Goal: Transaction & Acquisition: Book appointment/travel/reservation

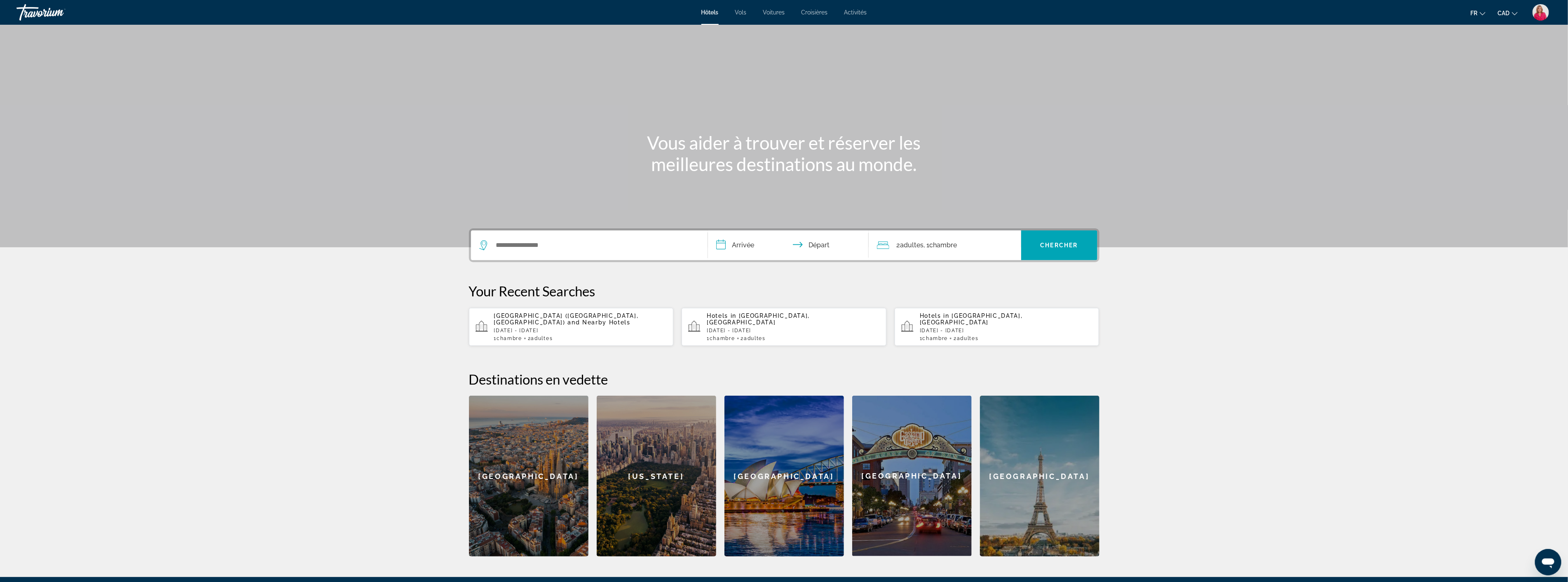
click at [742, 10] on span "Vols" at bounding box center [740, 12] width 12 height 7
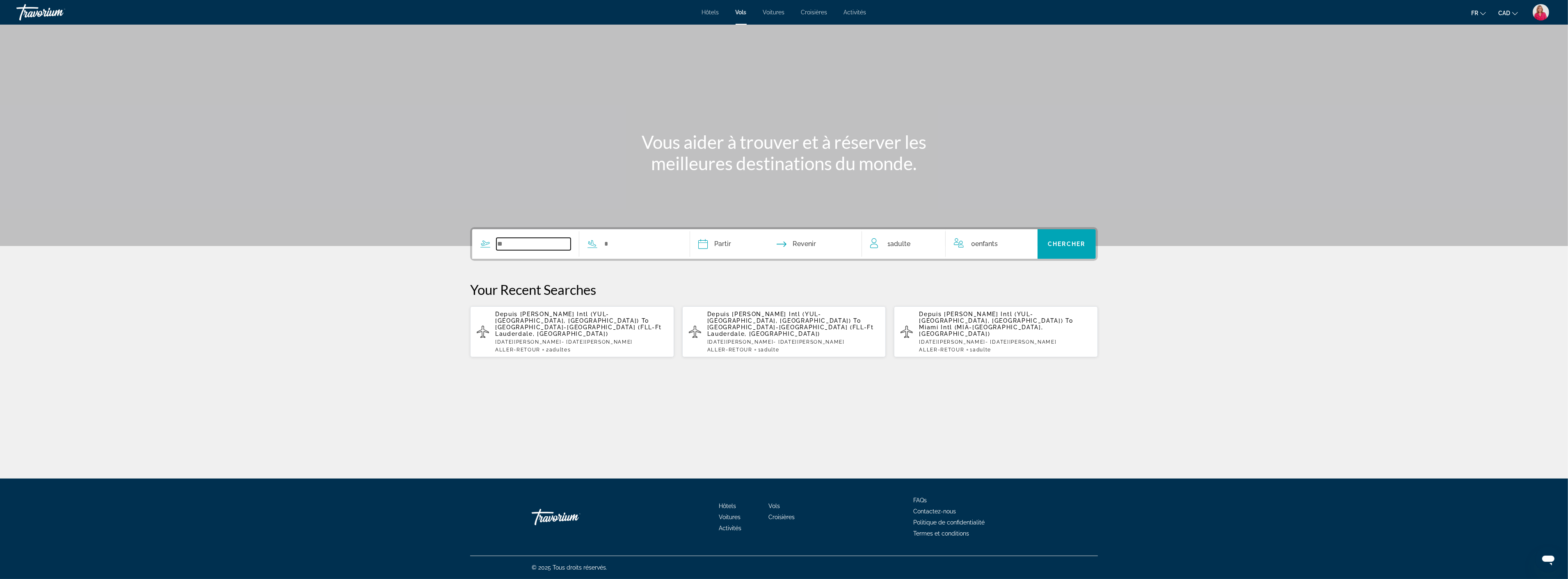
click at [510, 241] on input "Search widget" at bounding box center [534, 244] width 74 height 12
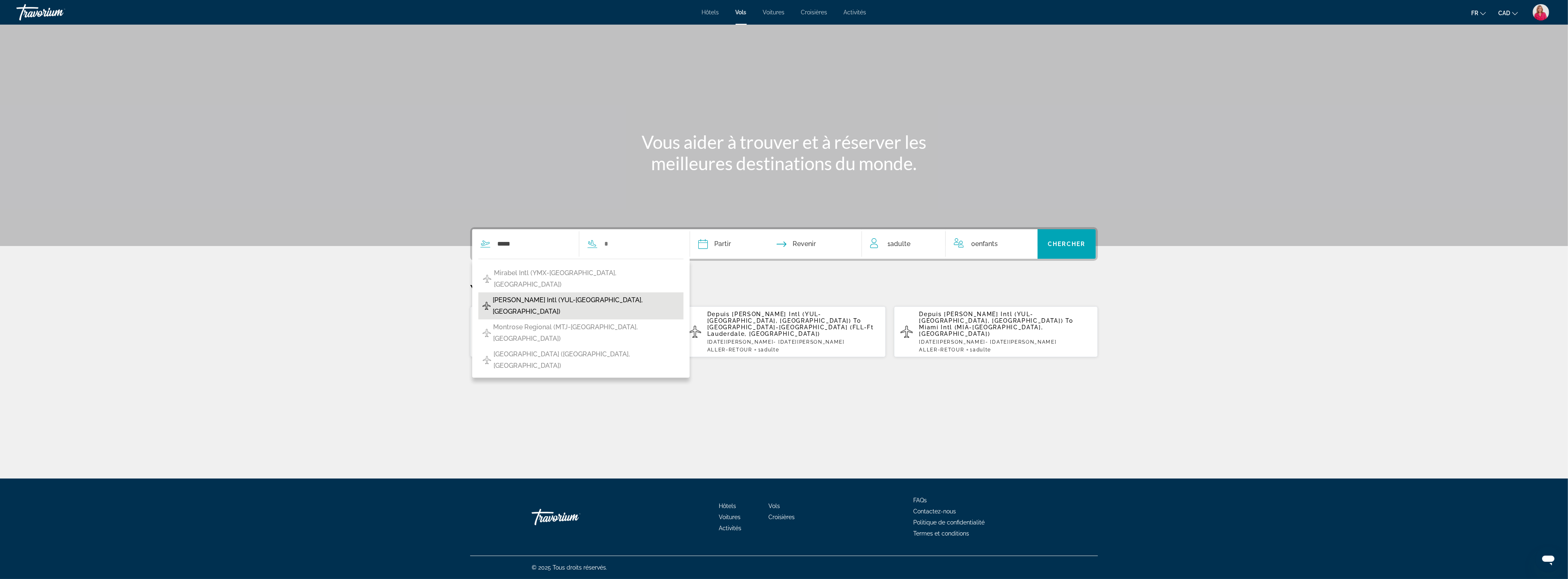
click at [530, 294] on span "[PERSON_NAME] Intl (YUL-[GEOGRAPHIC_DATA], [GEOGRAPHIC_DATA])" at bounding box center [586, 306] width 187 height 23
type input "**********"
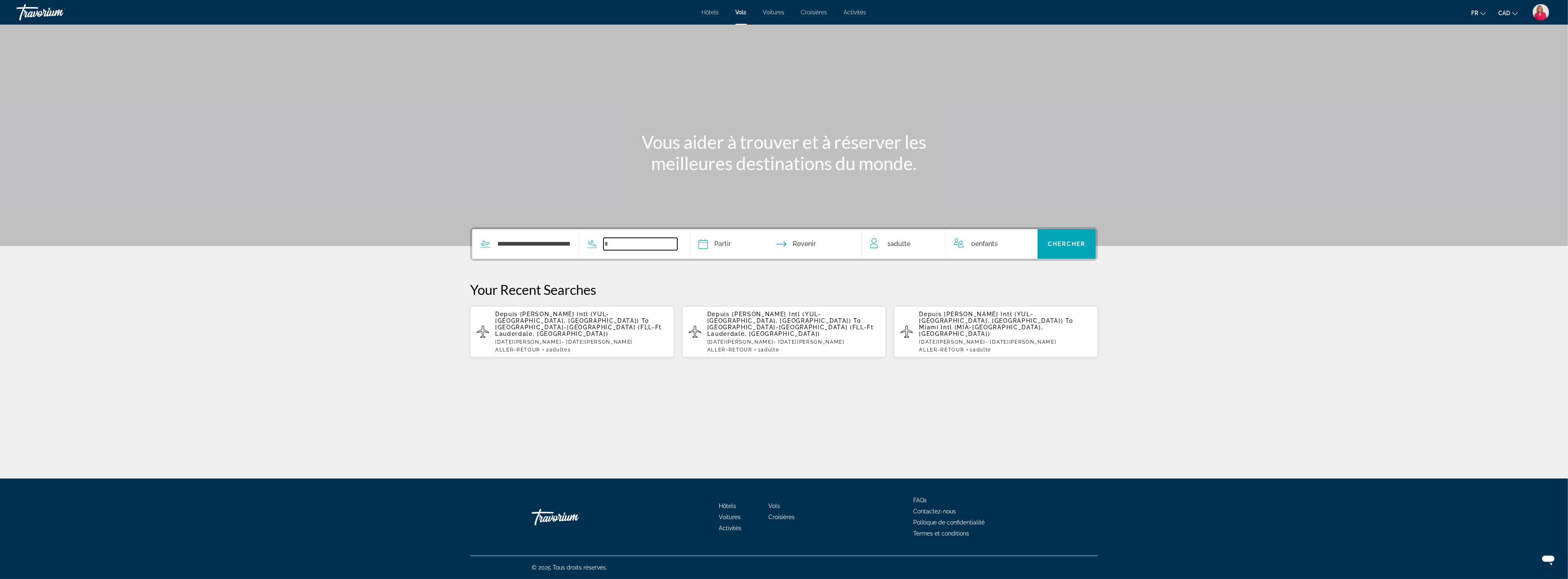
click at [614, 248] on input "Search widget" at bounding box center [640, 244] width 74 height 12
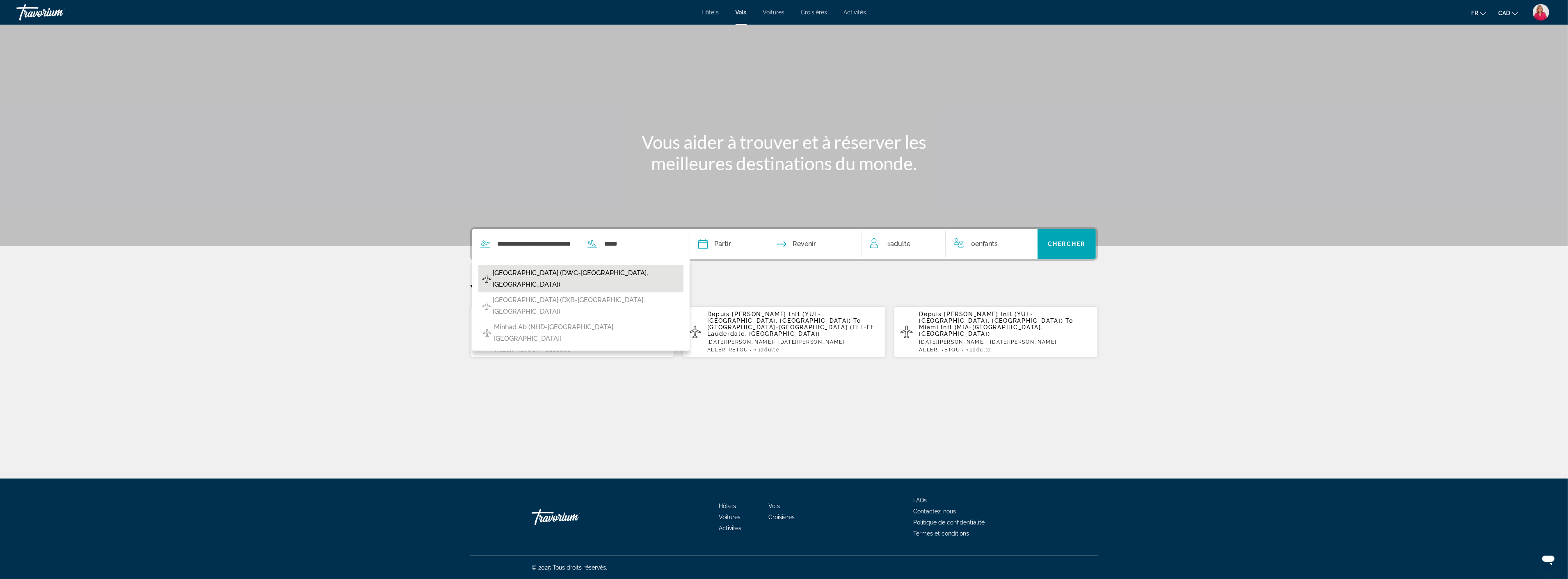
click at [552, 276] on span "[GEOGRAPHIC_DATA] (DWC-[GEOGRAPHIC_DATA], [GEOGRAPHIC_DATA])" at bounding box center [586, 279] width 187 height 23
type input "**********"
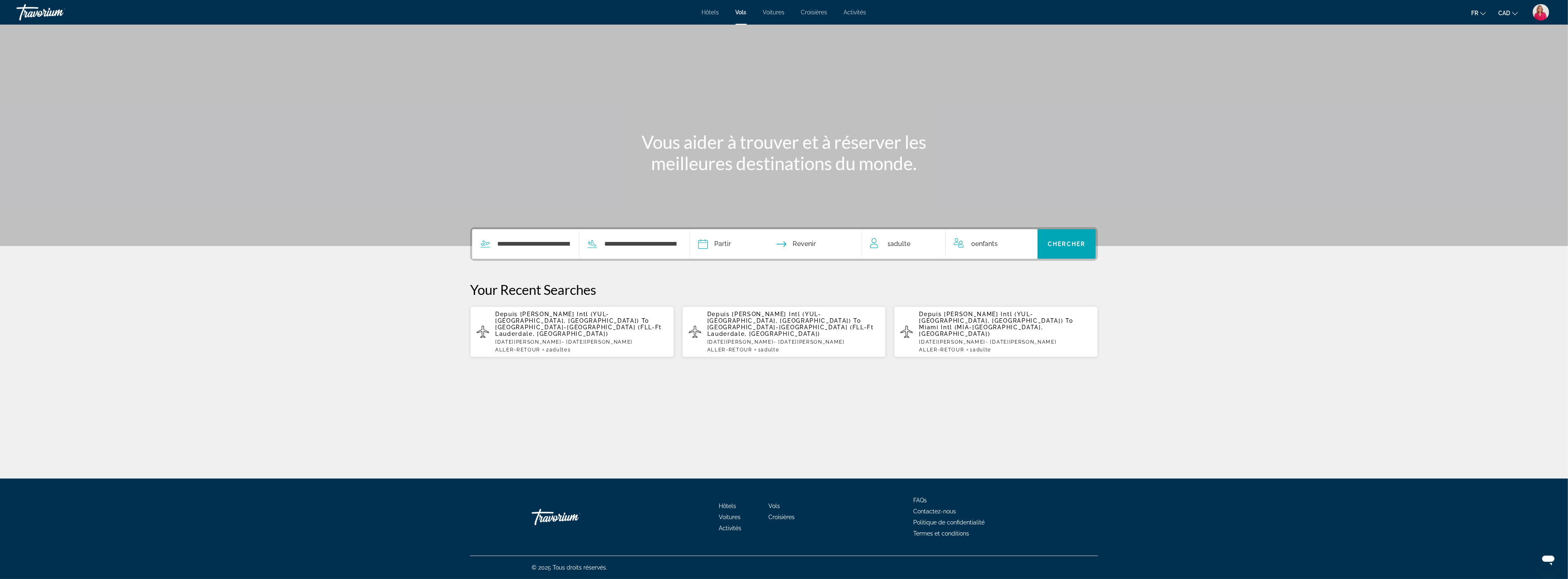
click at [807, 242] on span "Revenir" at bounding box center [804, 244] width 23 height 12
click at [705, 241] on input "Depart date" at bounding box center [739, 245] width 85 height 32
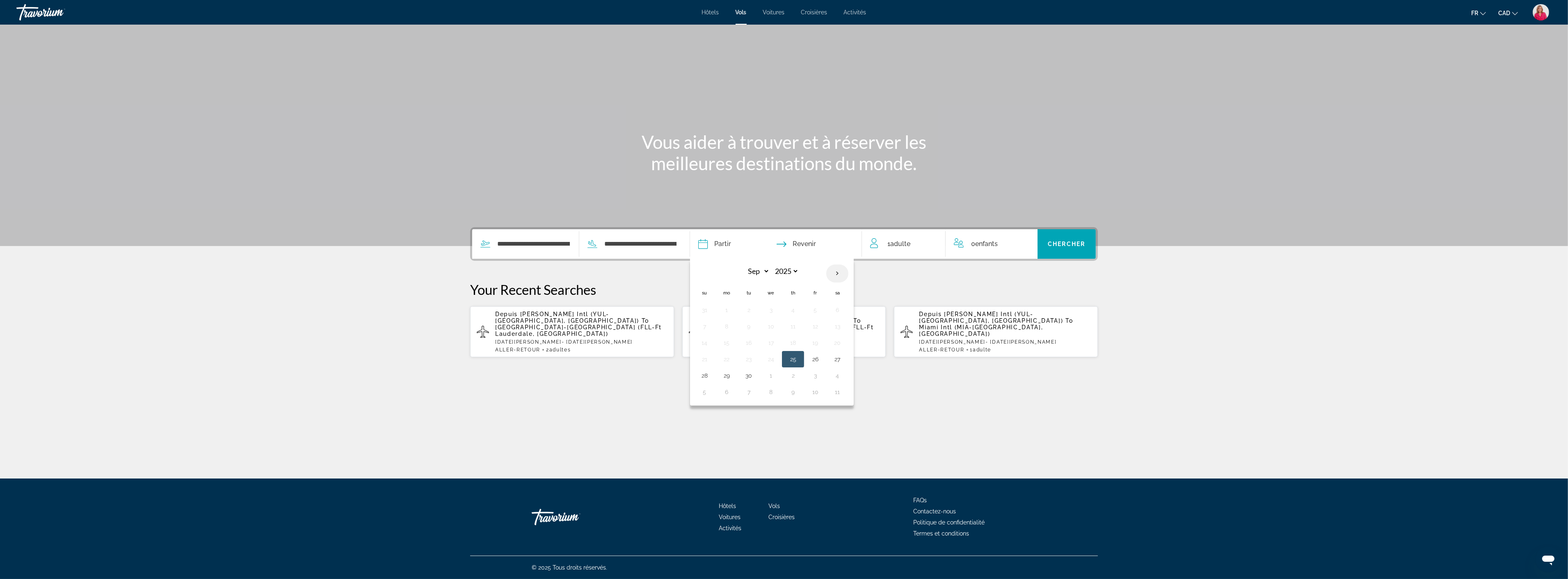
click at [835, 268] on th "Next month" at bounding box center [837, 274] width 22 height 18
select select "*"
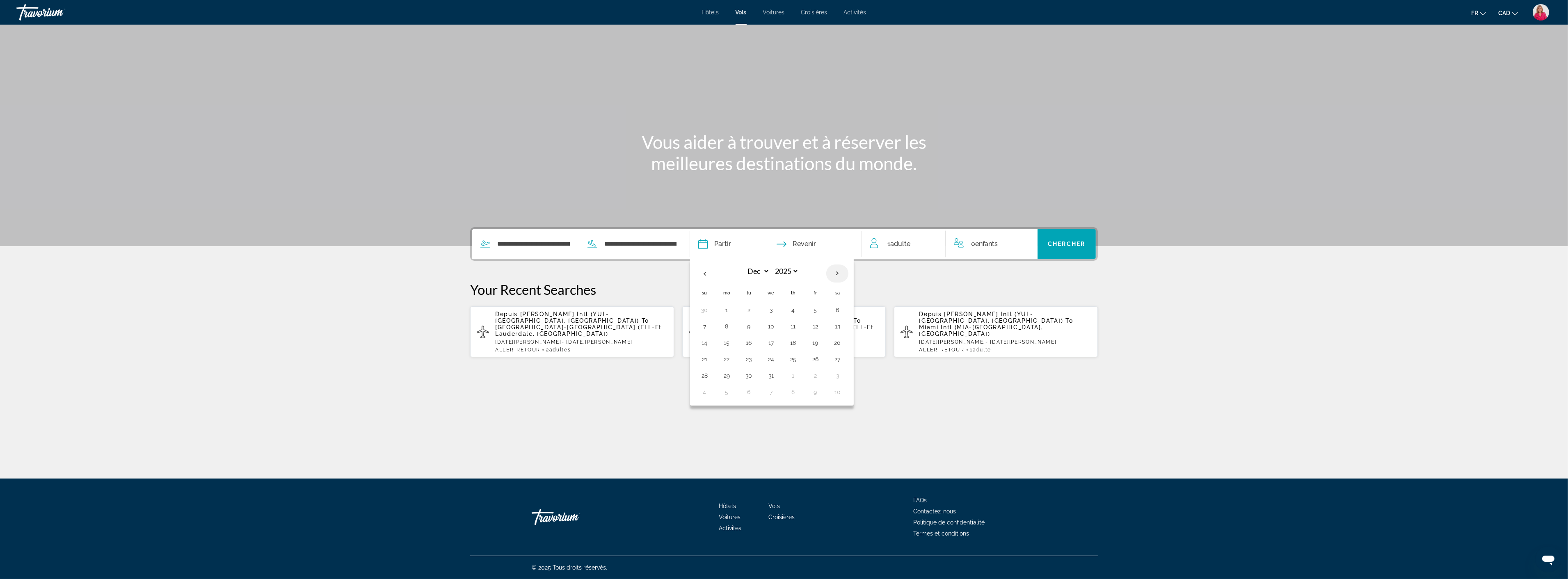
select select "****"
click at [709, 271] on th "Previous month" at bounding box center [704, 274] width 22 height 18
select select "**"
select select "****"
click at [706, 327] on button "7" at bounding box center [704, 326] width 13 height 12
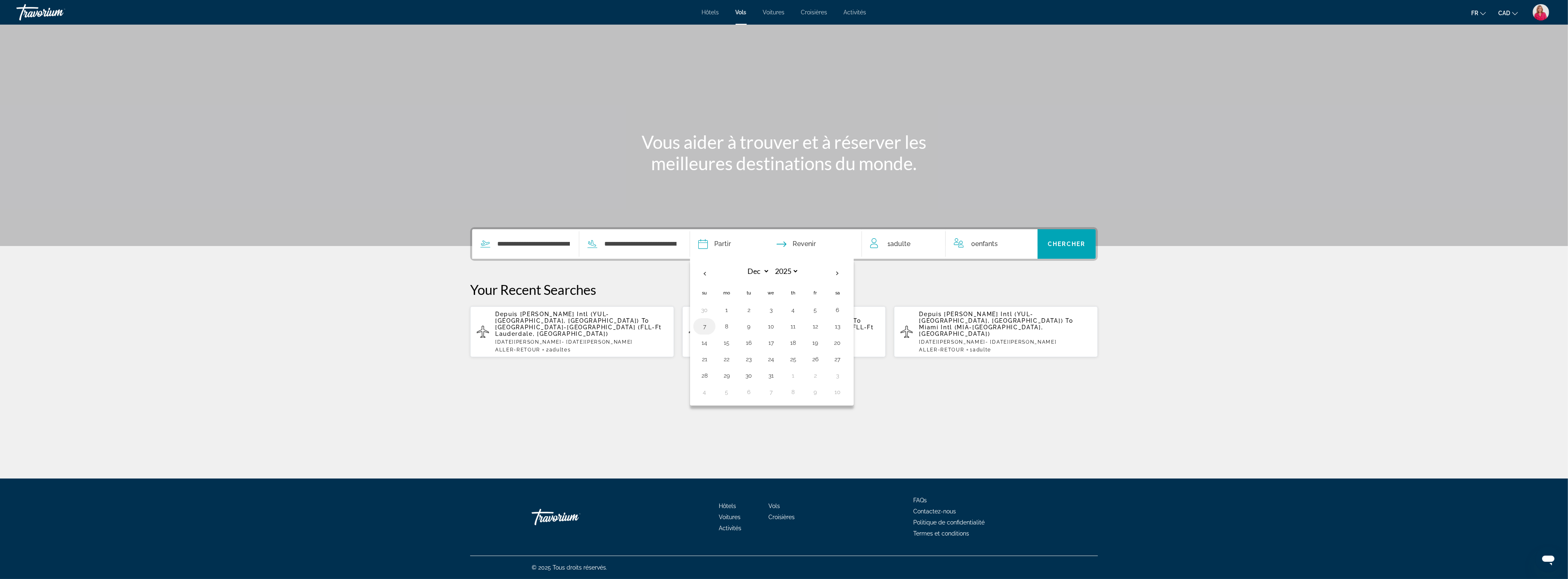
type input "**********"
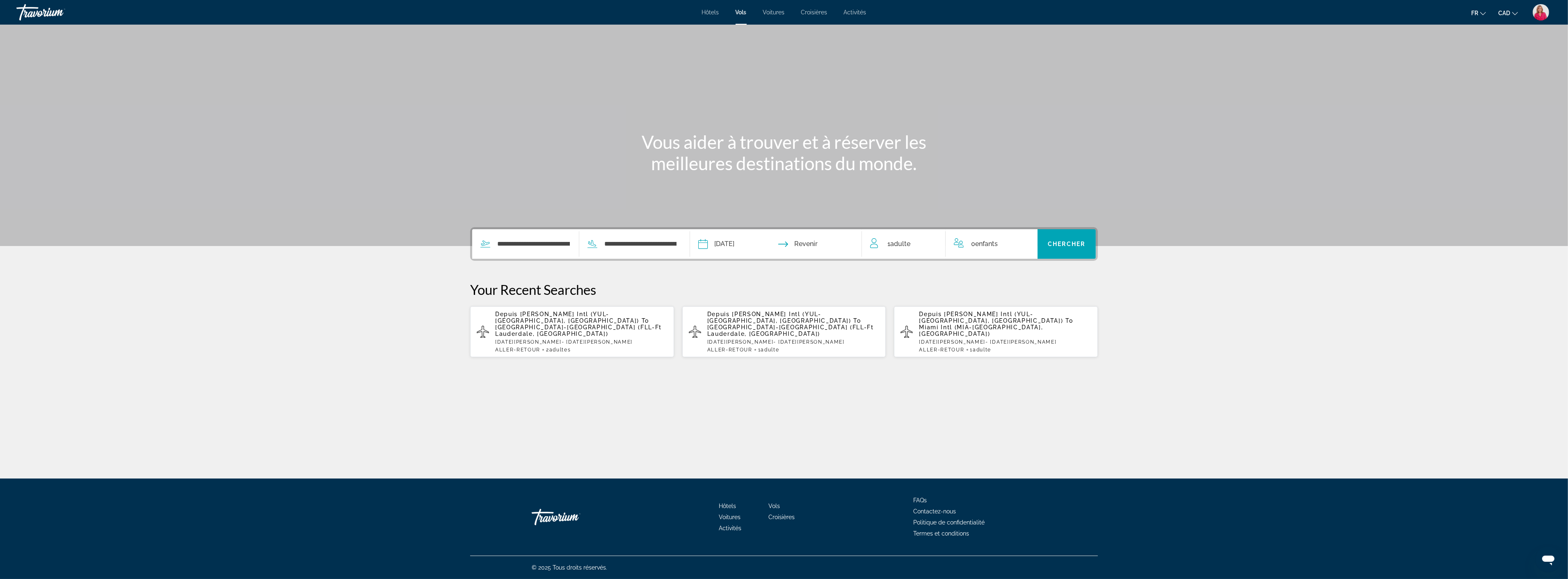
click at [817, 244] on input "Return date" at bounding box center [823, 245] width 85 height 32
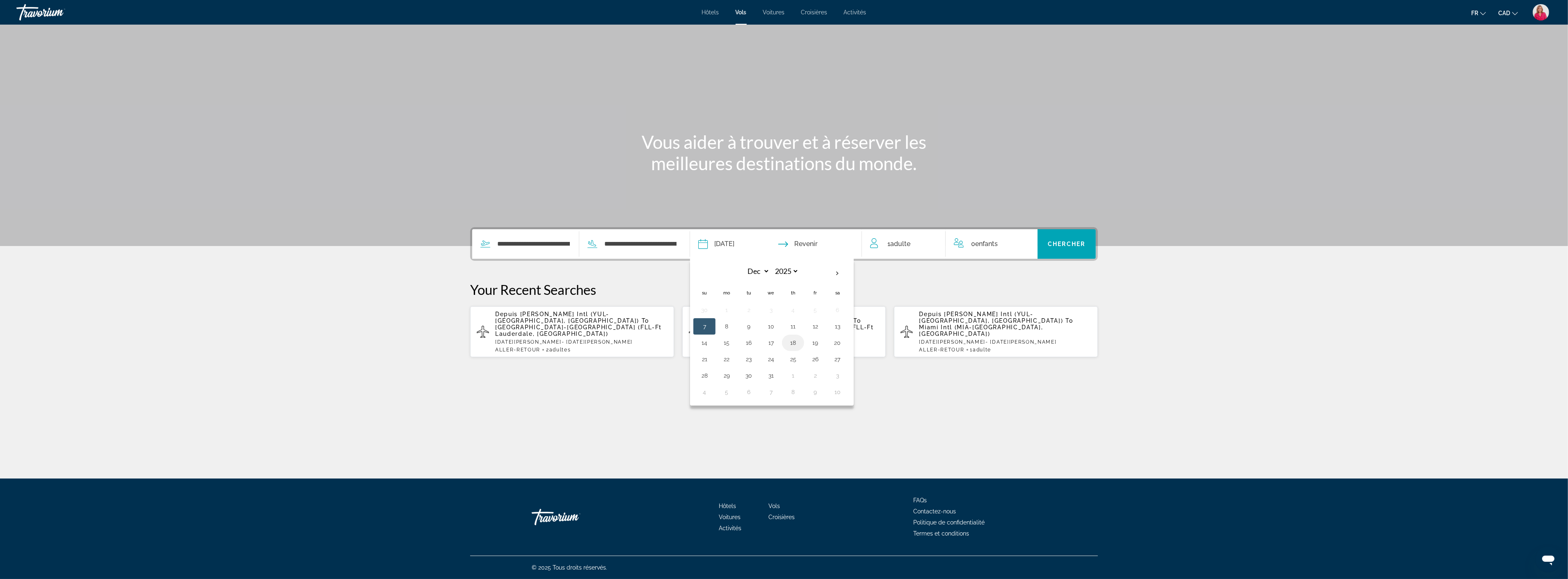
click at [791, 341] on button "18" at bounding box center [793, 342] width 13 height 12
type input "**********"
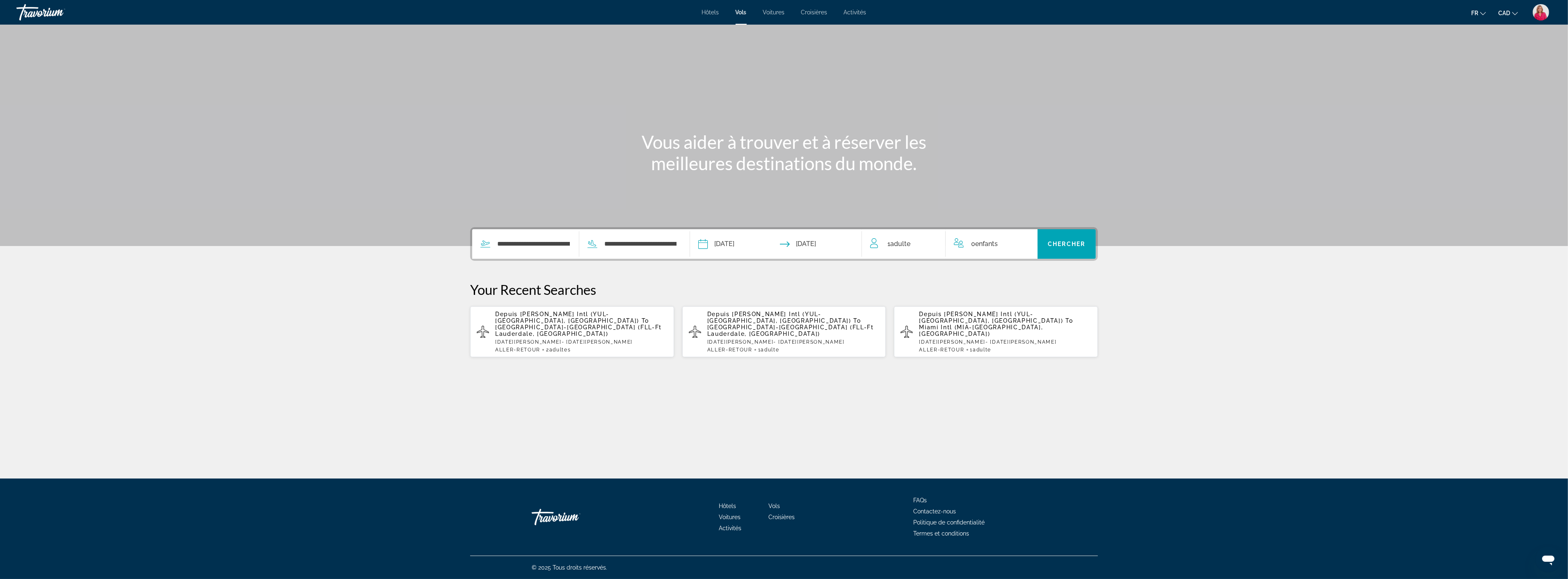
click at [805, 280] on div "**********" at bounding box center [783, 292] width 660 height 130
click at [905, 248] on span "1 Adulte Adultes" at bounding box center [899, 244] width 23 height 12
click at [931, 240] on icon "Increment adults" at bounding box center [933, 242] width 7 height 10
click at [1060, 239] on span "Search widget" at bounding box center [1067, 244] width 58 height 19
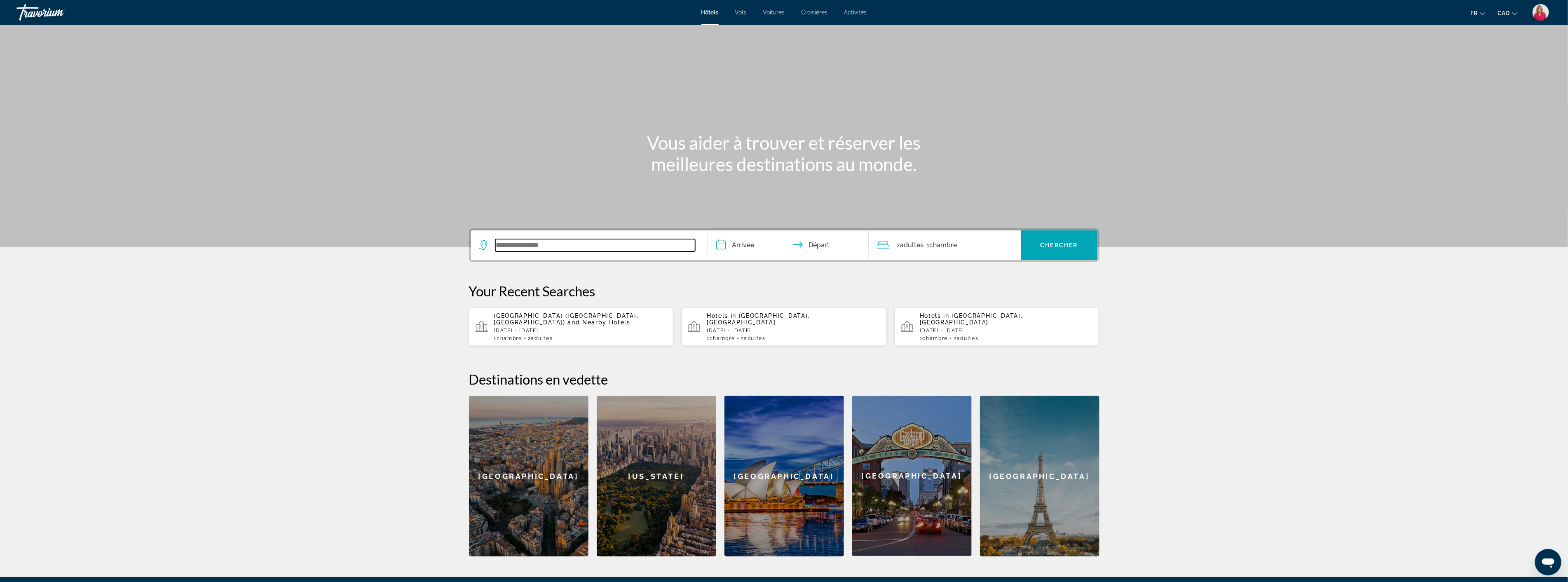
click at [513, 242] on input "Search widget" at bounding box center [595, 245] width 200 height 12
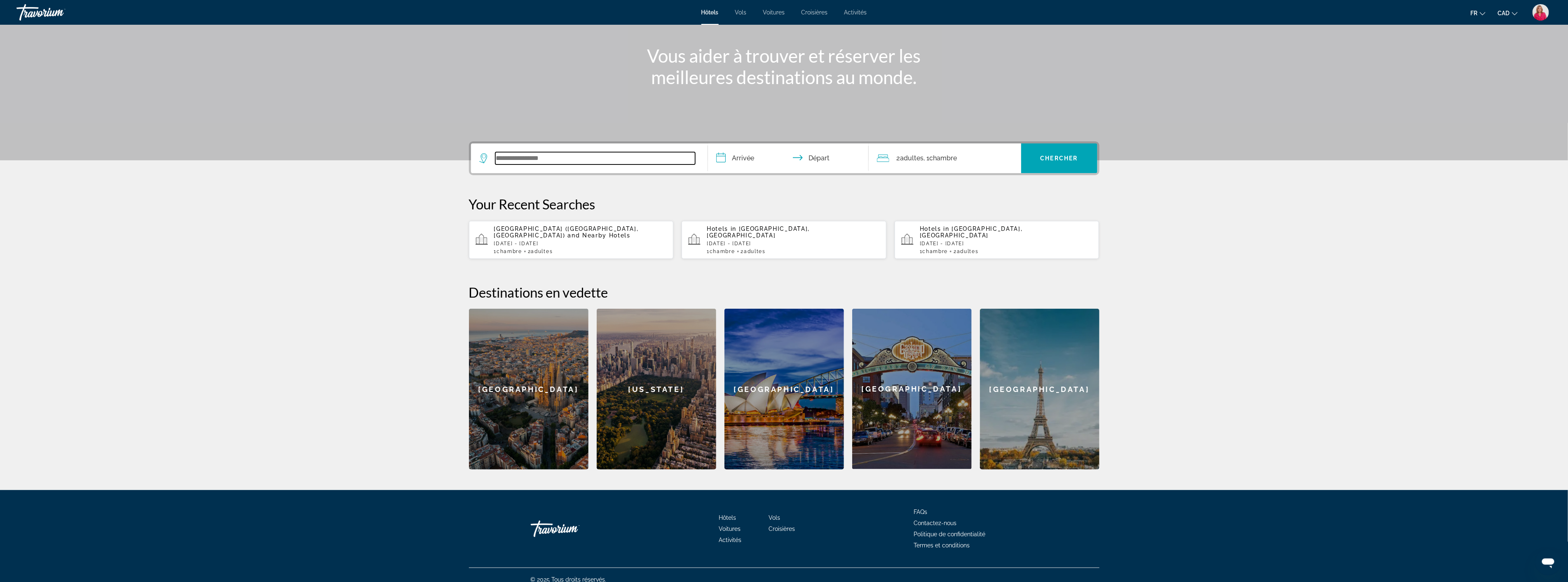
scroll to position [89, 0]
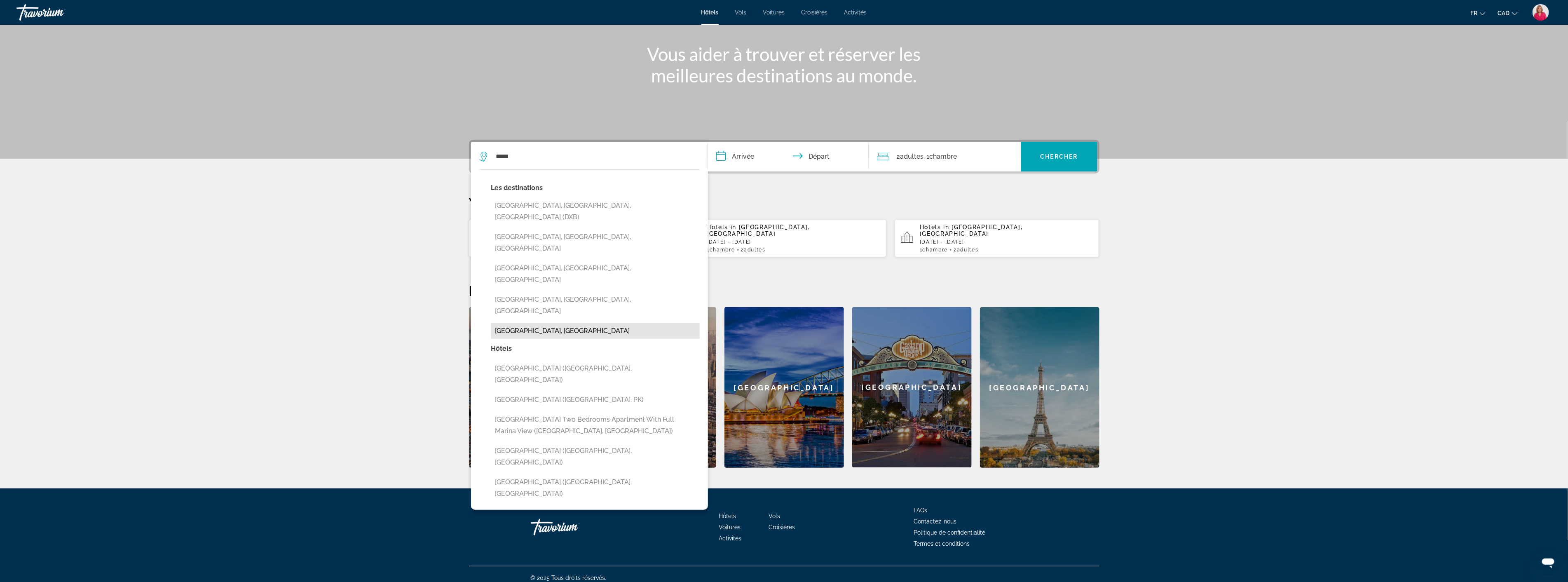
click at [542, 323] on button "[GEOGRAPHIC_DATA], [GEOGRAPHIC_DATA]" at bounding box center [595, 331] width 208 height 16
type input "**********"
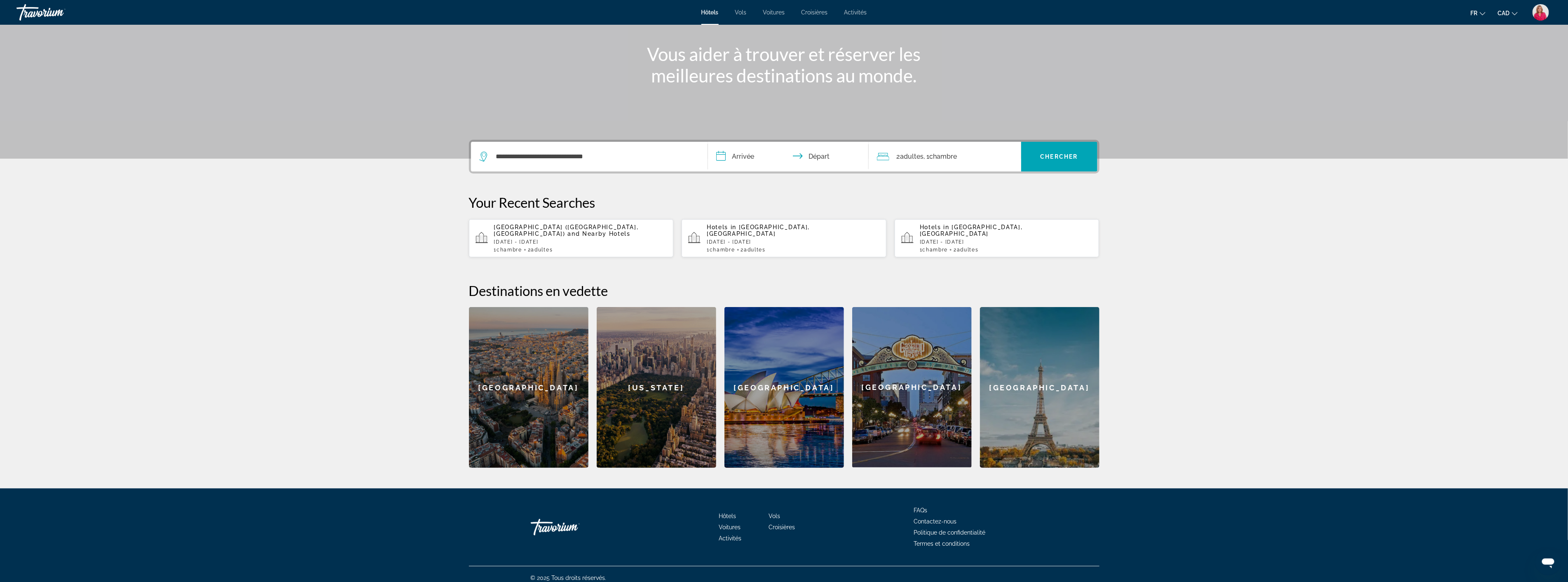
click at [760, 152] on input "**********" at bounding box center [790, 158] width 164 height 32
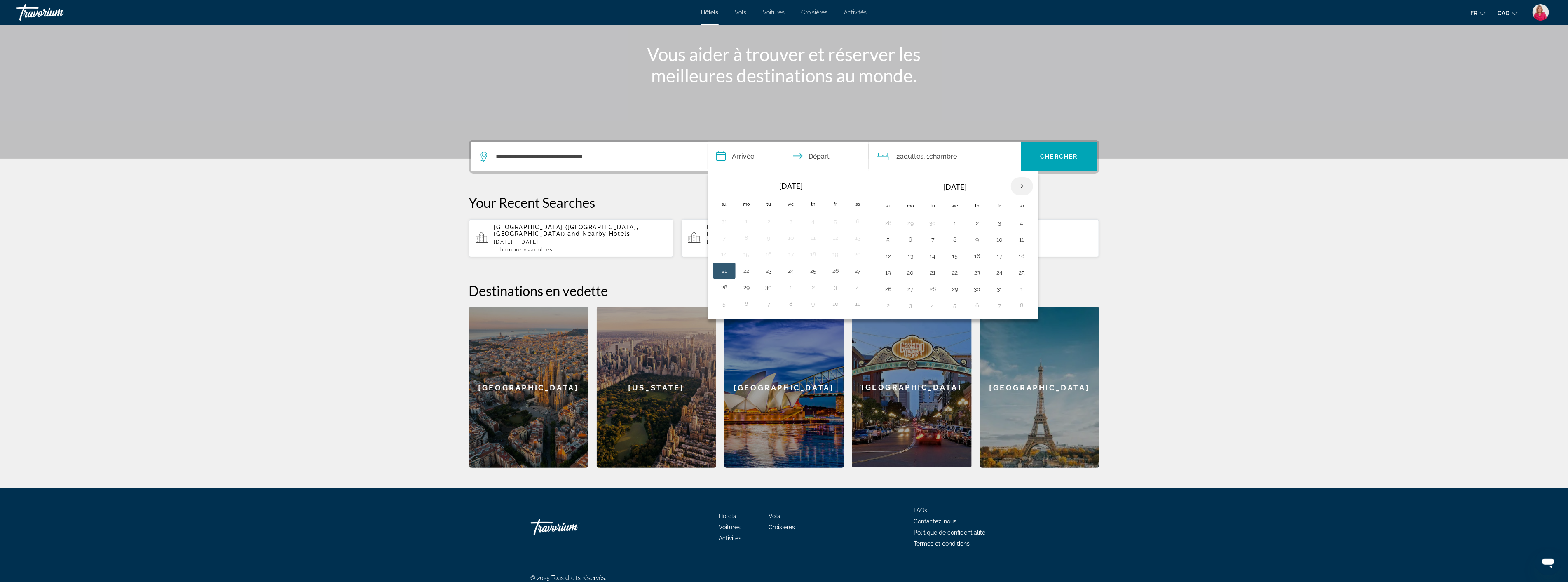
click at [1023, 191] on th "Next month" at bounding box center [1021, 186] width 22 height 18
click at [1023, 187] on th "Next month" at bounding box center [1021, 186] width 22 height 18
click at [890, 237] on button "7" at bounding box center [888, 239] width 13 height 12
click at [1004, 257] on button "19" at bounding box center [999, 256] width 13 height 12
type input "**********"
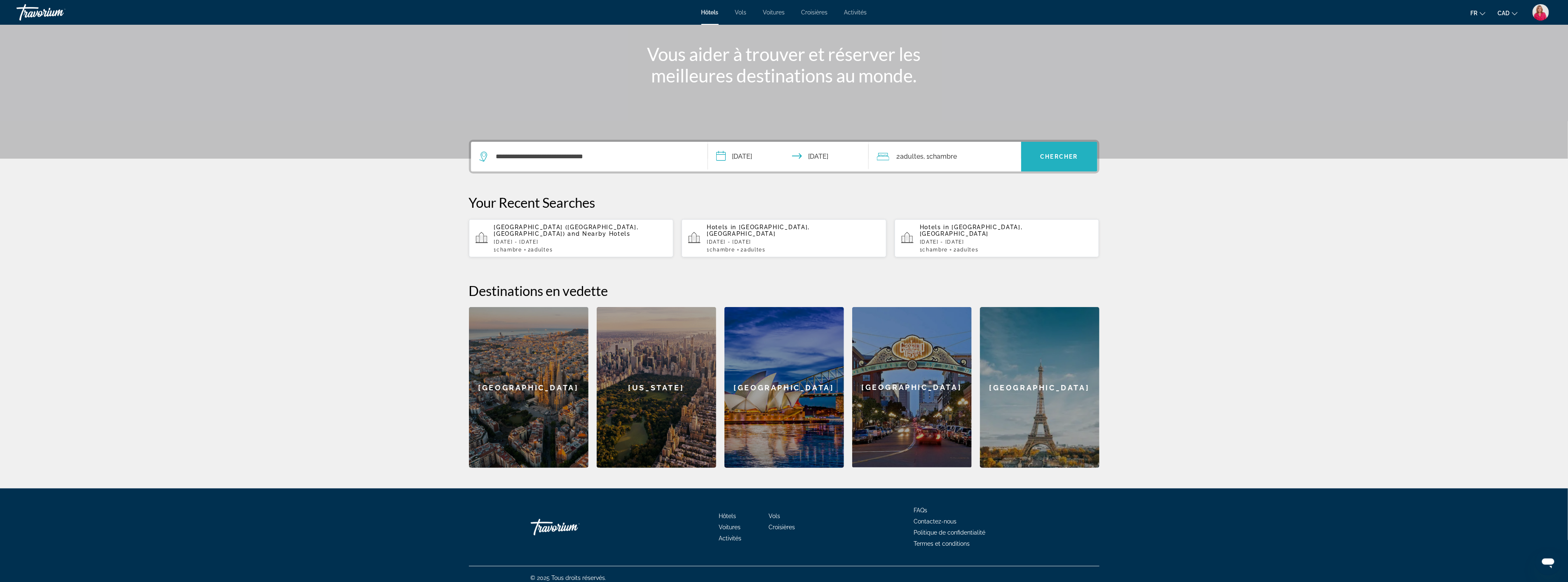
click at [1061, 157] on span "Chercher" at bounding box center [1059, 157] width 37 height 7
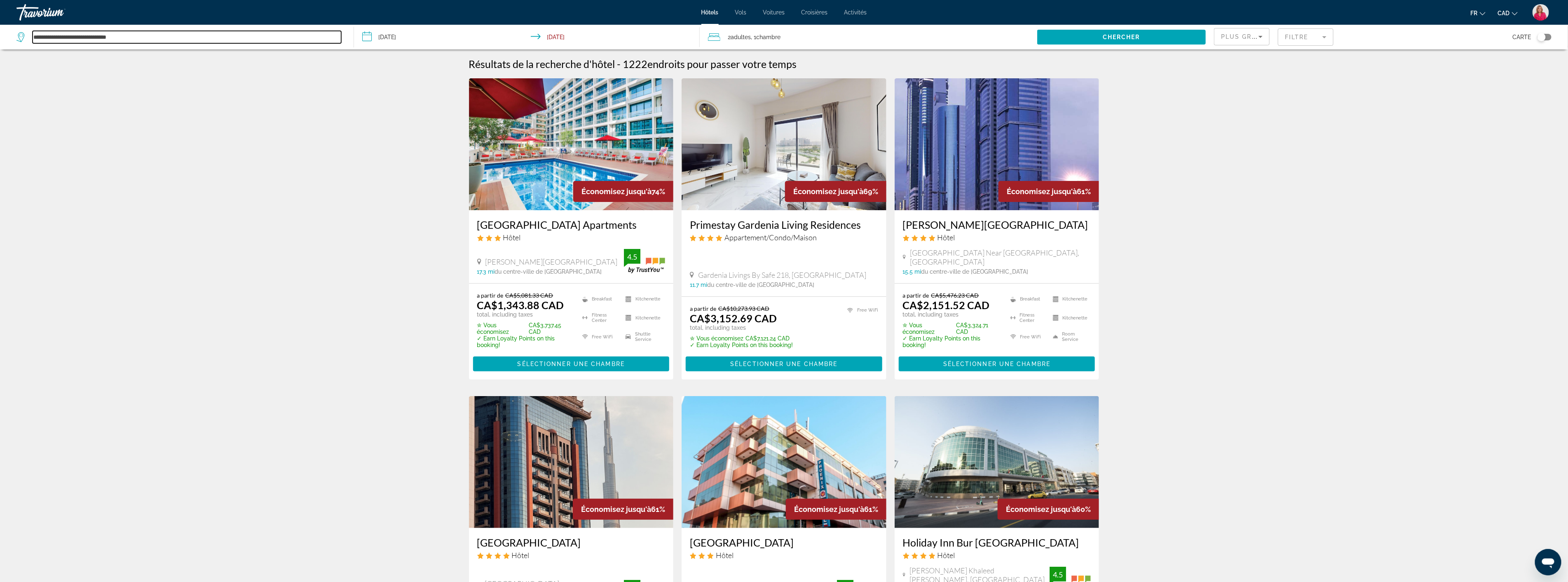
click at [146, 37] on input "**********" at bounding box center [186, 37] width 309 height 12
click at [1309, 37] on mat-form-field "Filtre" at bounding box center [1305, 37] width 56 height 17
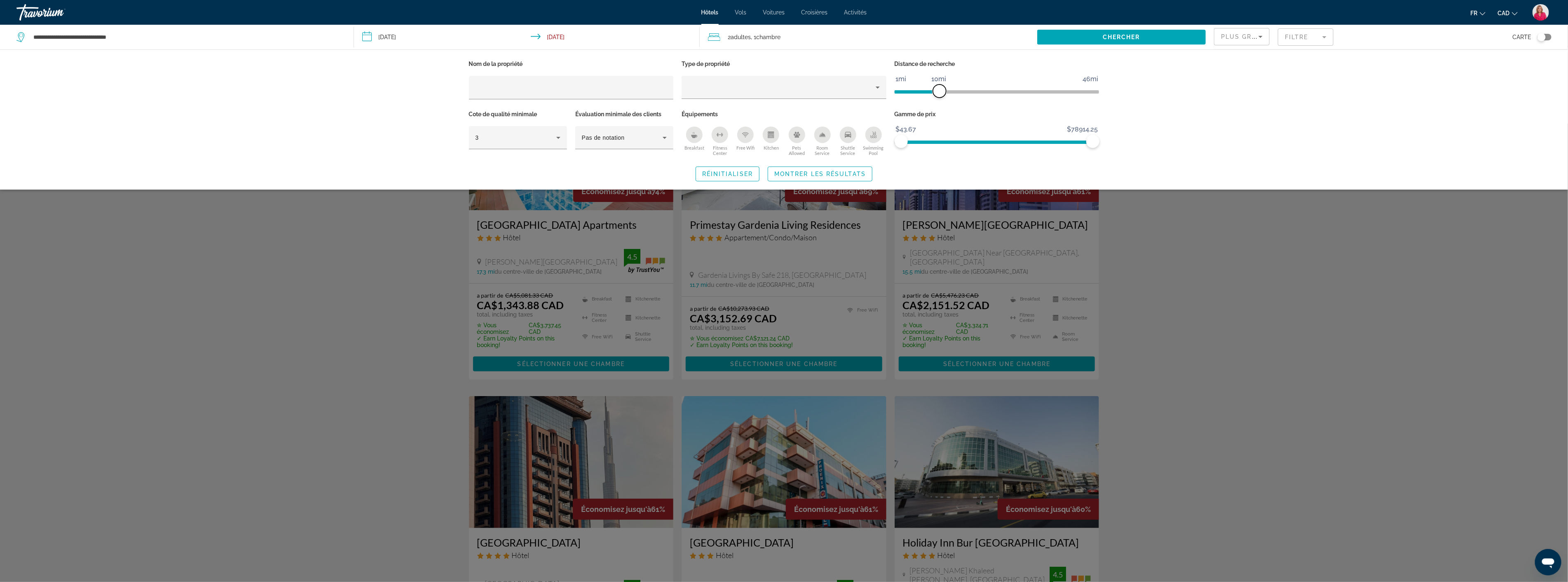
drag, startPoint x: 1022, startPoint y: 89, endPoint x: 938, endPoint y: 93, distance: 84.1
click at [938, 93] on span "ngx-slider" at bounding box center [940, 91] width 13 height 13
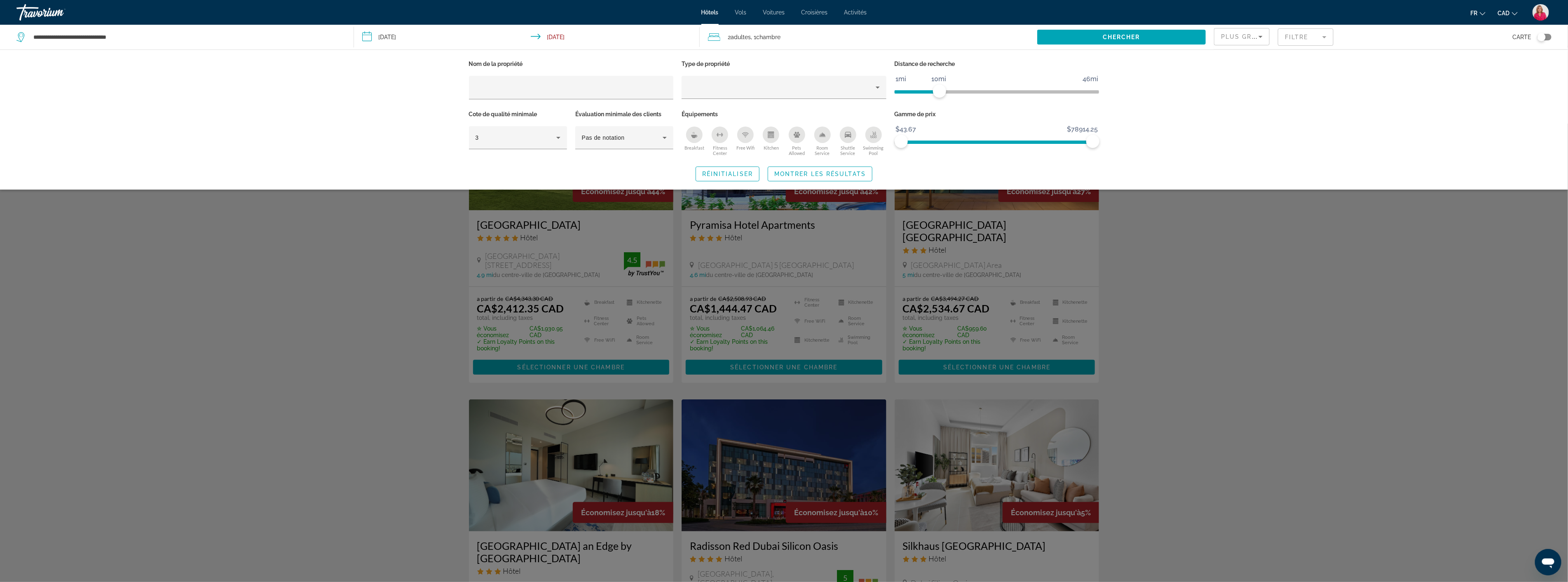
click at [1201, 227] on div "Search widget" at bounding box center [784, 352] width 1568 height 458
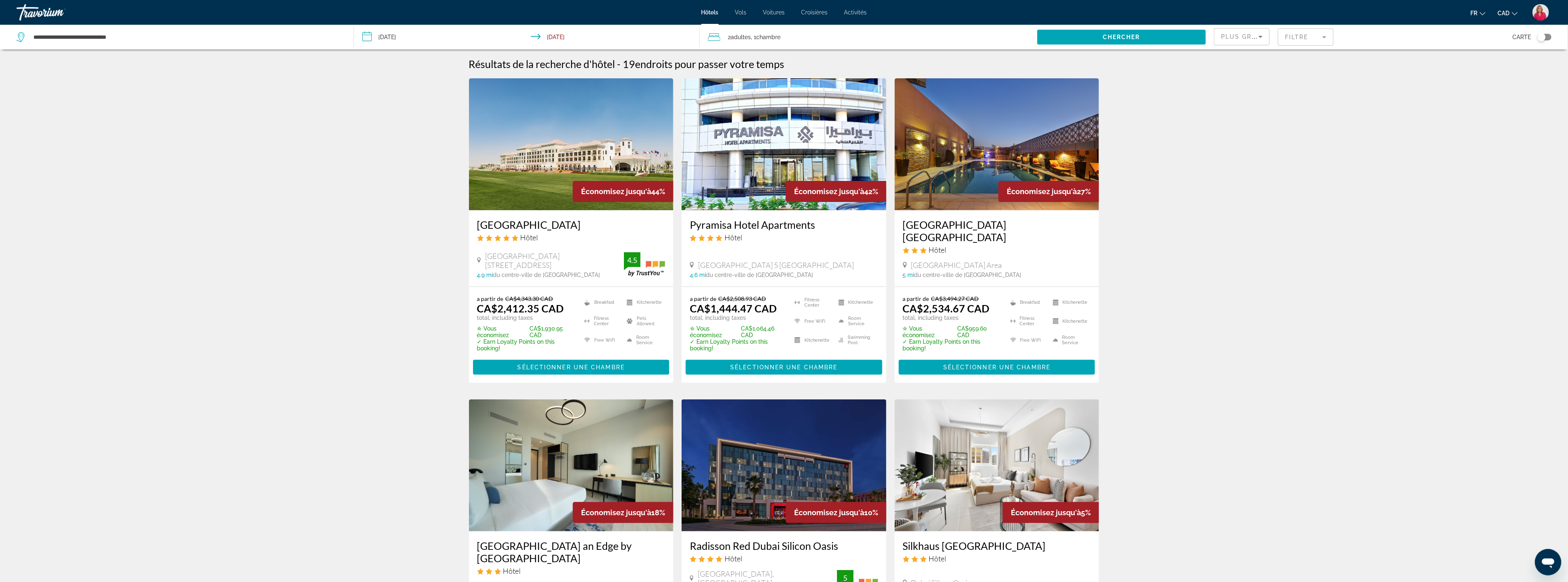
click at [1305, 40] on mat-form-field "Filtre" at bounding box center [1305, 37] width 56 height 17
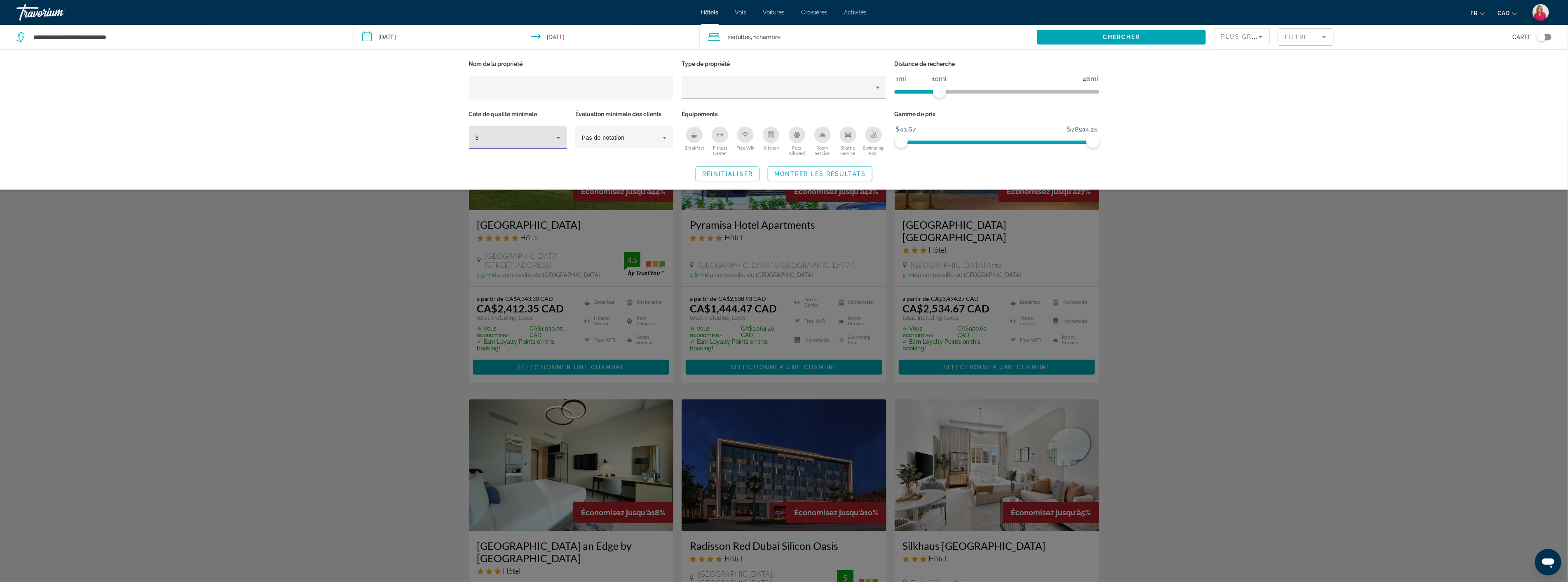
click at [559, 140] on icon "Hotel Filters" at bounding box center [558, 138] width 10 height 10
click at [519, 201] on mat-option "5" at bounding box center [518, 201] width 98 height 20
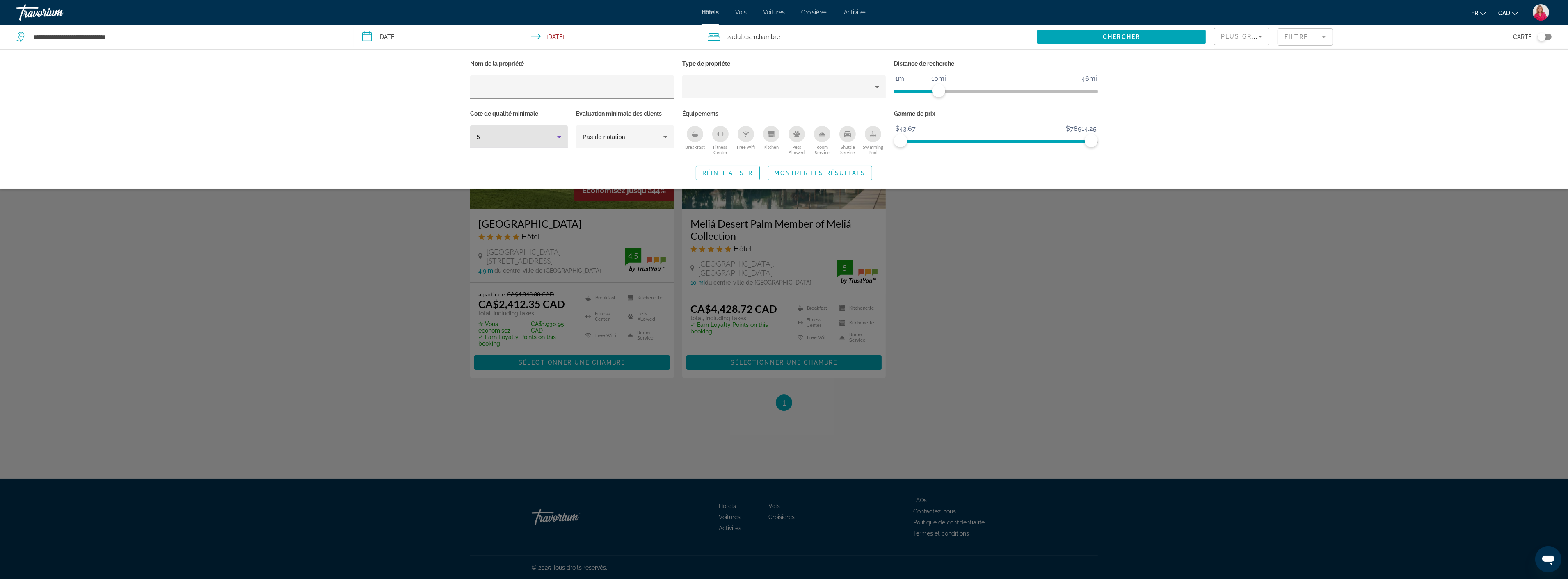
click at [541, 136] on div "5" at bounding box center [517, 137] width 80 height 10
click at [503, 182] on mat-option "4" at bounding box center [519, 181] width 97 height 19
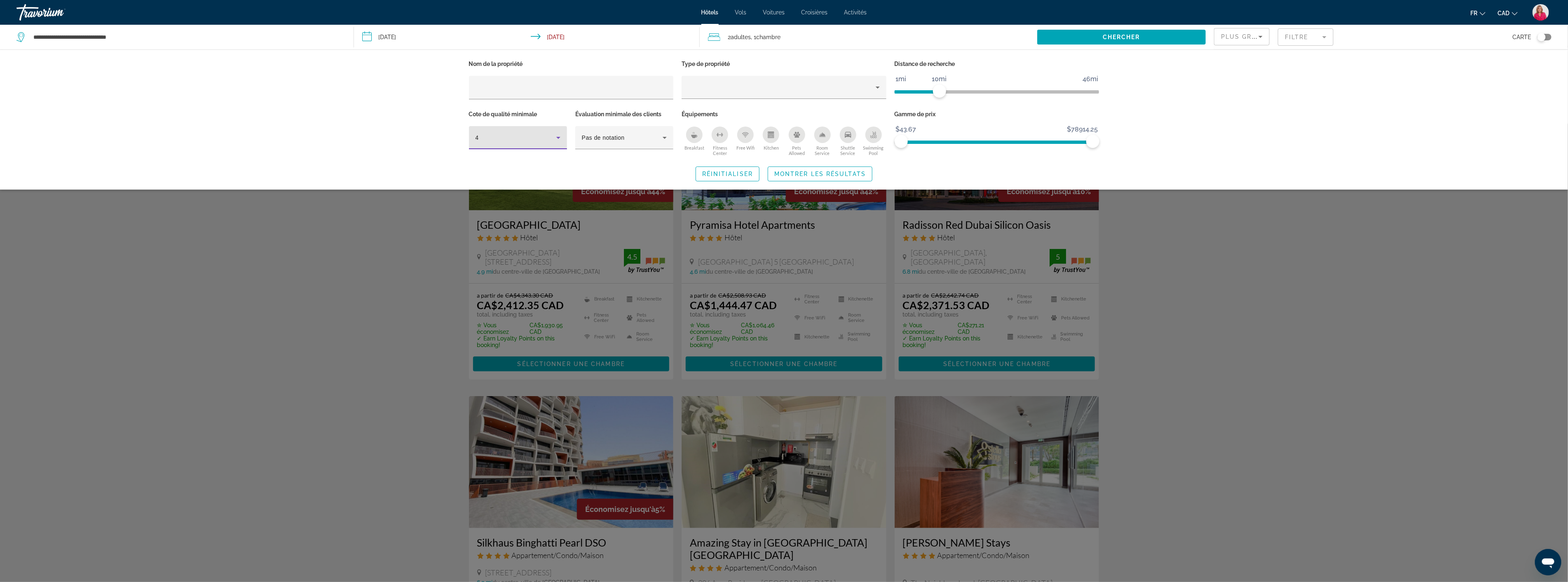
click at [377, 219] on div "Search widget" at bounding box center [784, 352] width 1568 height 458
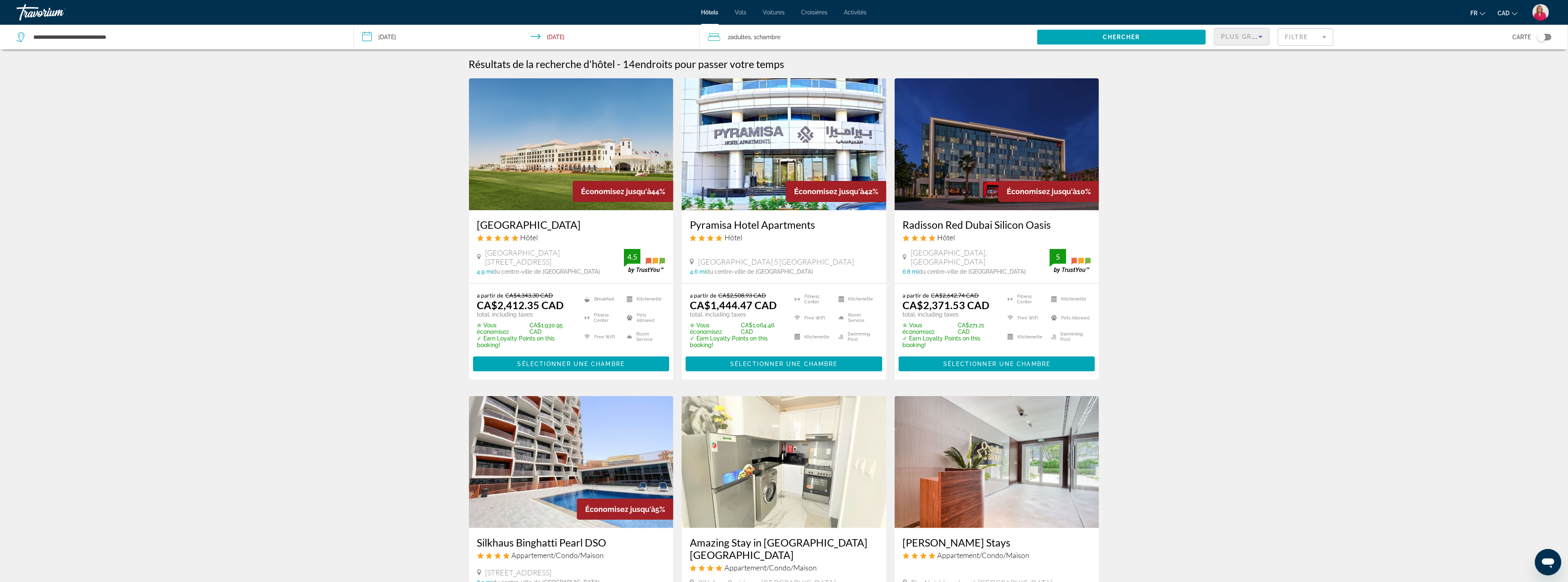
click at [1256, 35] on icon "Sort by" at bounding box center [1261, 37] width 10 height 10
click at [1223, 108] on span "Prix le plus bas" at bounding box center [1241, 108] width 39 height 10
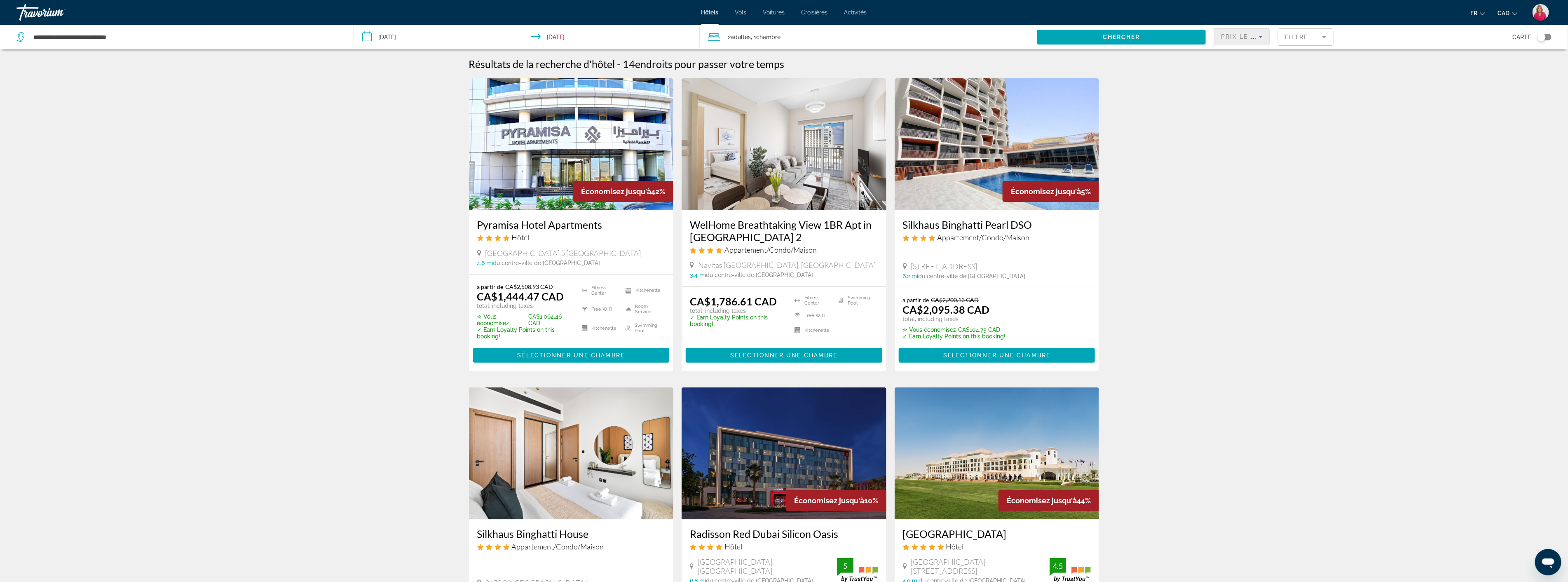
click at [407, 37] on input "**********" at bounding box center [528, 38] width 349 height 27
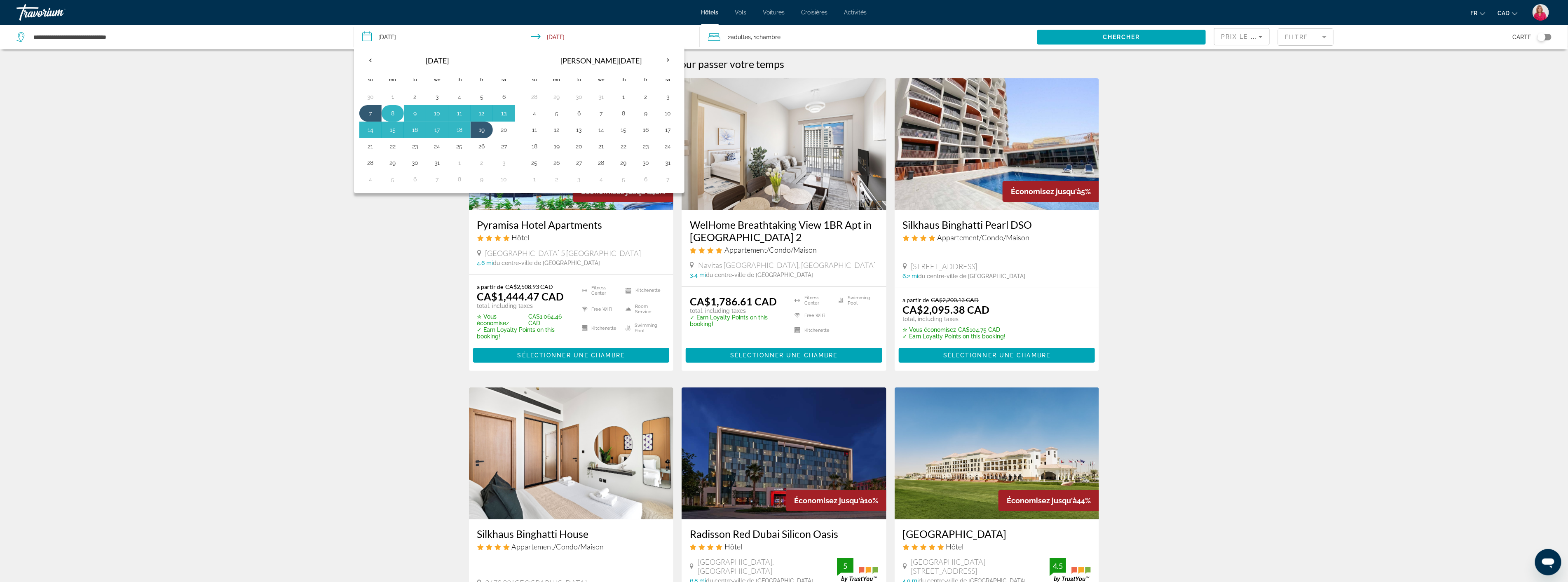
click at [391, 116] on button "8" at bounding box center [393, 113] width 13 height 12
click at [414, 117] on button "9" at bounding box center [415, 113] width 13 height 12
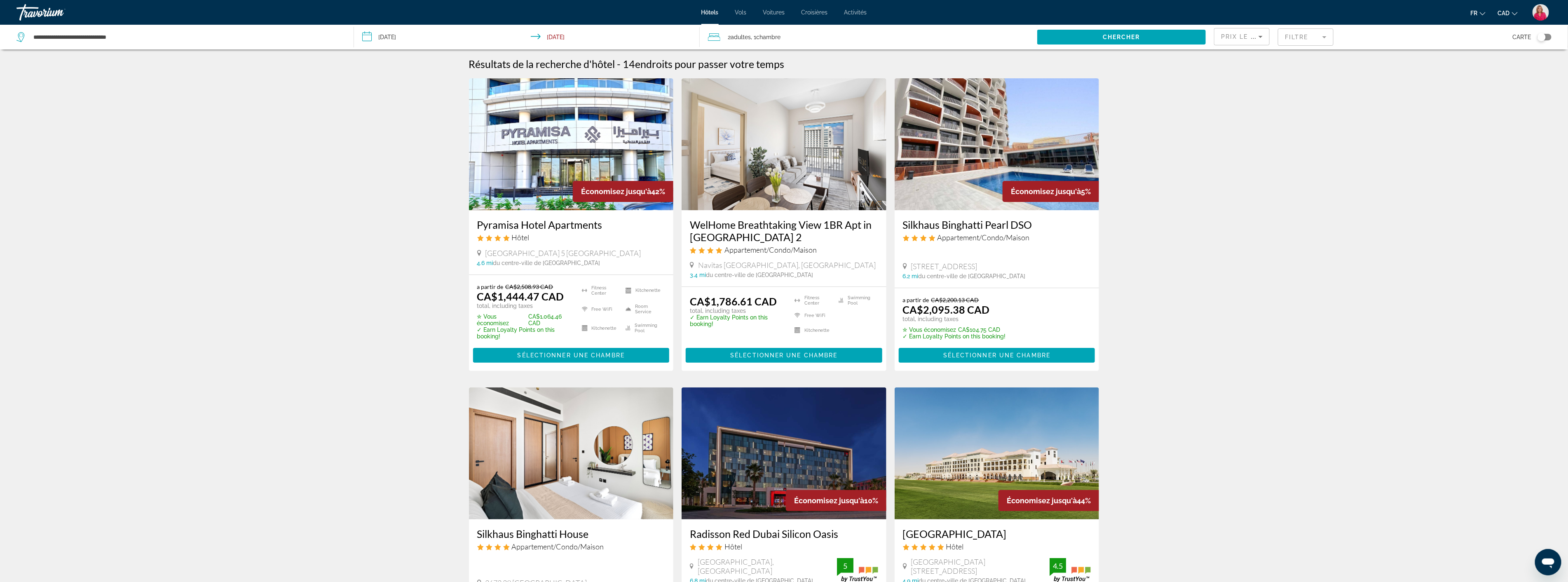
click at [404, 34] on input "**********" at bounding box center [528, 38] width 349 height 27
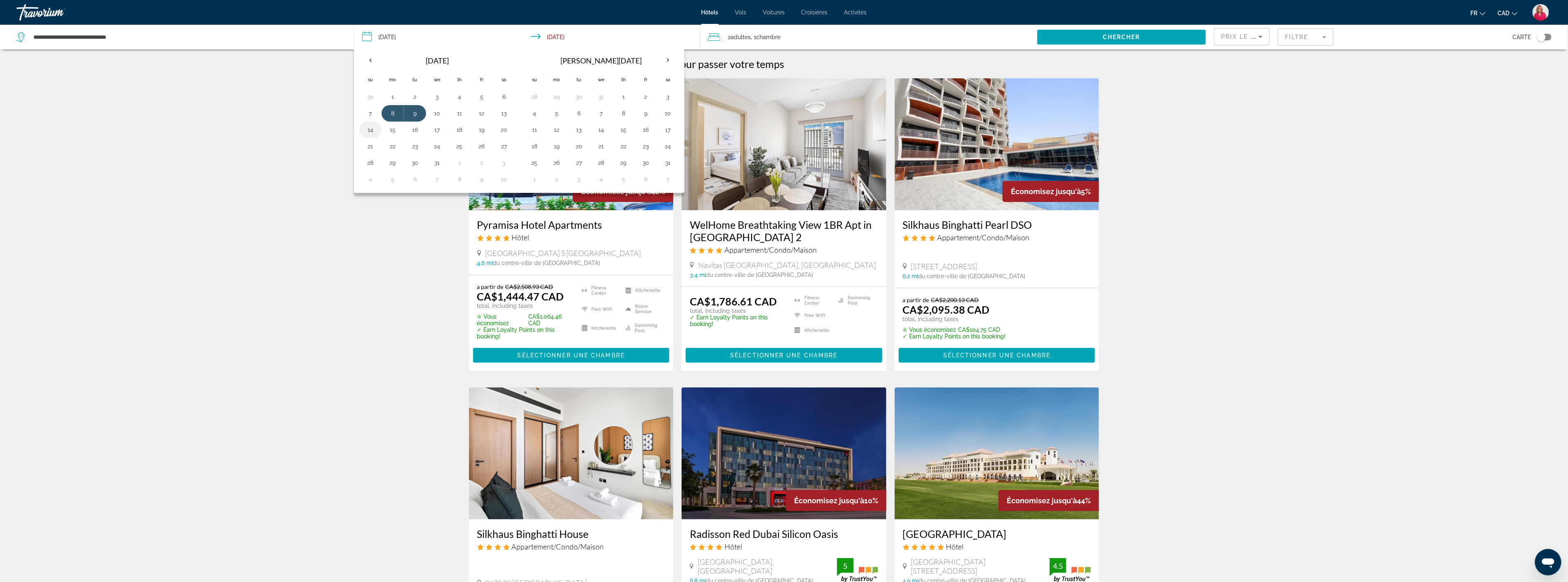
click at [369, 131] on button "14" at bounding box center [370, 130] width 13 height 12
click at [462, 129] on button "18" at bounding box center [460, 130] width 13 height 12
type input "**********"
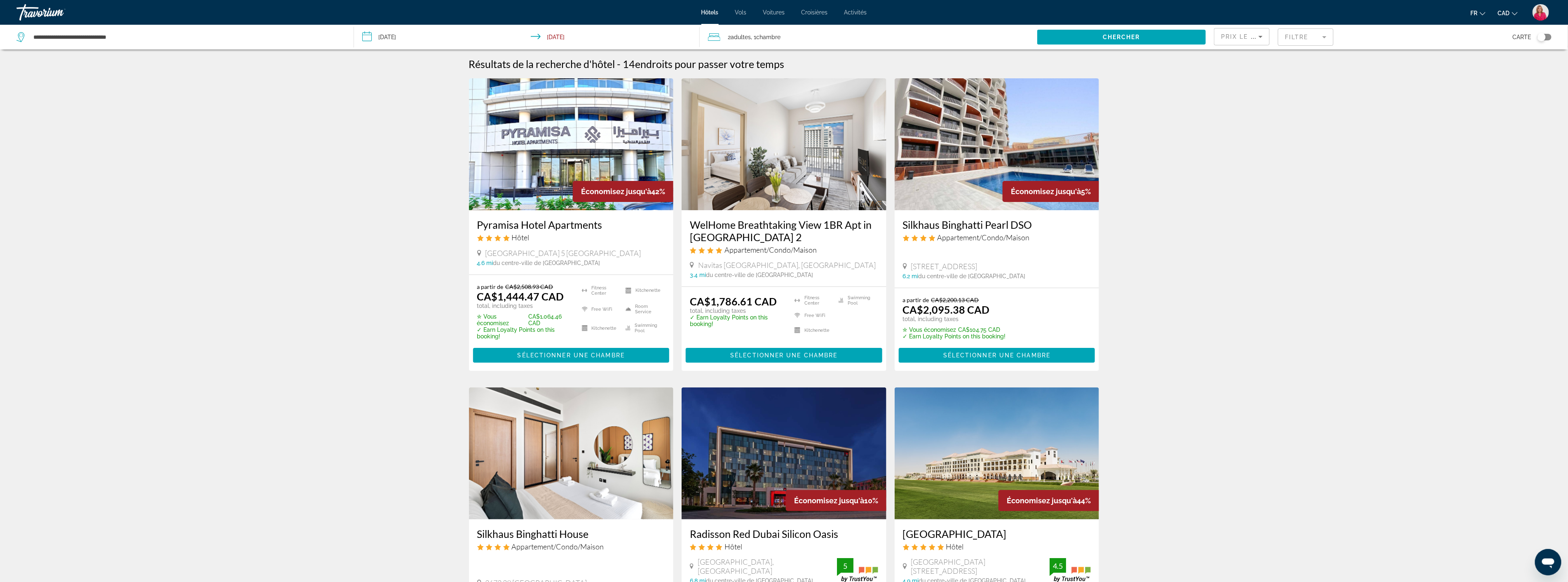
click at [1107, 34] on span "Chercher" at bounding box center [1121, 37] width 37 height 7
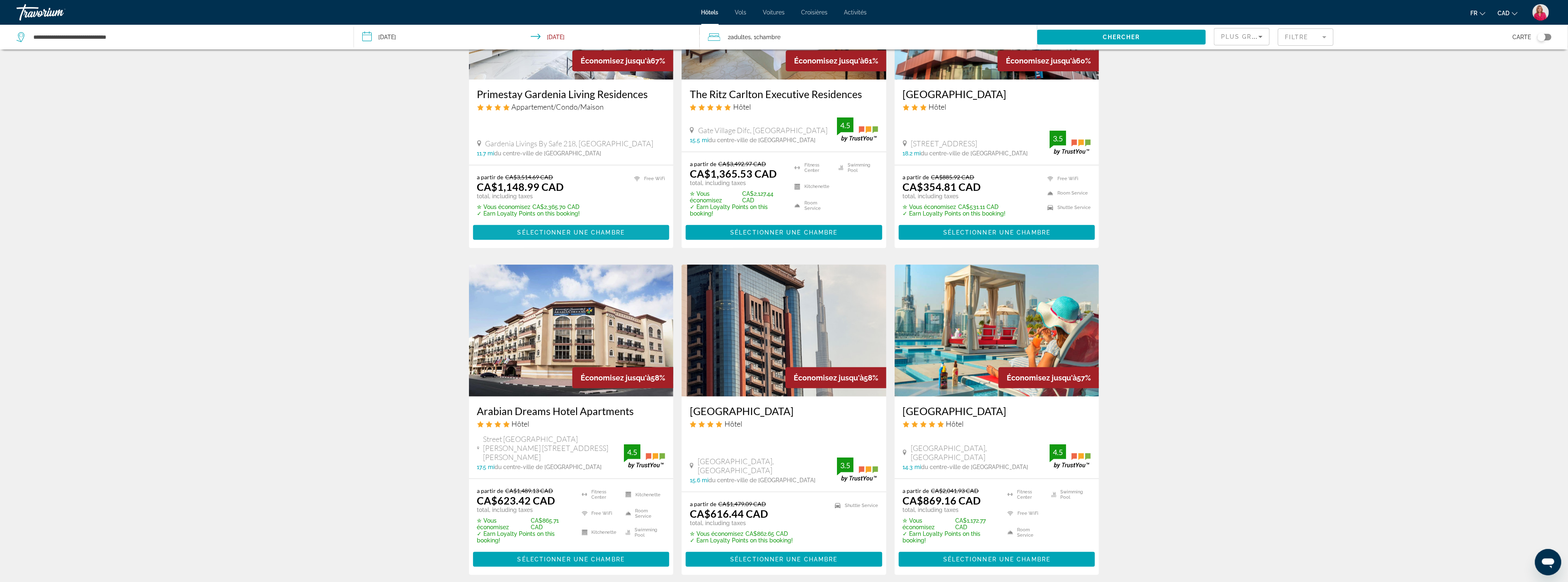
scroll to position [183, 0]
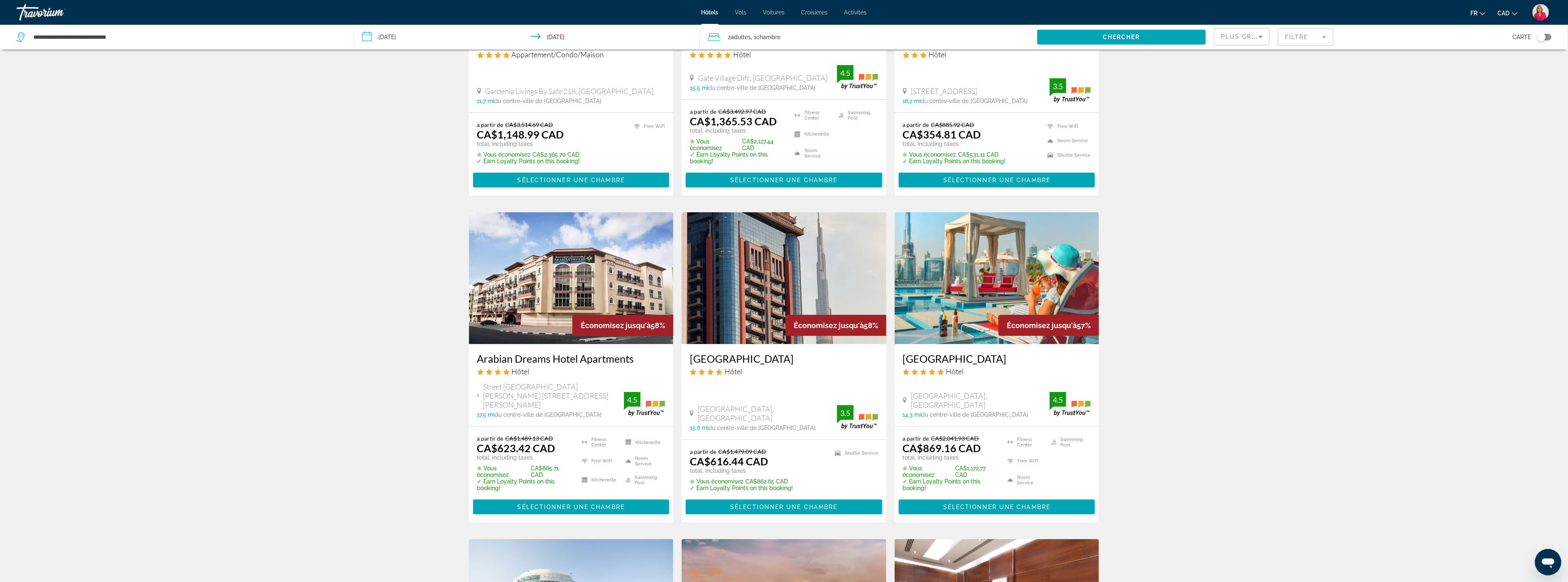
click at [753, 290] on img "Main content" at bounding box center [784, 278] width 205 height 132
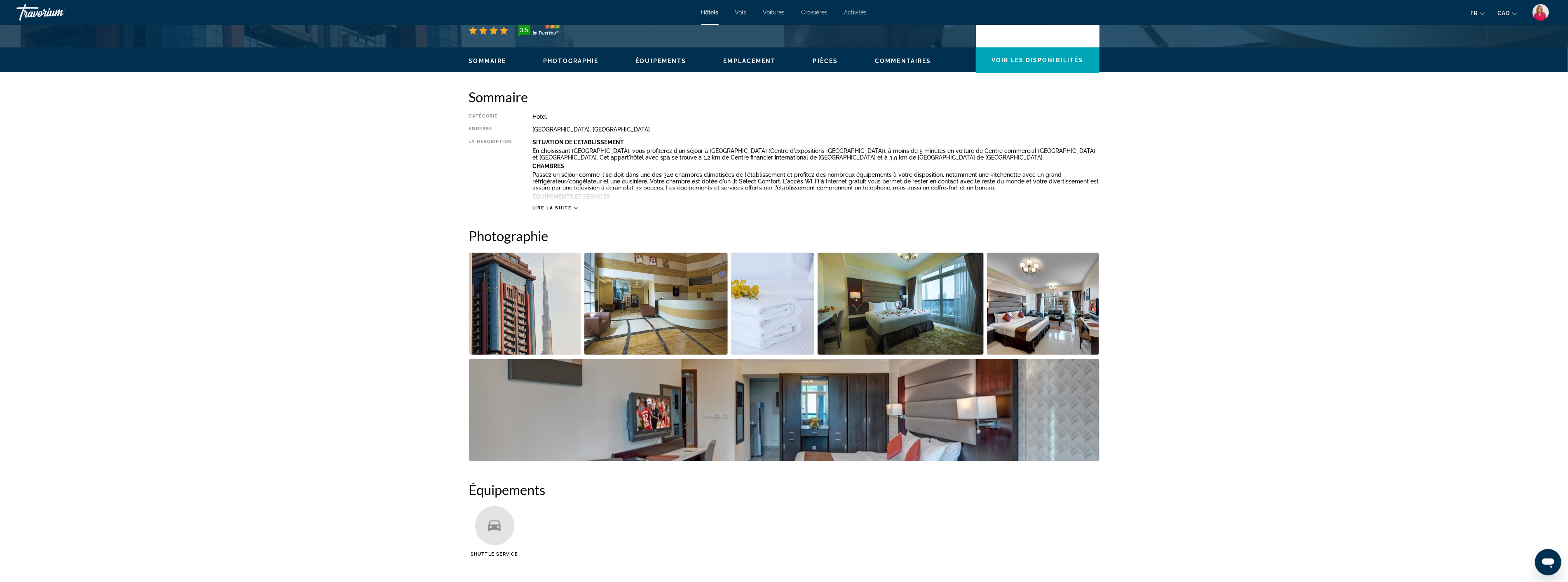
scroll to position [229, 0]
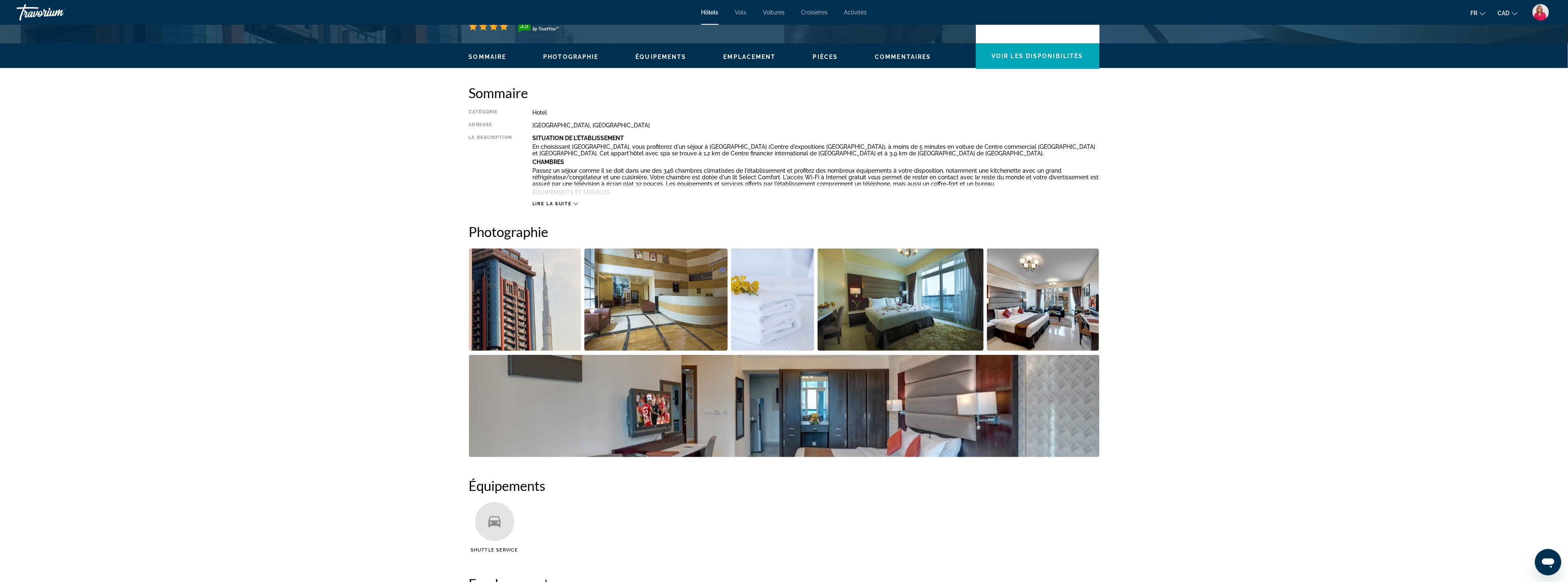
click at [664, 299] on img "Open full-screen image slider" at bounding box center [656, 299] width 144 height 102
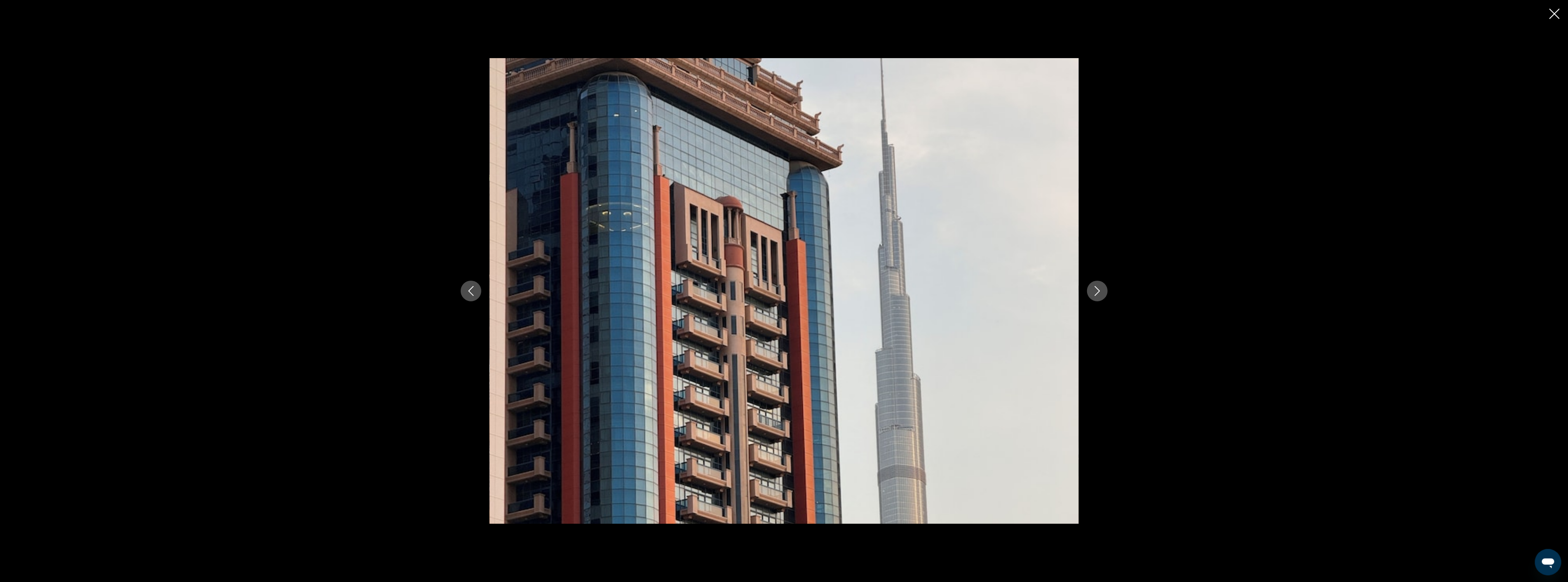
click at [1097, 290] on icon "Next image" at bounding box center [1097, 291] width 10 height 10
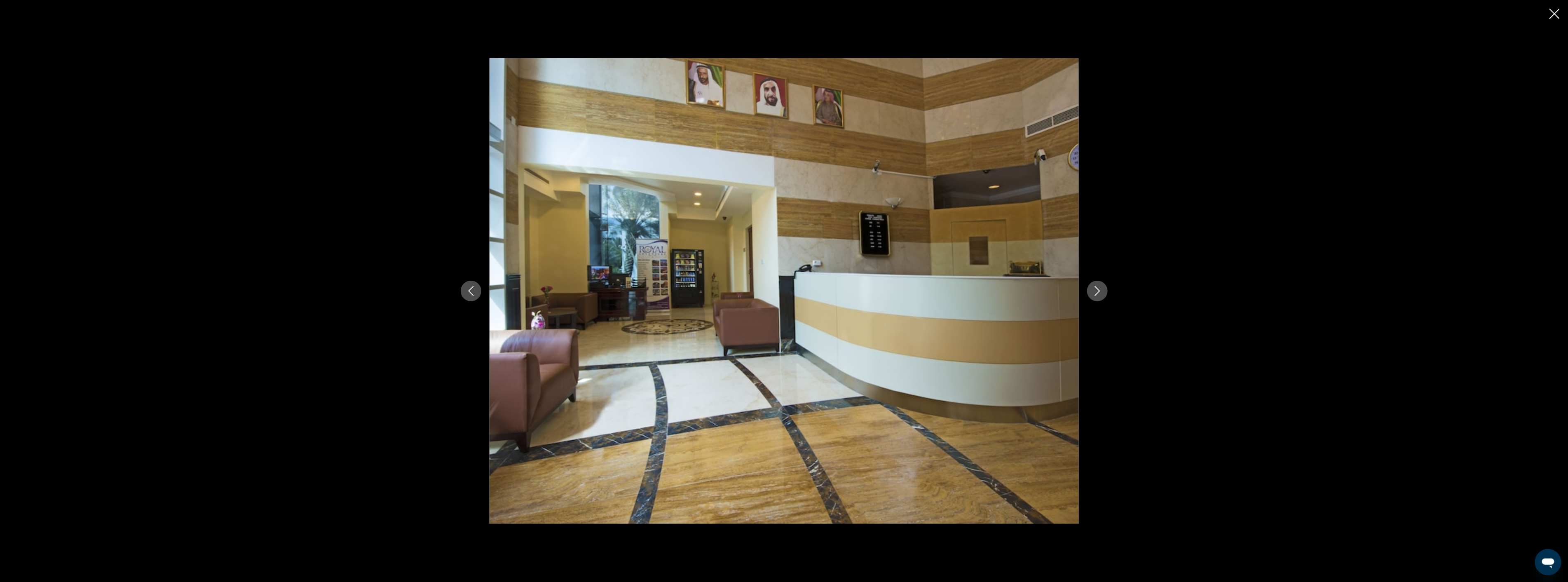
click at [1097, 290] on icon "Next image" at bounding box center [1097, 291] width 10 height 10
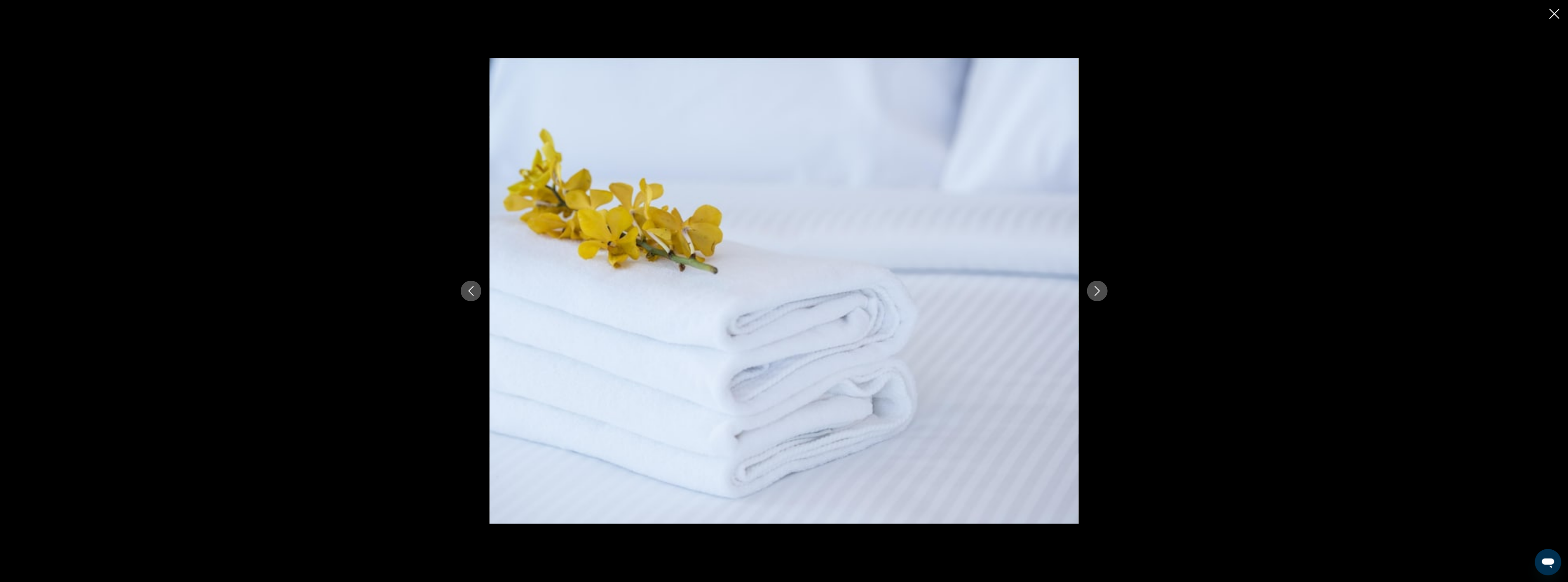
click at [1097, 290] on icon "Next image" at bounding box center [1097, 291] width 10 height 10
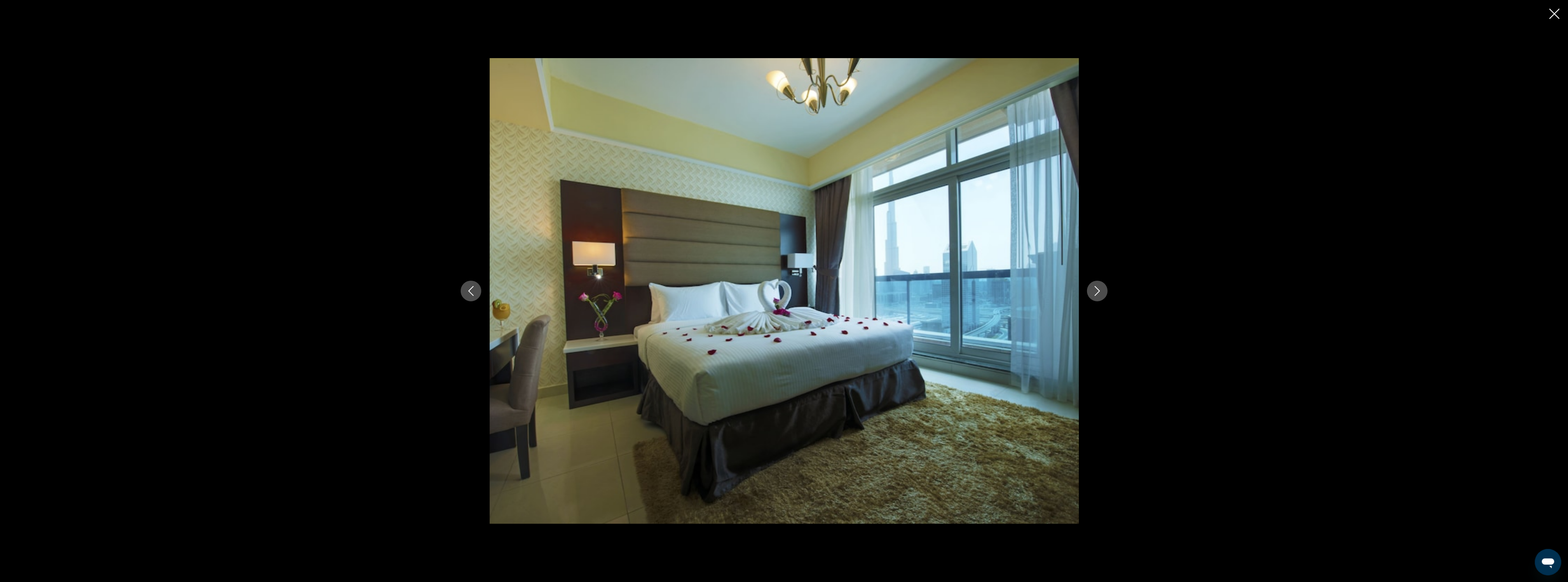
click at [1097, 290] on icon "Next image" at bounding box center [1097, 291] width 10 height 10
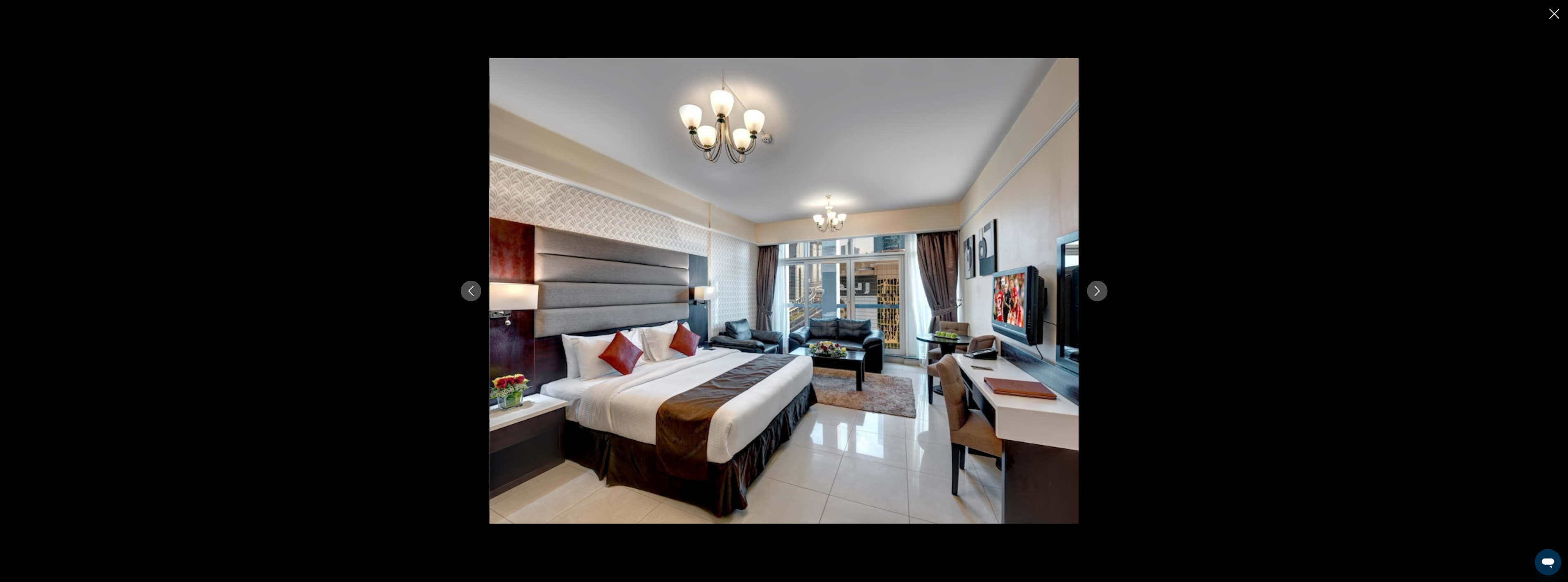
click at [1097, 290] on icon "Next image" at bounding box center [1097, 291] width 10 height 10
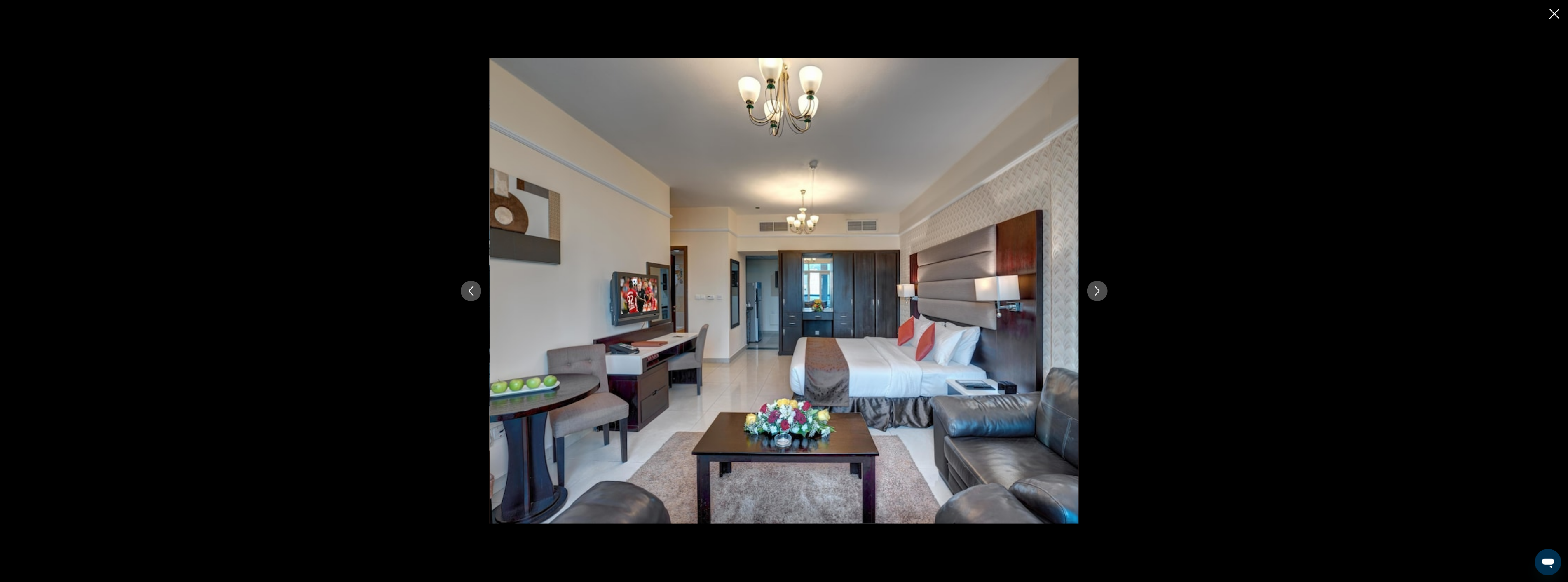
click at [1097, 290] on icon "Next image" at bounding box center [1097, 291] width 10 height 10
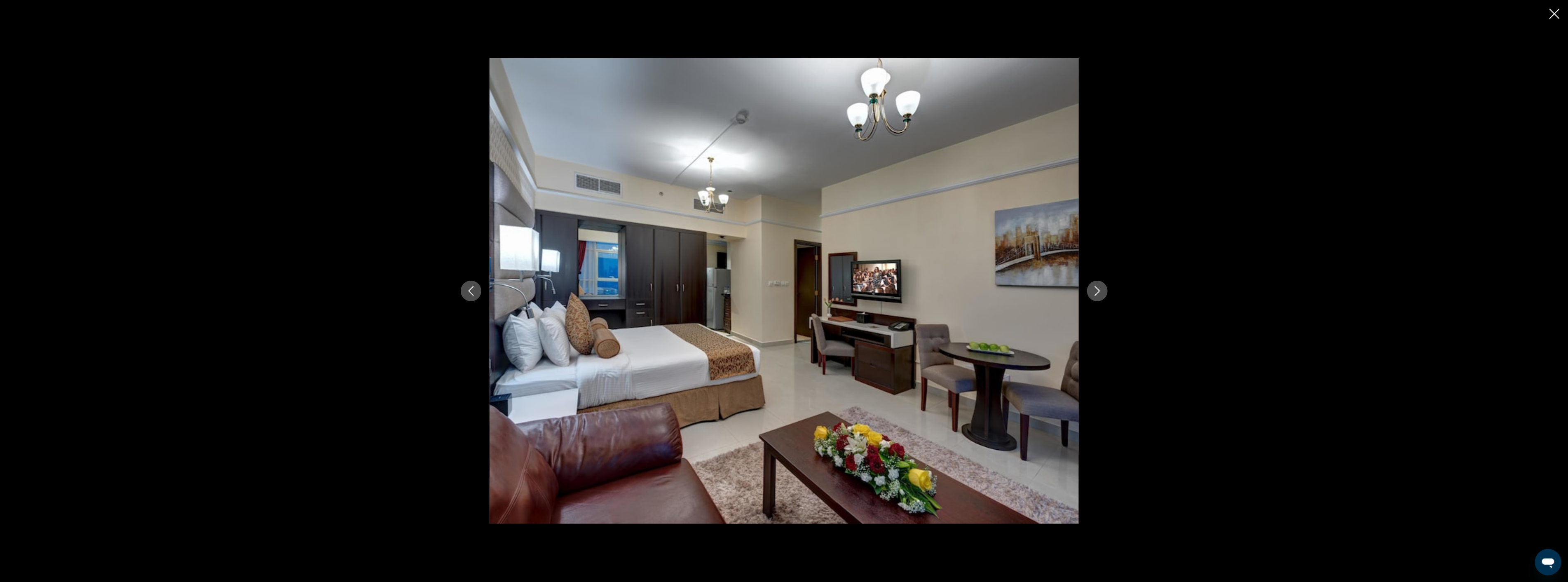
click at [1097, 290] on icon "Next image" at bounding box center [1097, 291] width 10 height 10
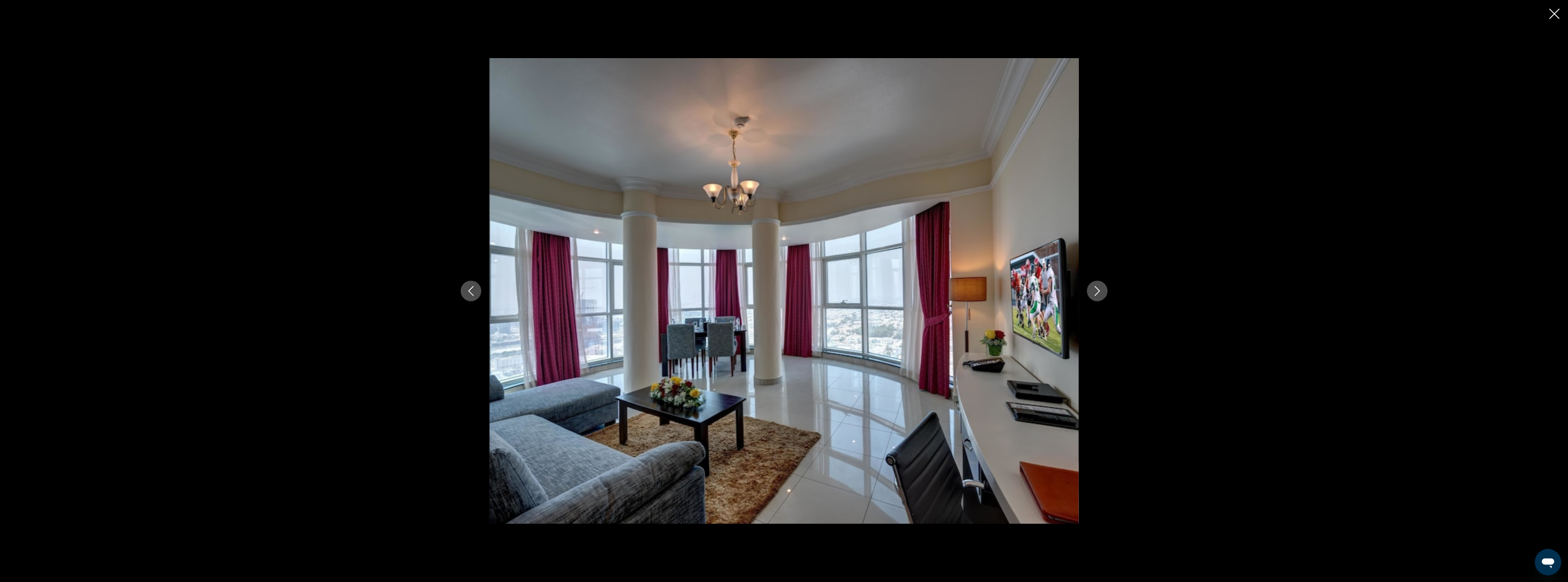
click at [1551, 7] on div "prev next" at bounding box center [784, 291] width 1568 height 582
click at [1551, 12] on icon "Close slideshow" at bounding box center [1554, 13] width 10 height 10
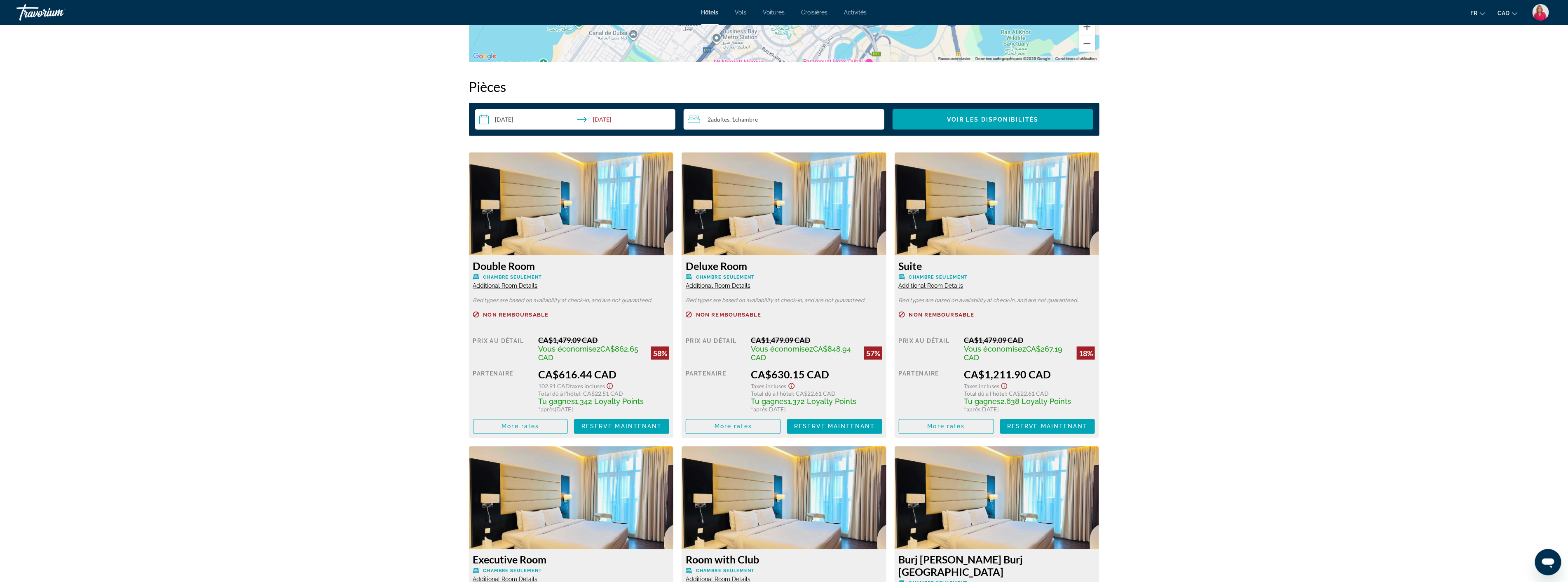
scroll to position [1007, 0]
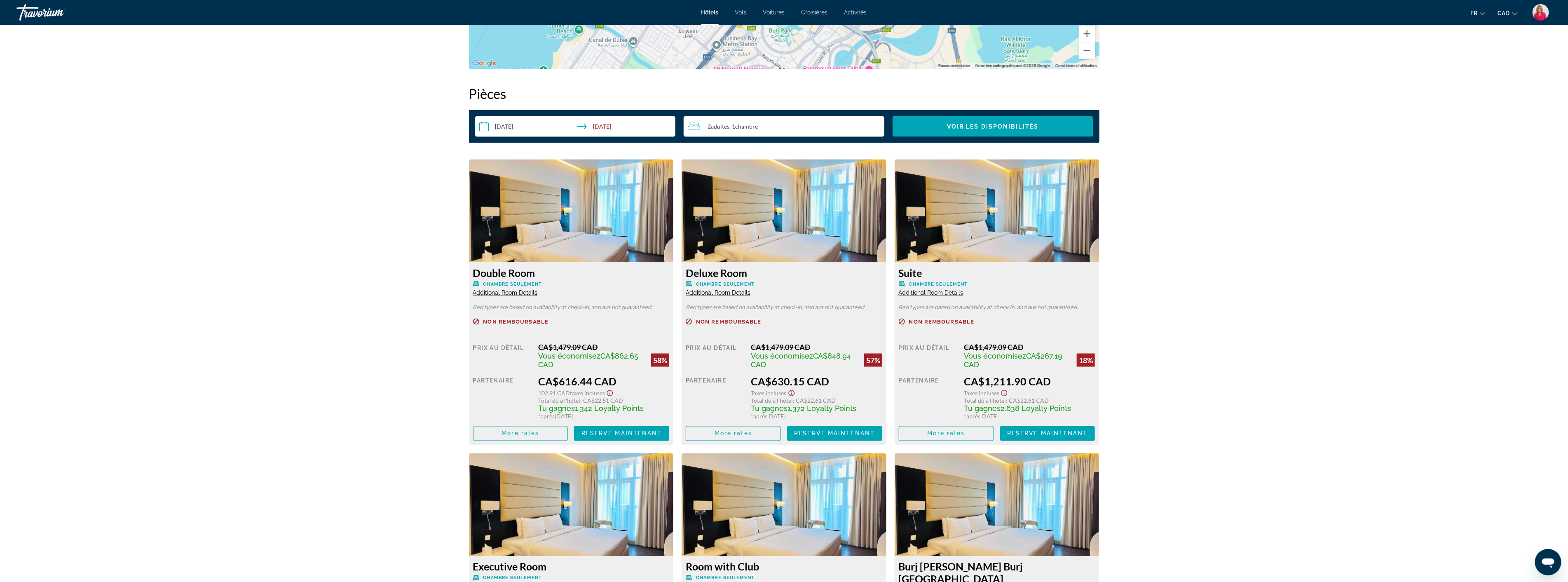
click at [578, 236] on img "Main content" at bounding box center [571, 211] width 205 height 103
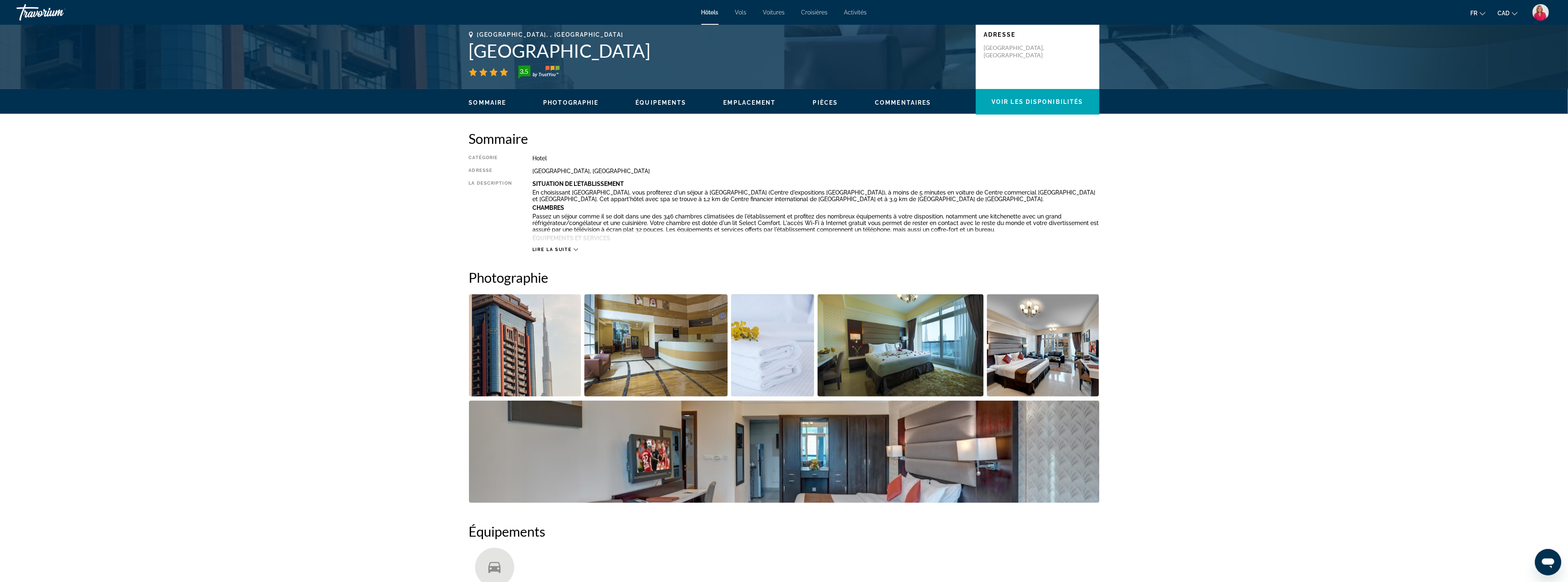
scroll to position [0, 0]
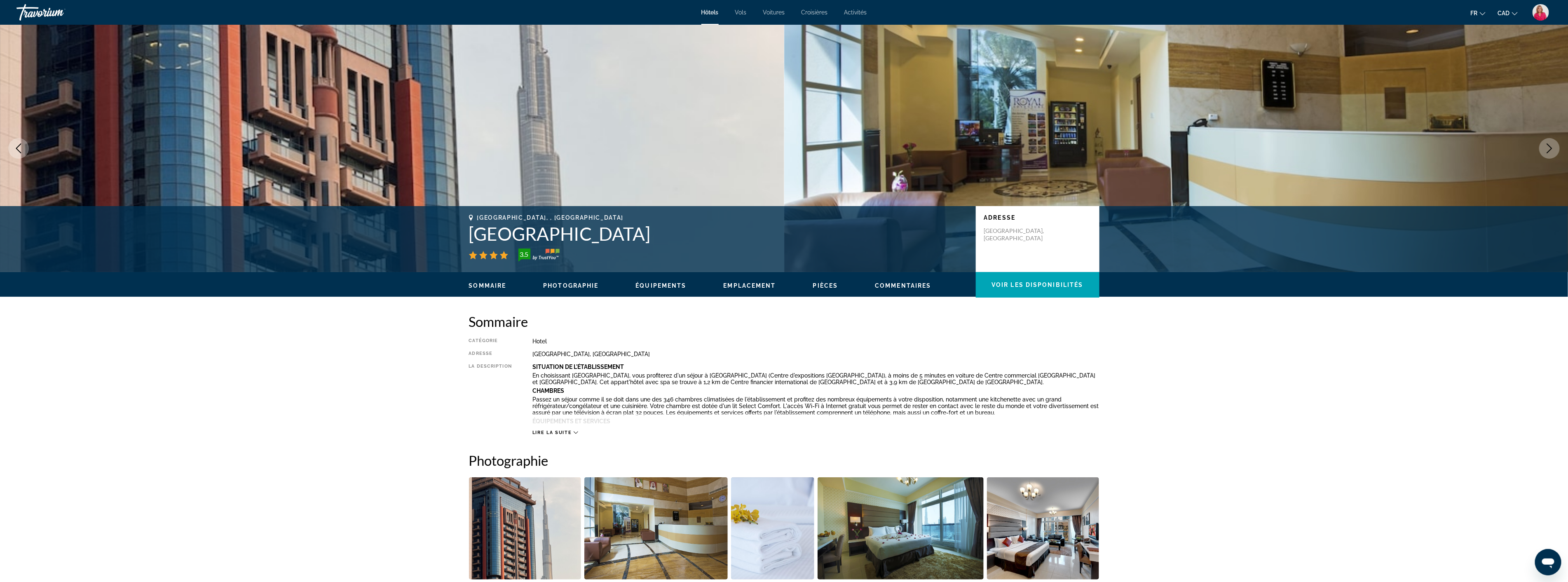
drag, startPoint x: 643, startPoint y: 235, endPoint x: 466, endPoint y: 228, distance: 177.1
click at [466, 228] on div "[GEOGRAPHIC_DATA], , [GEOGRAPHIC_DATA] [GEOGRAPHIC_DATA] 3.5 Adresse Sheikh [ST…" at bounding box center [784, 238] width 663 height 50
copy h1 "[GEOGRAPHIC_DATA]"
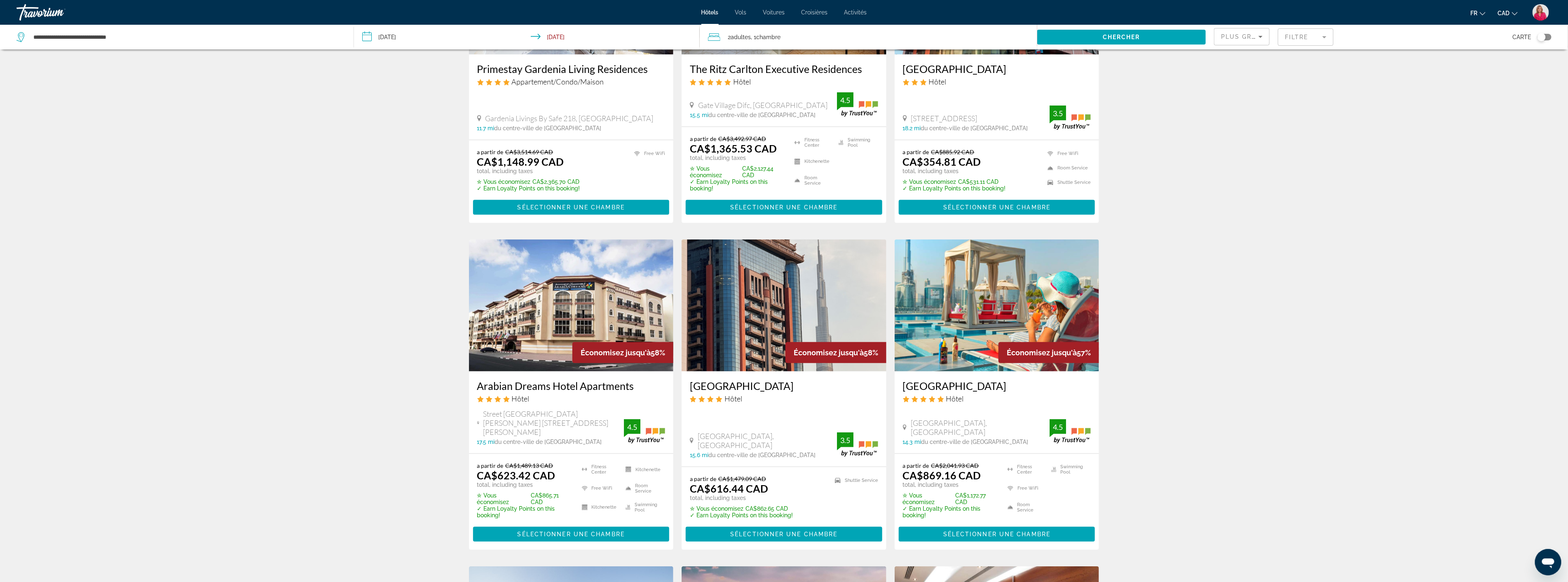
scroll to position [229, 0]
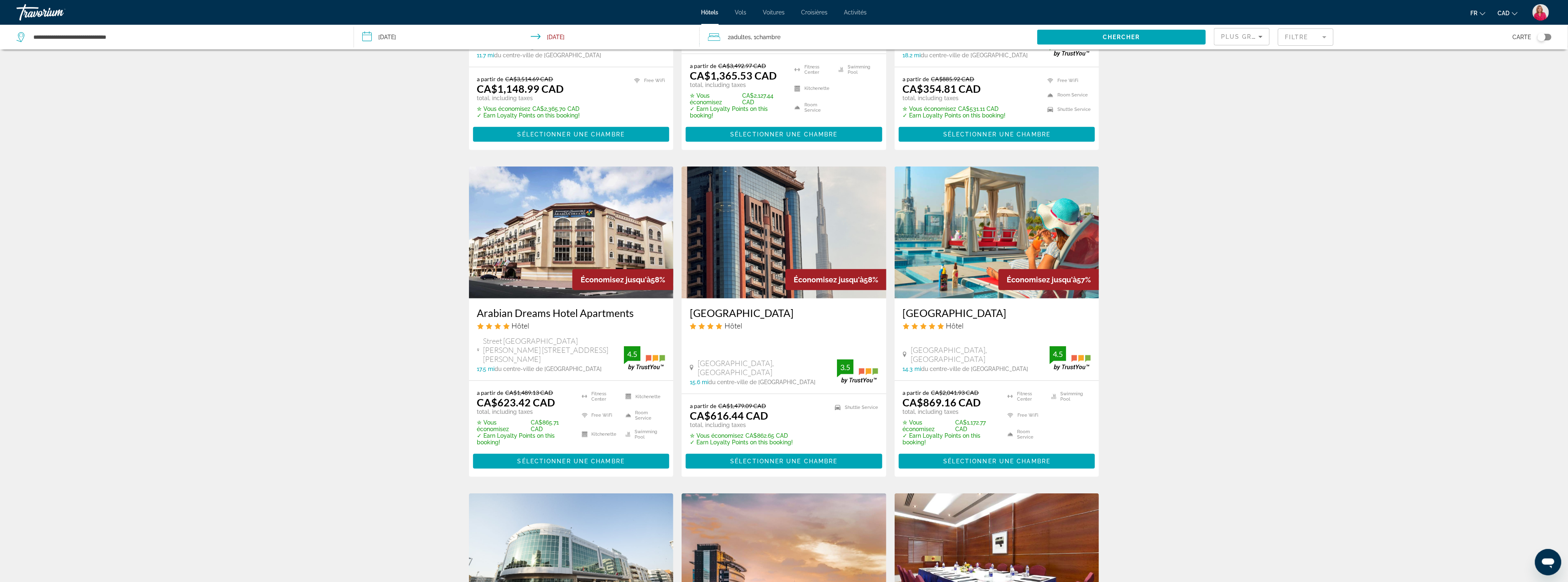
click at [966, 263] on img "Main content" at bounding box center [996, 232] width 205 height 132
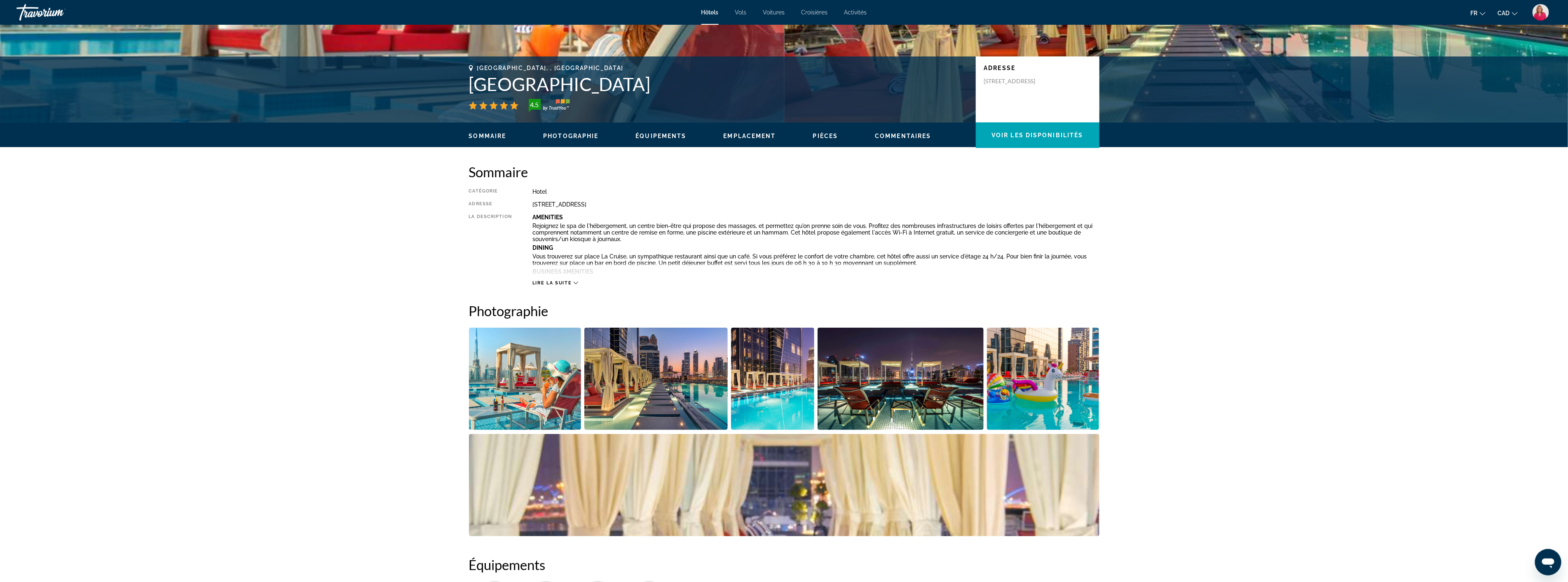
scroll to position [183, 0]
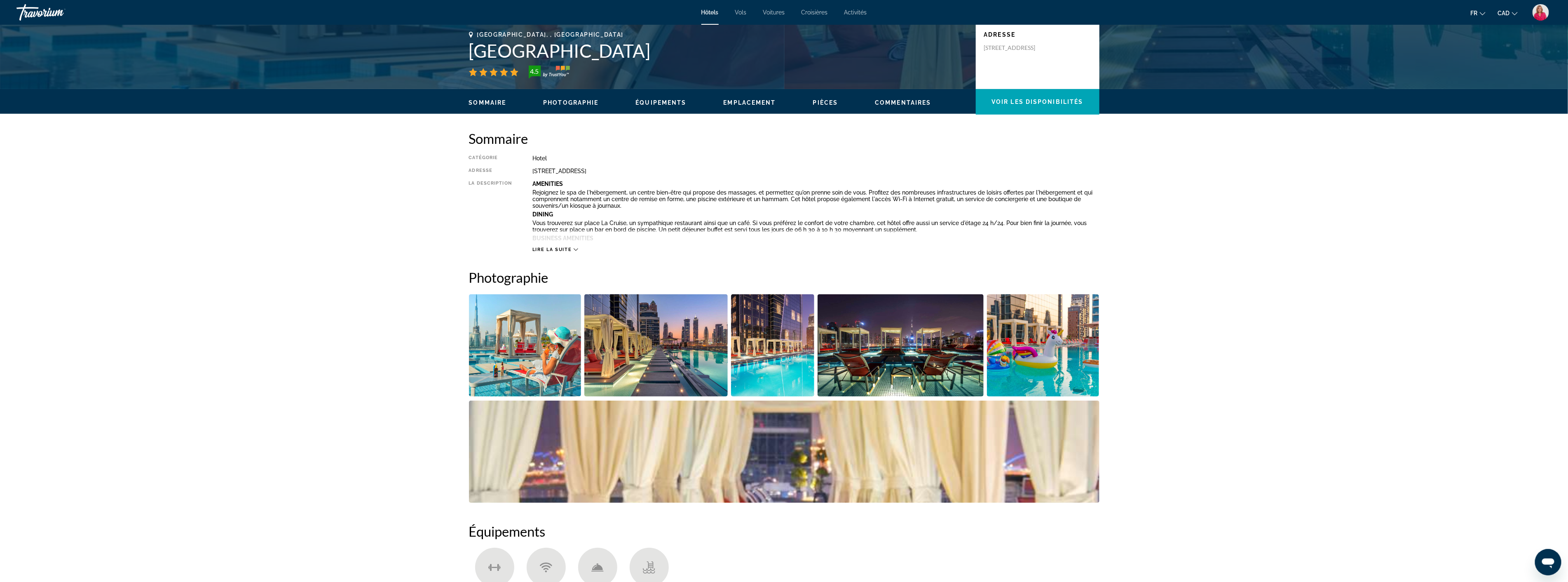
click at [522, 357] on img "Open full-screen image slider" at bounding box center [525, 345] width 112 height 102
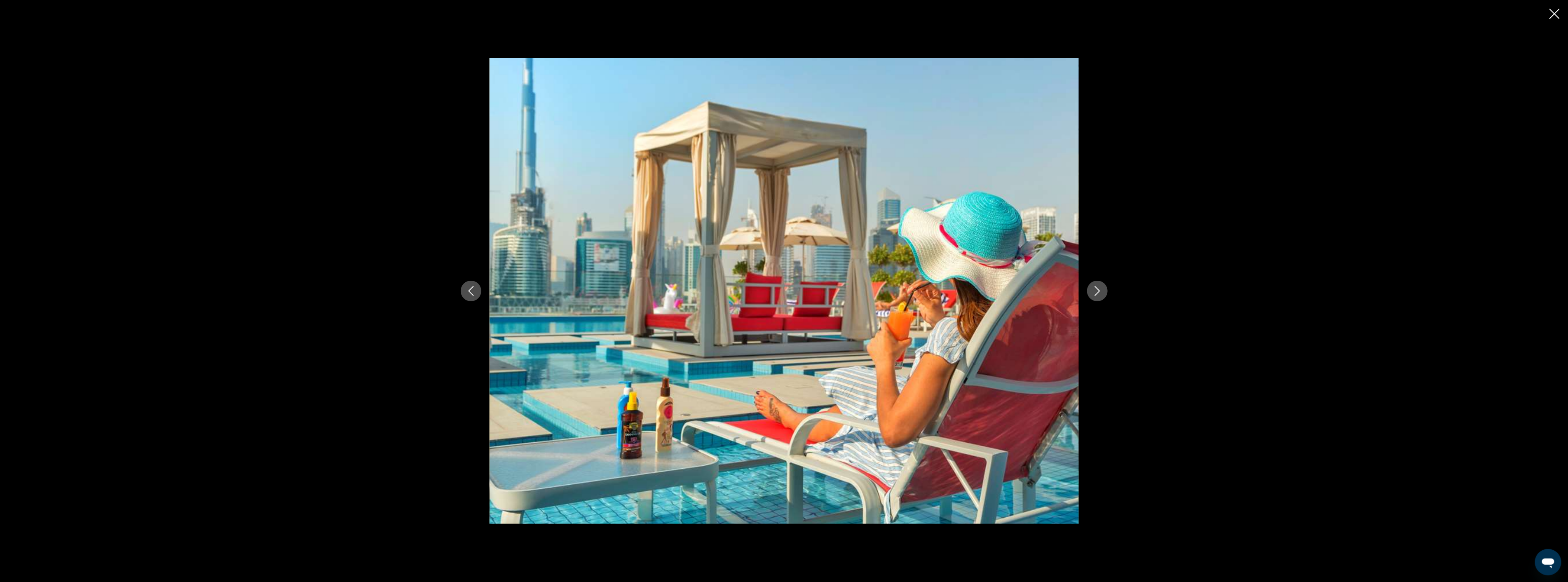
click at [1098, 290] on icon "Next image" at bounding box center [1097, 291] width 6 height 10
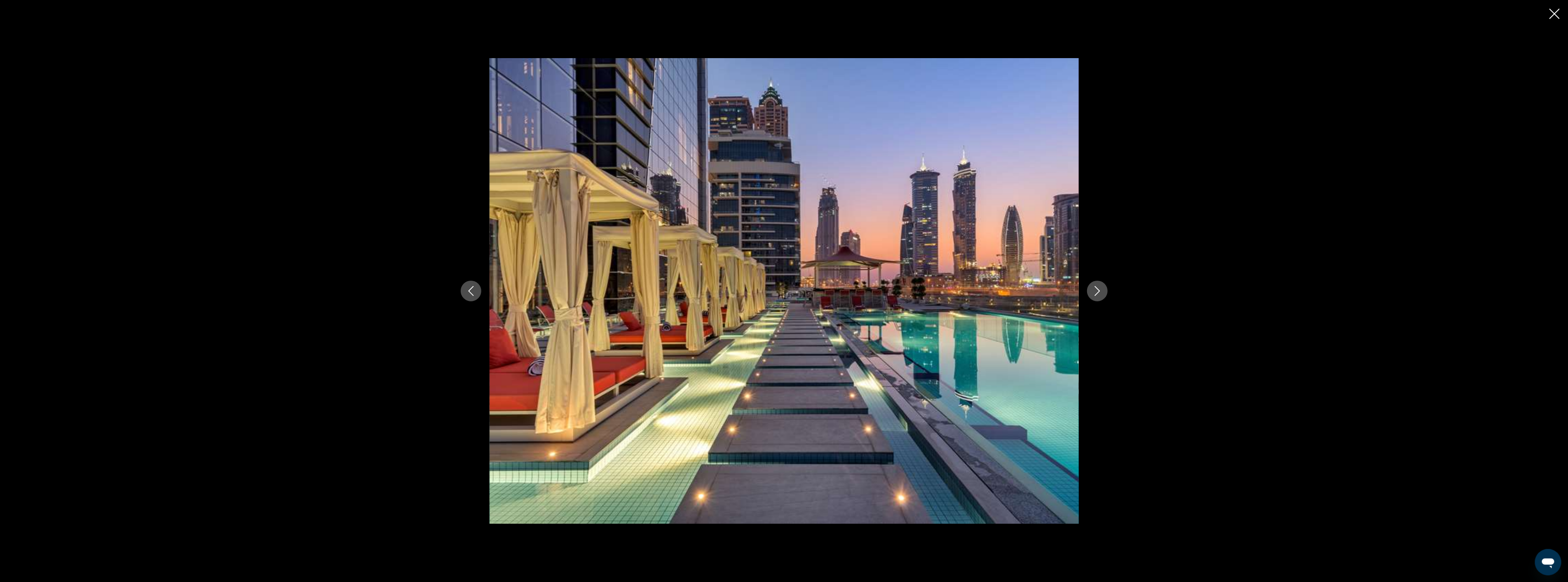
click at [1098, 290] on icon "Next image" at bounding box center [1097, 291] width 6 height 10
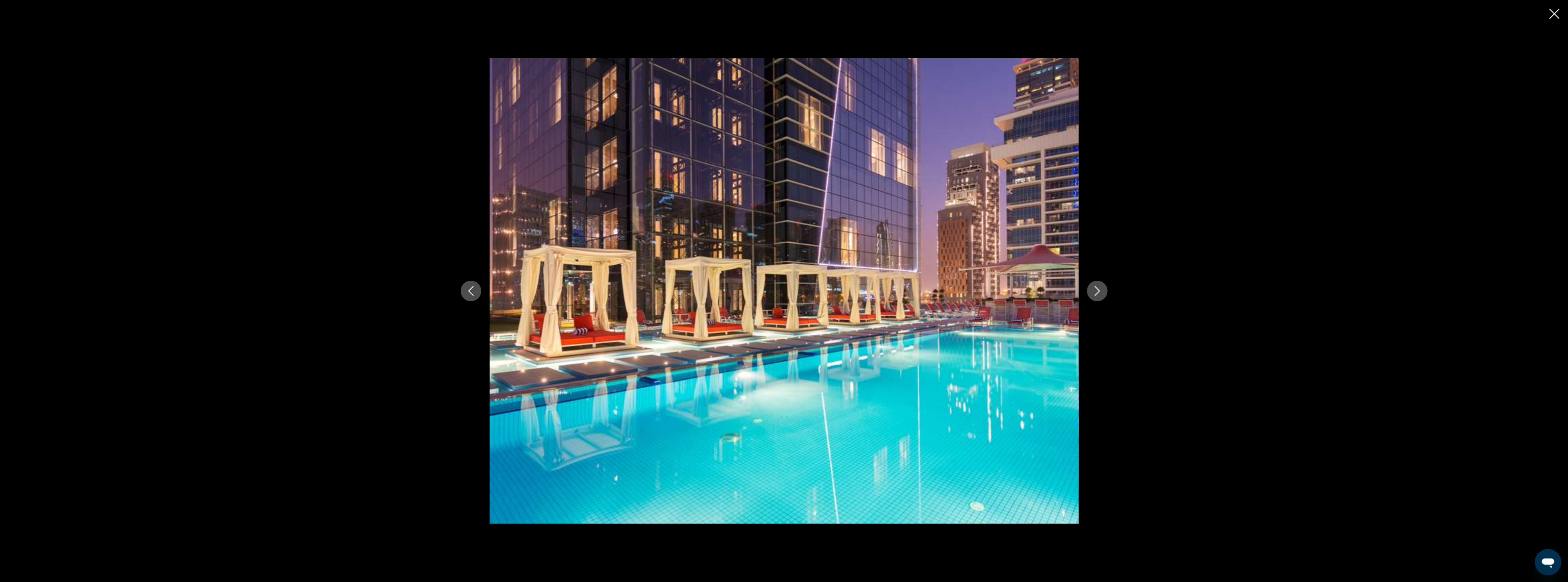
click at [1098, 290] on icon "Next image" at bounding box center [1097, 291] width 6 height 10
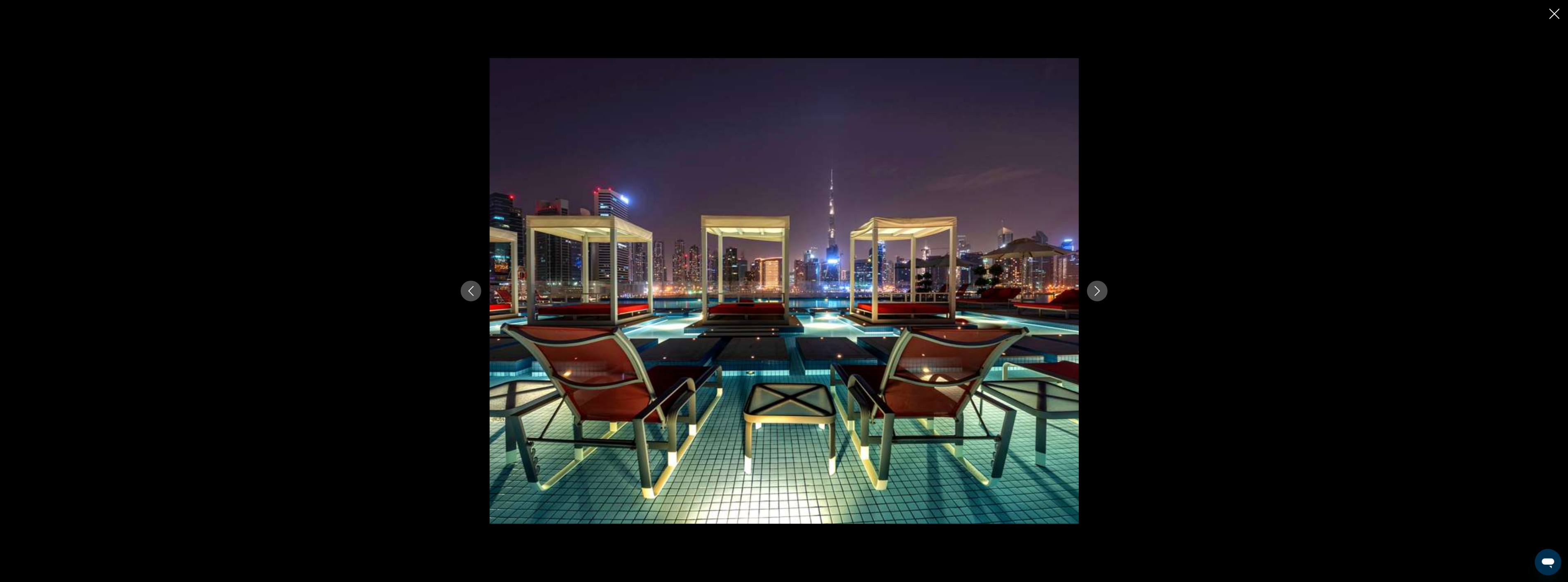
click at [1098, 290] on icon "Next image" at bounding box center [1097, 291] width 6 height 10
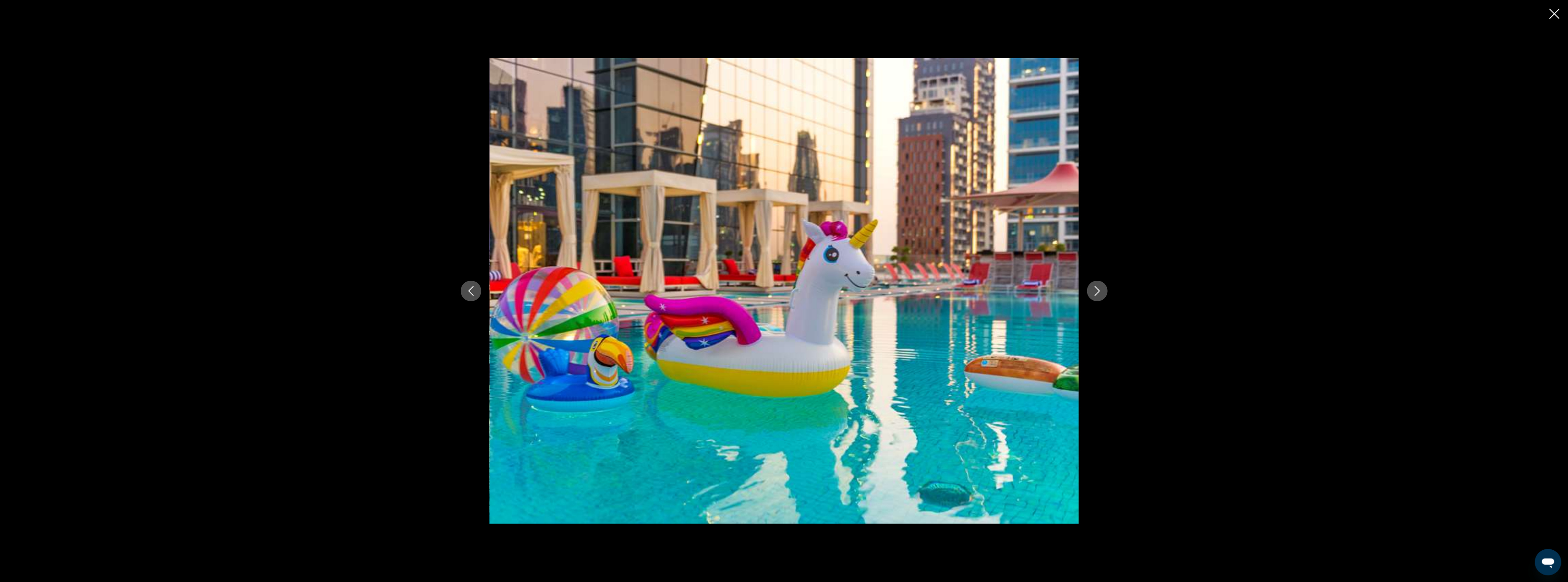
click at [1098, 290] on icon "Next image" at bounding box center [1097, 291] width 6 height 10
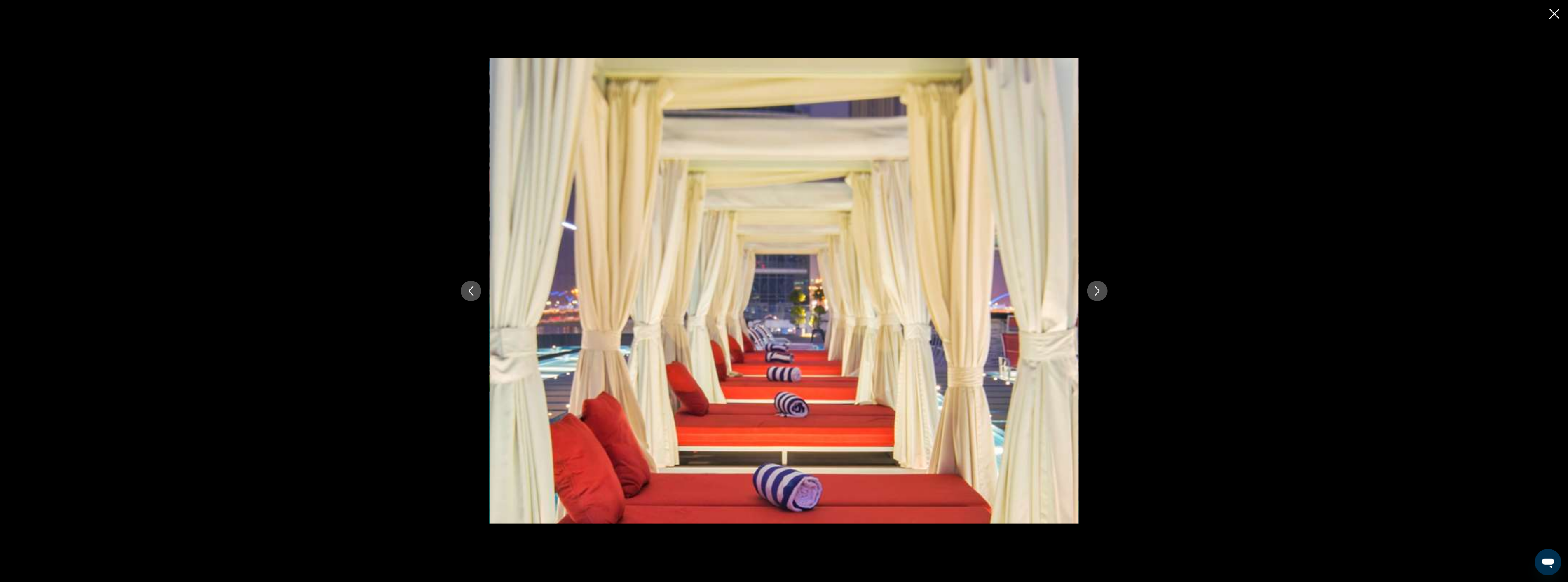
click at [1098, 290] on icon "Next image" at bounding box center [1097, 291] width 6 height 10
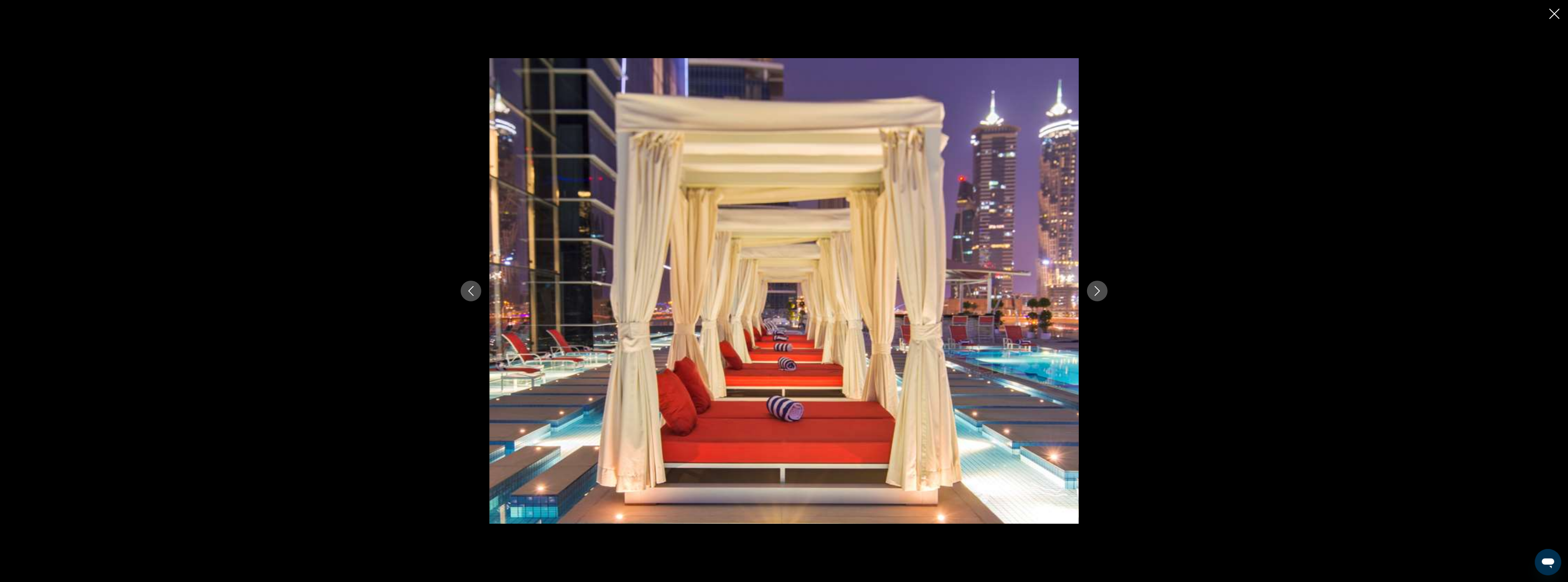
click at [1098, 290] on icon "Next image" at bounding box center [1097, 291] width 6 height 10
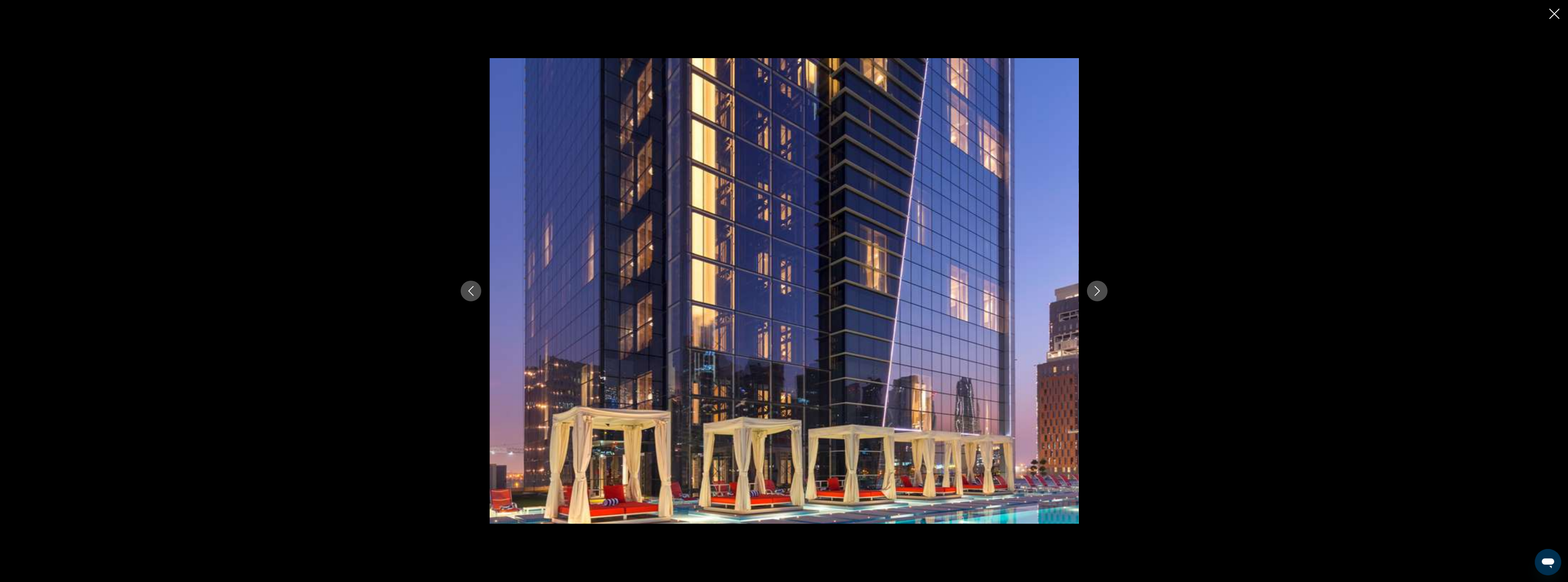
click at [1098, 290] on icon "Next image" at bounding box center [1097, 291] width 6 height 10
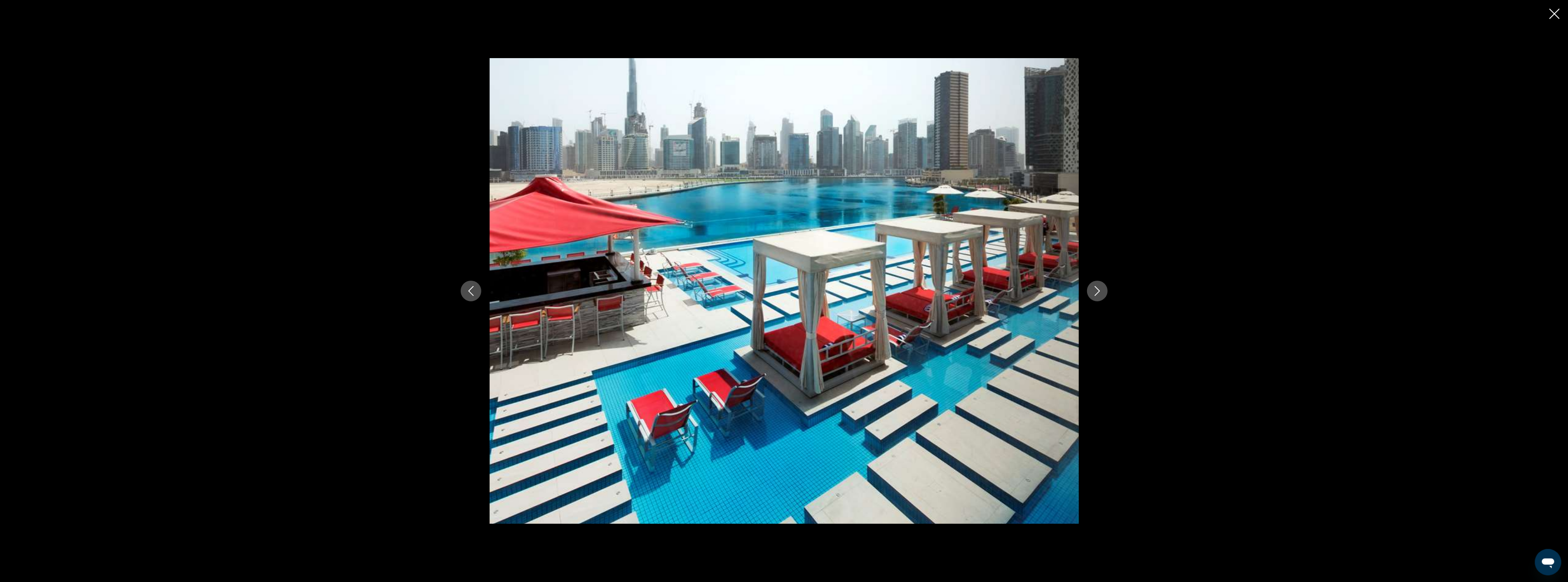
click at [1098, 290] on icon "Next image" at bounding box center [1097, 291] width 6 height 10
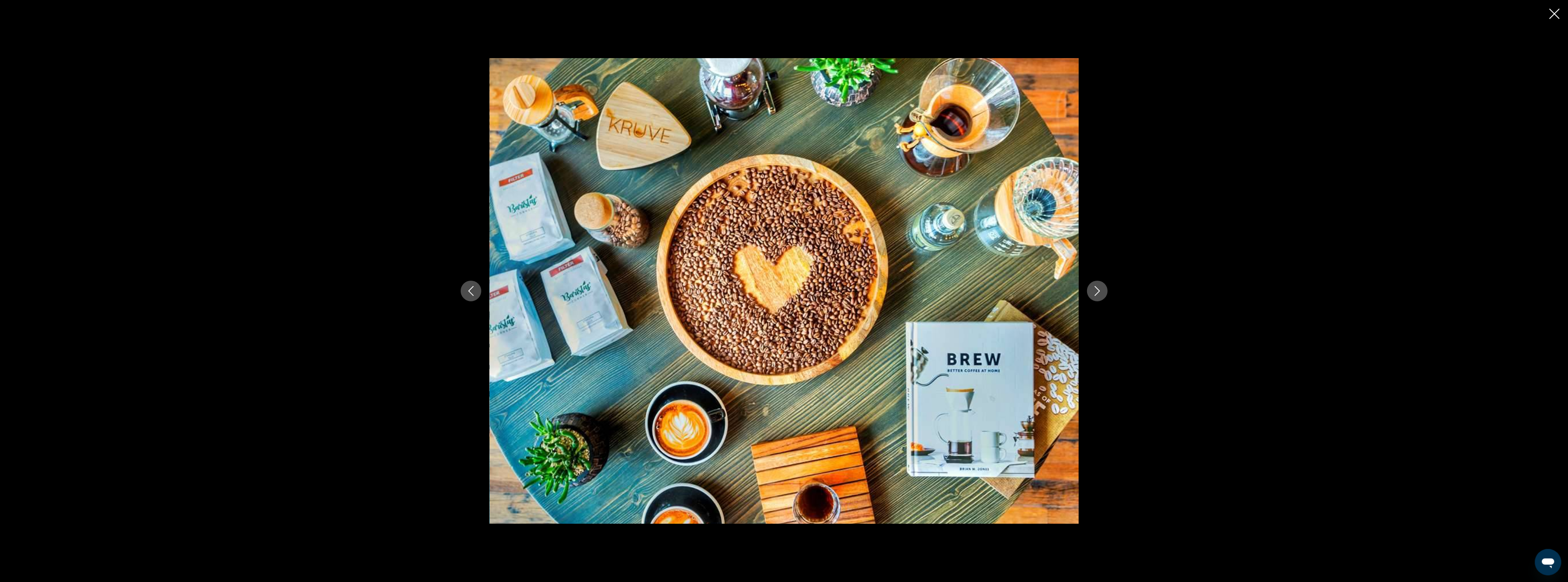
click at [1098, 290] on icon "Next image" at bounding box center [1097, 291] width 6 height 10
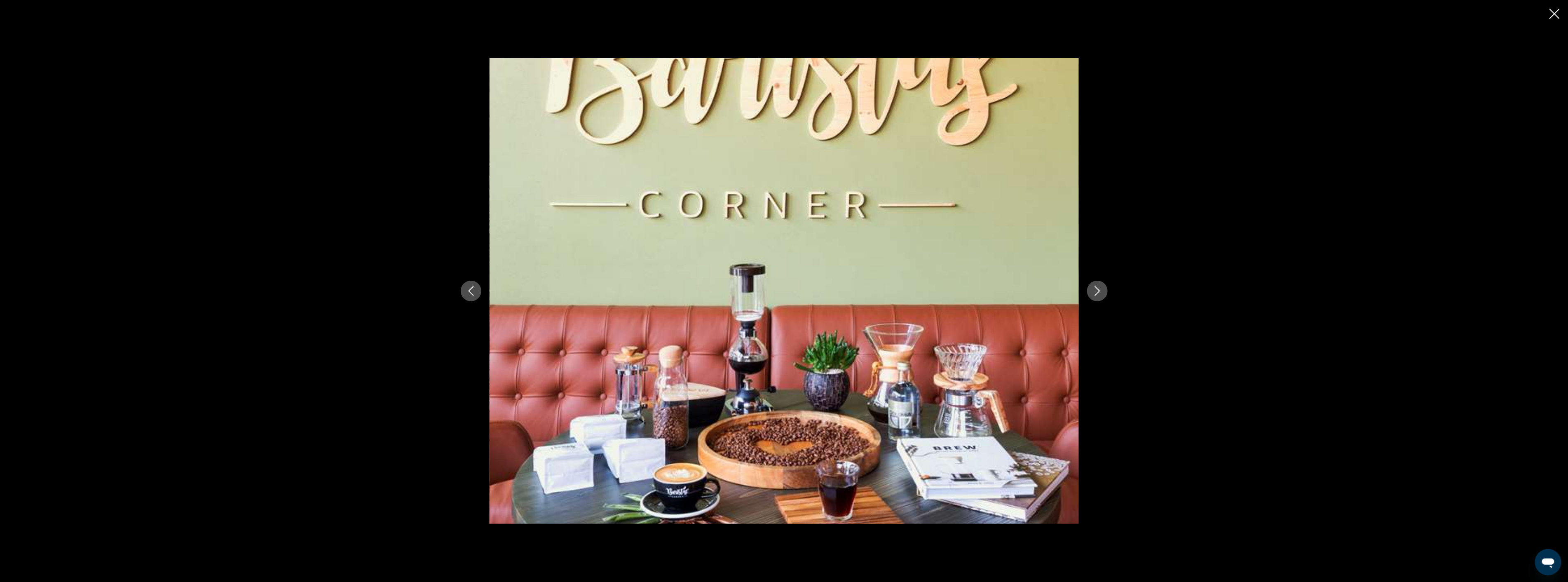
click at [1098, 290] on icon "Next image" at bounding box center [1097, 291] width 6 height 10
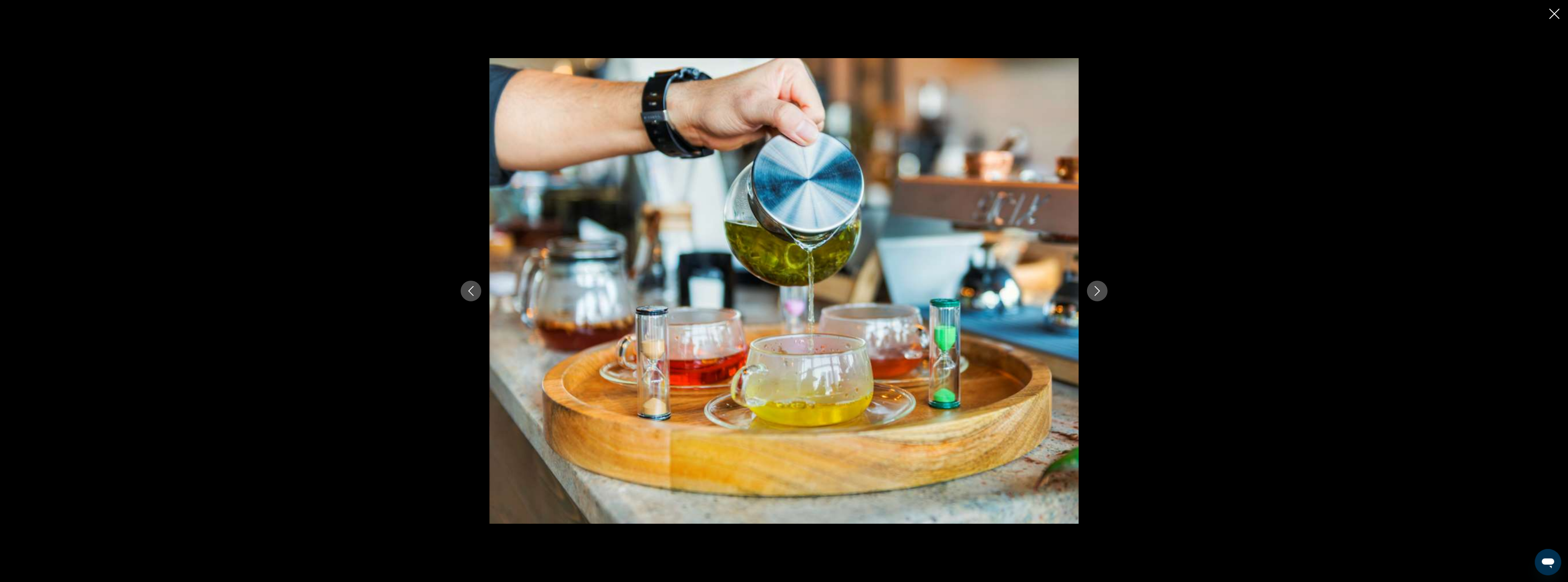
click at [1098, 290] on icon "Next image" at bounding box center [1097, 291] width 6 height 10
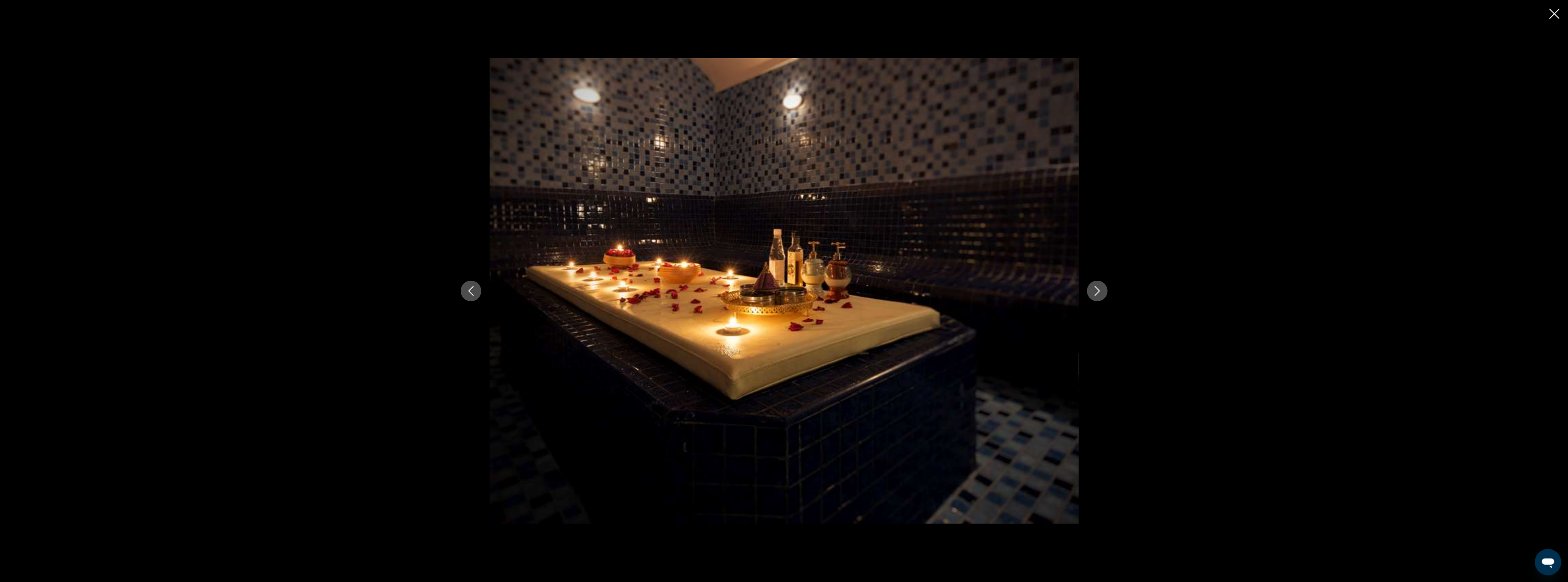
click at [1098, 290] on icon "Next image" at bounding box center [1097, 291] width 6 height 10
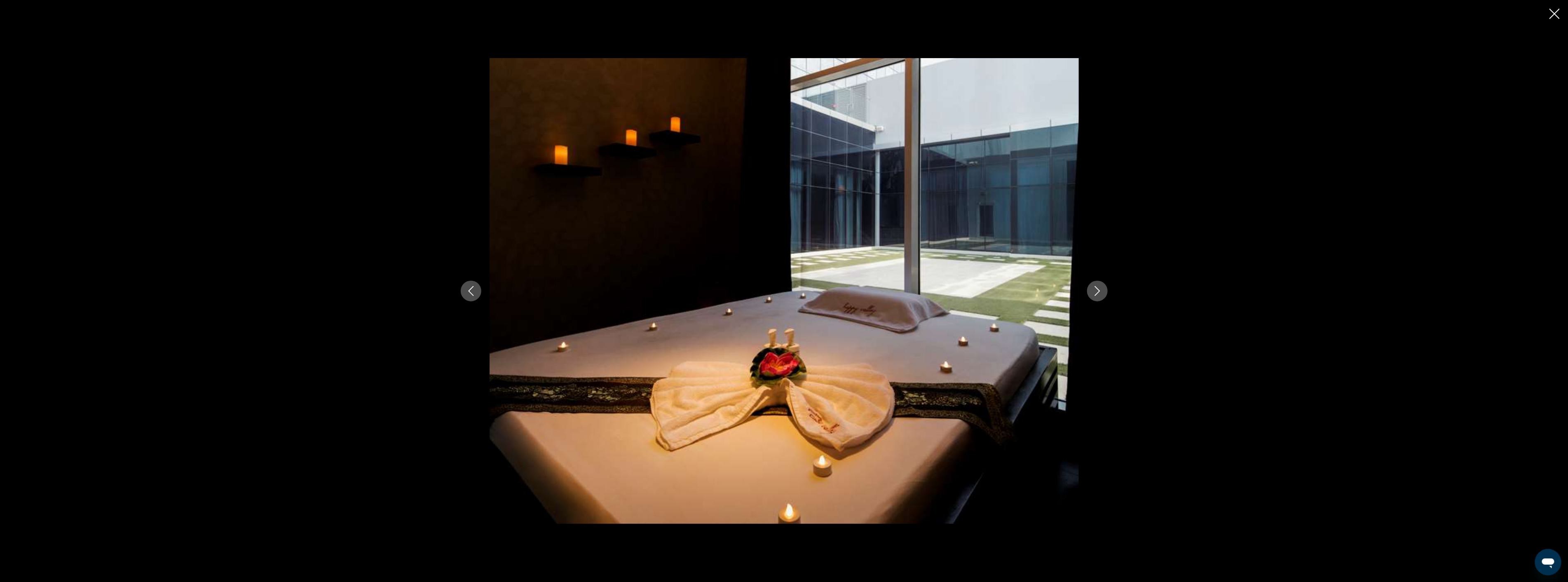
click at [1098, 290] on icon "Next image" at bounding box center [1097, 291] width 6 height 10
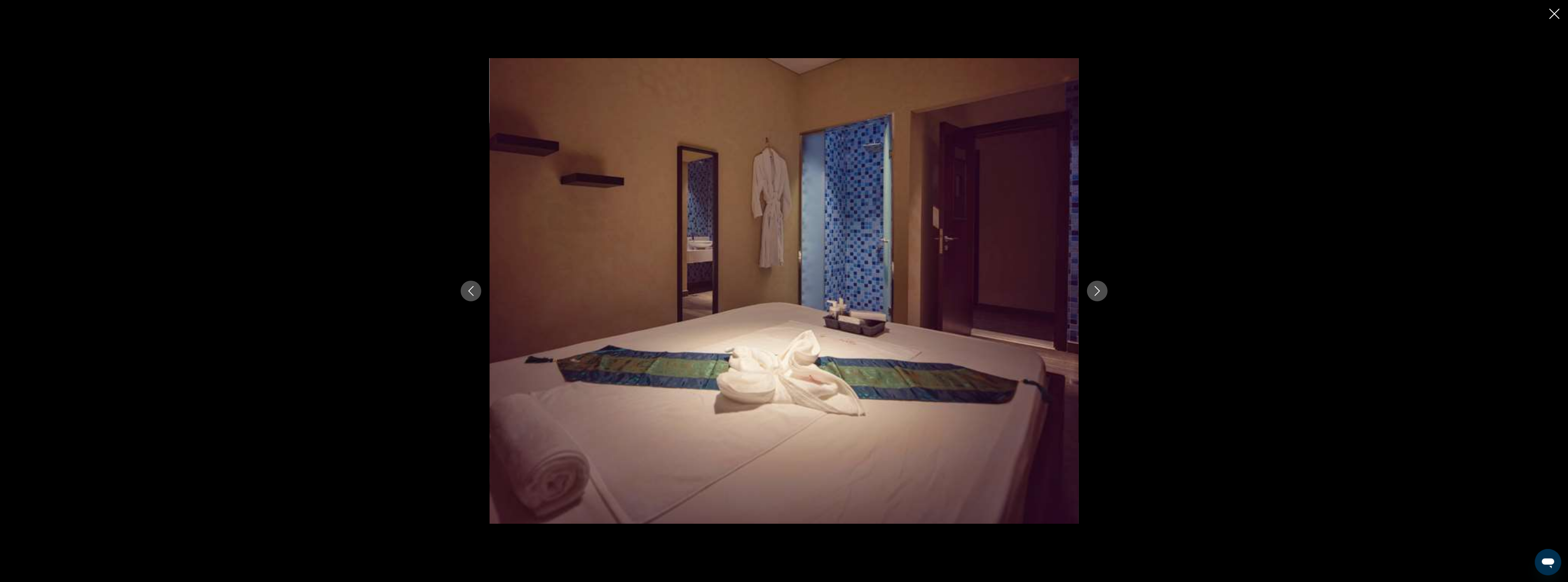
click at [1098, 290] on icon "Next image" at bounding box center [1097, 291] width 6 height 10
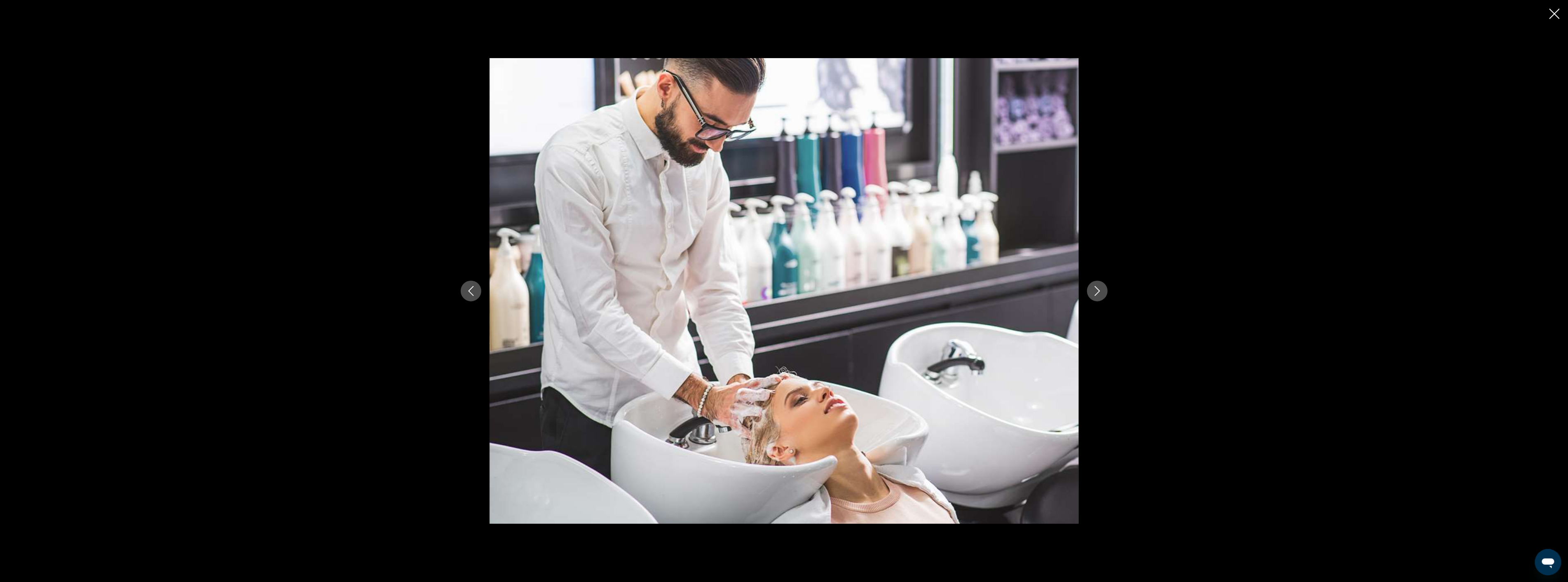
click at [1098, 290] on icon "Next image" at bounding box center [1097, 291] width 6 height 10
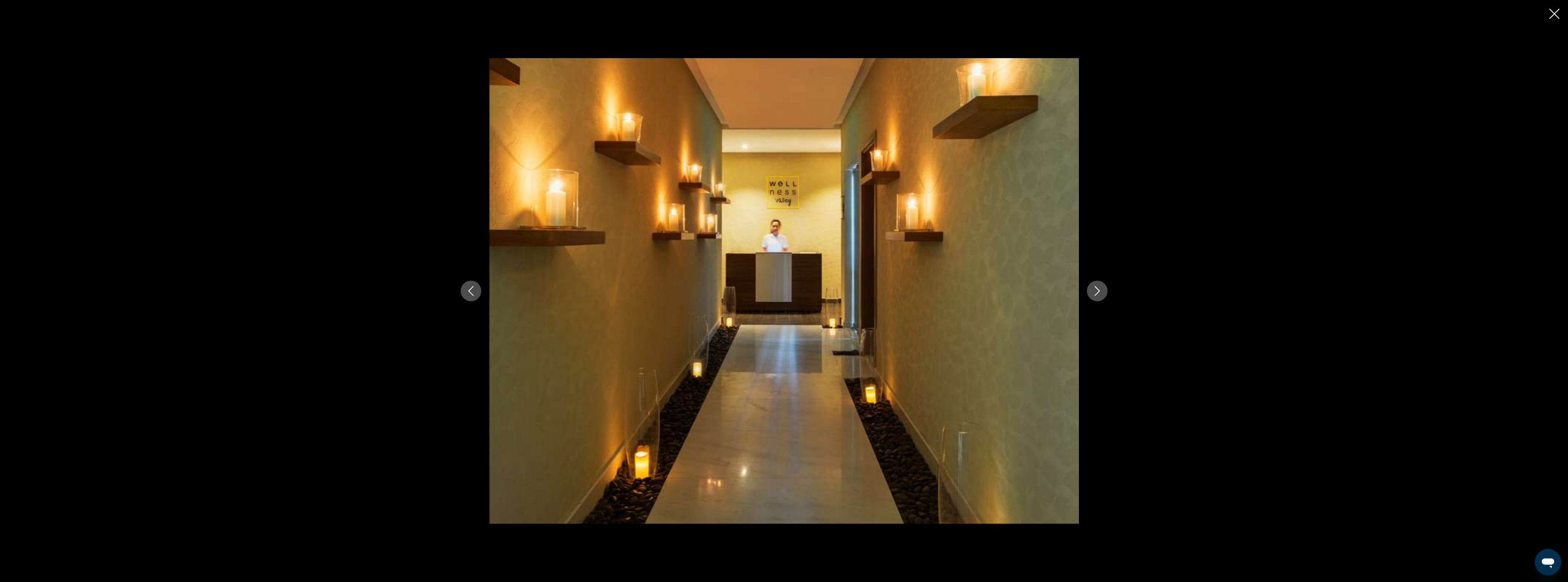
click at [1098, 290] on icon "Next image" at bounding box center [1097, 291] width 6 height 10
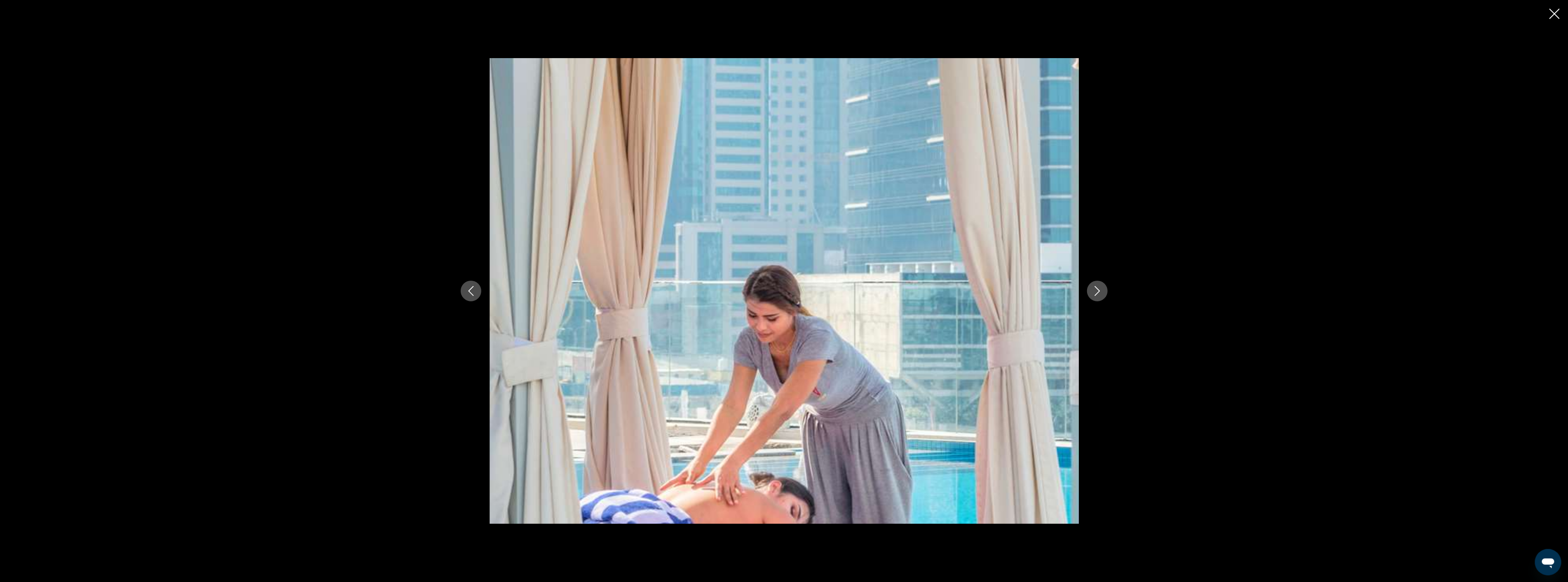
click at [1098, 290] on icon "Next image" at bounding box center [1097, 291] width 6 height 10
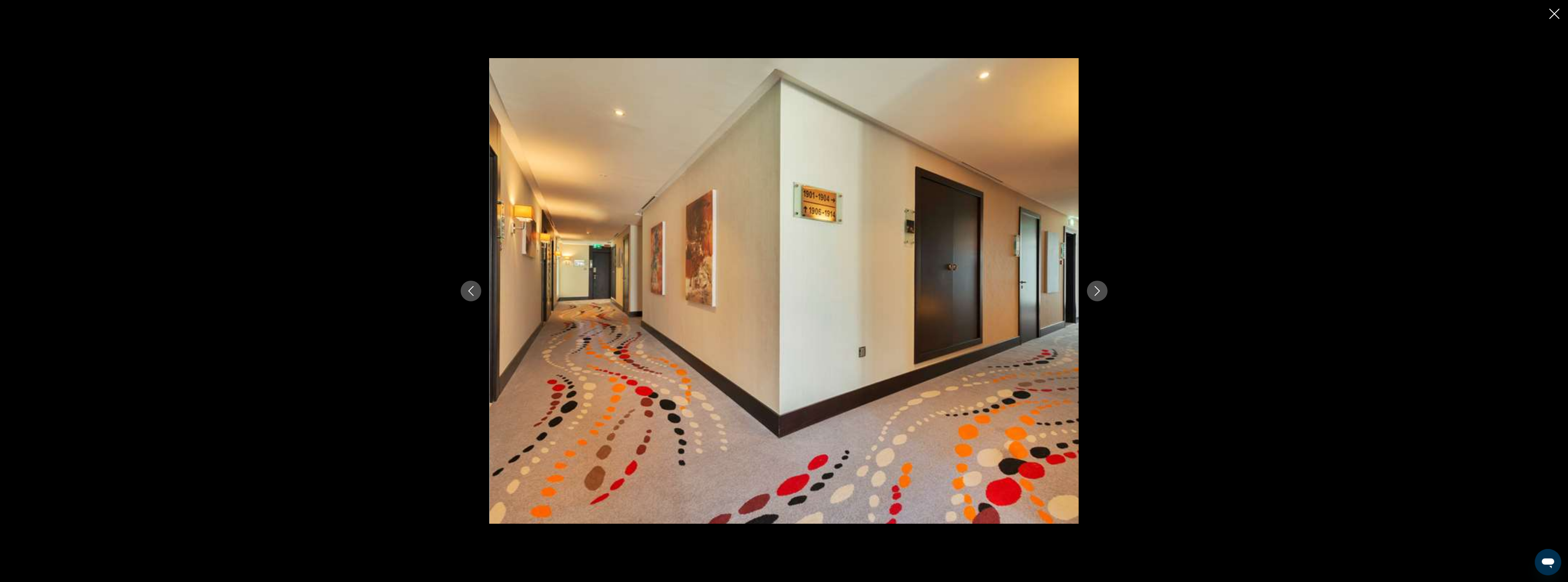
click at [1098, 290] on icon "Next image" at bounding box center [1097, 291] width 6 height 10
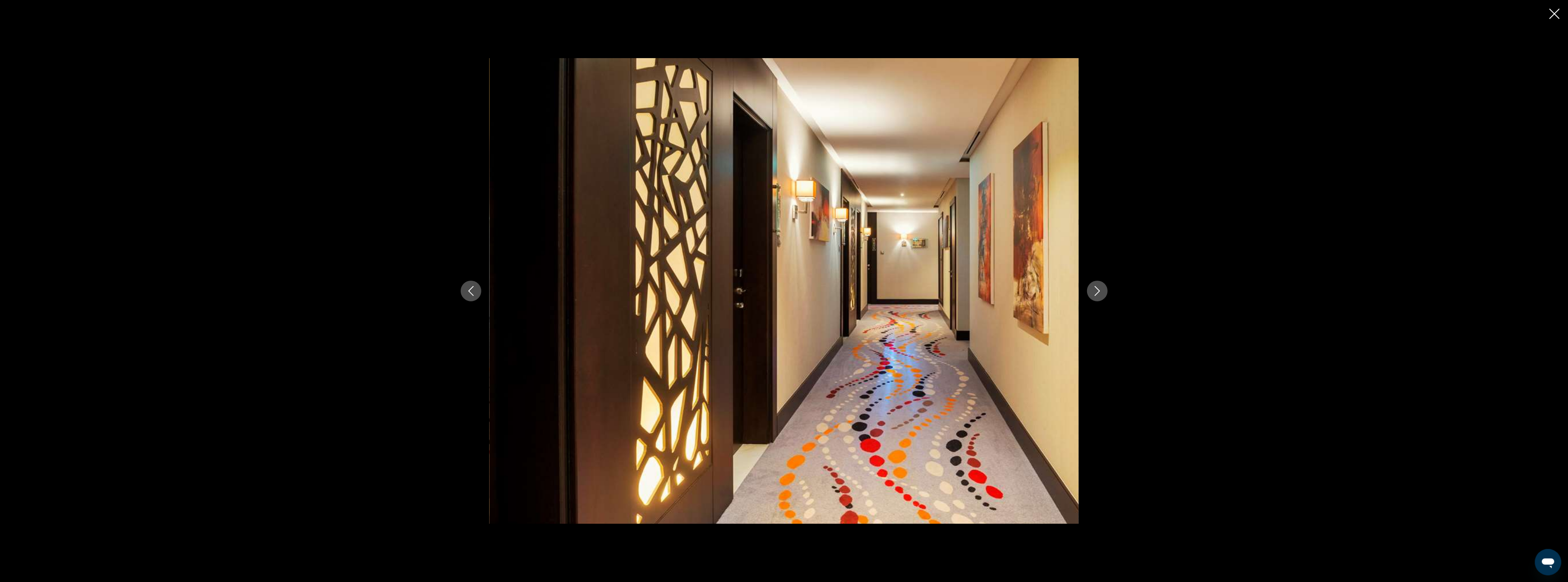
click at [1098, 290] on icon "Next image" at bounding box center [1097, 291] width 6 height 10
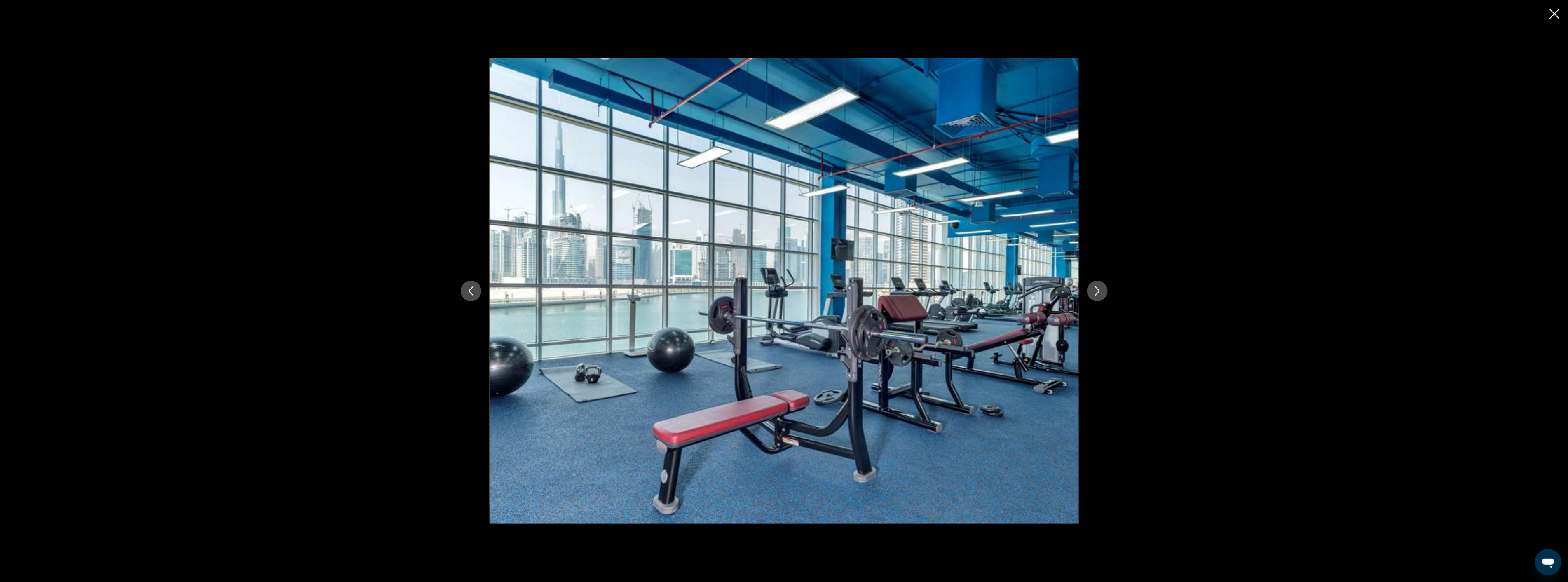
click at [1098, 290] on icon "Next image" at bounding box center [1097, 291] width 6 height 10
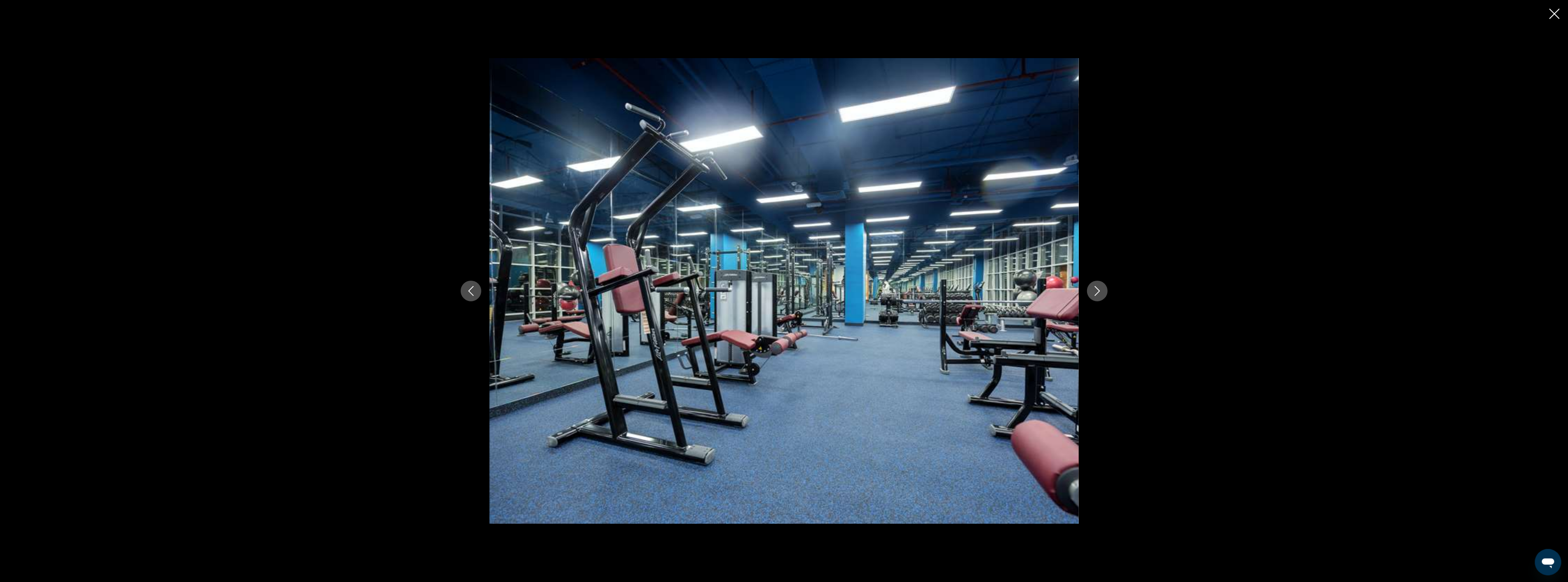
click at [1098, 290] on icon "Next image" at bounding box center [1097, 291] width 6 height 10
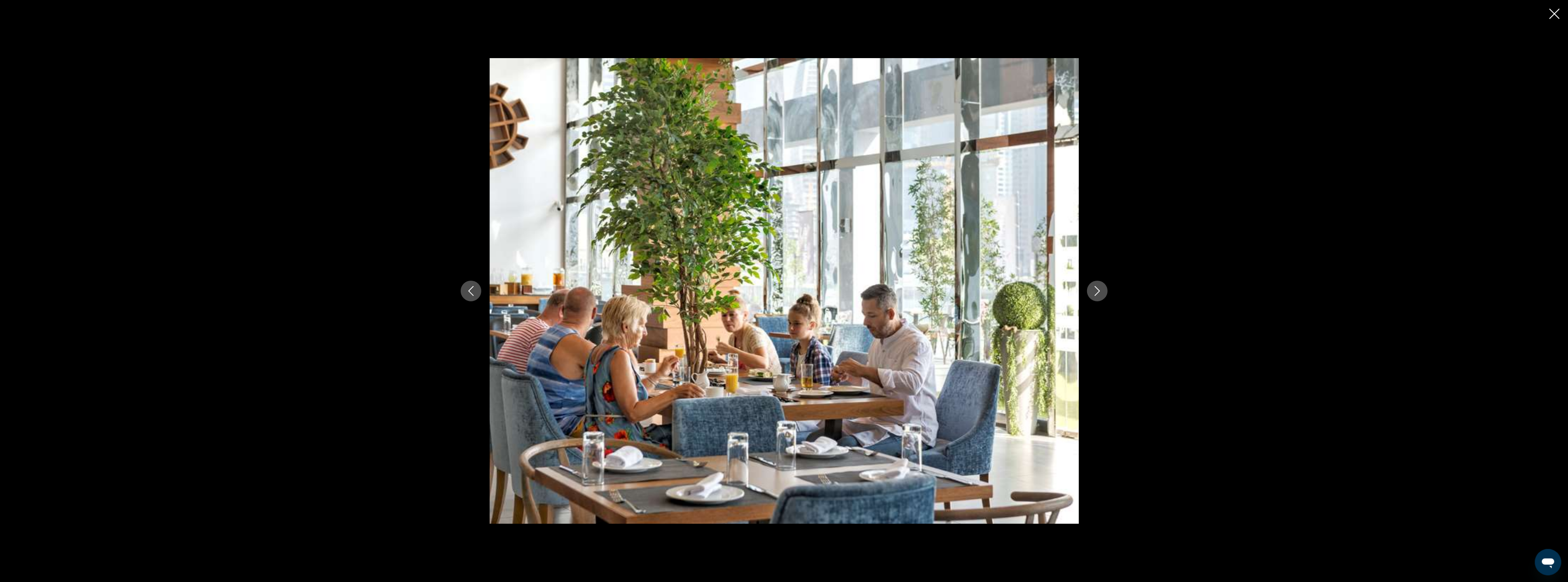
click at [1098, 290] on icon "Next image" at bounding box center [1097, 291] width 6 height 10
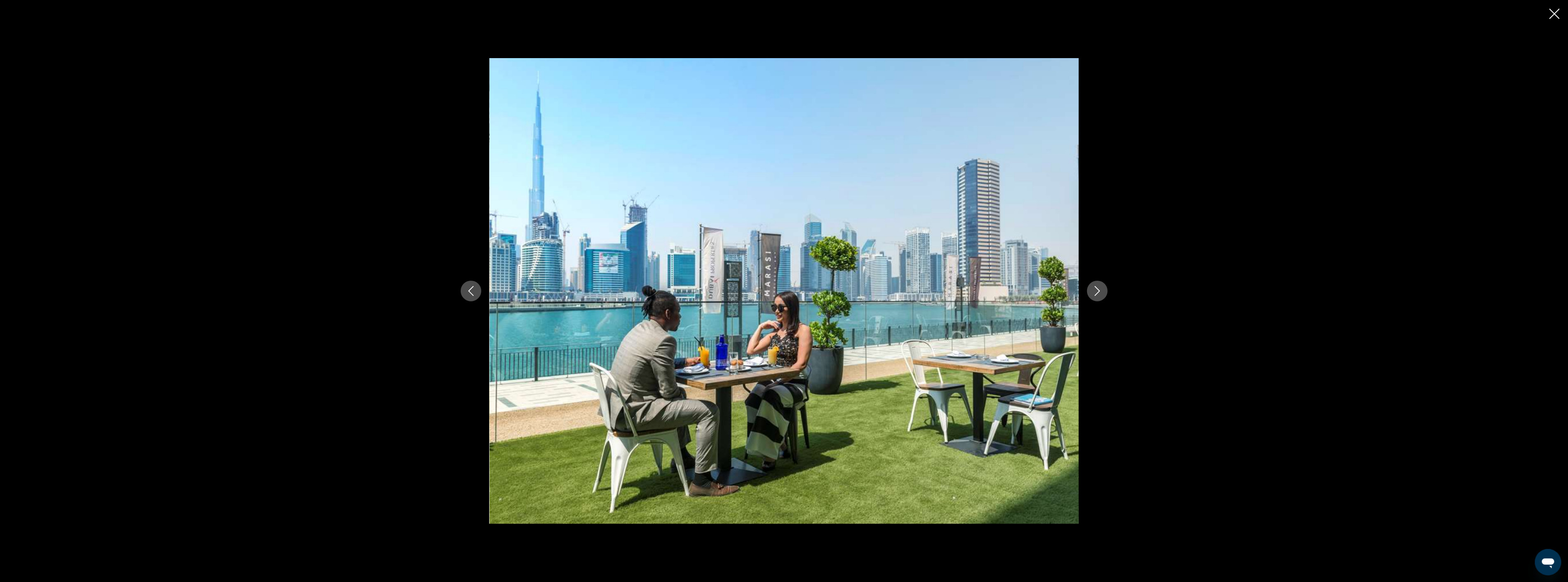
click at [1098, 290] on icon "Next image" at bounding box center [1097, 291] width 6 height 10
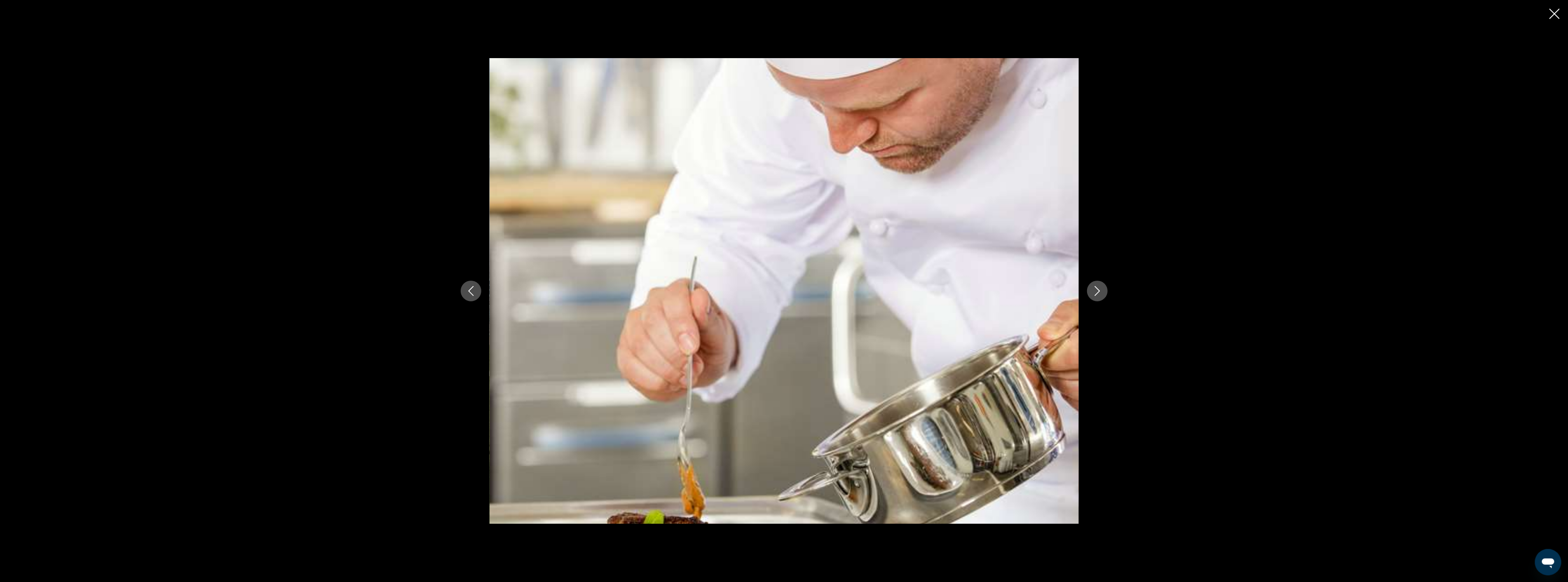
click at [1098, 290] on icon "Next image" at bounding box center [1097, 291] width 6 height 10
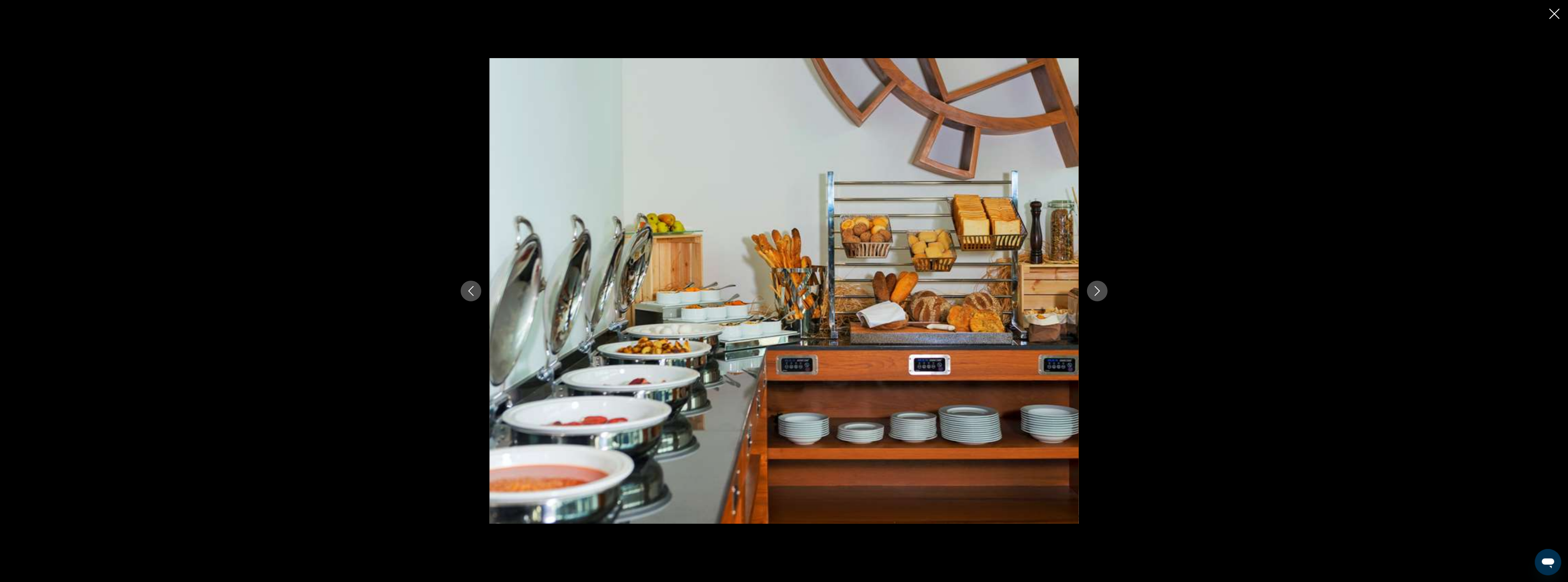
click at [1098, 290] on icon "Next image" at bounding box center [1097, 291] width 6 height 10
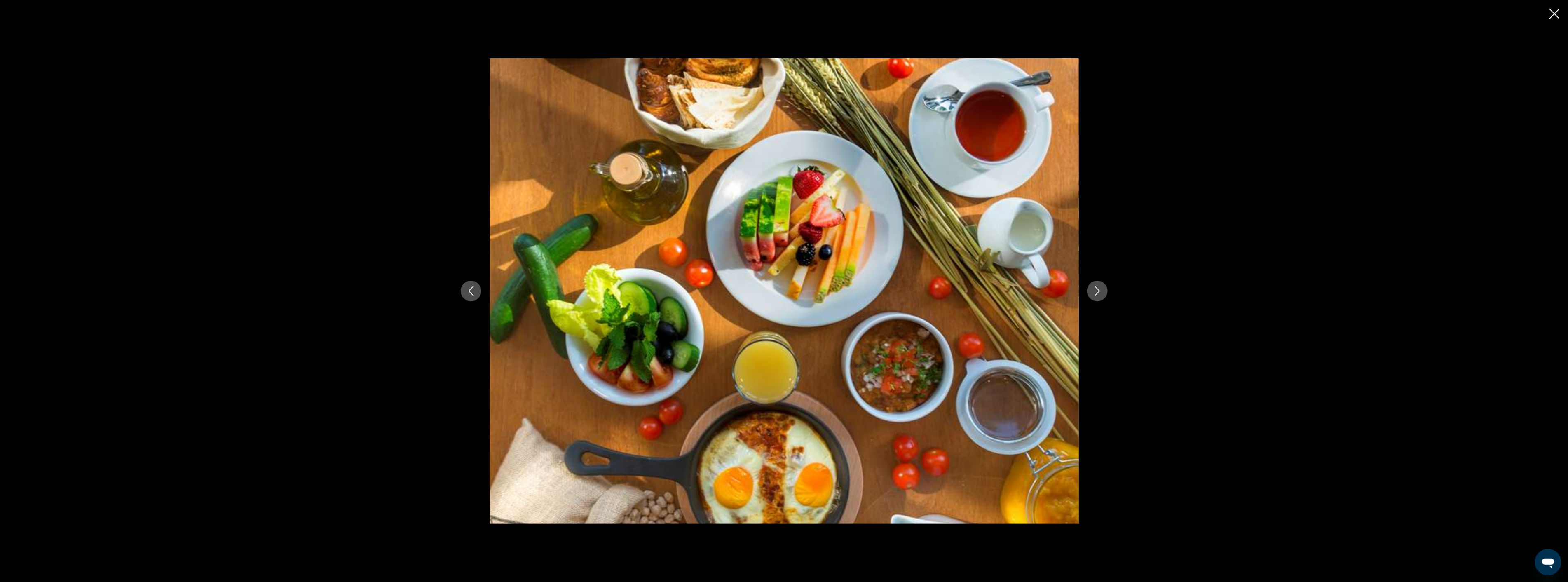
click at [1098, 290] on icon "Next image" at bounding box center [1097, 291] width 6 height 10
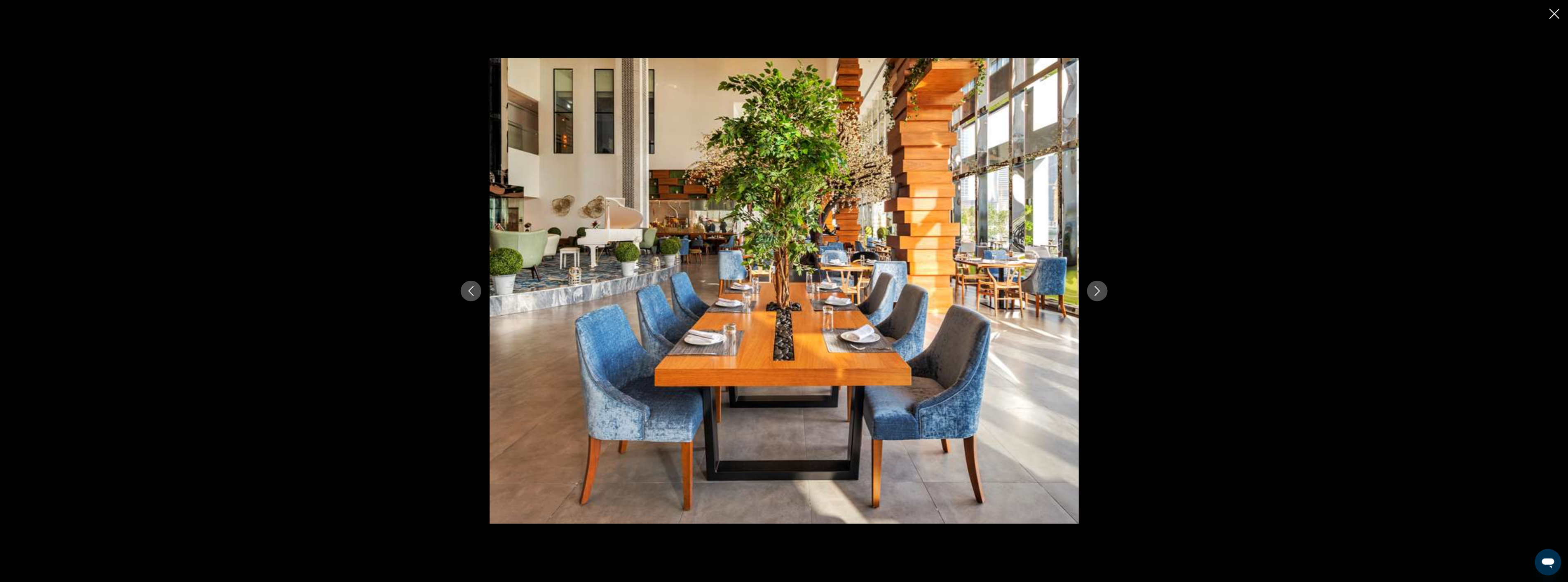
click at [1098, 290] on icon "Next image" at bounding box center [1097, 291] width 6 height 10
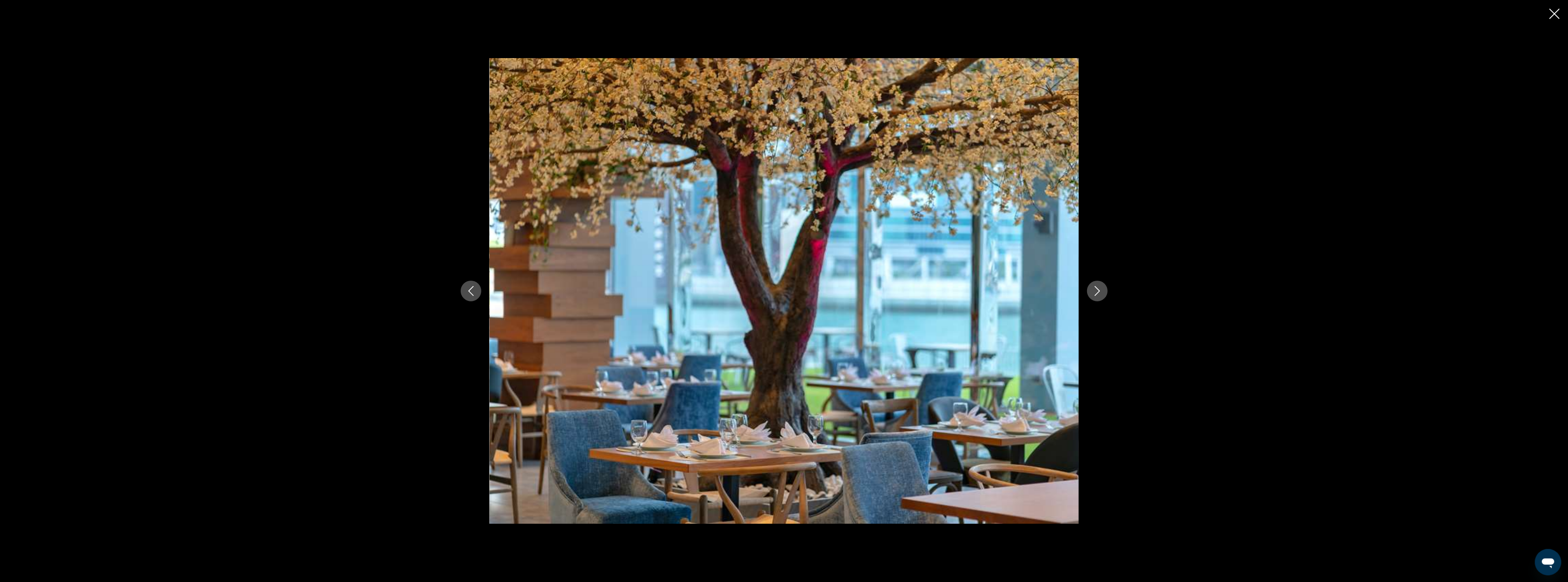
click at [1098, 290] on icon "Next image" at bounding box center [1097, 291] width 6 height 10
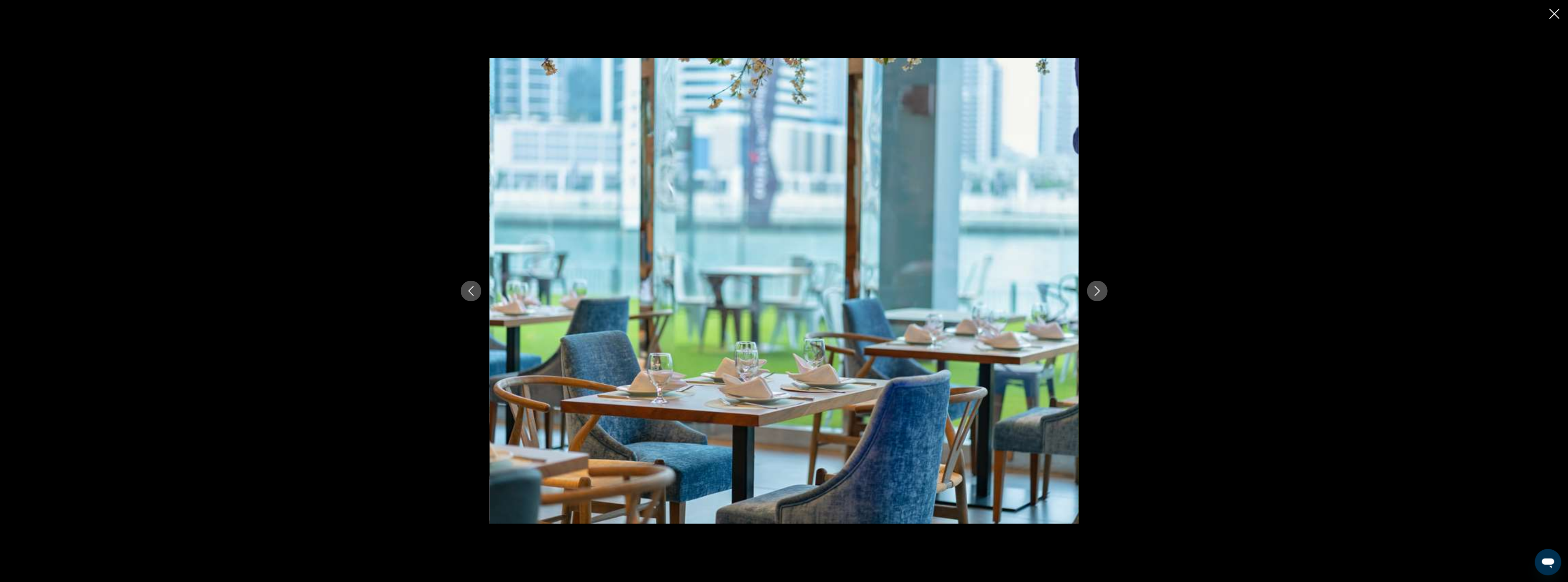
click at [1098, 290] on icon "Next image" at bounding box center [1097, 291] width 6 height 10
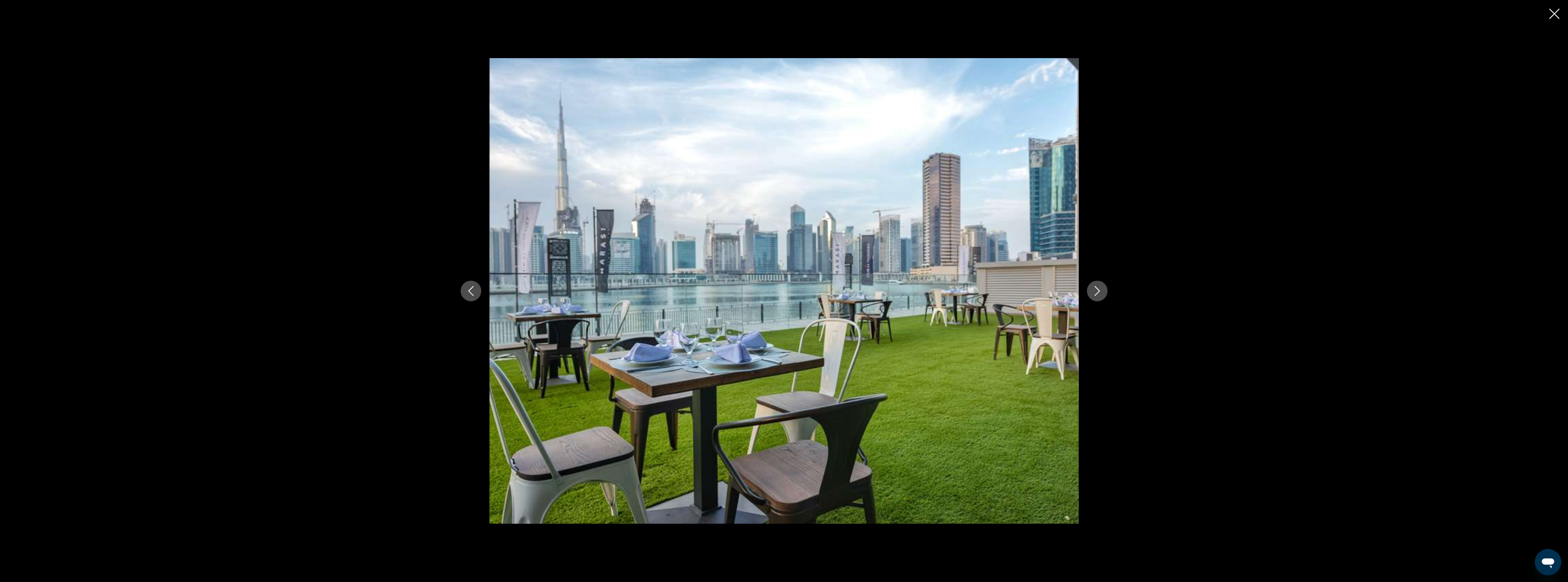
click at [1098, 290] on icon "Next image" at bounding box center [1097, 291] width 6 height 10
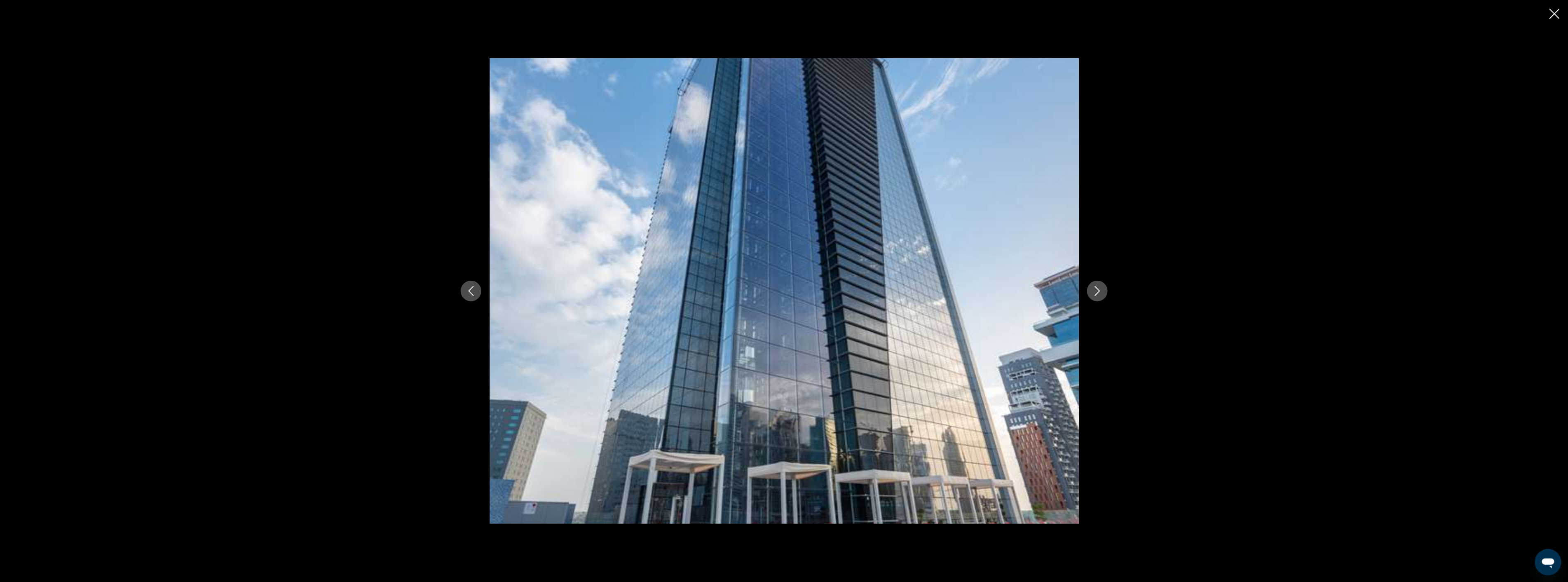
click at [1098, 290] on icon "Next image" at bounding box center [1097, 291] width 6 height 10
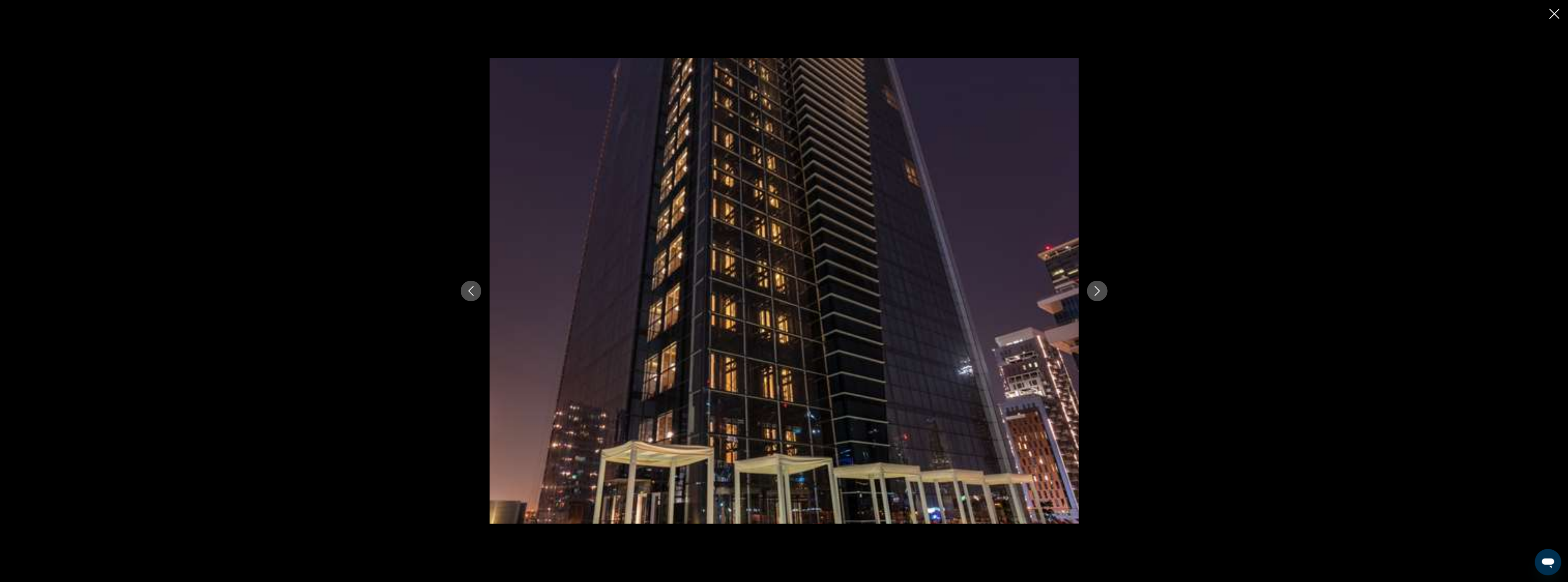
click at [1098, 290] on icon "Next image" at bounding box center [1097, 291] width 6 height 10
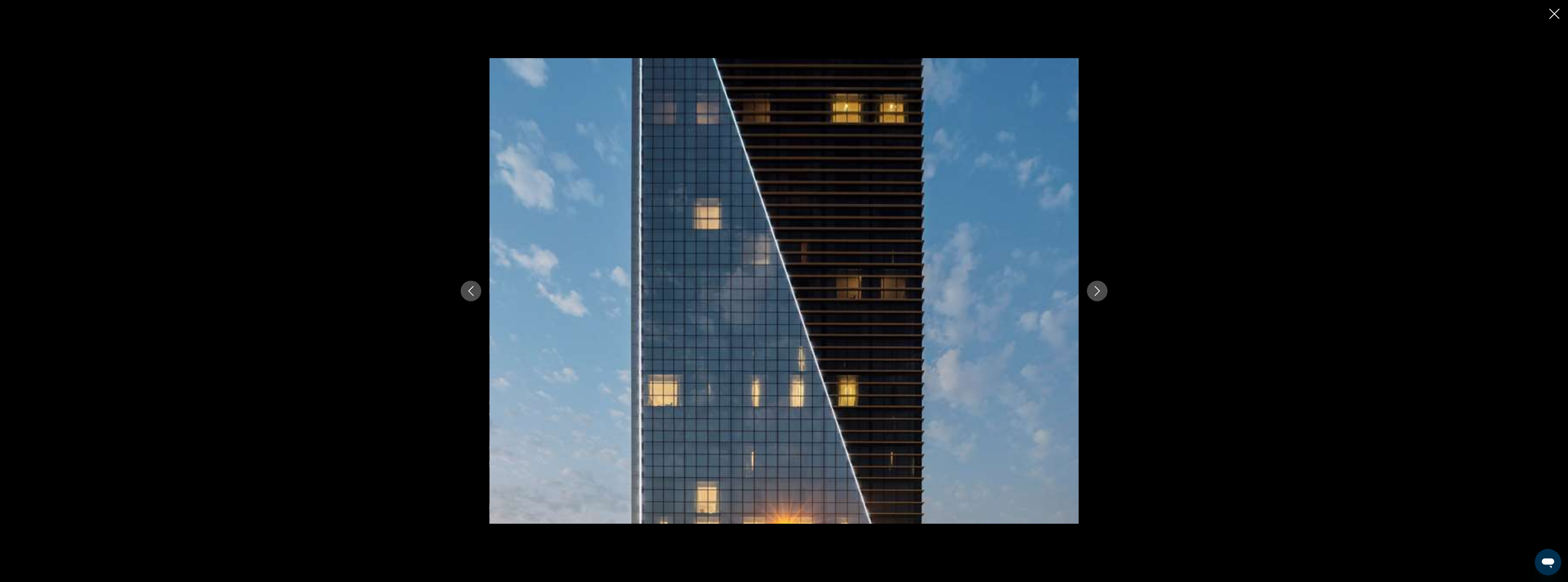
click at [1098, 290] on icon "Next image" at bounding box center [1097, 291] width 6 height 10
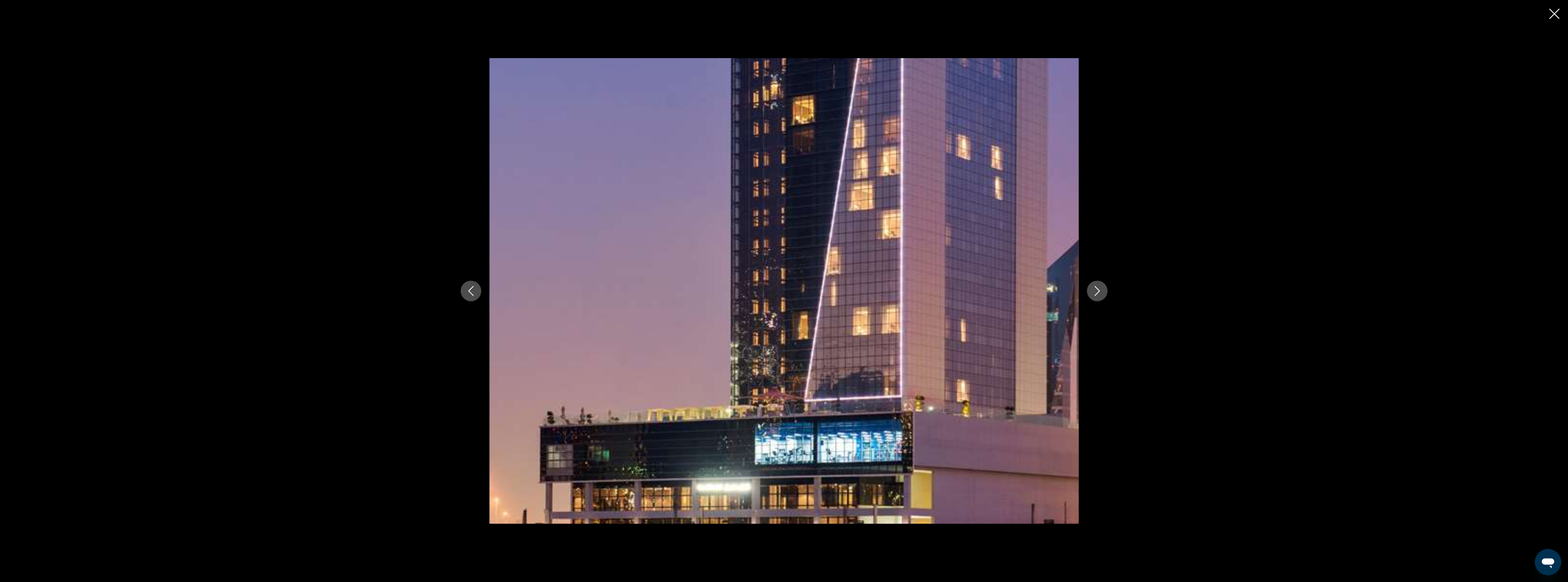
click at [1098, 290] on icon "Next image" at bounding box center [1097, 291] width 6 height 10
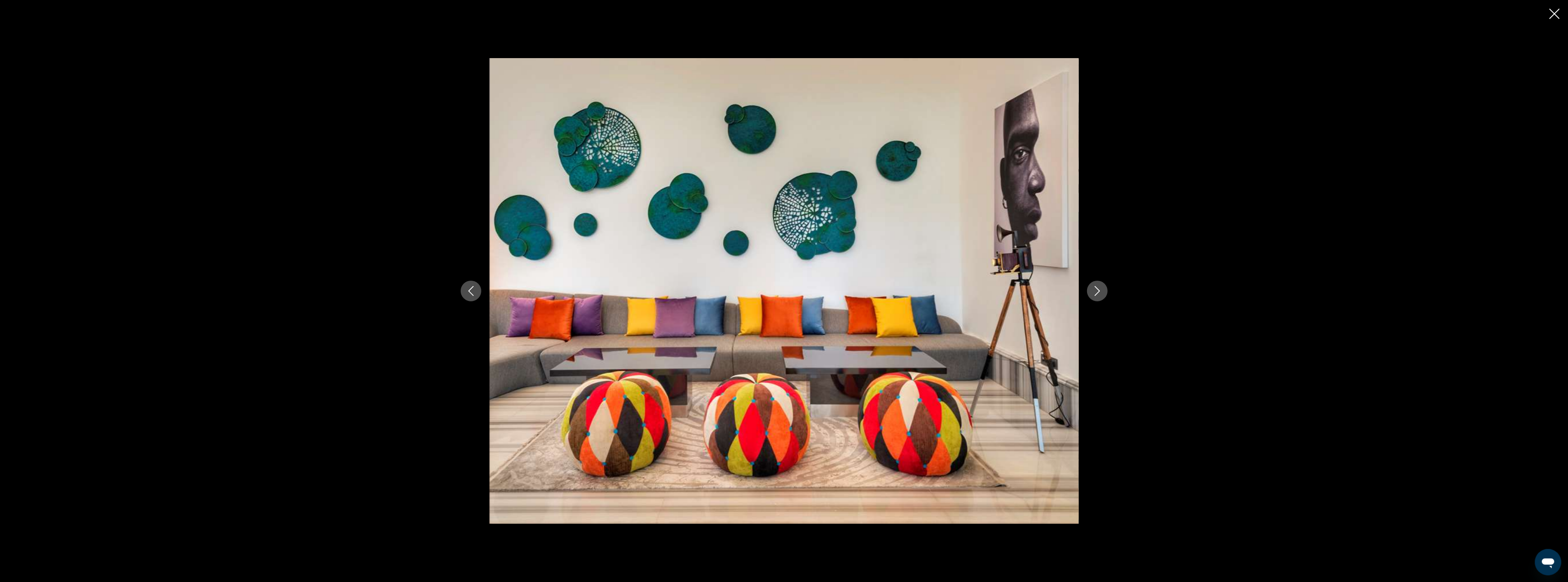
click at [1098, 290] on icon "Next image" at bounding box center [1097, 291] width 6 height 10
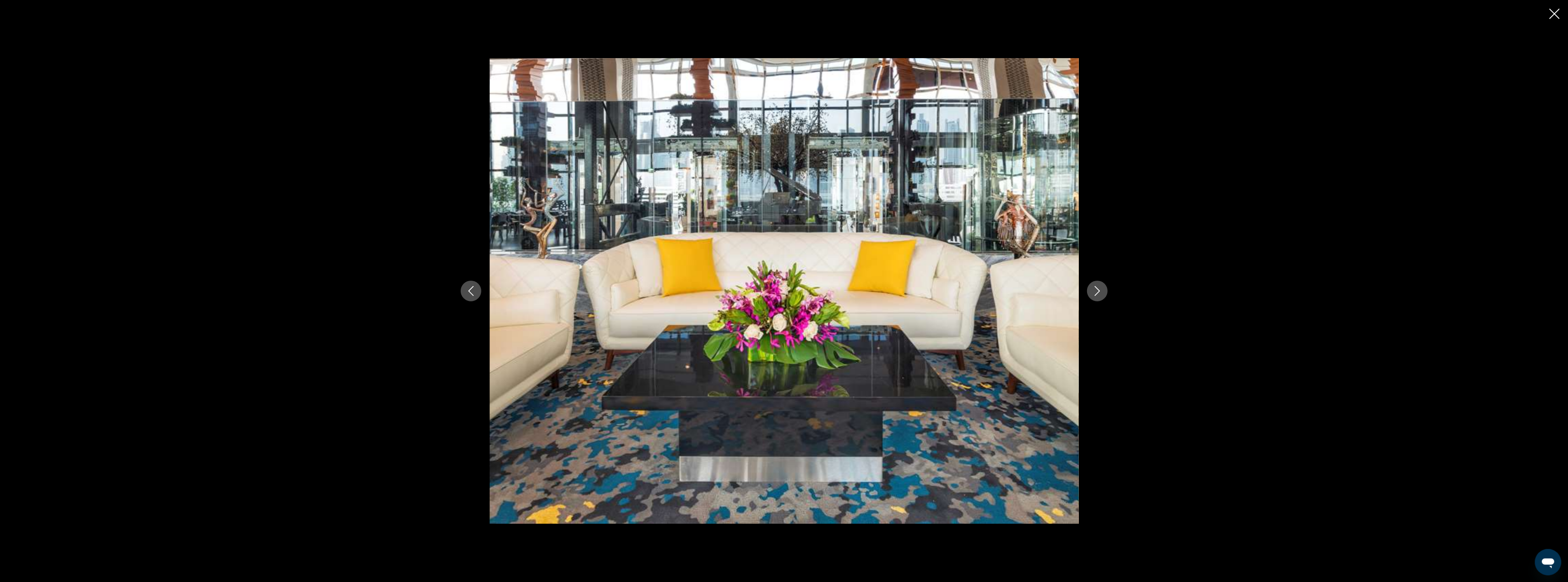
click at [1098, 290] on icon "Next image" at bounding box center [1097, 291] width 6 height 10
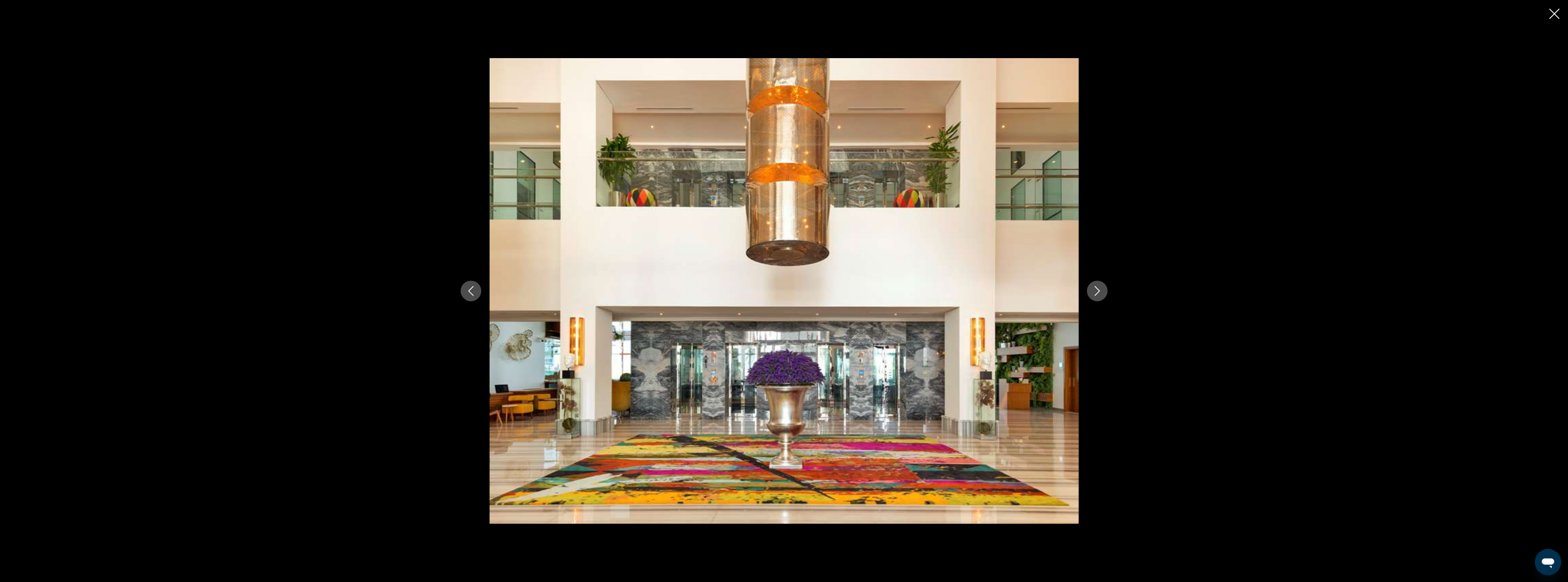
click at [1098, 290] on icon "Next image" at bounding box center [1097, 291] width 6 height 10
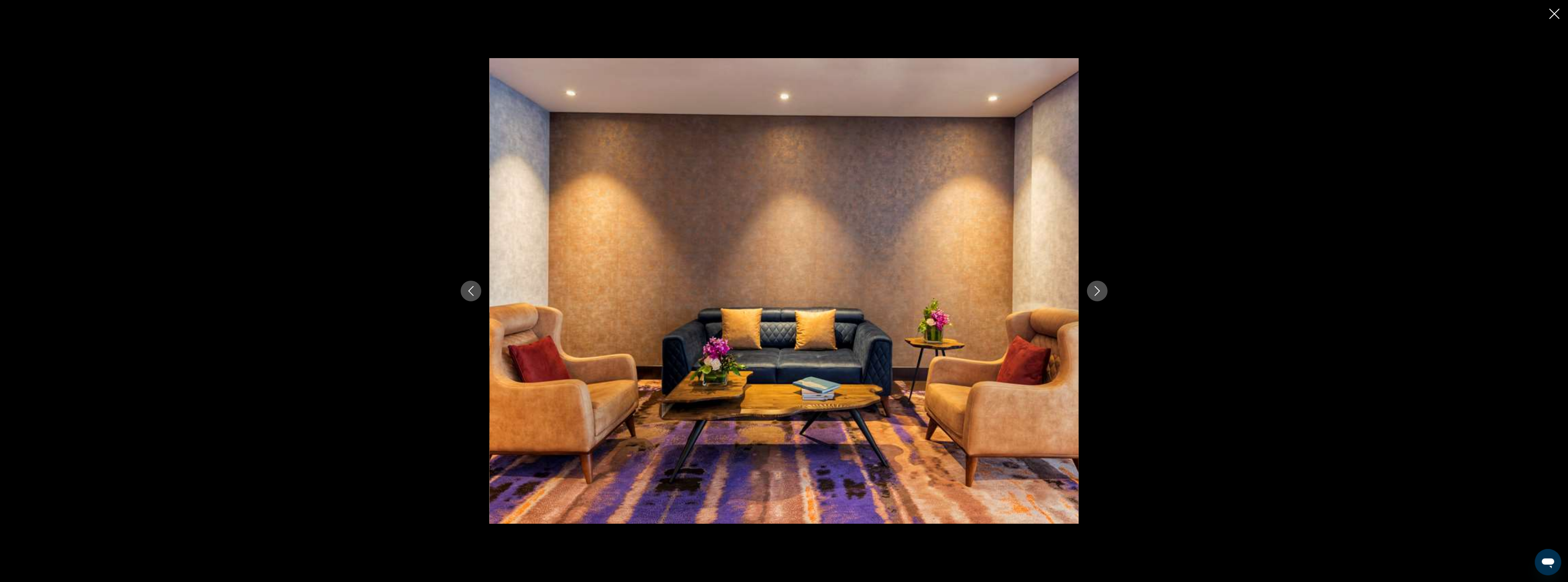
click at [1098, 290] on icon "Next image" at bounding box center [1097, 291] width 6 height 10
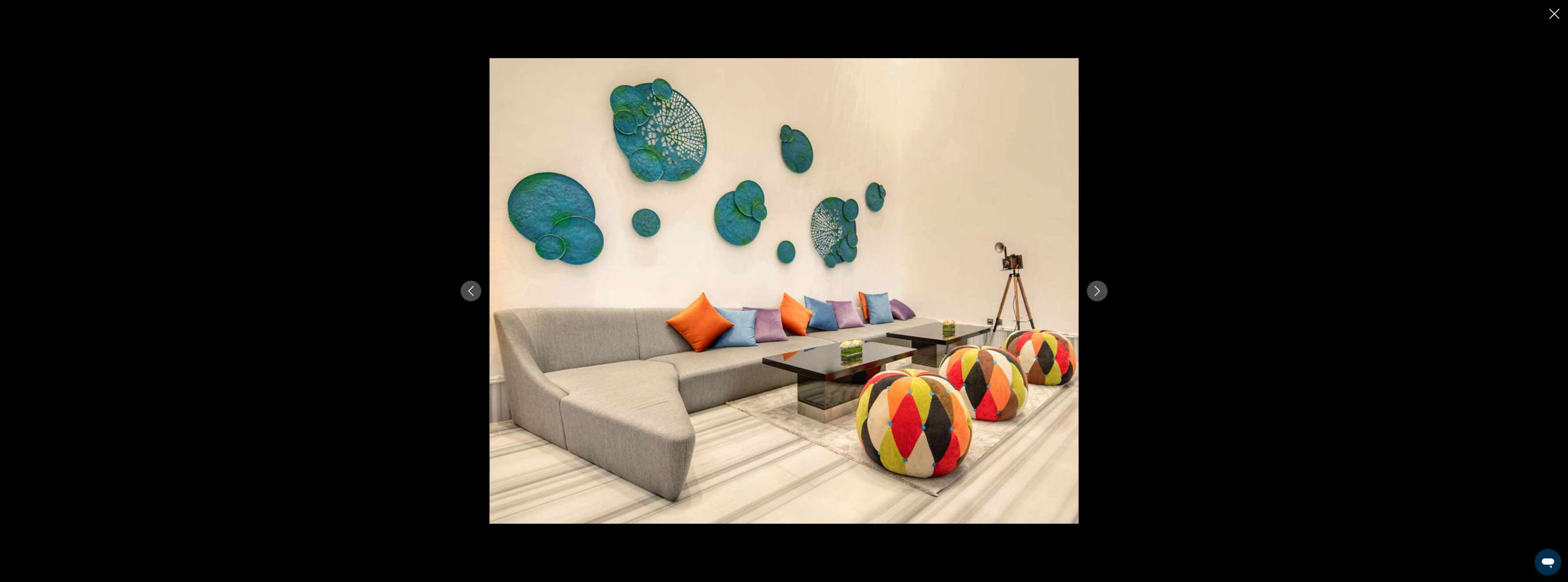
click at [1098, 290] on icon "Next image" at bounding box center [1097, 291] width 6 height 10
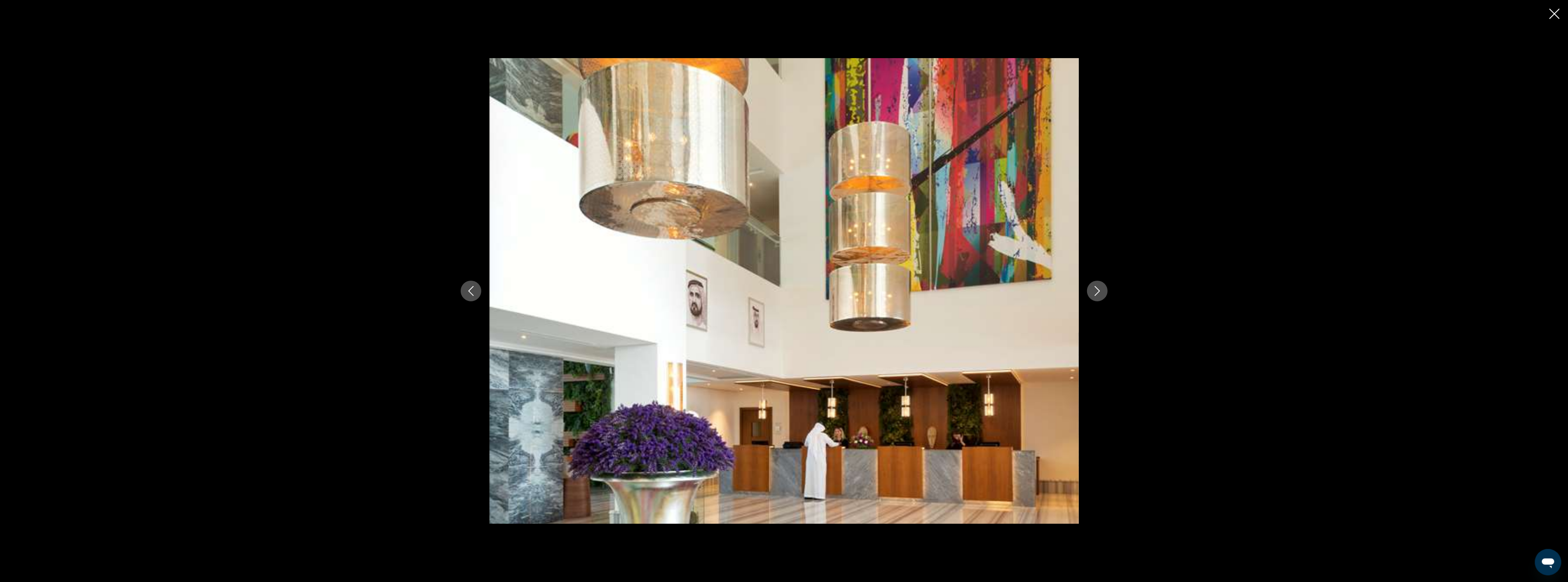
click at [1098, 290] on icon "Next image" at bounding box center [1097, 291] width 6 height 10
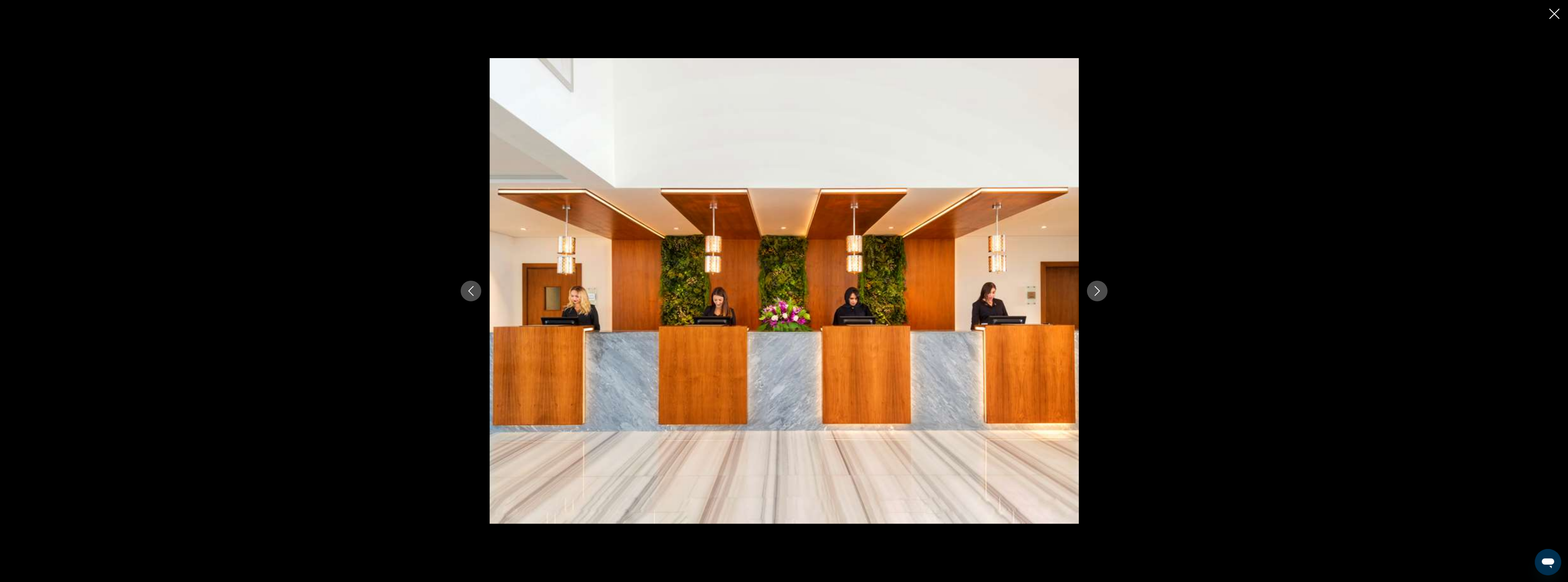
click at [1098, 290] on icon "Next image" at bounding box center [1097, 291] width 6 height 10
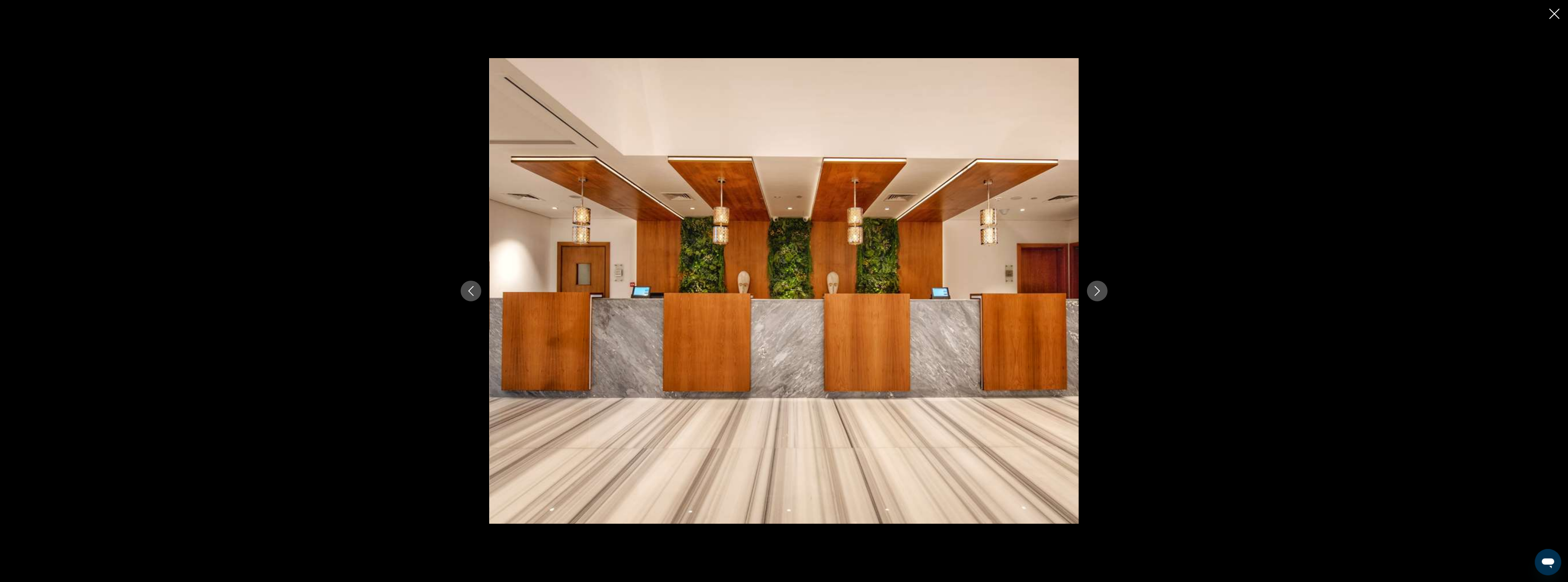
click at [1098, 290] on icon "Next image" at bounding box center [1097, 291] width 6 height 10
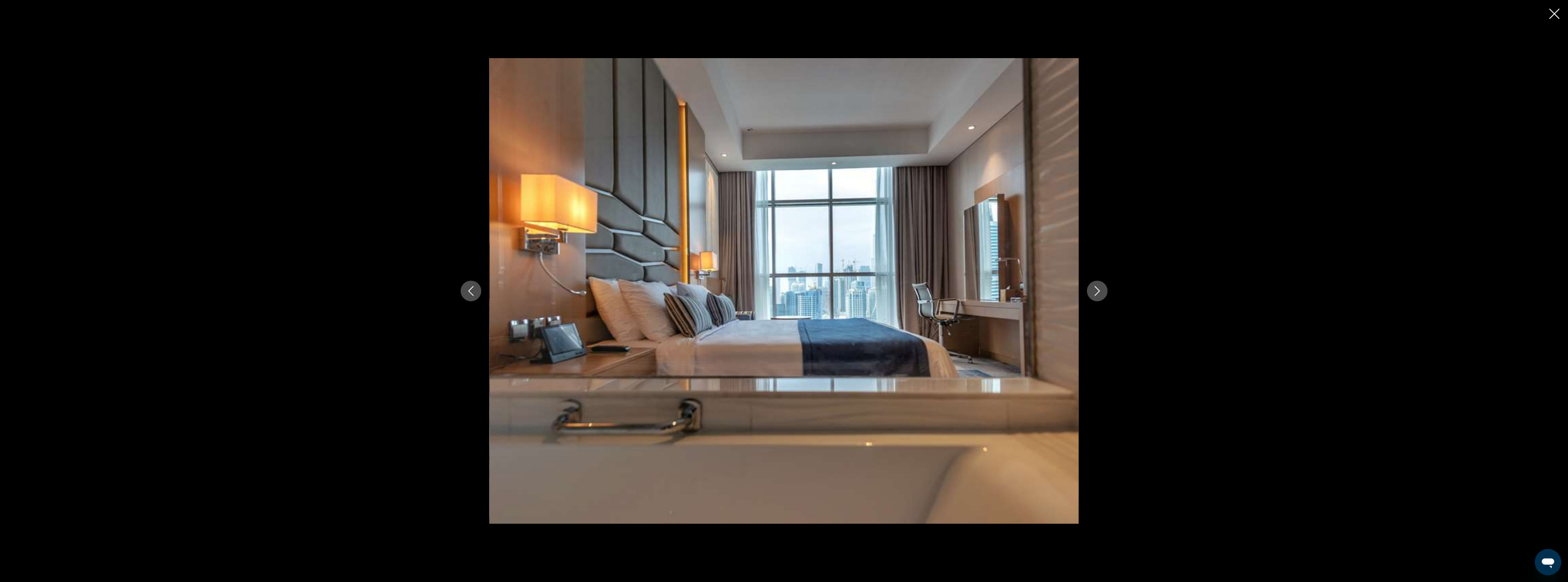
click at [1098, 290] on icon "Next image" at bounding box center [1097, 291] width 6 height 10
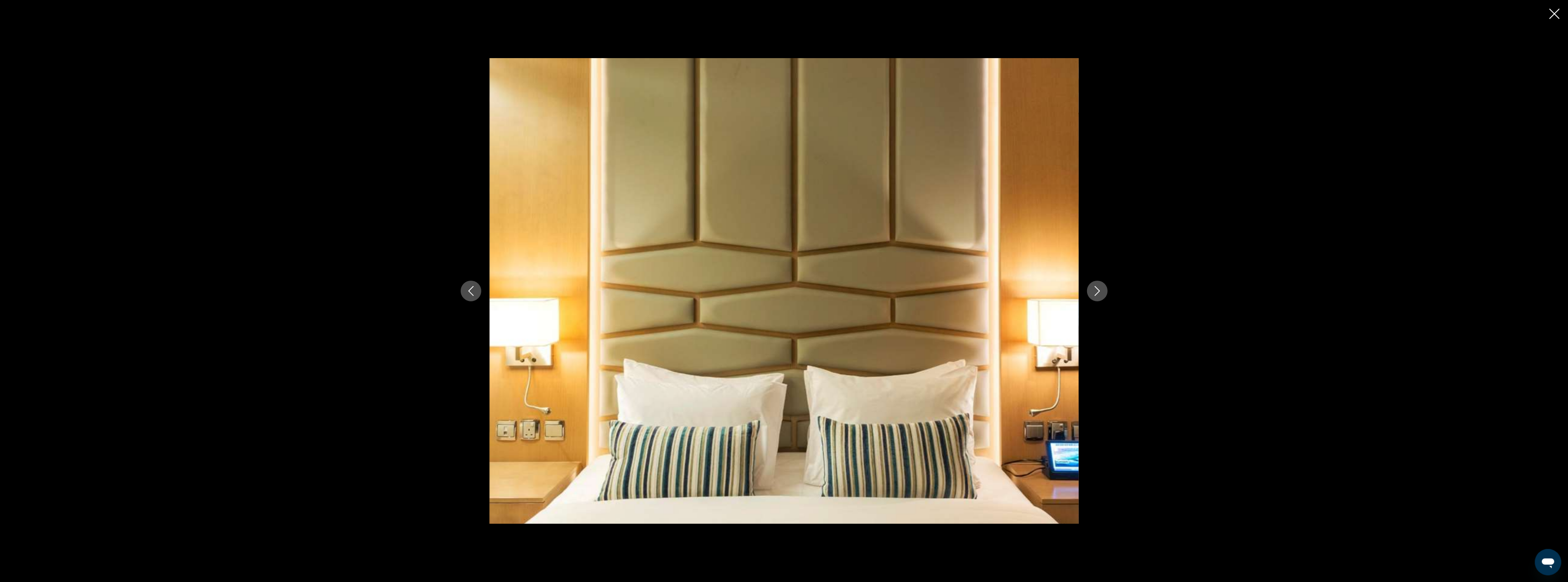
click at [1098, 290] on icon "Next image" at bounding box center [1097, 291] width 6 height 10
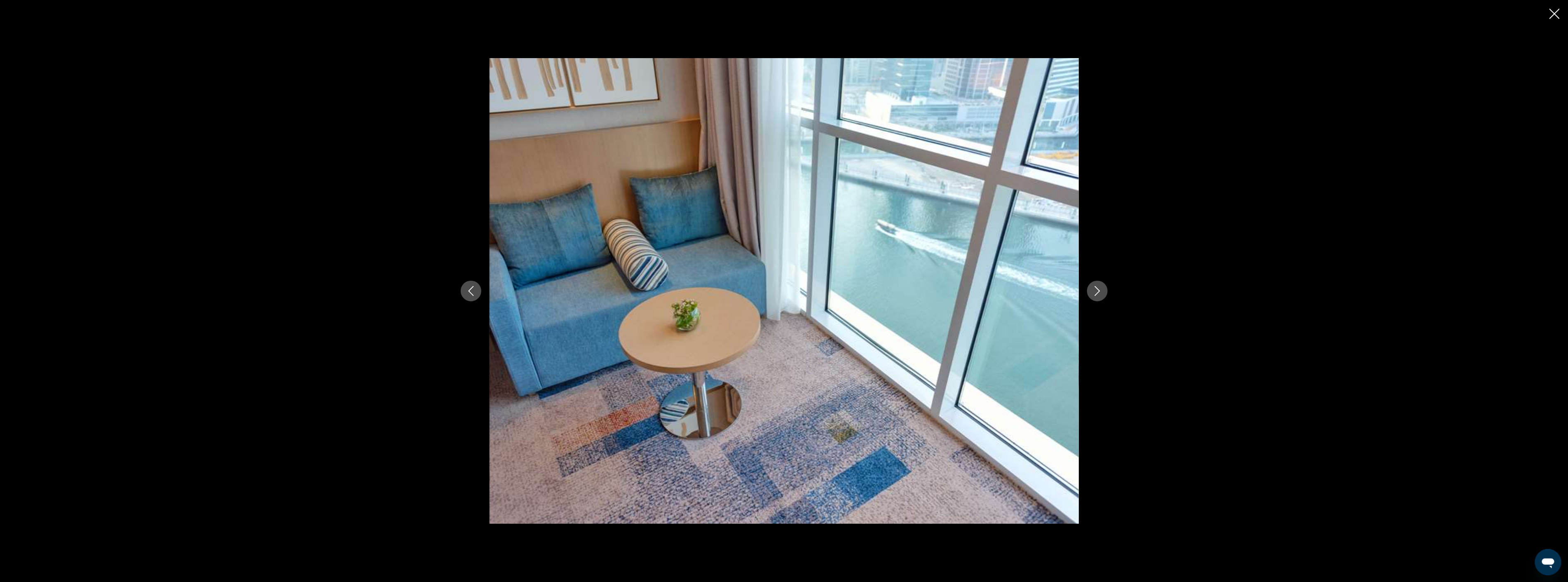
click at [1098, 290] on icon "Next image" at bounding box center [1097, 291] width 6 height 10
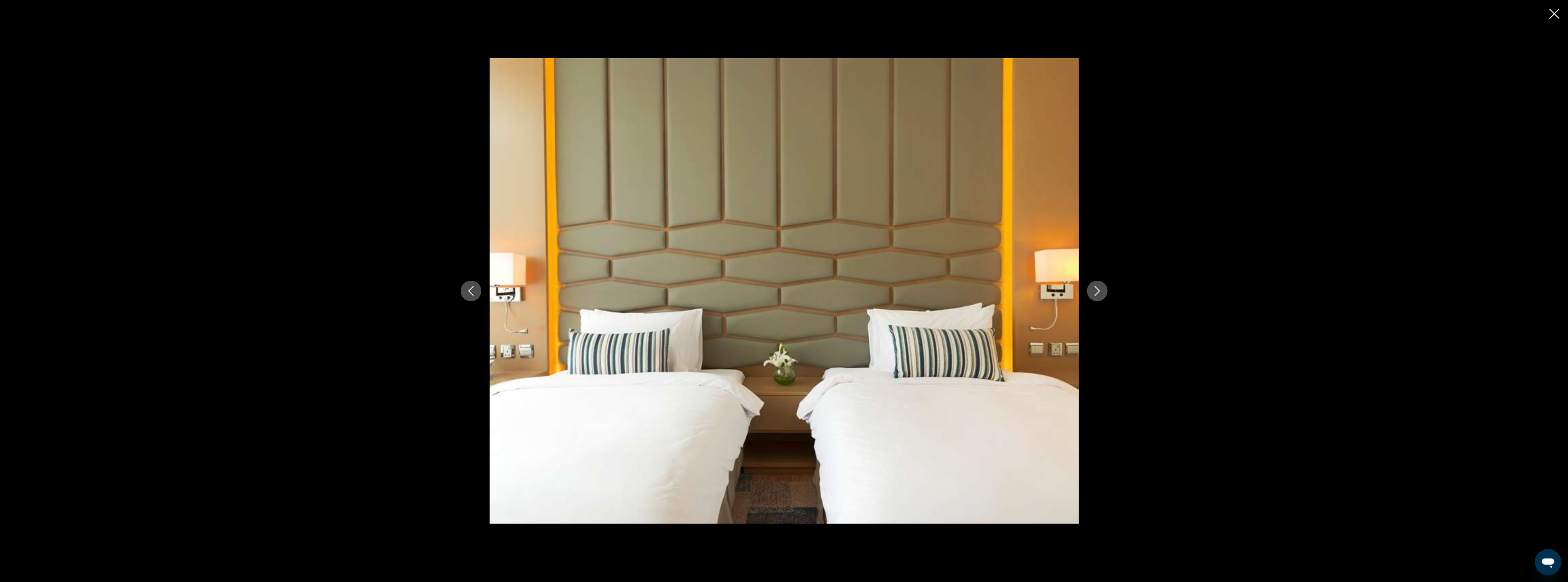
click at [1098, 290] on icon "Next image" at bounding box center [1097, 291] width 6 height 10
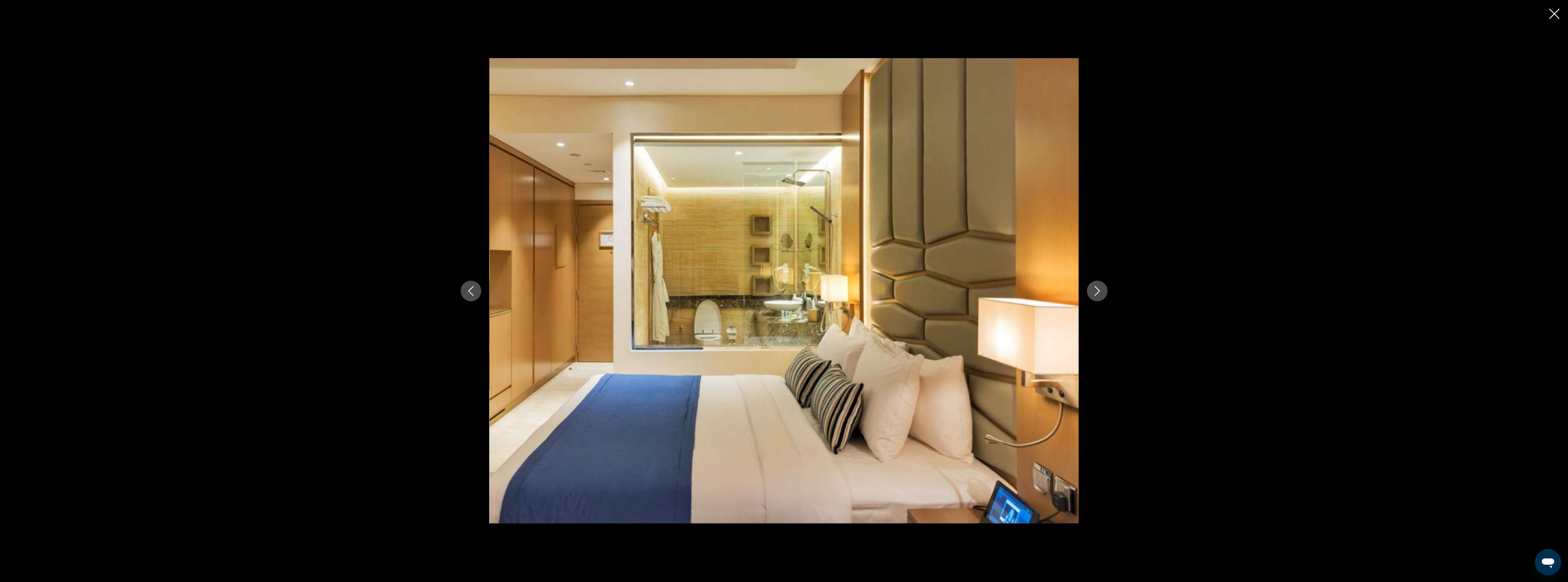
click at [1098, 290] on icon "Next image" at bounding box center [1097, 291] width 6 height 10
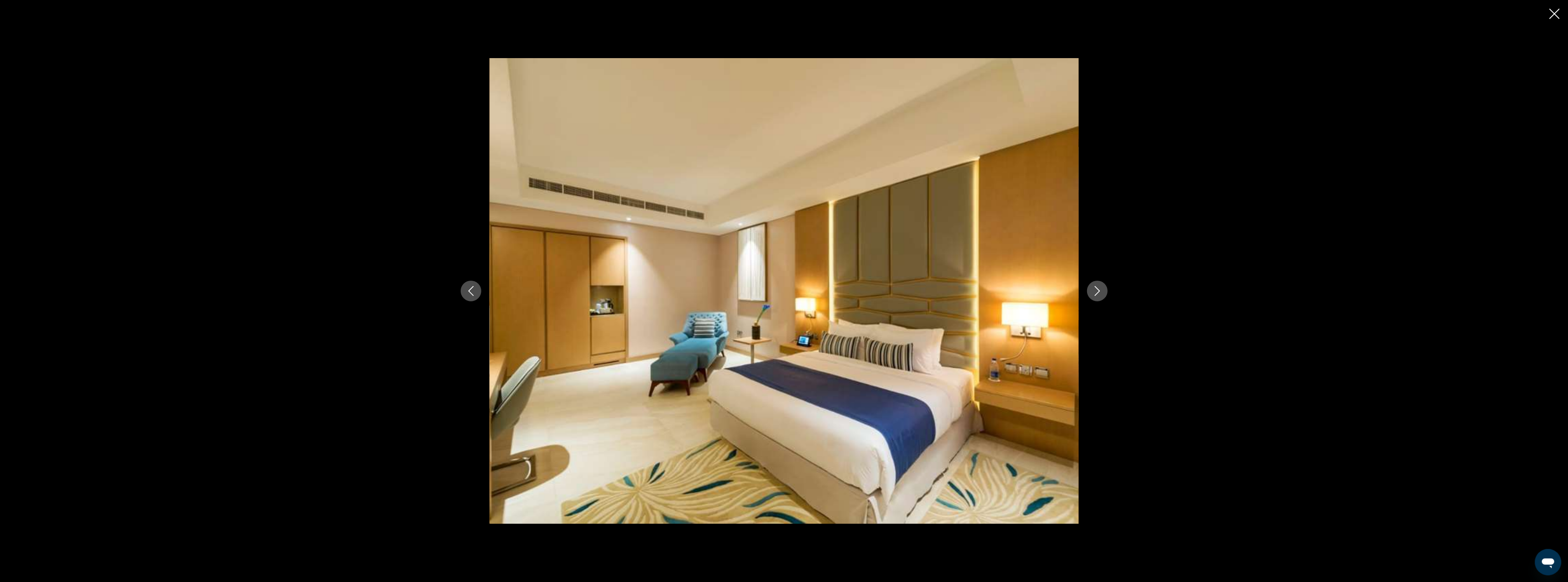
click at [1098, 290] on icon "Next image" at bounding box center [1097, 291] width 6 height 10
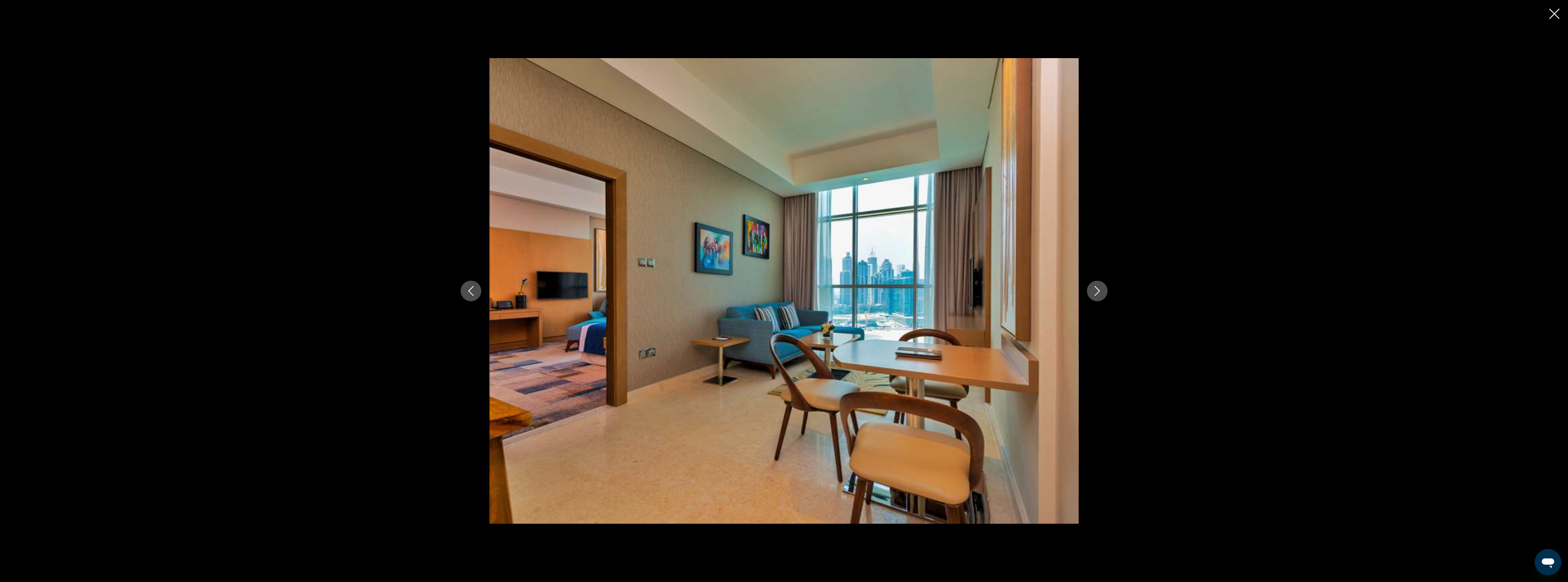
click at [1558, 13] on icon "Close slideshow" at bounding box center [1554, 13] width 10 height 10
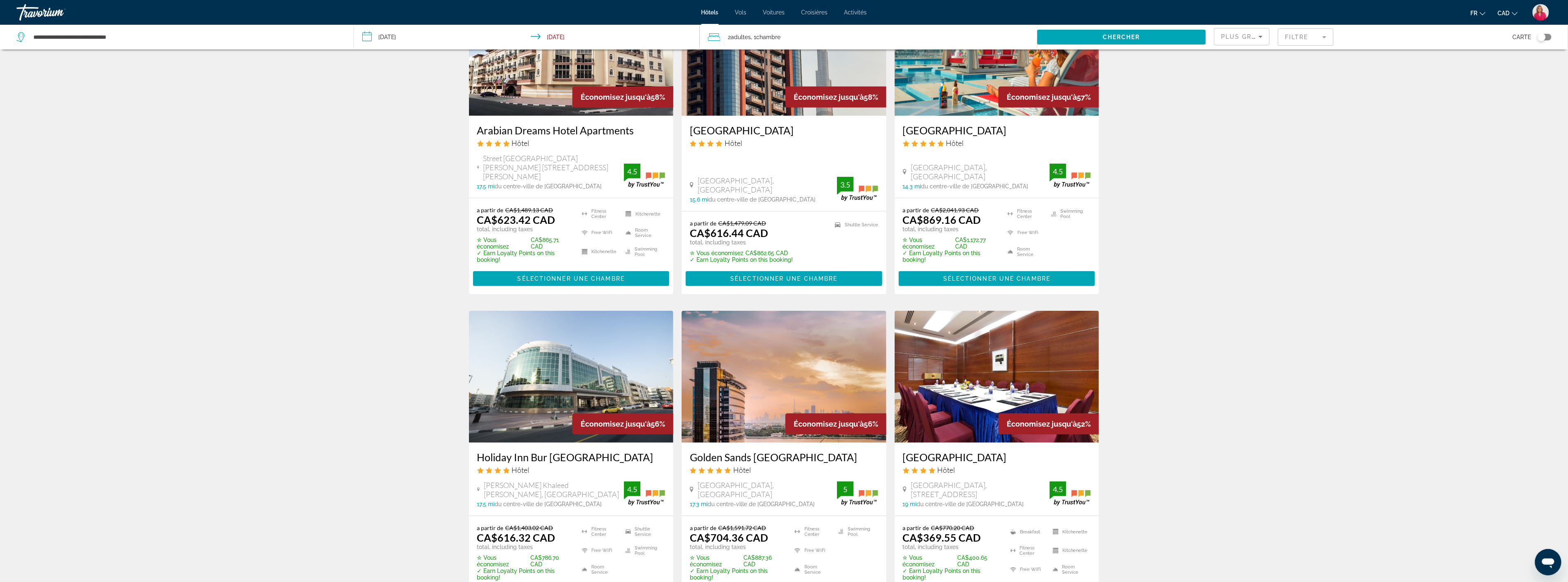
scroll to position [412, 0]
click at [756, 386] on img "Main content" at bounding box center [784, 376] width 205 height 132
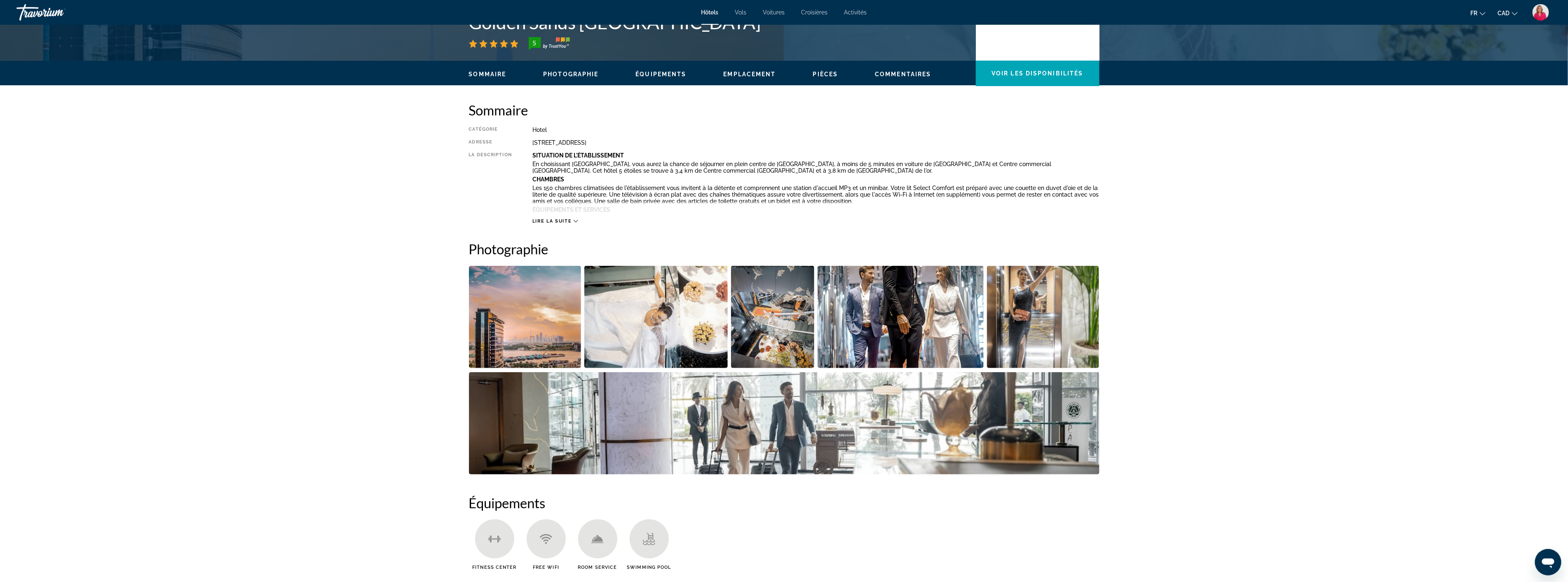
scroll to position [229, 0]
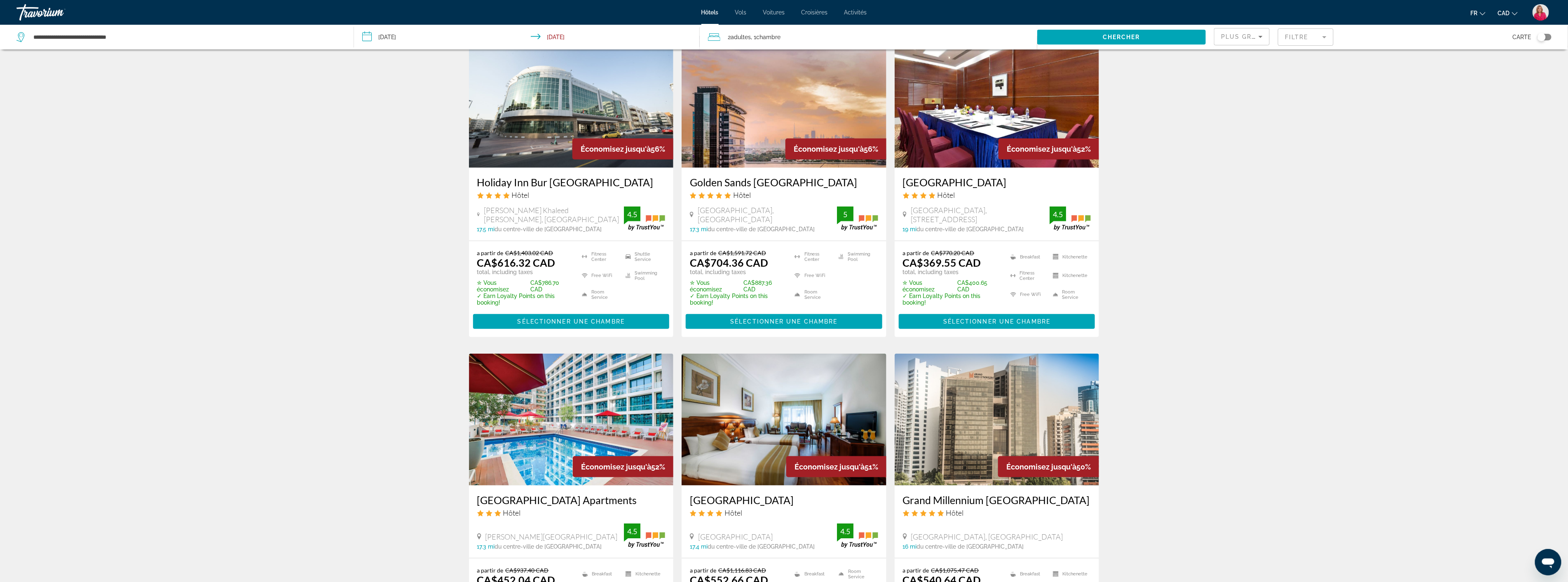
scroll to position [732, 0]
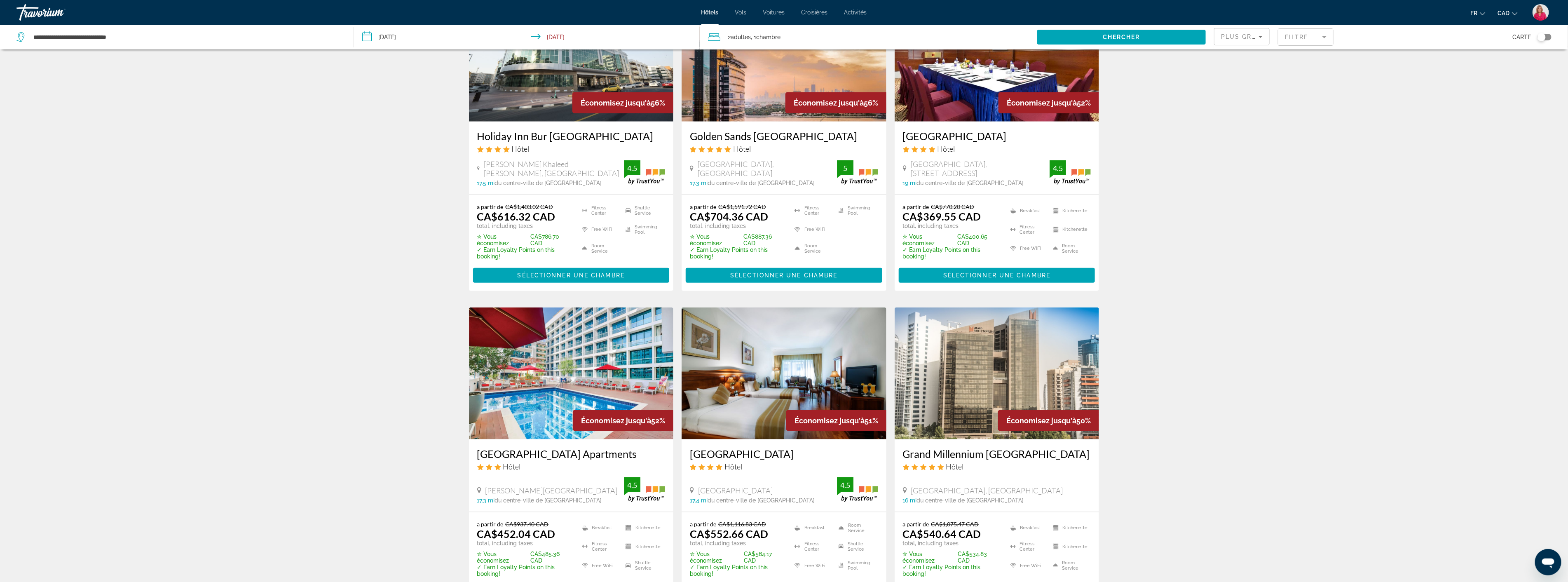
click at [962, 392] on img "Main content" at bounding box center [996, 374] width 205 height 132
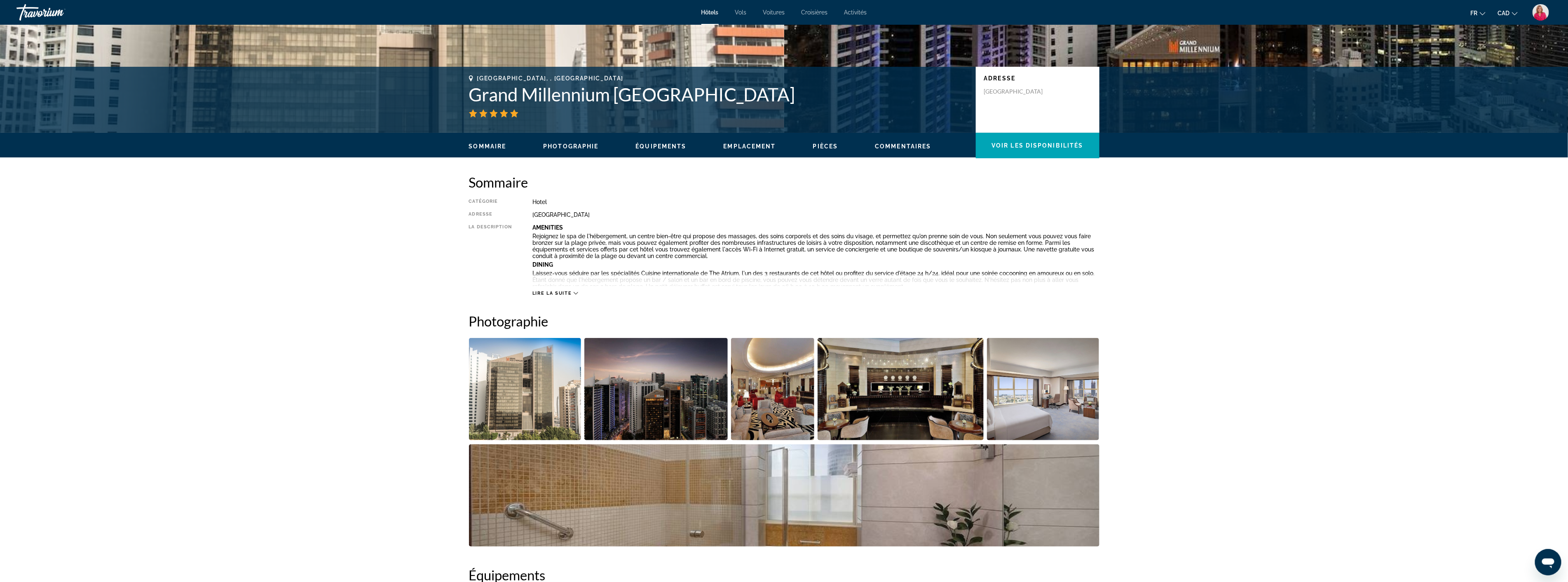
scroll to position [183, 0]
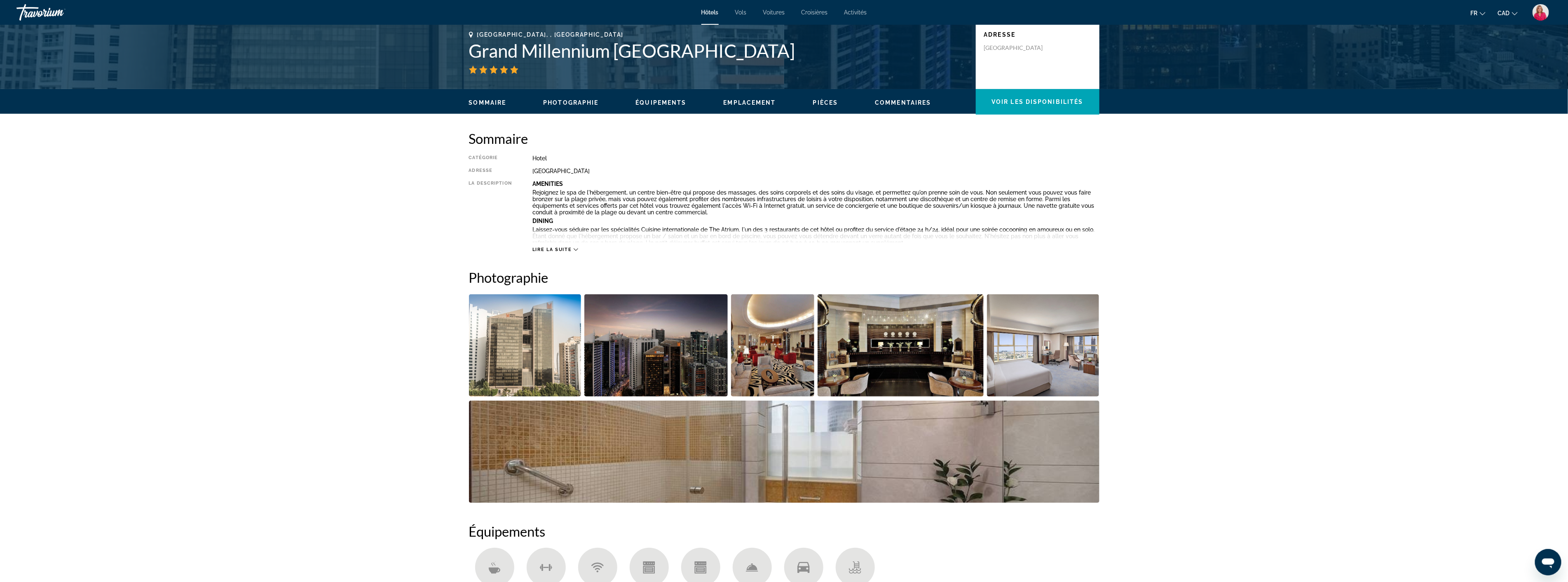
click at [1015, 358] on img "Open full-screen image slider" at bounding box center [1043, 345] width 112 height 102
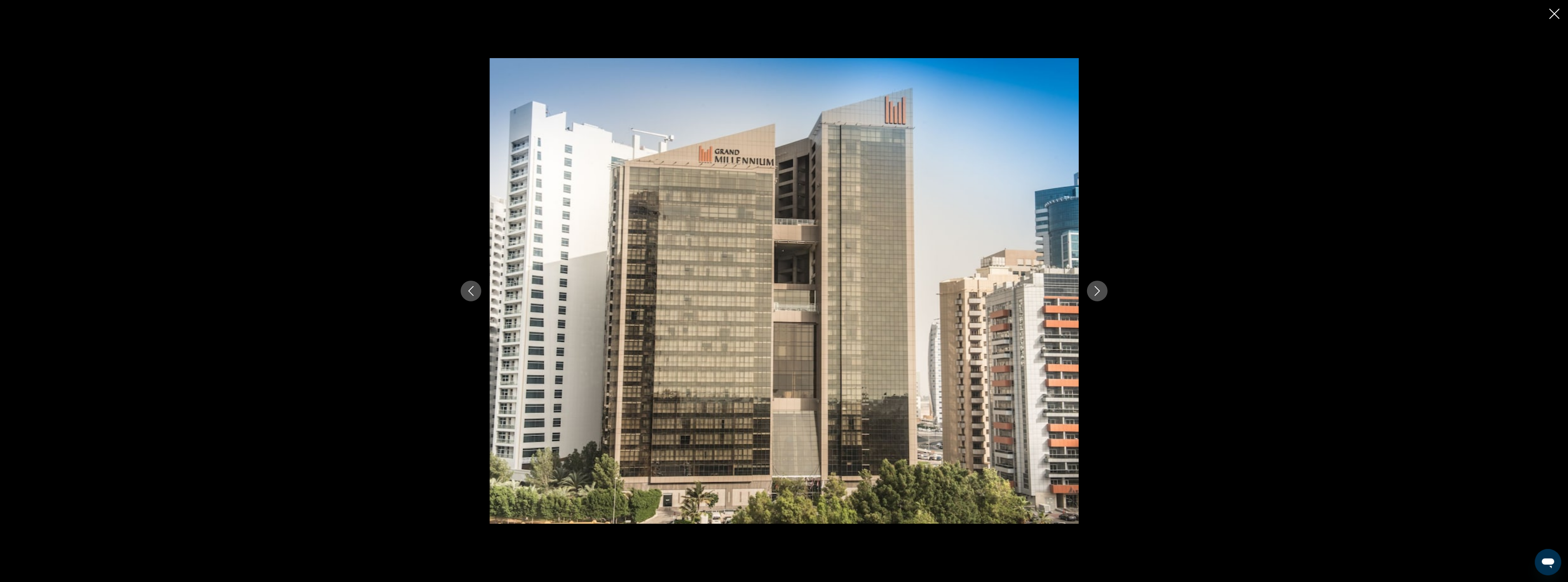
click at [1099, 290] on icon "Next image" at bounding box center [1097, 291] width 6 height 10
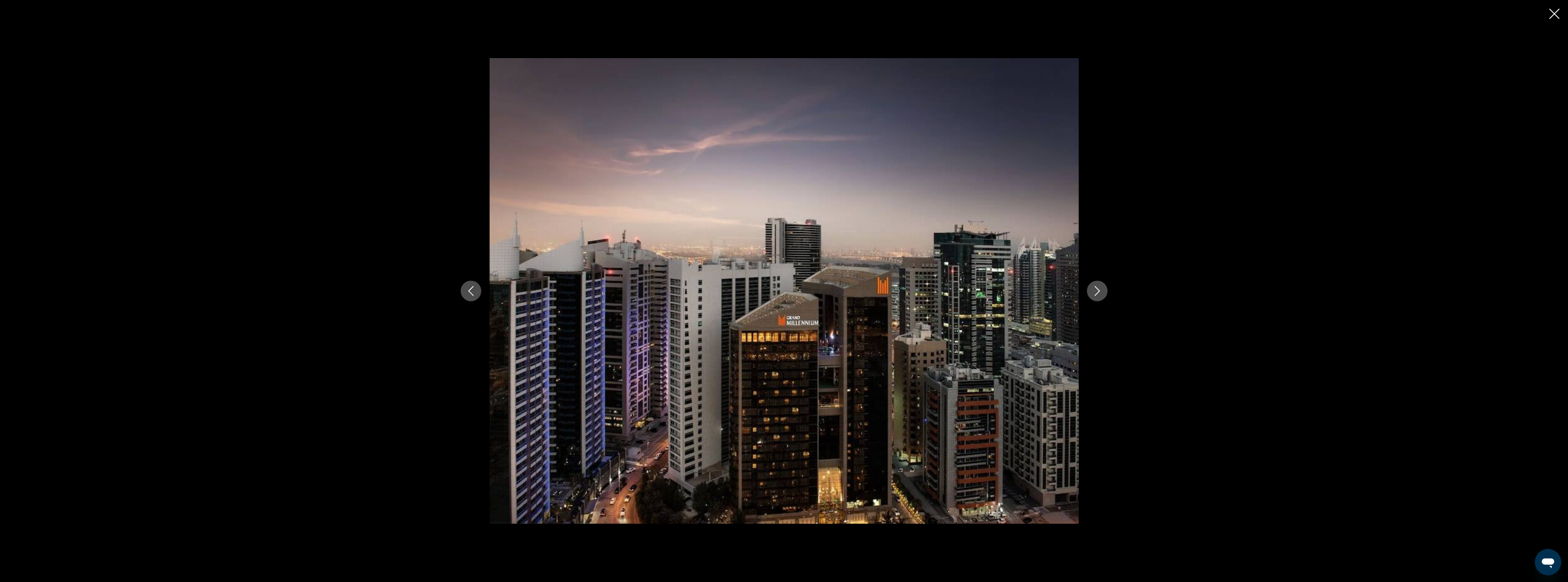
click at [1099, 290] on icon "Next image" at bounding box center [1097, 291] width 6 height 10
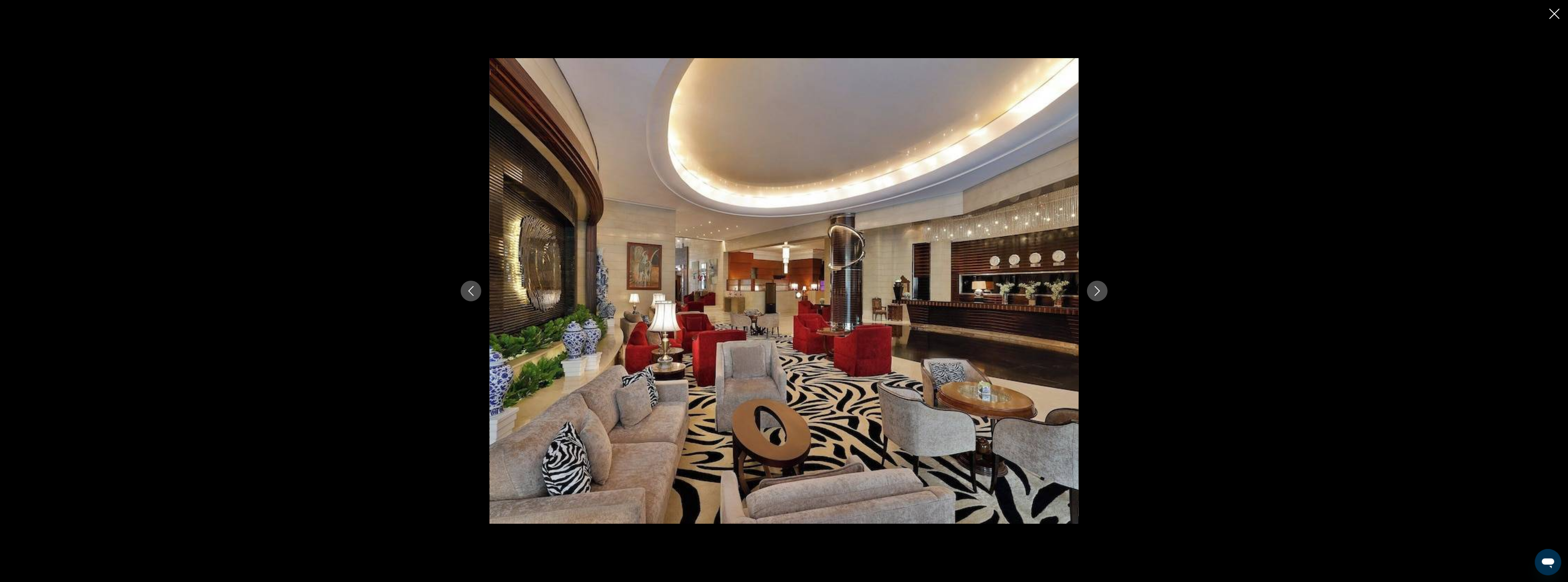
click at [1099, 290] on icon "Next image" at bounding box center [1097, 291] width 6 height 10
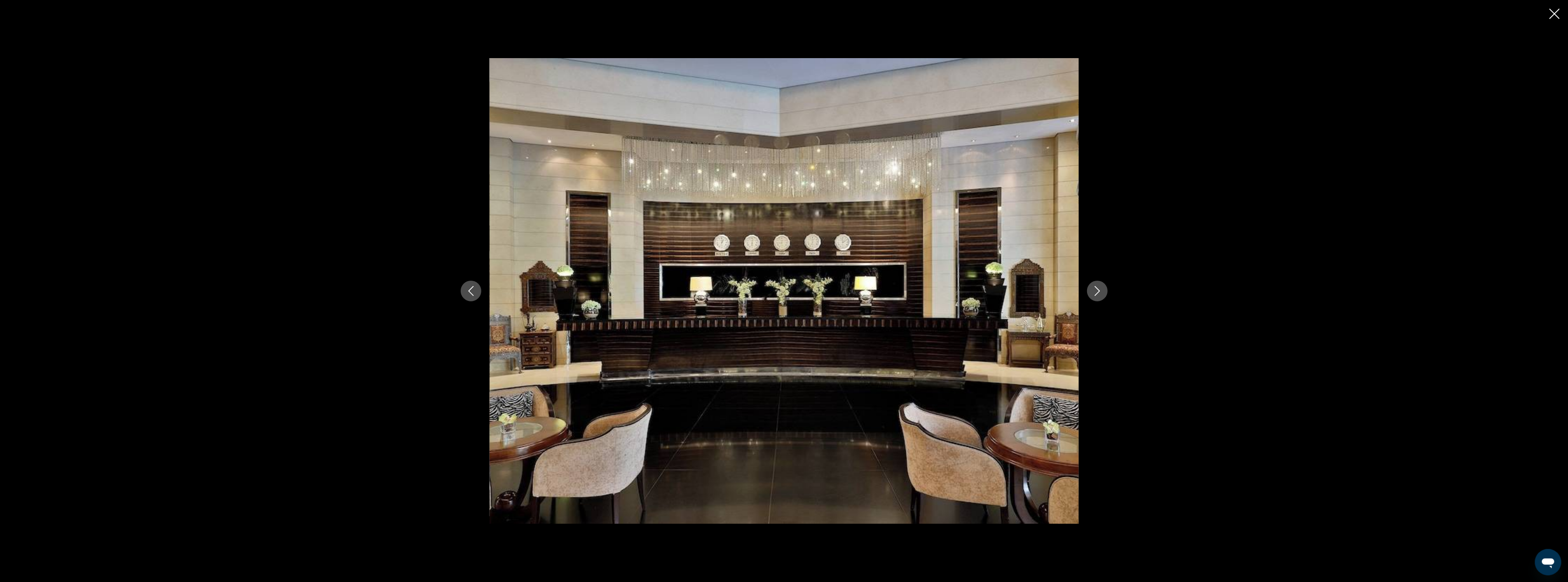
click at [1099, 290] on icon "Next image" at bounding box center [1097, 291] width 6 height 10
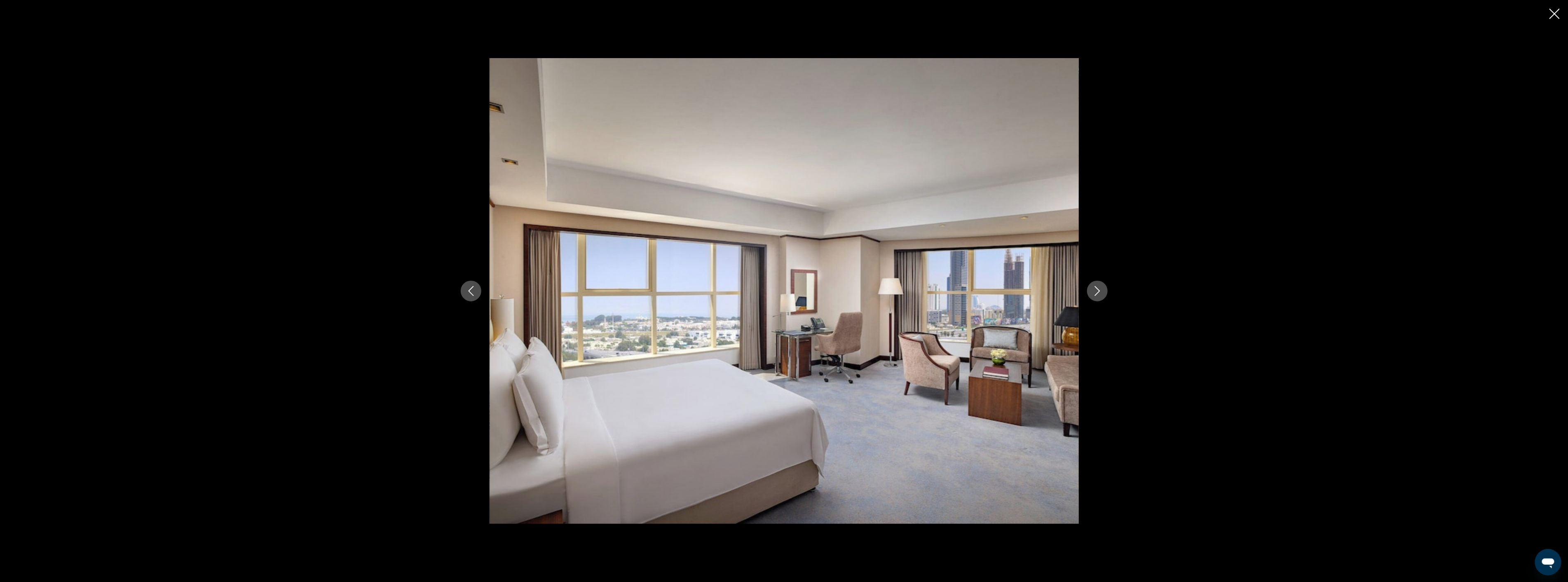
click at [1099, 290] on icon "Next image" at bounding box center [1097, 291] width 6 height 10
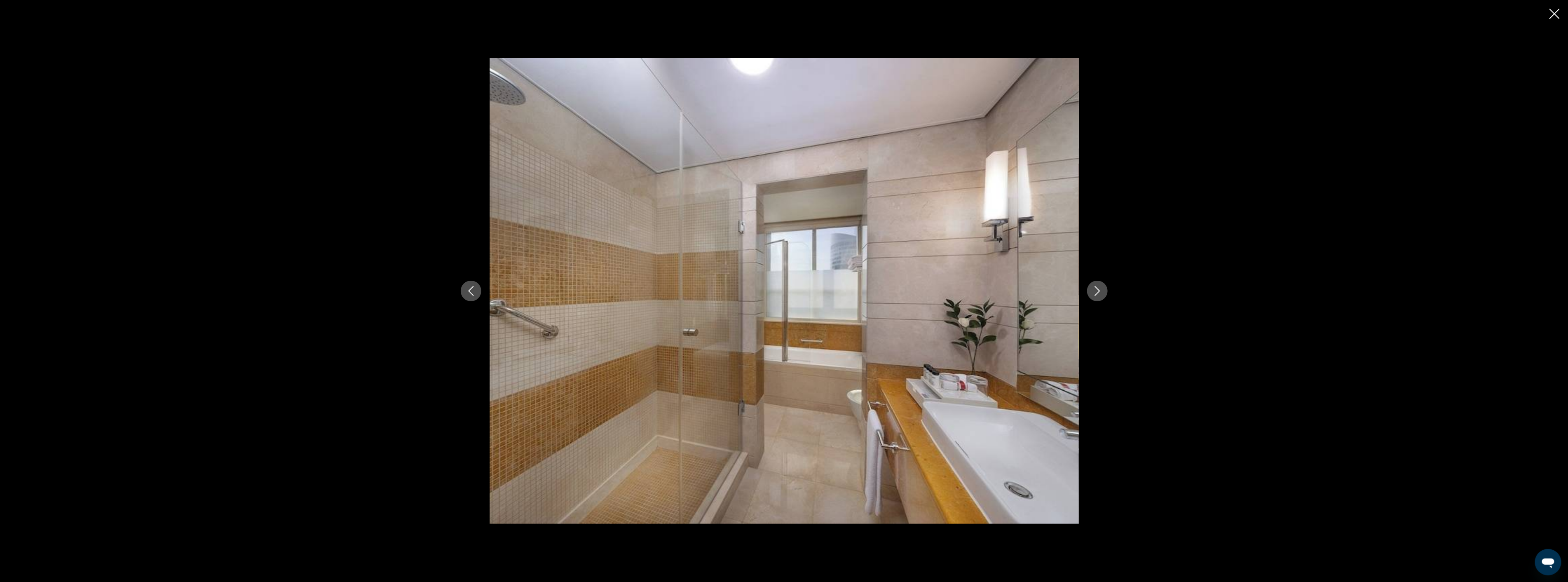
click at [1099, 290] on icon "Next image" at bounding box center [1097, 291] width 6 height 10
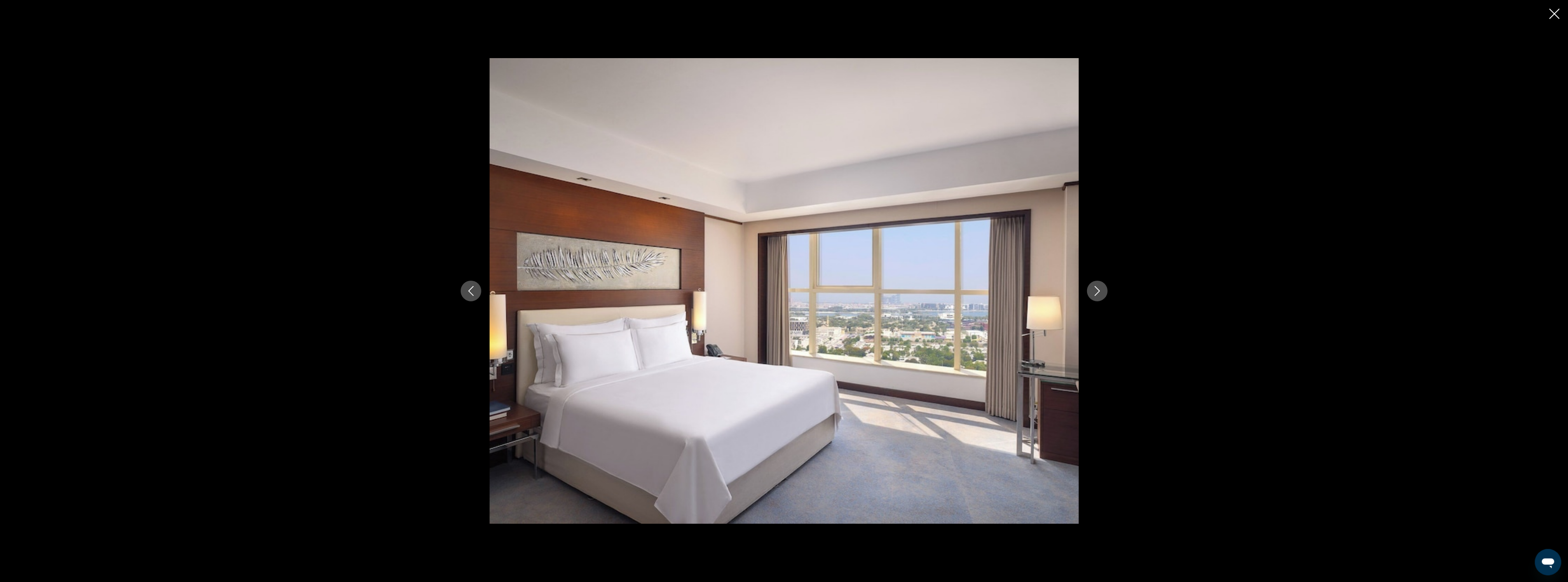
click at [1099, 290] on icon "Next image" at bounding box center [1097, 291] width 6 height 10
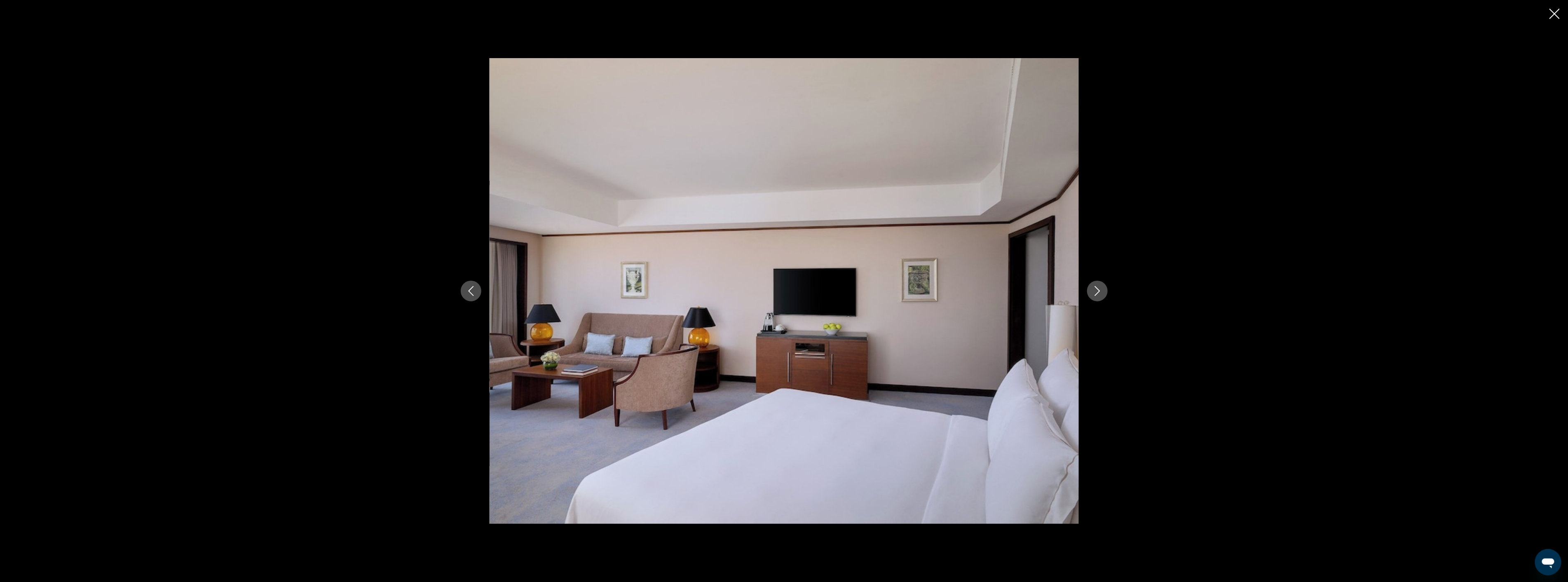
click at [1099, 290] on icon "Next image" at bounding box center [1097, 291] width 6 height 10
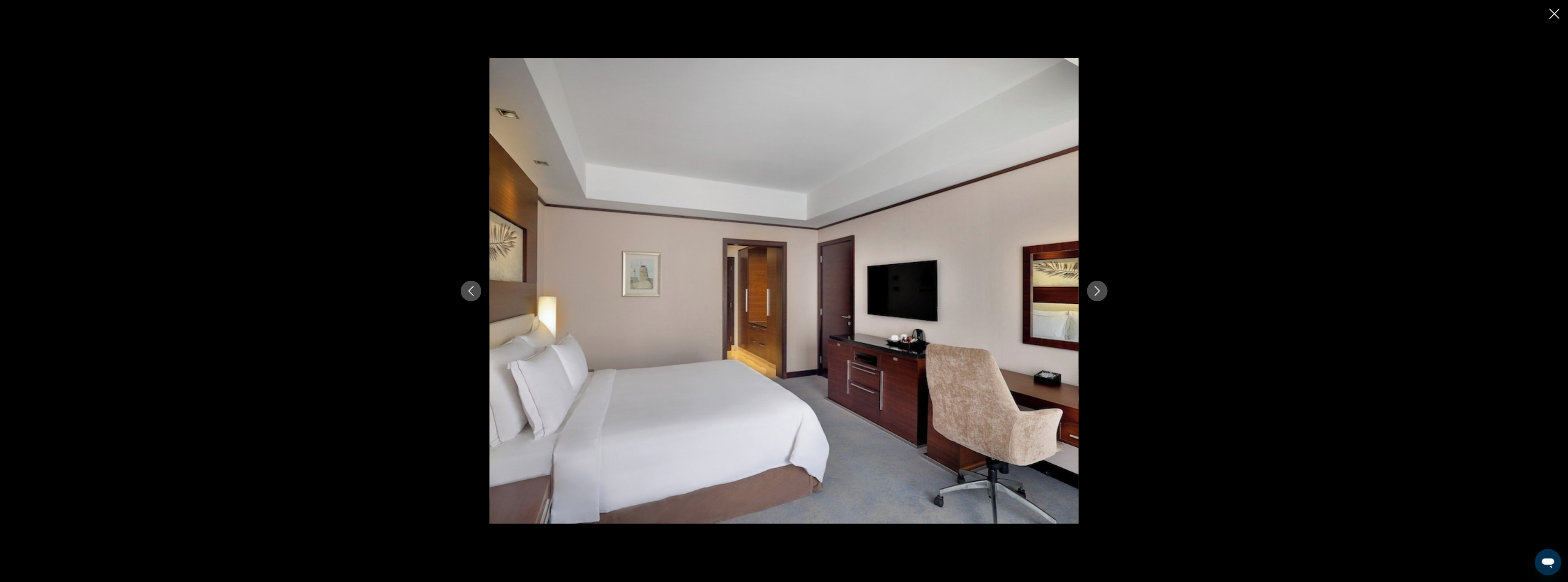
click at [1099, 290] on icon "Next image" at bounding box center [1097, 291] width 6 height 10
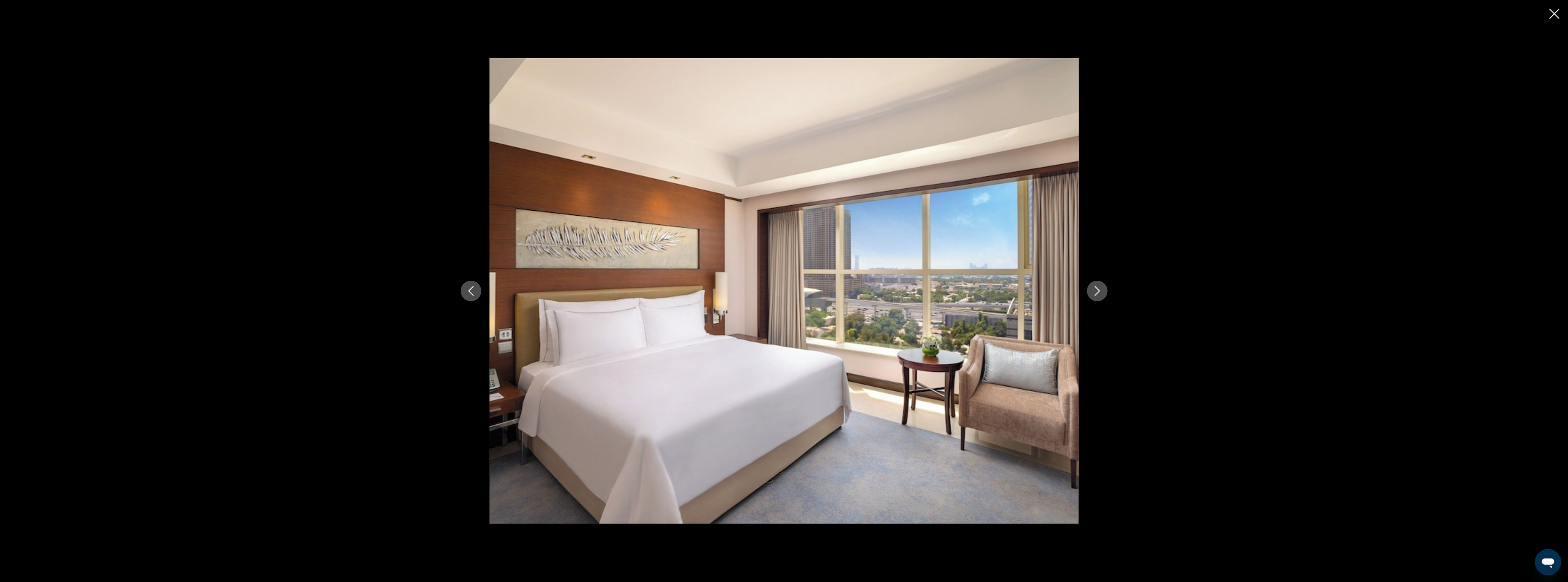
click at [1099, 290] on icon "Next image" at bounding box center [1097, 291] width 6 height 10
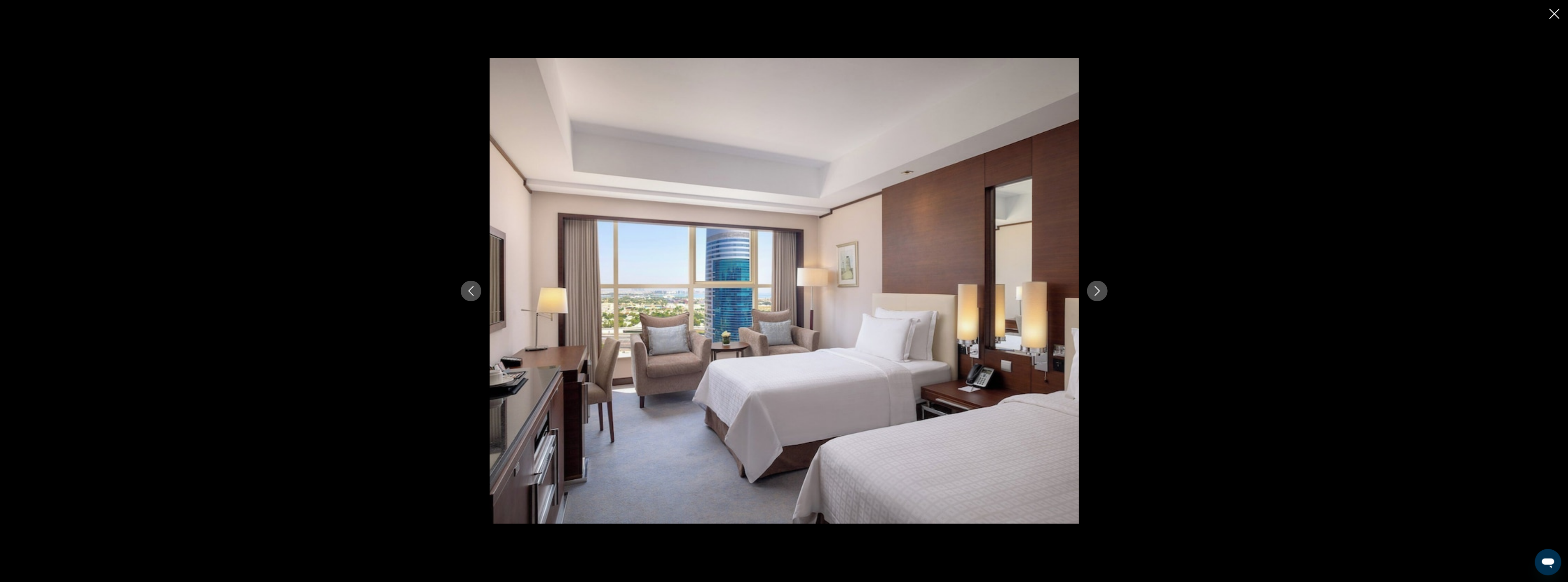
click at [1099, 290] on icon "Next image" at bounding box center [1097, 291] width 6 height 10
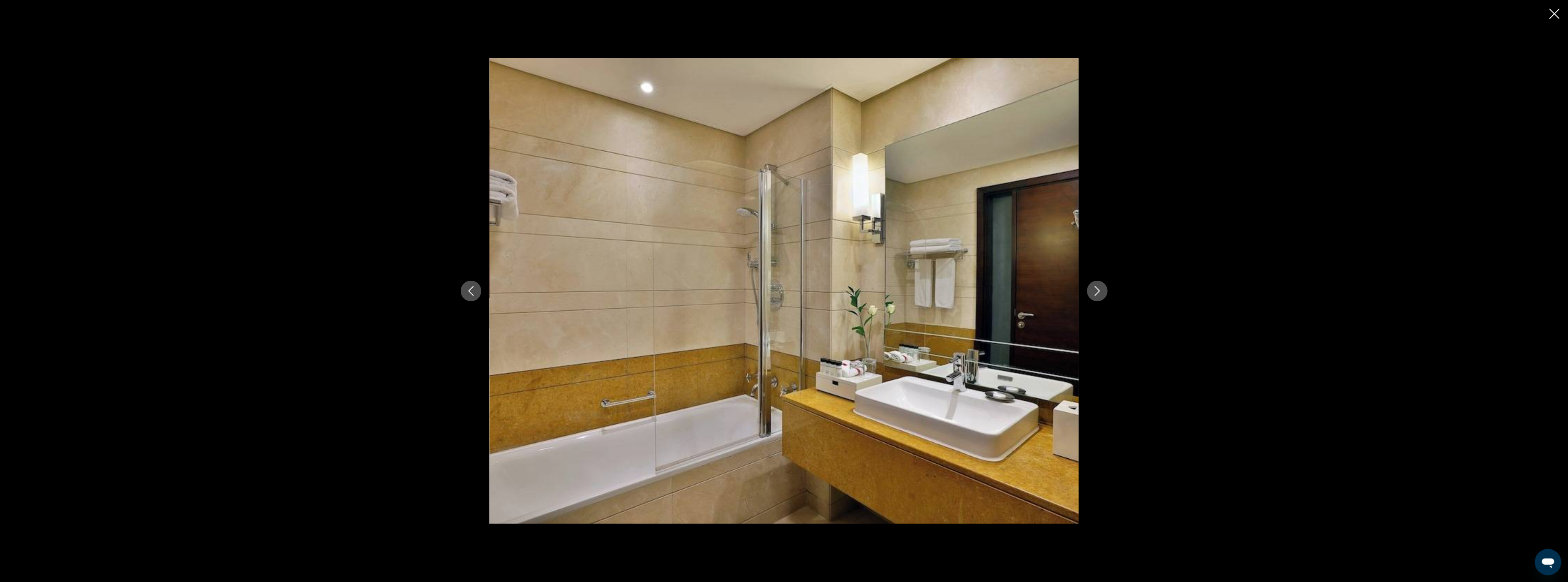
click at [1099, 290] on icon "Next image" at bounding box center [1097, 291] width 6 height 10
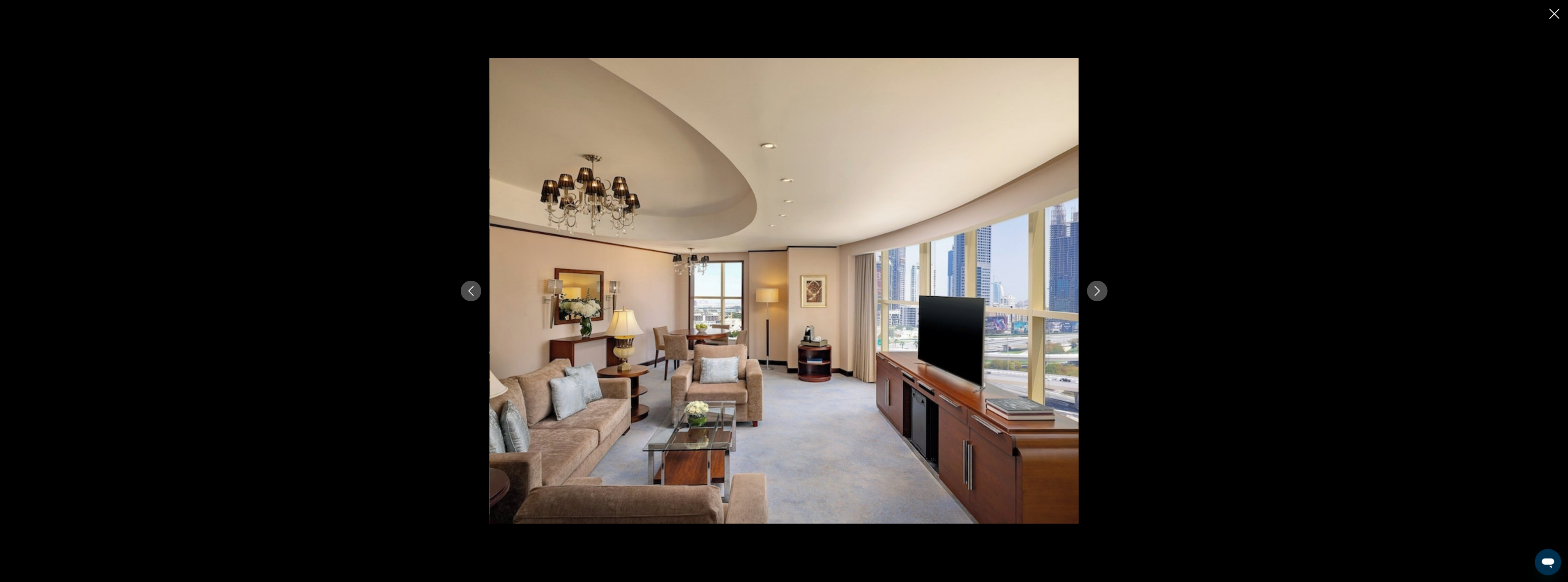
click at [1099, 290] on icon "Next image" at bounding box center [1097, 291] width 6 height 10
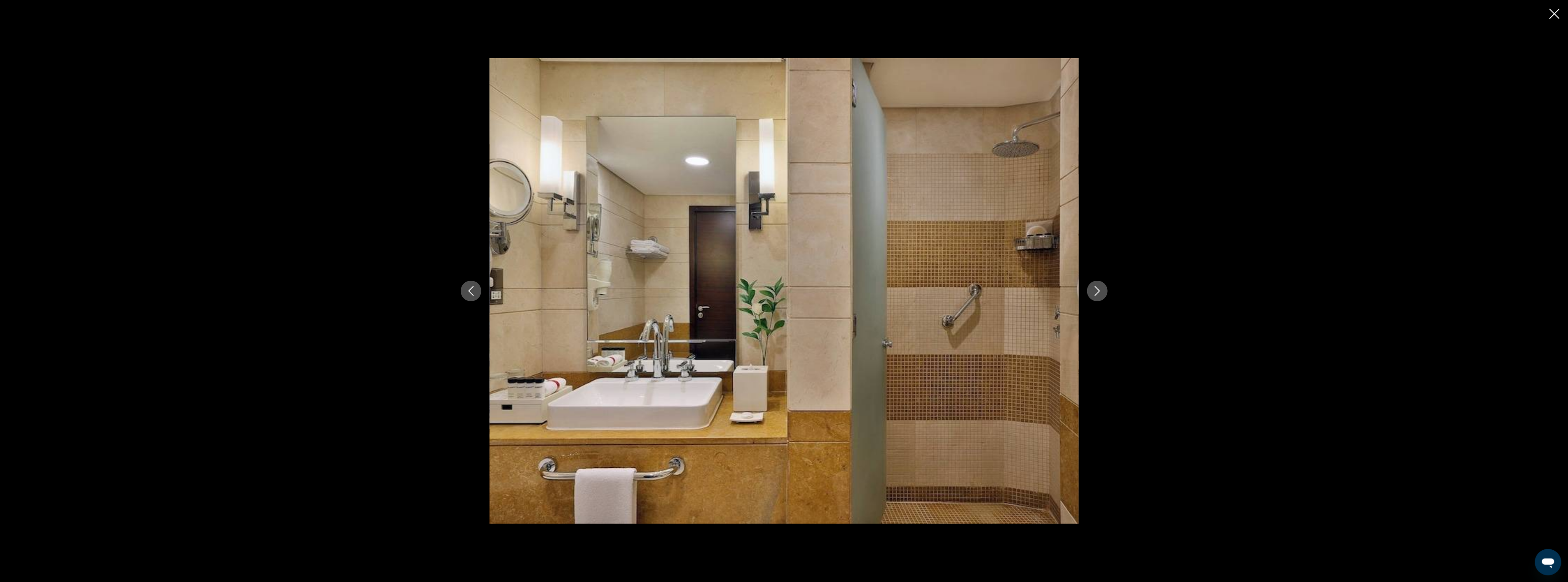
click at [1555, 12] on icon "Close slideshow" at bounding box center [1554, 13] width 10 height 10
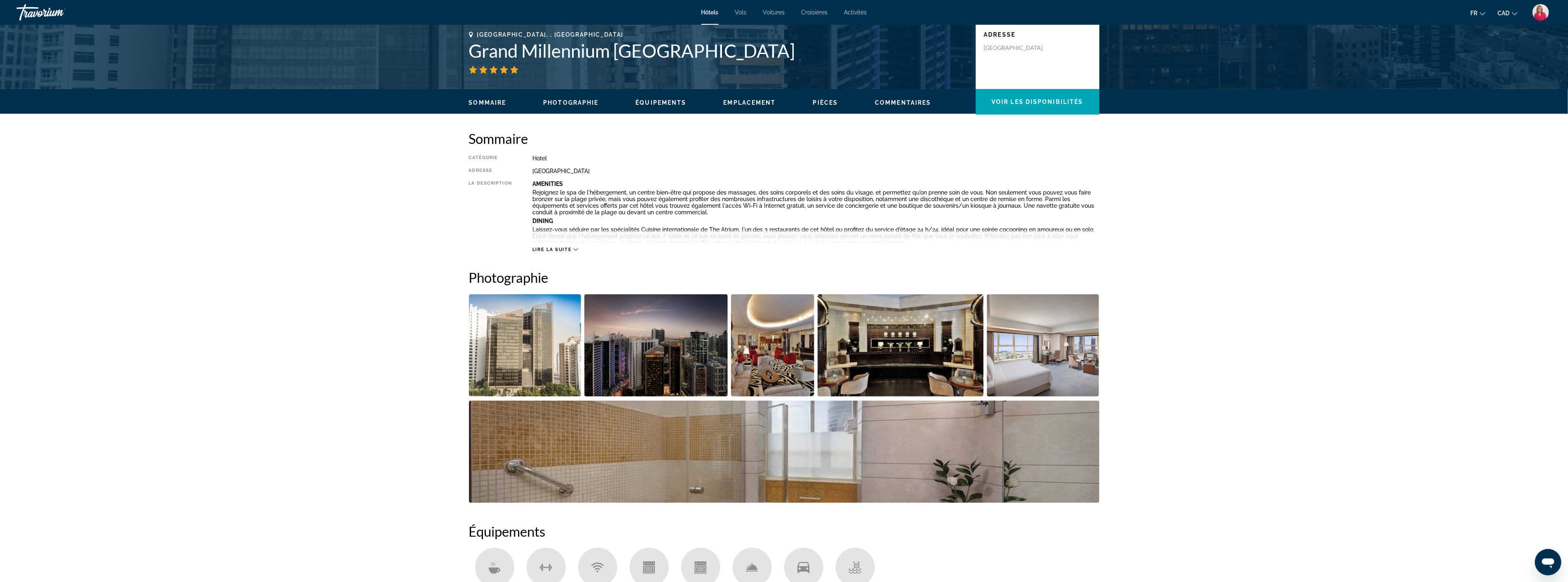
click at [561, 247] on span "Lire la suite" at bounding box center [552, 249] width 39 height 6
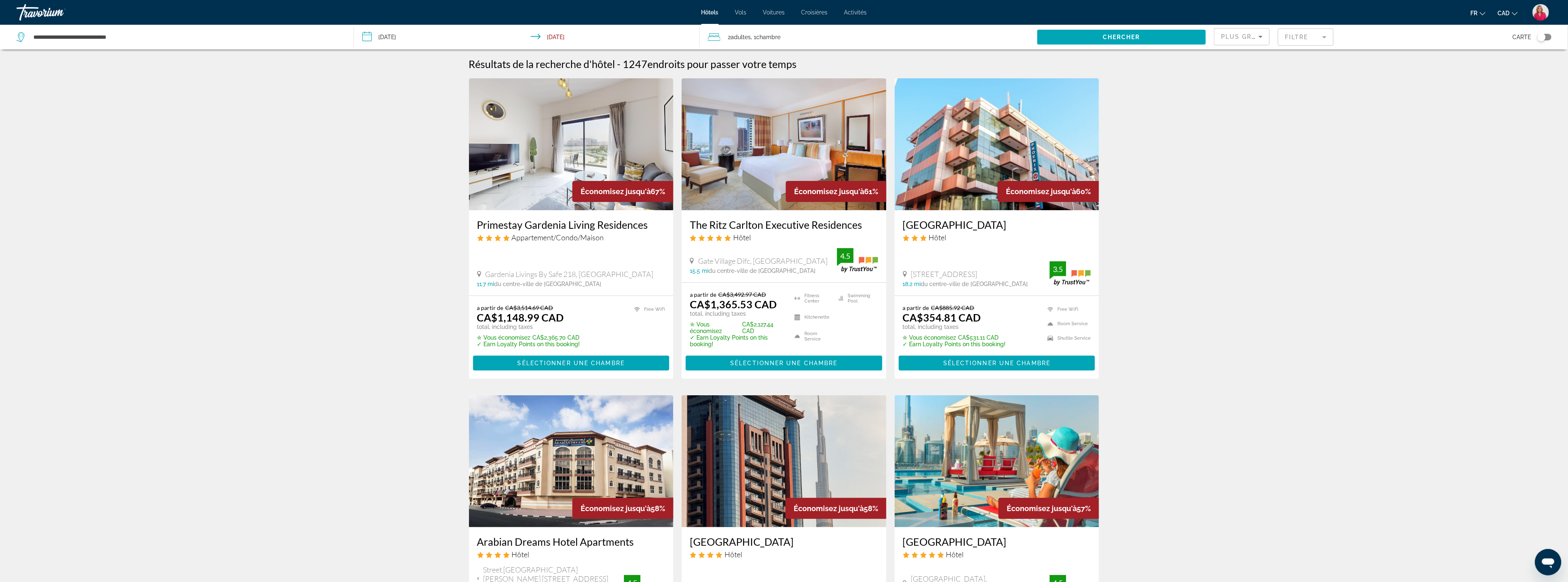
click at [1305, 40] on mat-form-field "Filtre" at bounding box center [1305, 37] width 56 height 17
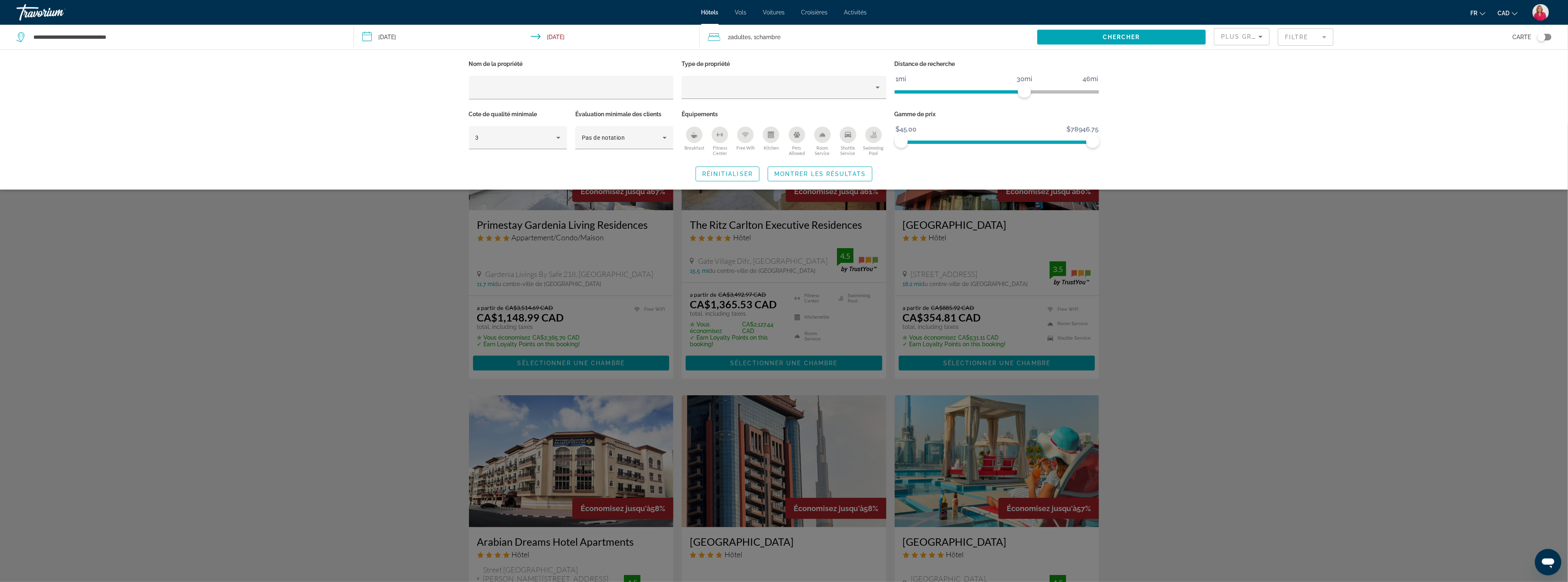
click at [695, 132] on icon "Breakfast" at bounding box center [694, 134] width 7 height 7
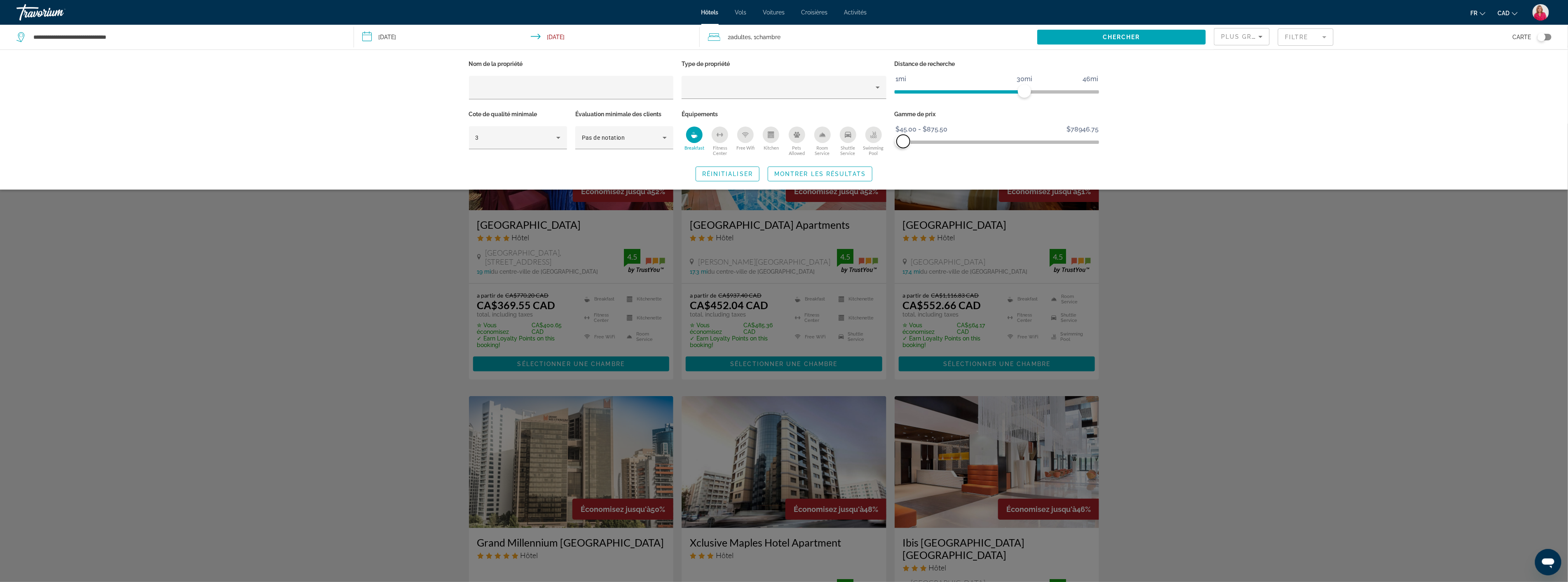
drag, startPoint x: 1092, startPoint y: 138, endPoint x: 903, endPoint y: 140, distance: 189.0
click at [903, 140] on span "ngx-slider-max" at bounding box center [904, 141] width 13 height 13
click at [912, 141] on ngx-slider "$45.00 $78946.75 $45.00 $875.50 $45.00 - $875.50" at bounding box center [996, 141] width 205 height 2
click at [911, 141] on span "ngx-slider-max" at bounding box center [912, 141] width 13 height 13
drag, startPoint x: 911, startPoint y: 141, endPoint x: 904, endPoint y: 144, distance: 7.6
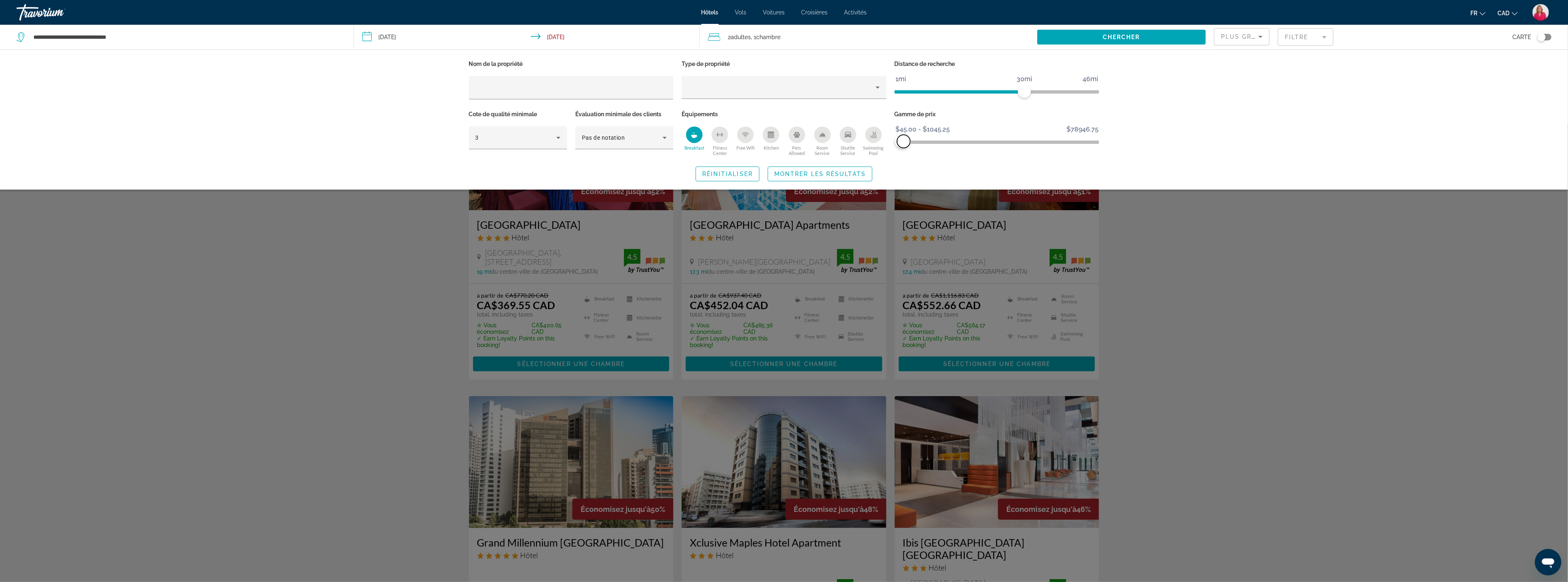
click at [904, 144] on span "ngx-slider-max" at bounding box center [904, 141] width 13 height 13
click at [1223, 308] on div "Search widget" at bounding box center [784, 352] width 1568 height 458
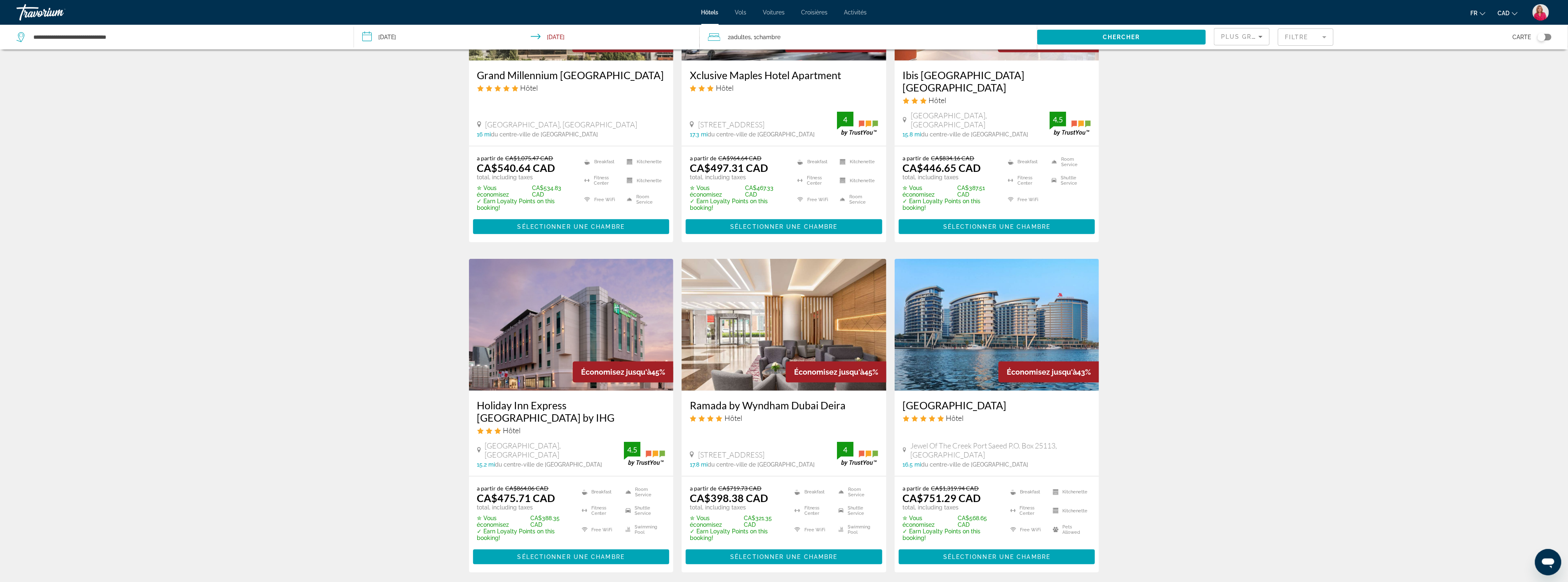
scroll to position [504, 0]
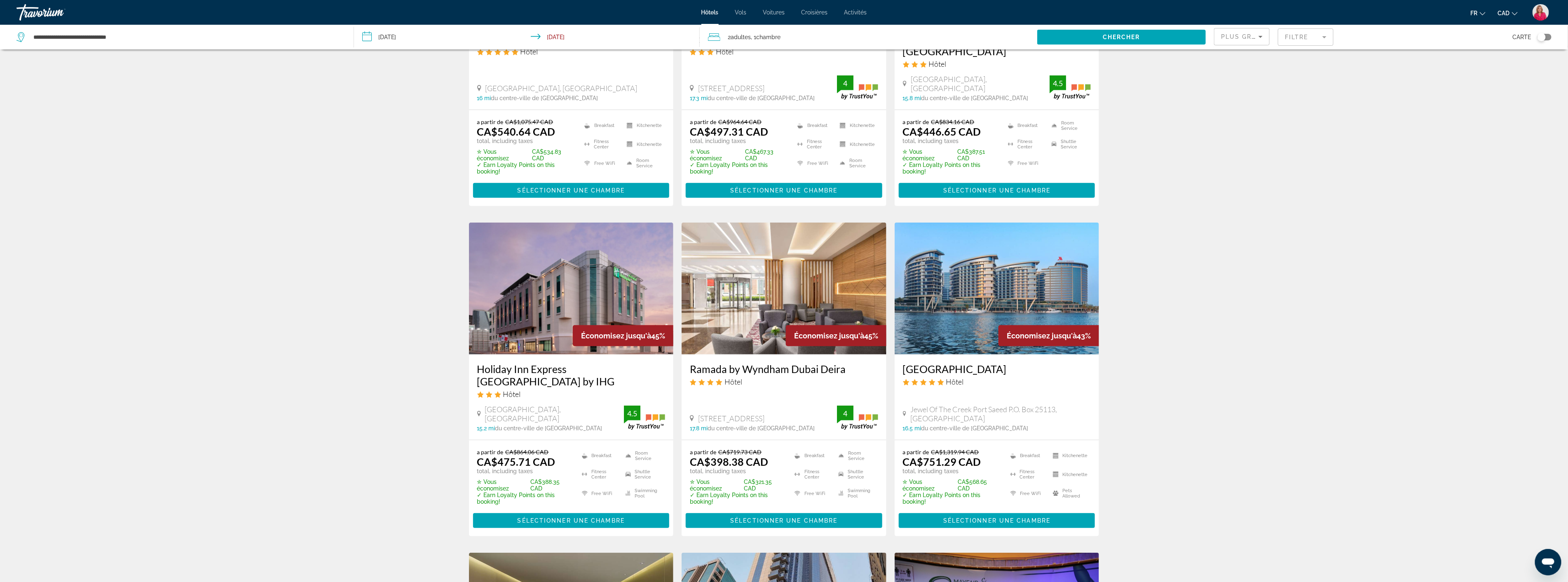
click at [984, 312] on img "Main content" at bounding box center [996, 289] width 205 height 132
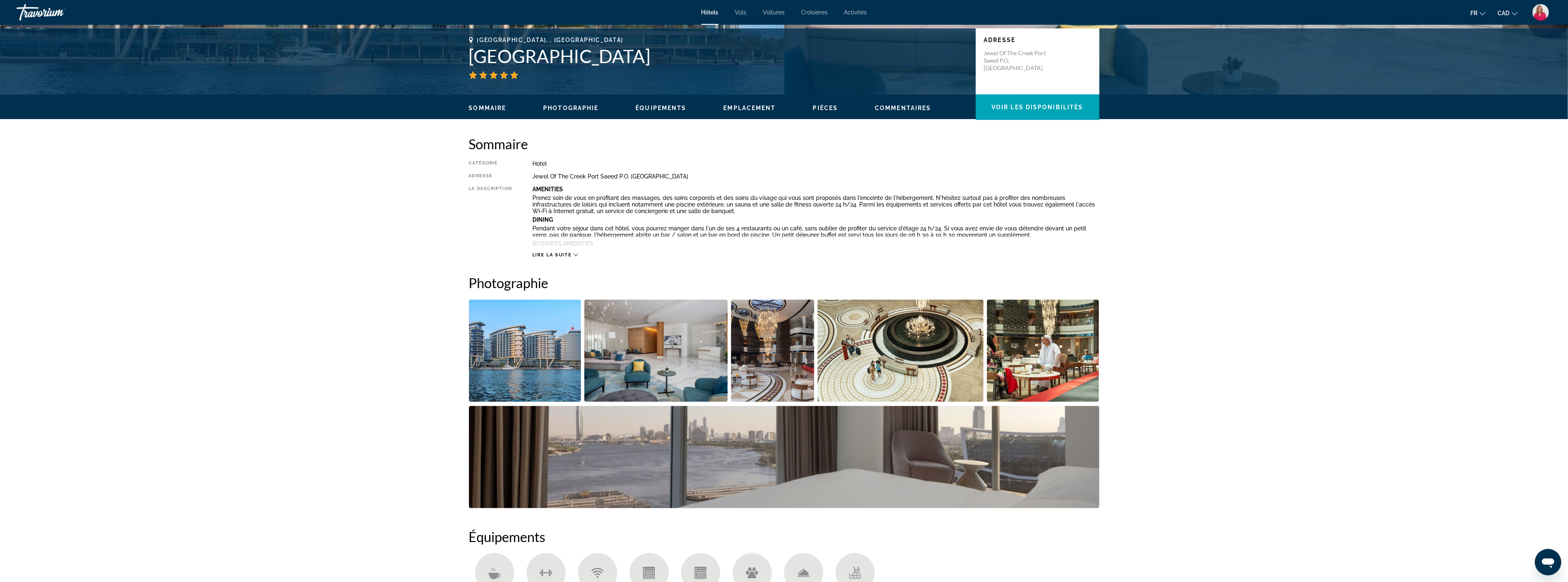
scroll to position [183, 0]
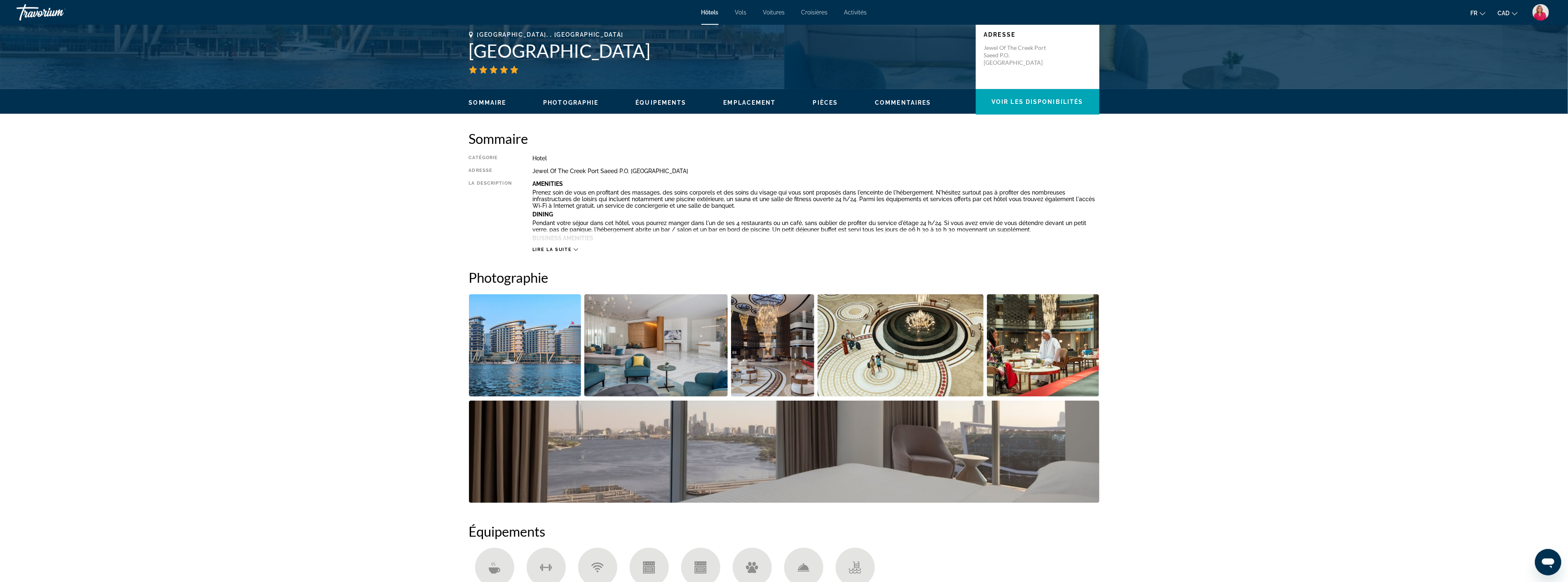
click at [653, 353] on img "Open full-screen image slider" at bounding box center [656, 345] width 144 height 102
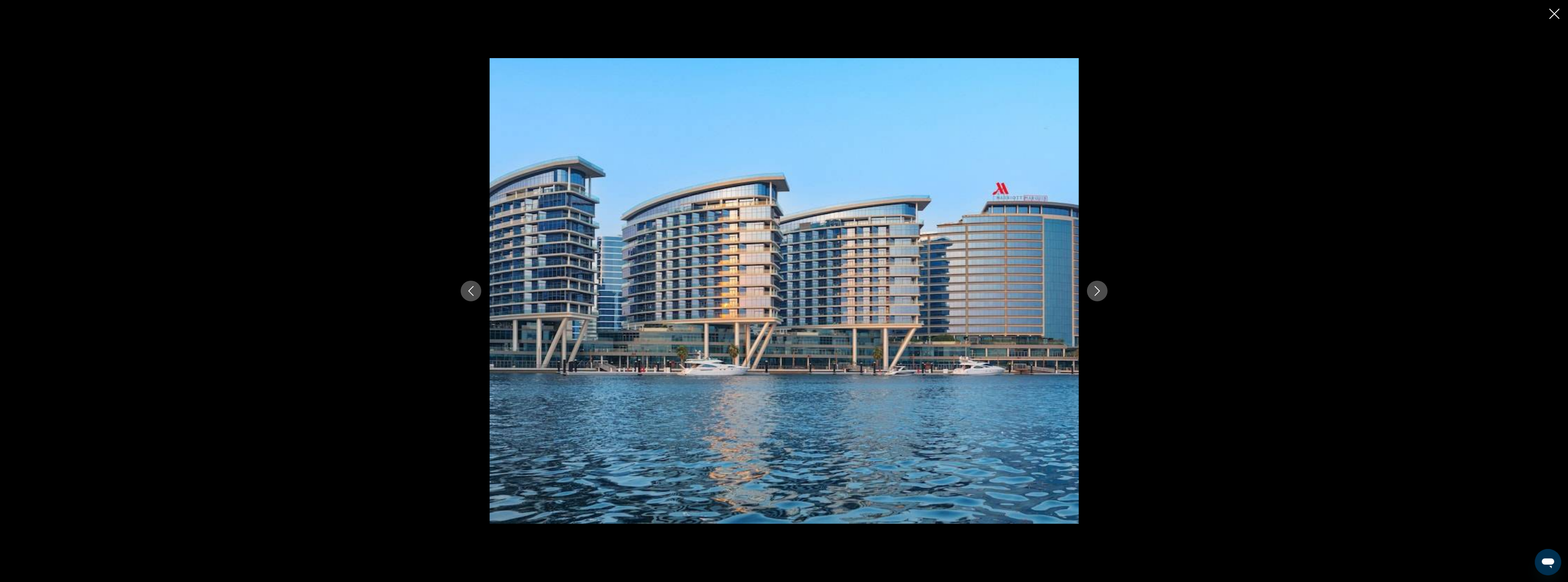
click at [1092, 290] on icon "Next image" at bounding box center [1097, 291] width 10 height 10
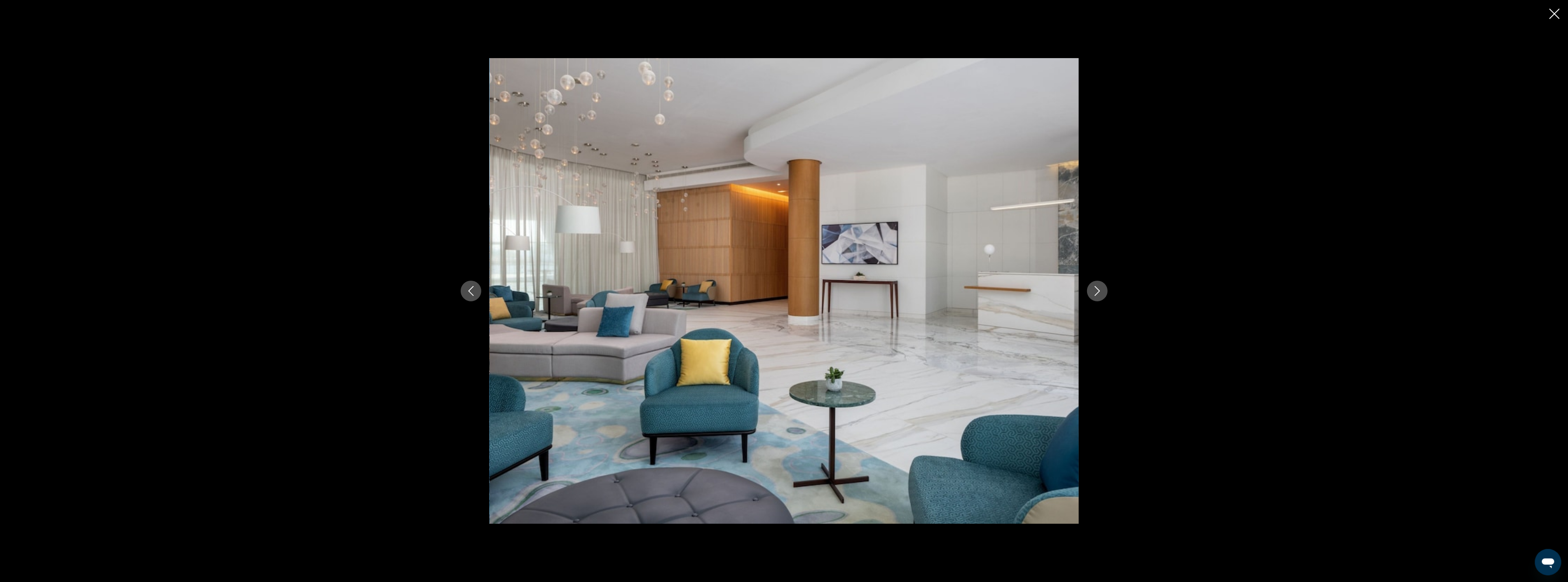
click at [1092, 290] on icon "Next image" at bounding box center [1097, 291] width 10 height 10
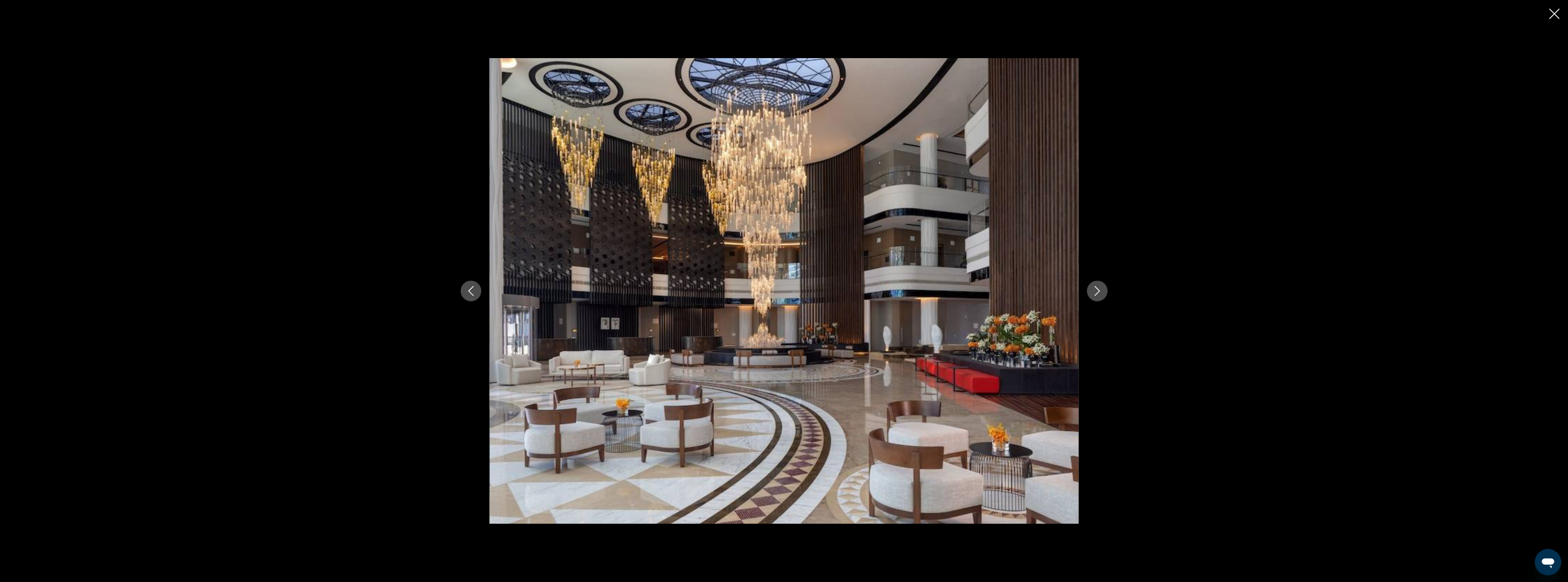
click at [1092, 290] on icon "Next image" at bounding box center [1097, 291] width 10 height 10
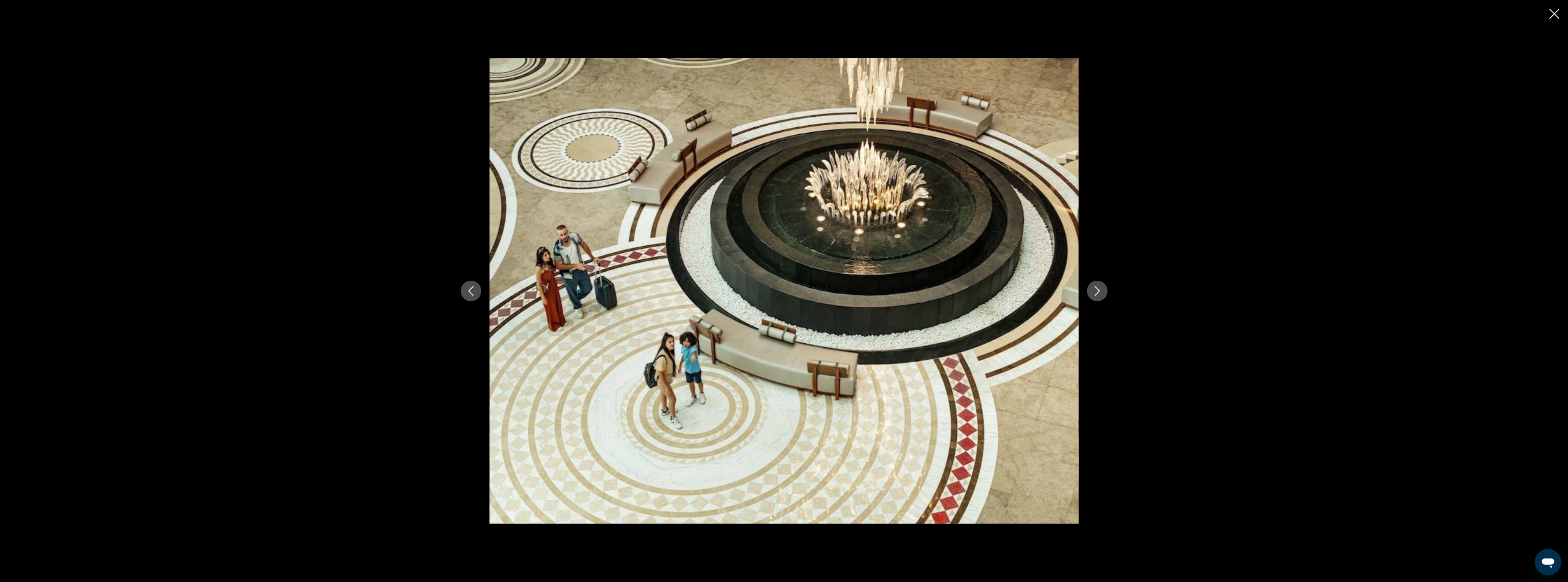
click at [1092, 290] on icon "Next image" at bounding box center [1097, 291] width 10 height 10
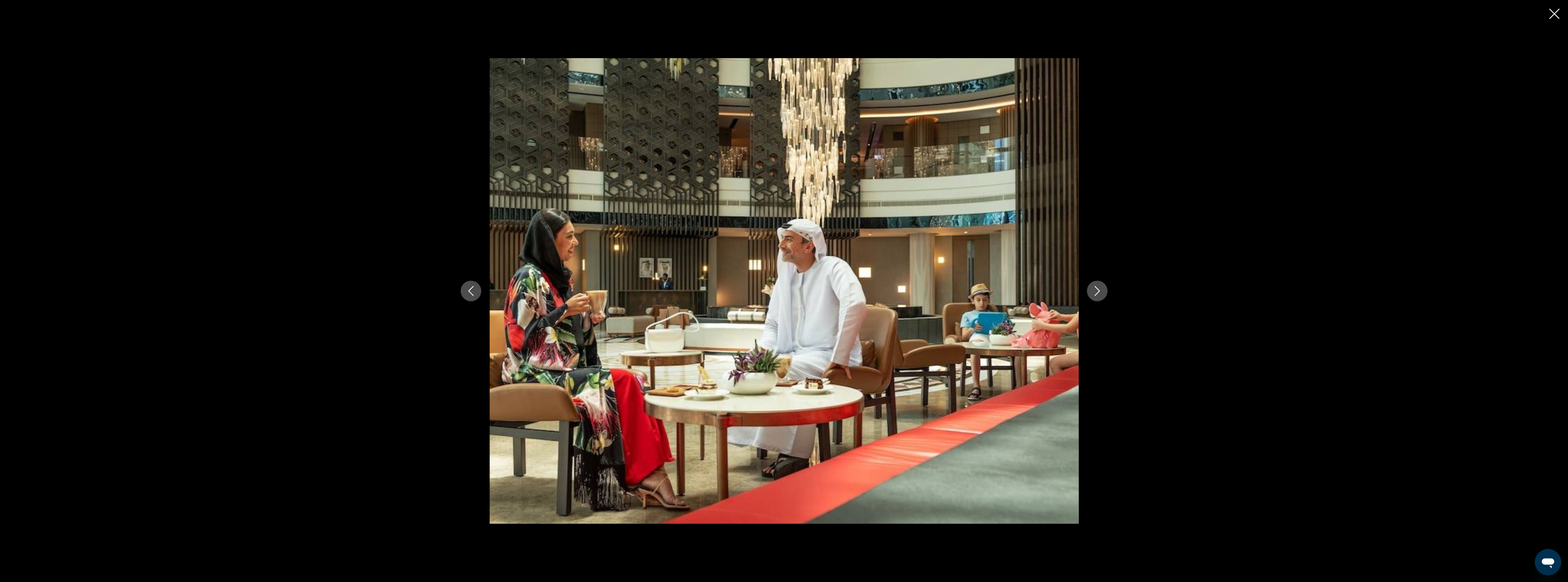
click at [1092, 290] on icon "Next image" at bounding box center [1097, 291] width 10 height 10
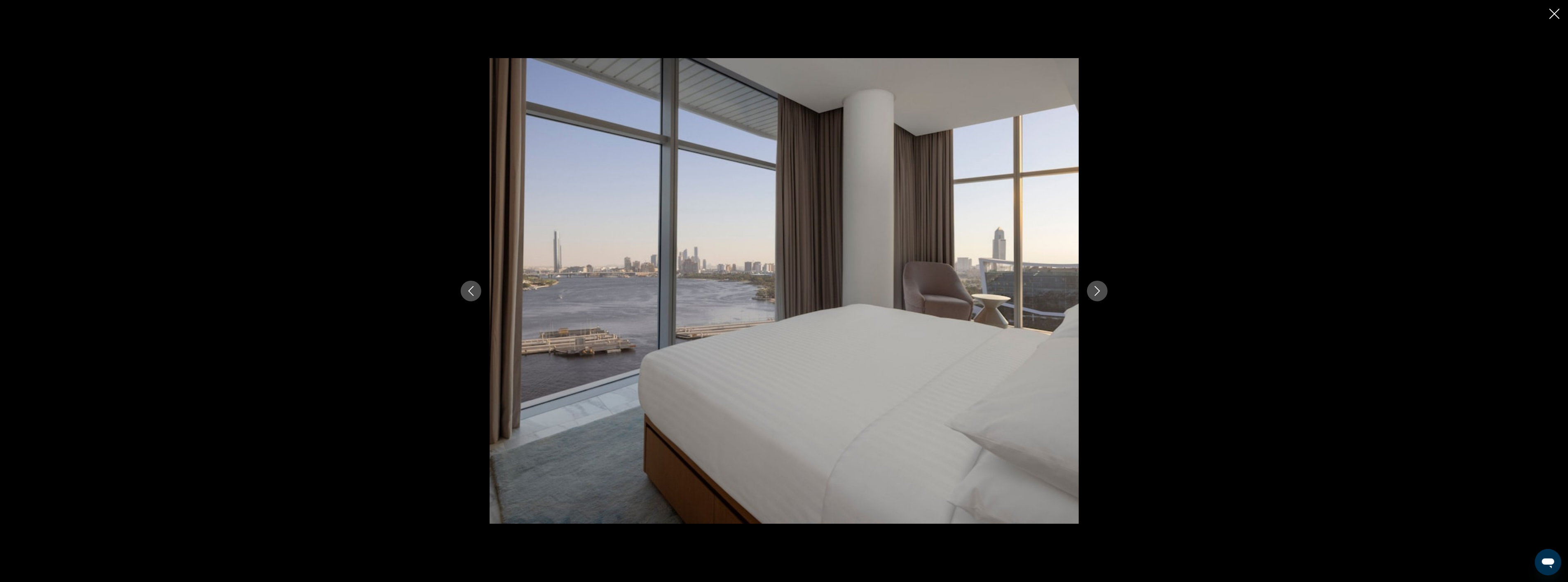
click at [1092, 290] on icon "Next image" at bounding box center [1097, 291] width 10 height 10
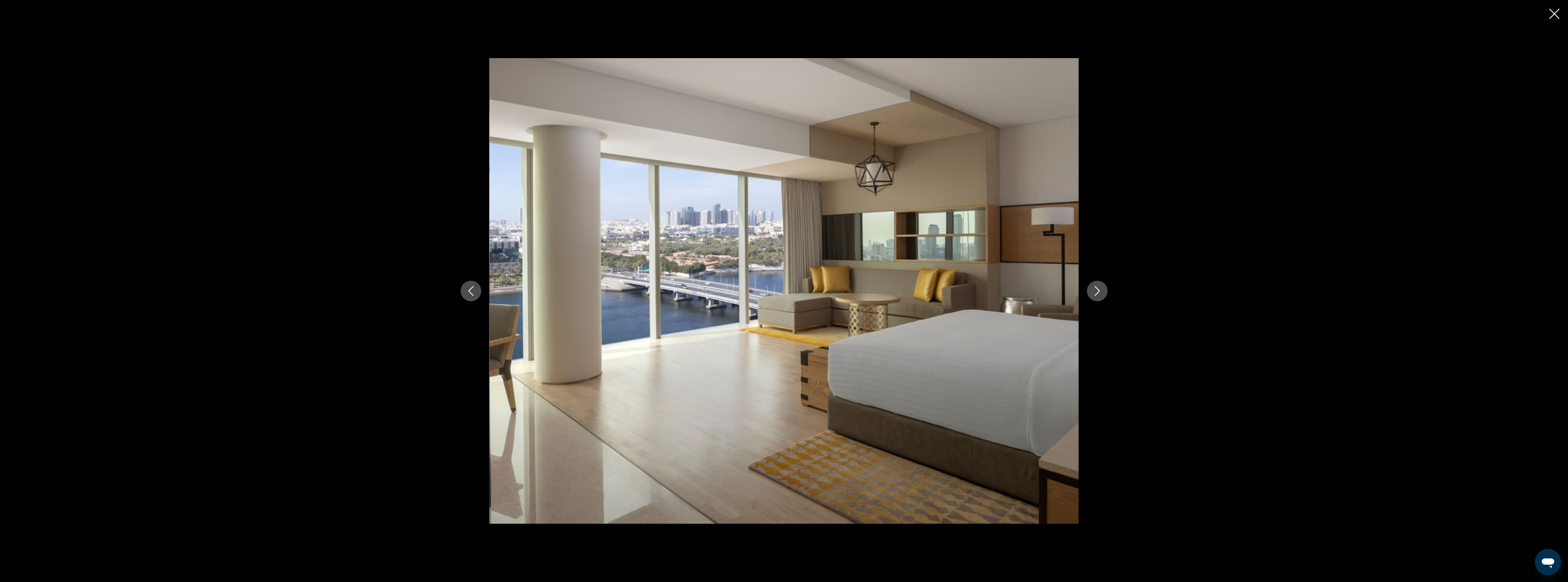
click at [1092, 290] on icon "Next image" at bounding box center [1097, 291] width 10 height 10
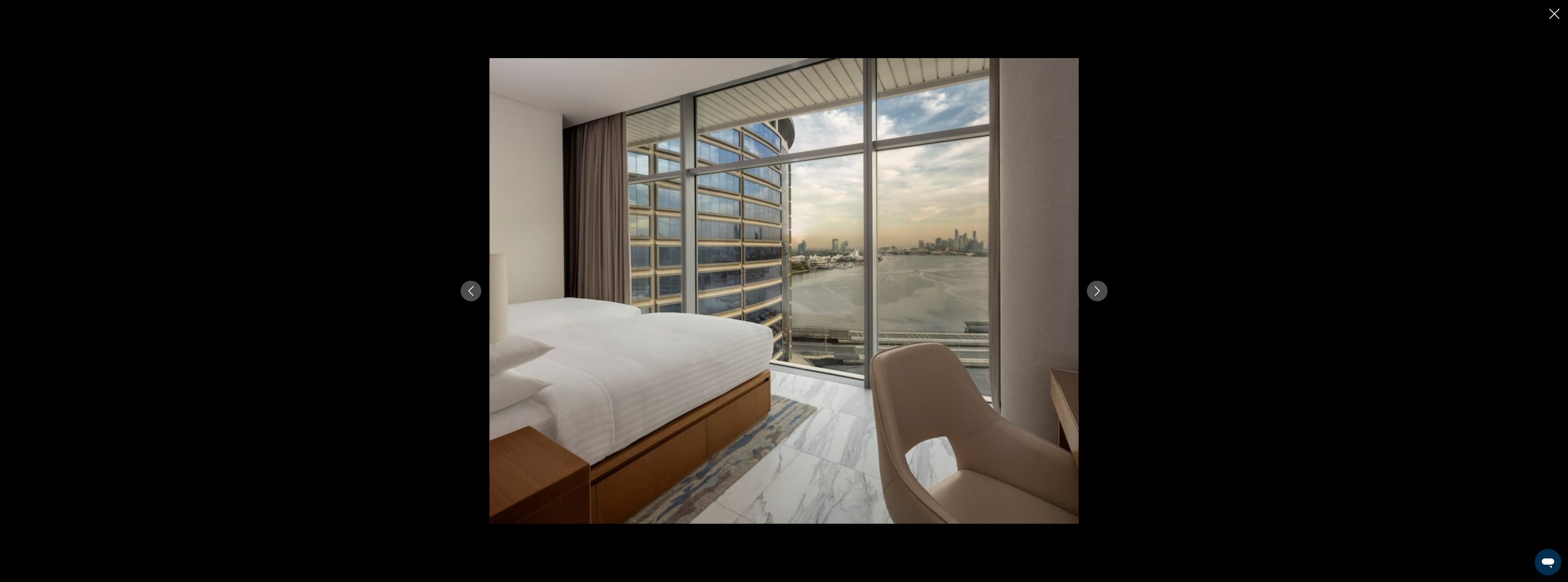
click at [1558, 13] on icon "Close slideshow" at bounding box center [1554, 13] width 10 height 10
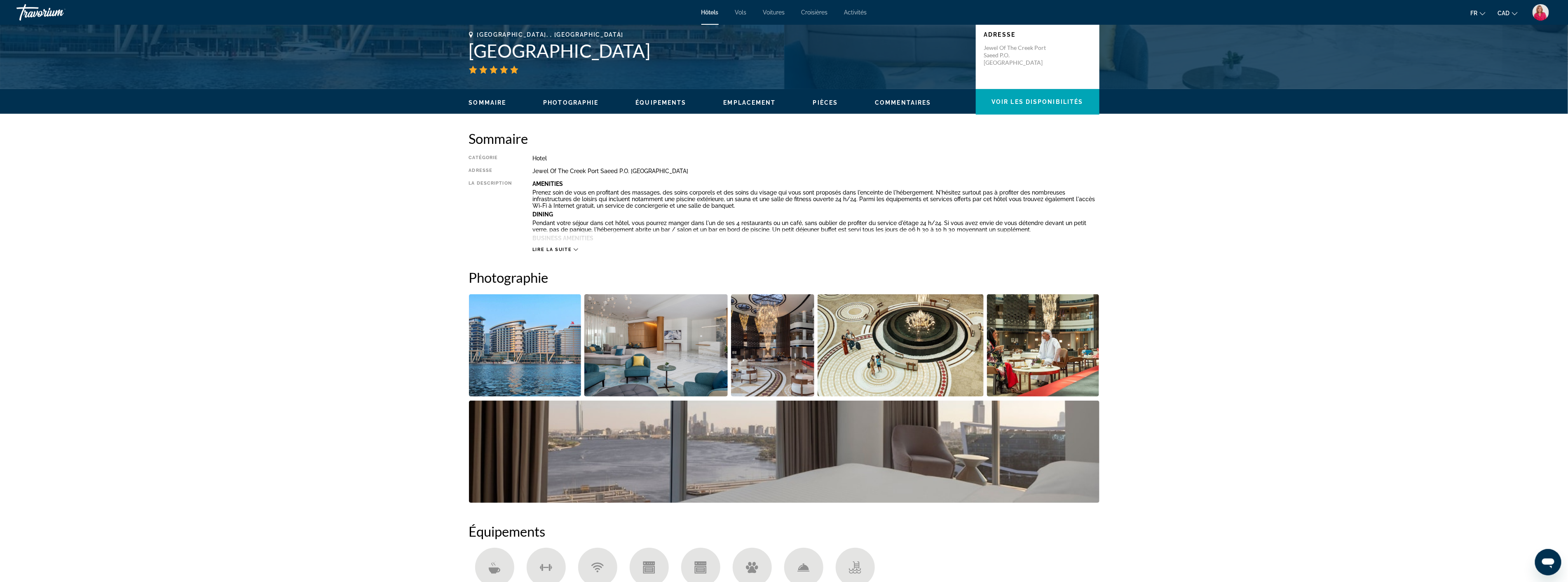
click at [565, 248] on span "Lire la suite" at bounding box center [552, 249] width 39 height 6
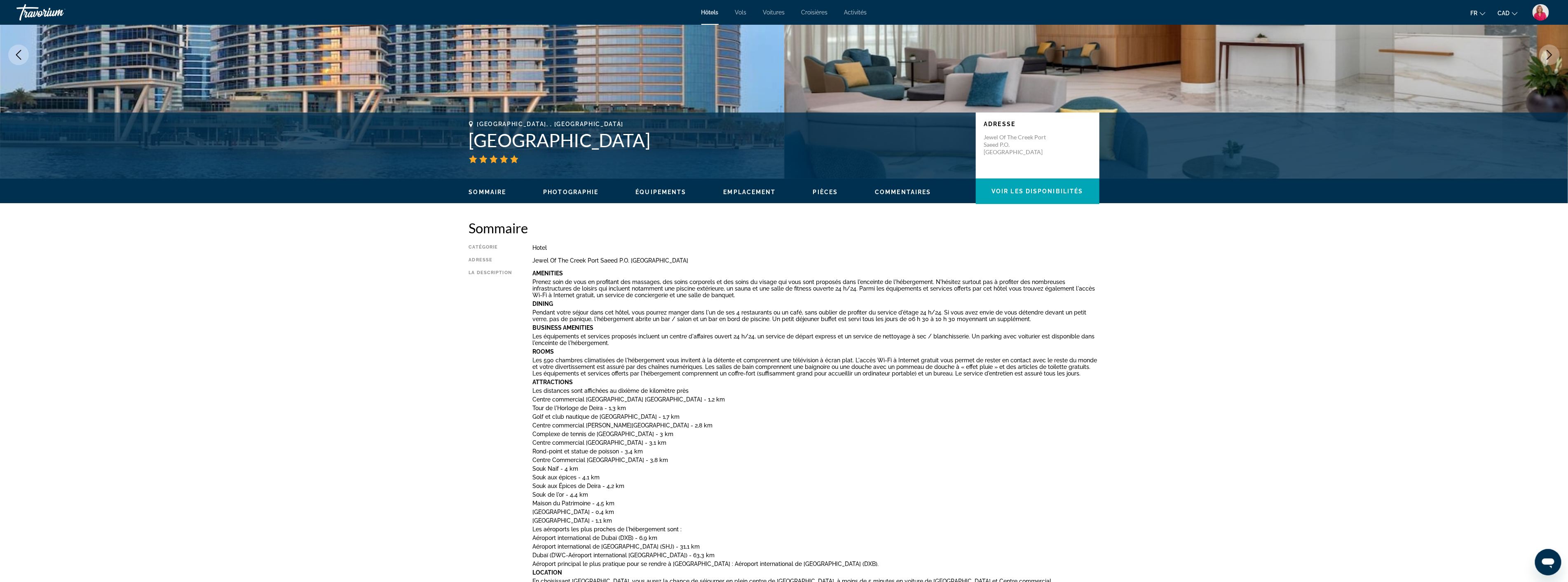
scroll to position [0, 0]
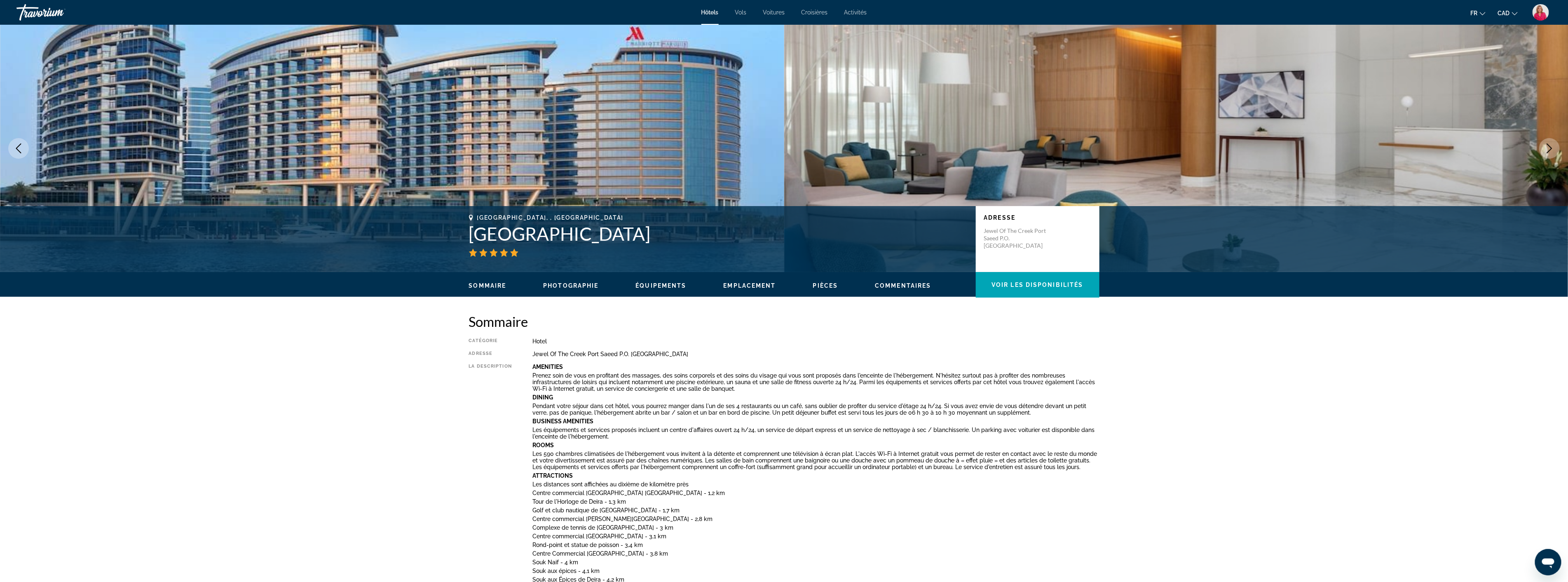
drag, startPoint x: 711, startPoint y: 234, endPoint x: 467, endPoint y: 228, distance: 244.1
click at [467, 228] on div "[GEOGRAPHIC_DATA], , [GEOGRAPHIC_DATA] [GEOGRAPHIC_DATA] Adresse Jewel Of The C…" at bounding box center [784, 238] width 663 height 50
copy h1 "[GEOGRAPHIC_DATA]"
click at [268, 265] on div "[GEOGRAPHIC_DATA], , [GEOGRAPHIC_DATA] [GEOGRAPHIC_DATA] Adresse Jewel Of The C…" at bounding box center [784, 239] width 1568 height 66
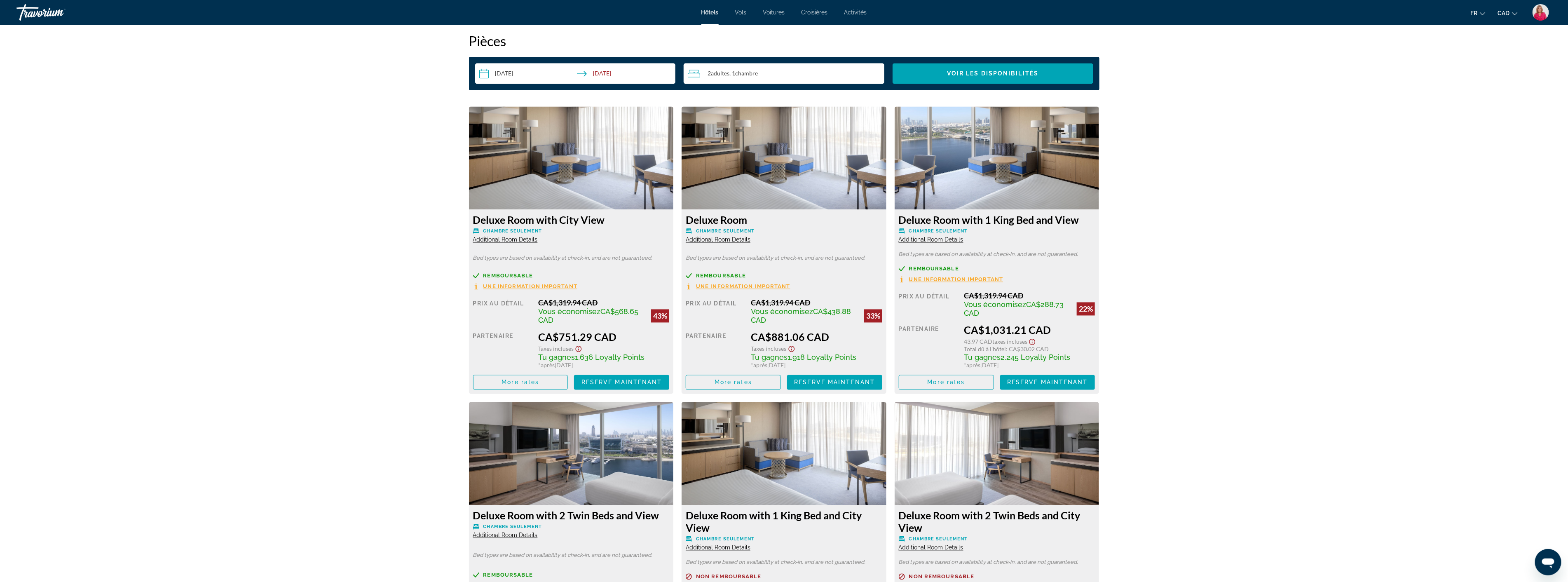
scroll to position [1373, 0]
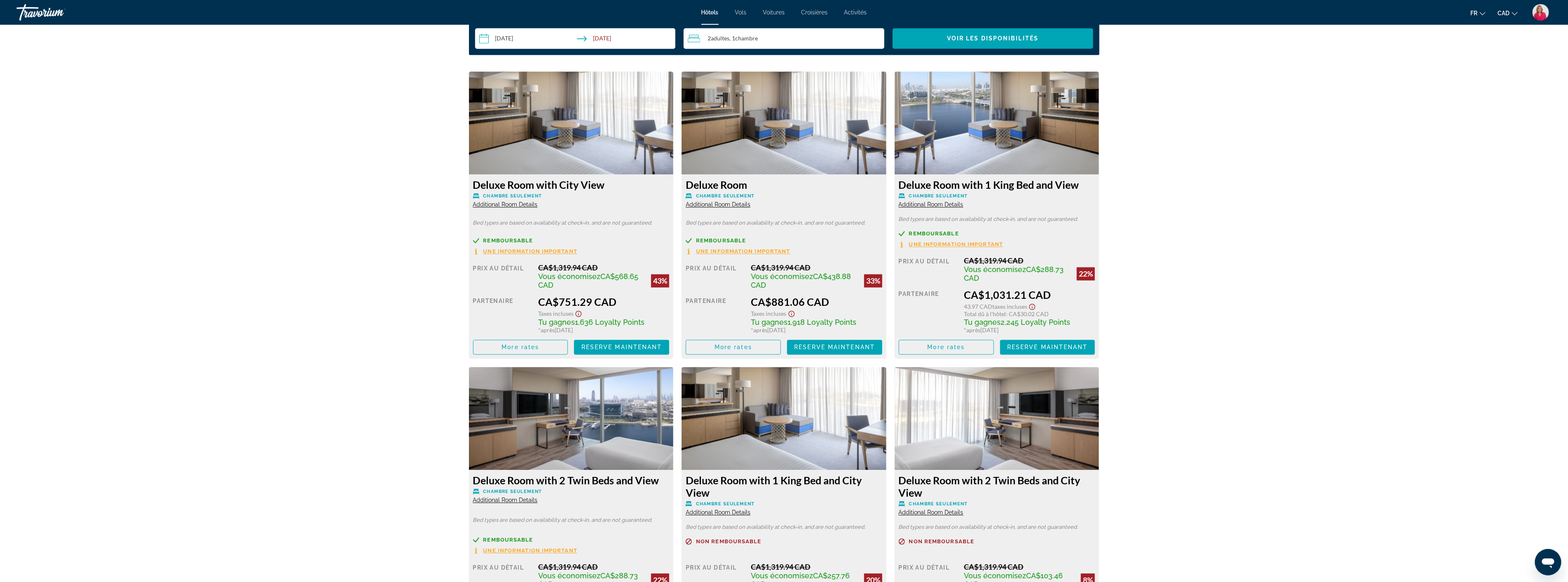
click at [516, 250] on span "Une information important" at bounding box center [531, 251] width 94 height 6
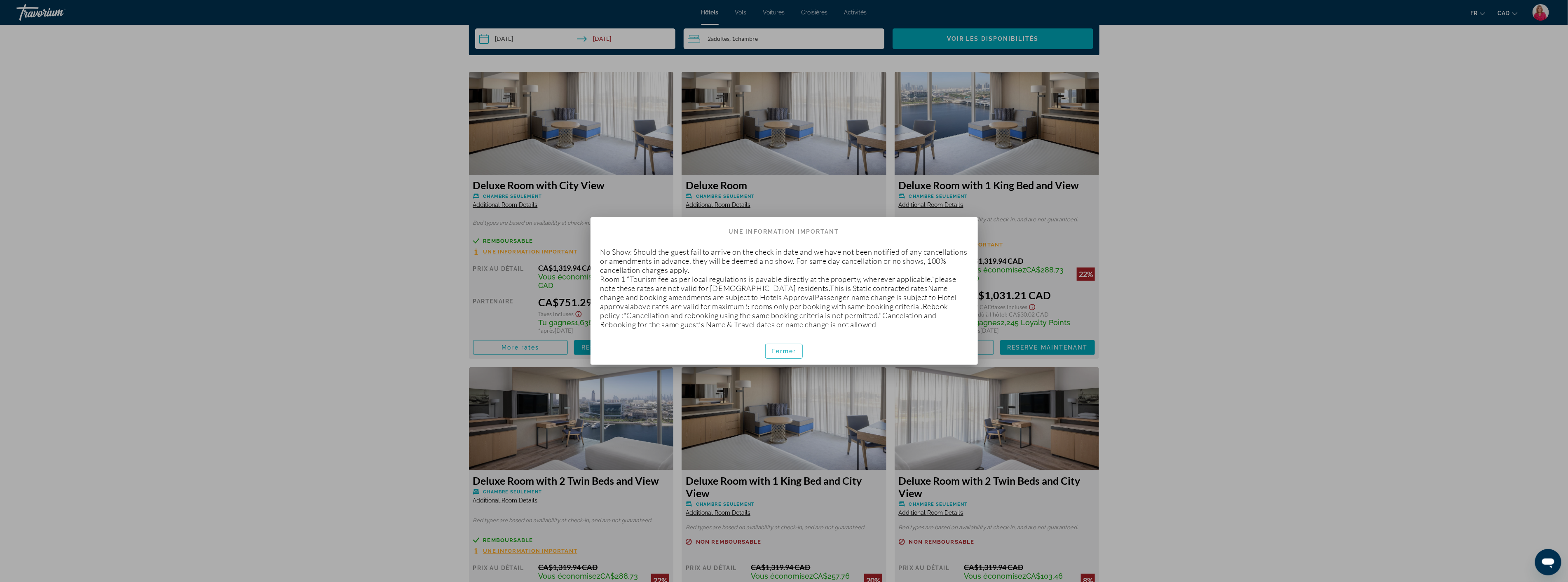
scroll to position [0, 0]
click at [775, 353] on span "Fermer" at bounding box center [784, 351] width 24 height 7
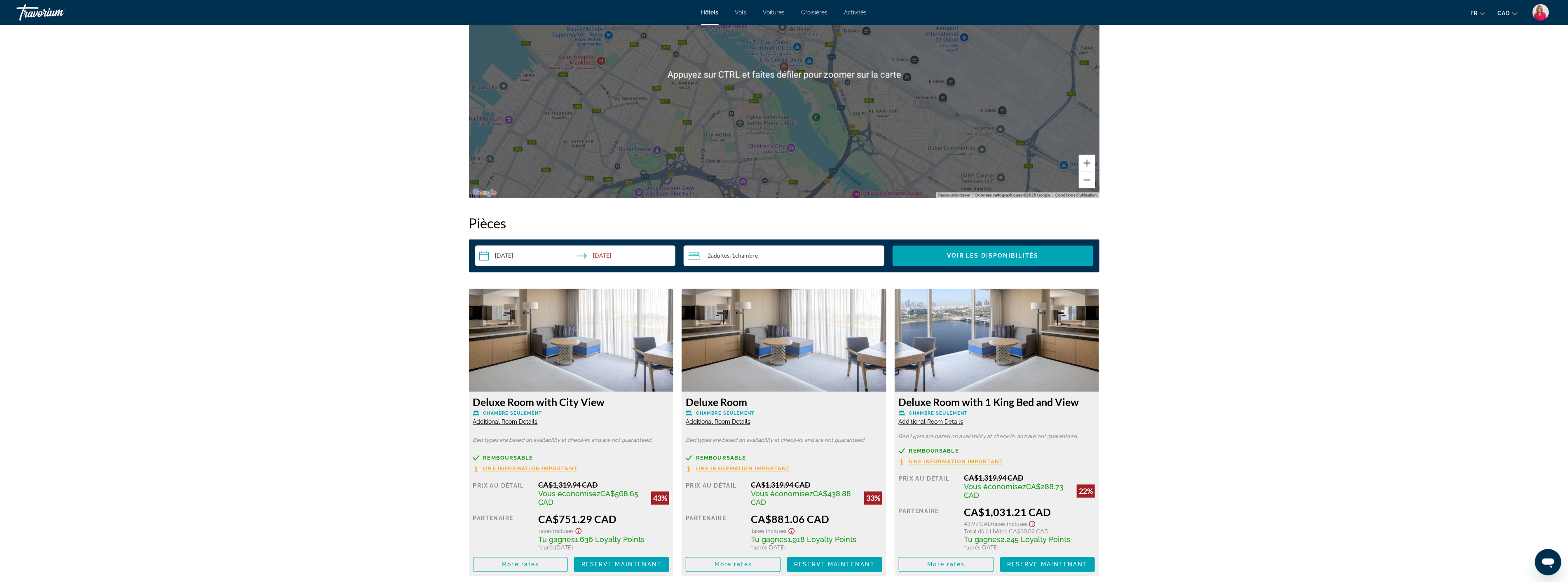
scroll to position [1373, 0]
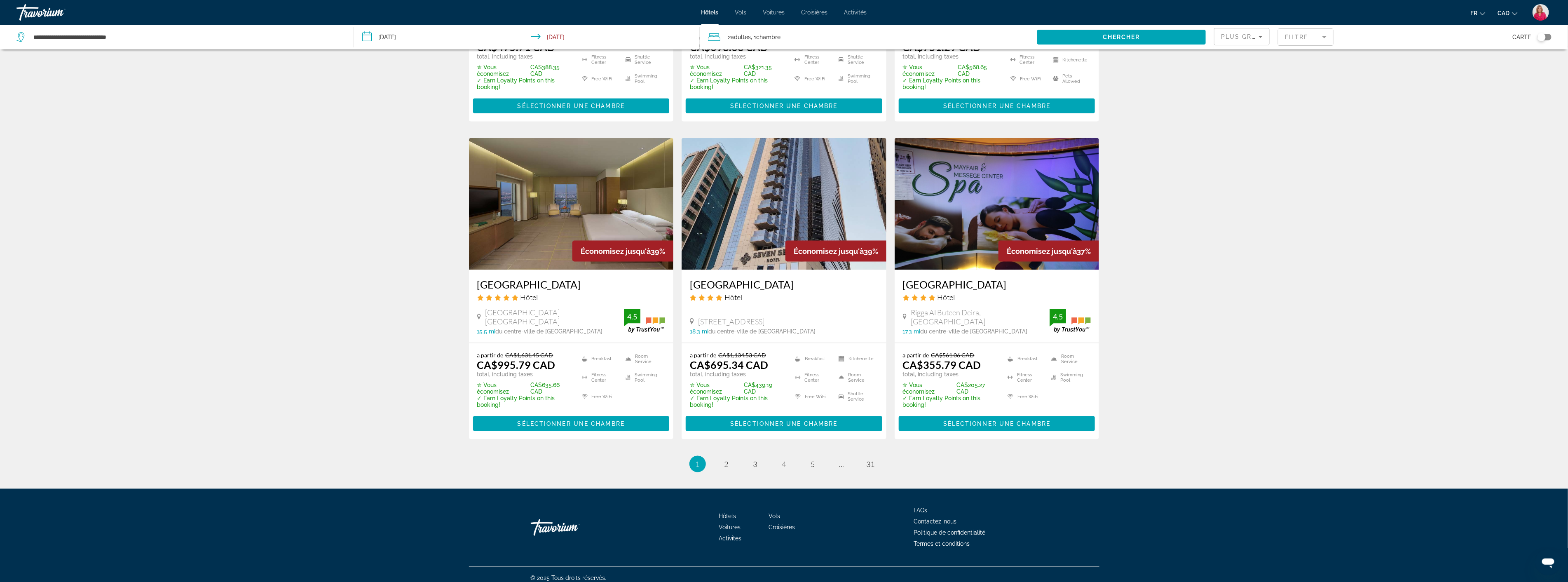
scroll to position [924, 0]
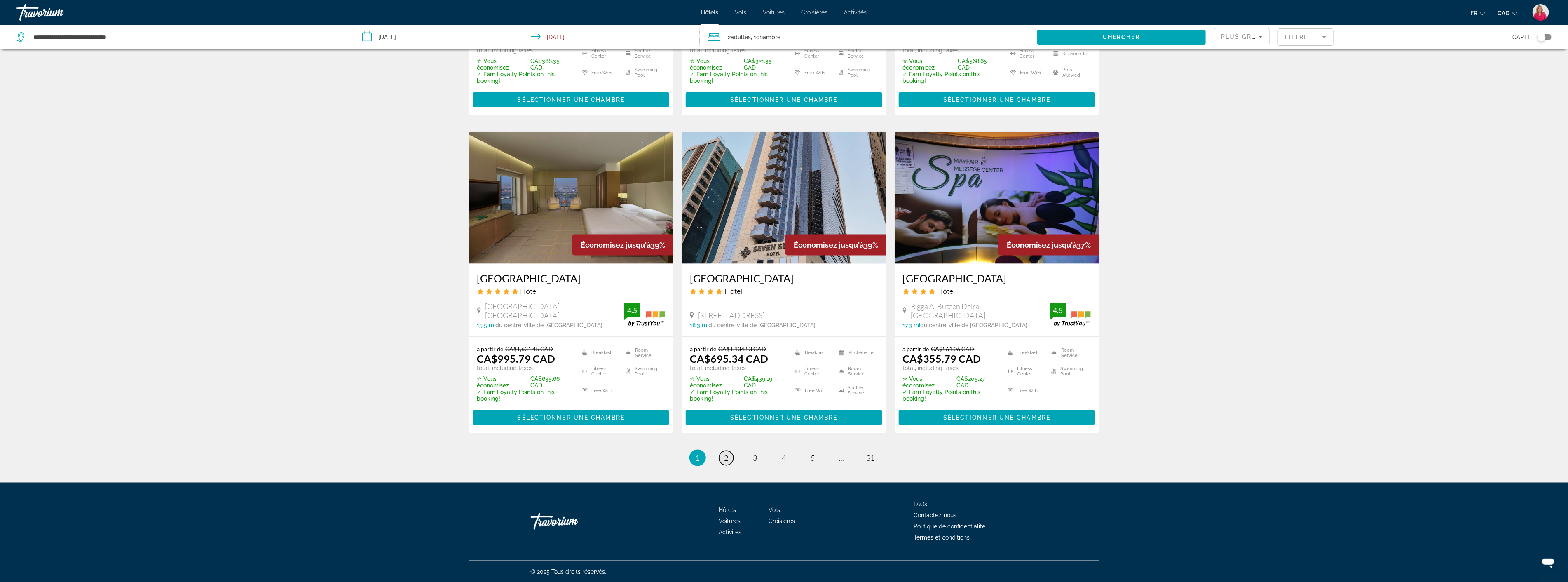
click at [722, 455] on link "page 2" at bounding box center [726, 458] width 15 height 15
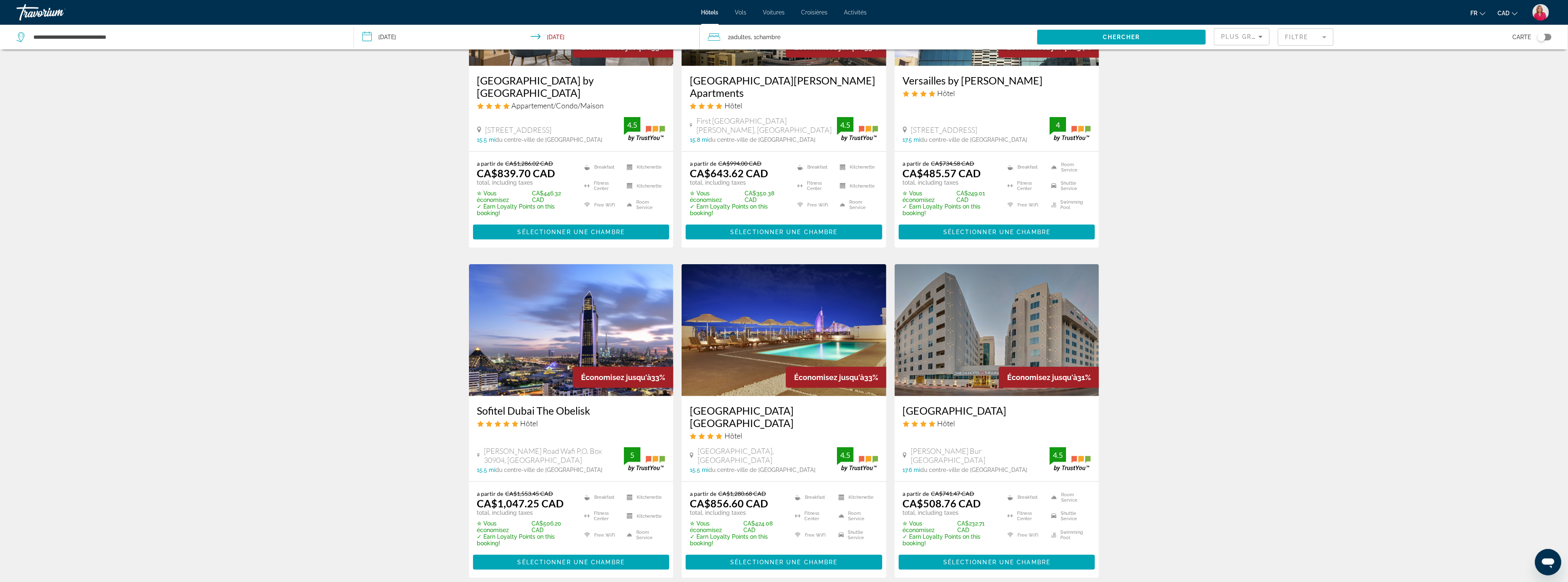
scroll to position [504, 0]
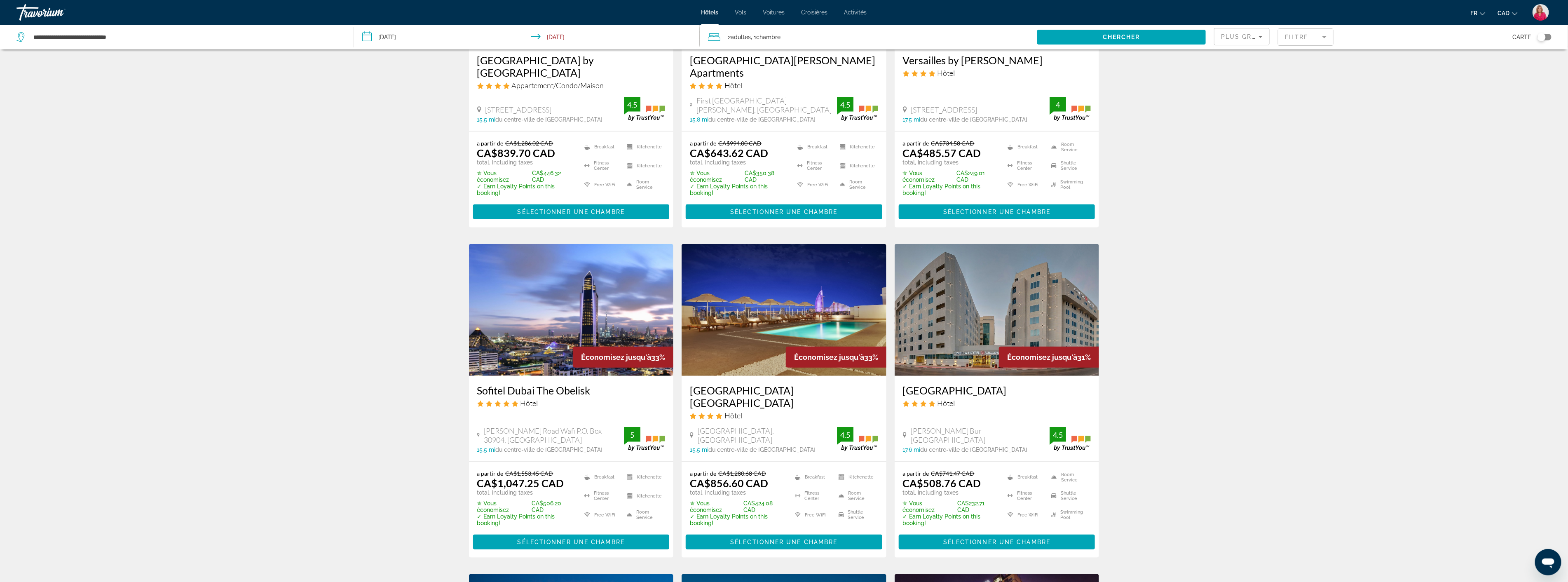
click at [557, 339] on img "Main content" at bounding box center [571, 310] width 205 height 132
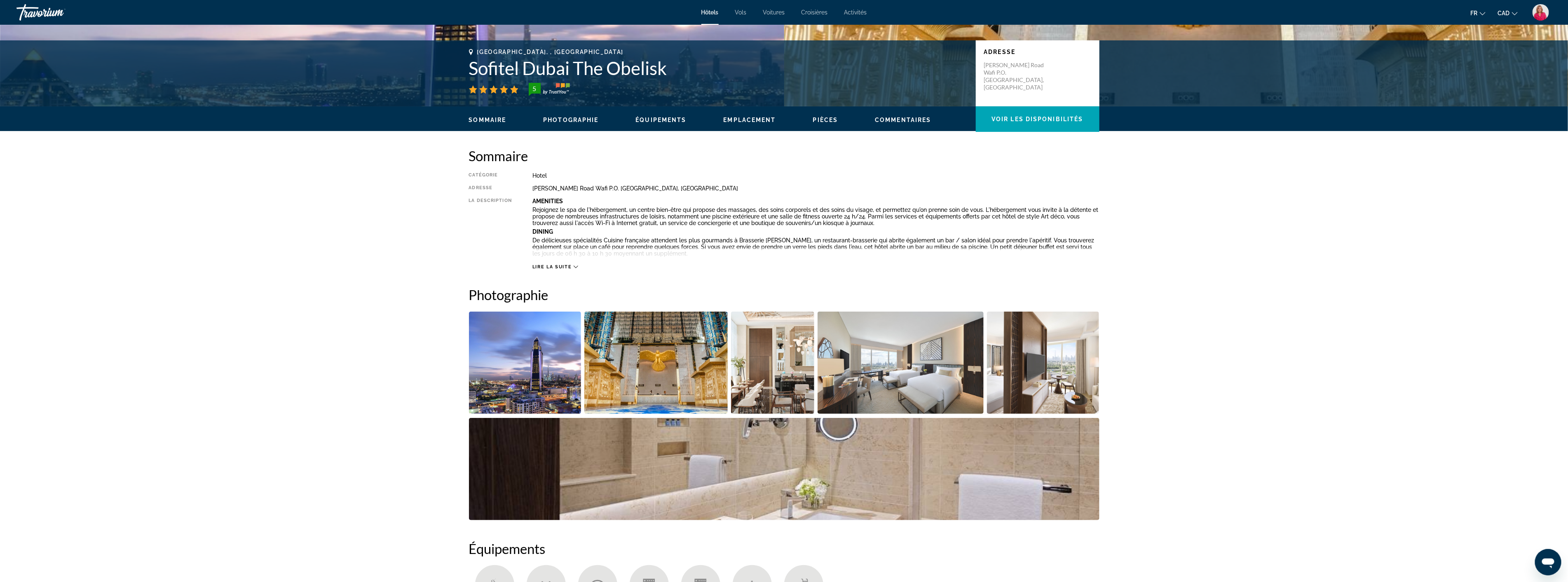
scroll to position [229, 0]
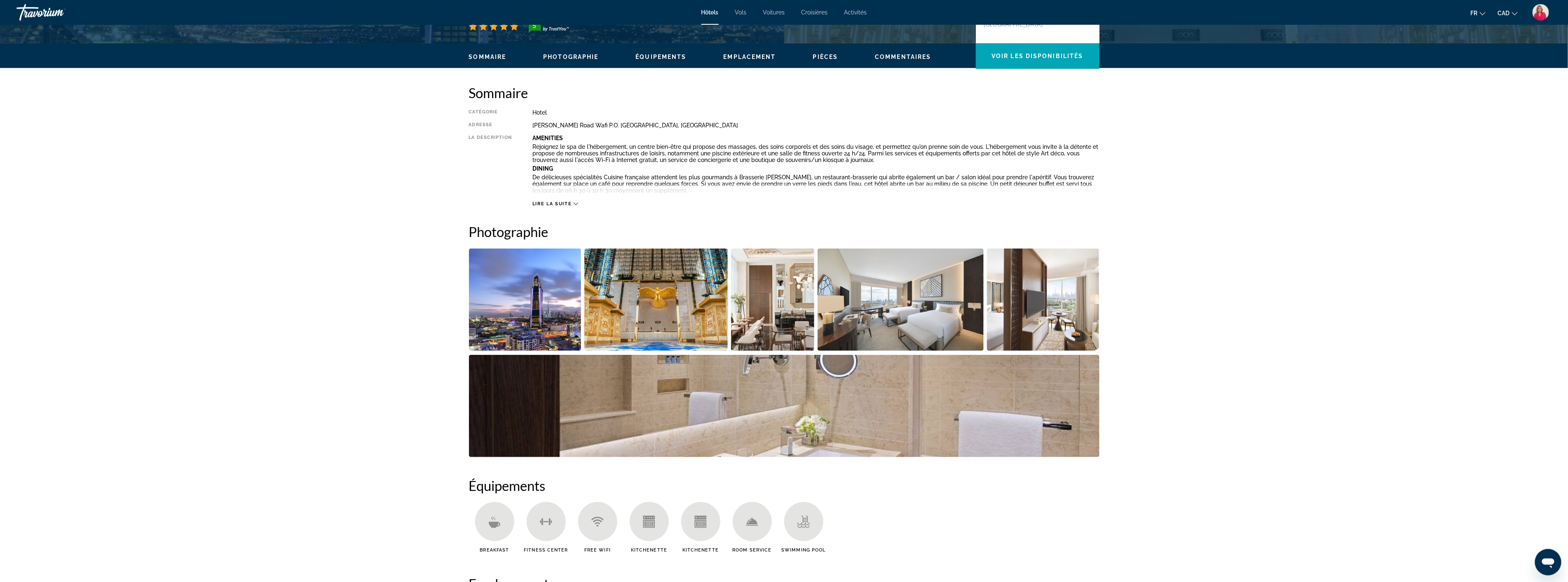
click at [539, 312] on img "Open full-screen image slider" at bounding box center [525, 299] width 112 height 102
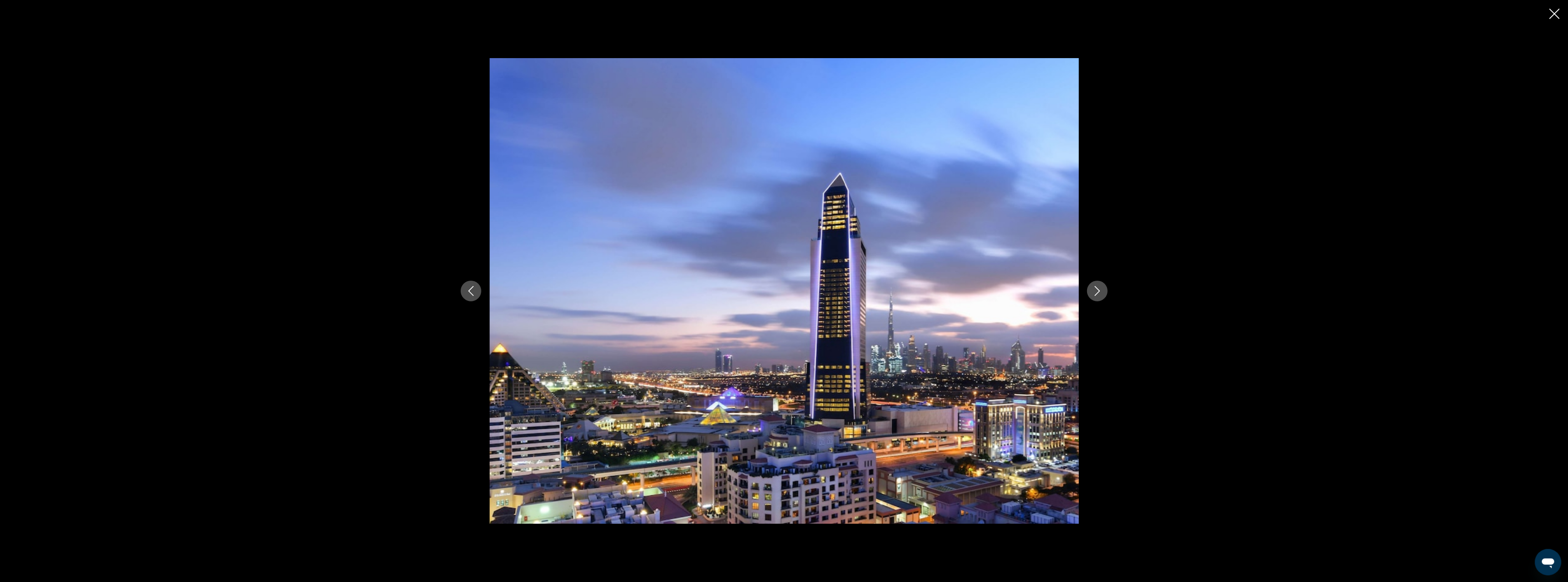
click at [1101, 295] on icon "Next image" at bounding box center [1097, 291] width 10 height 10
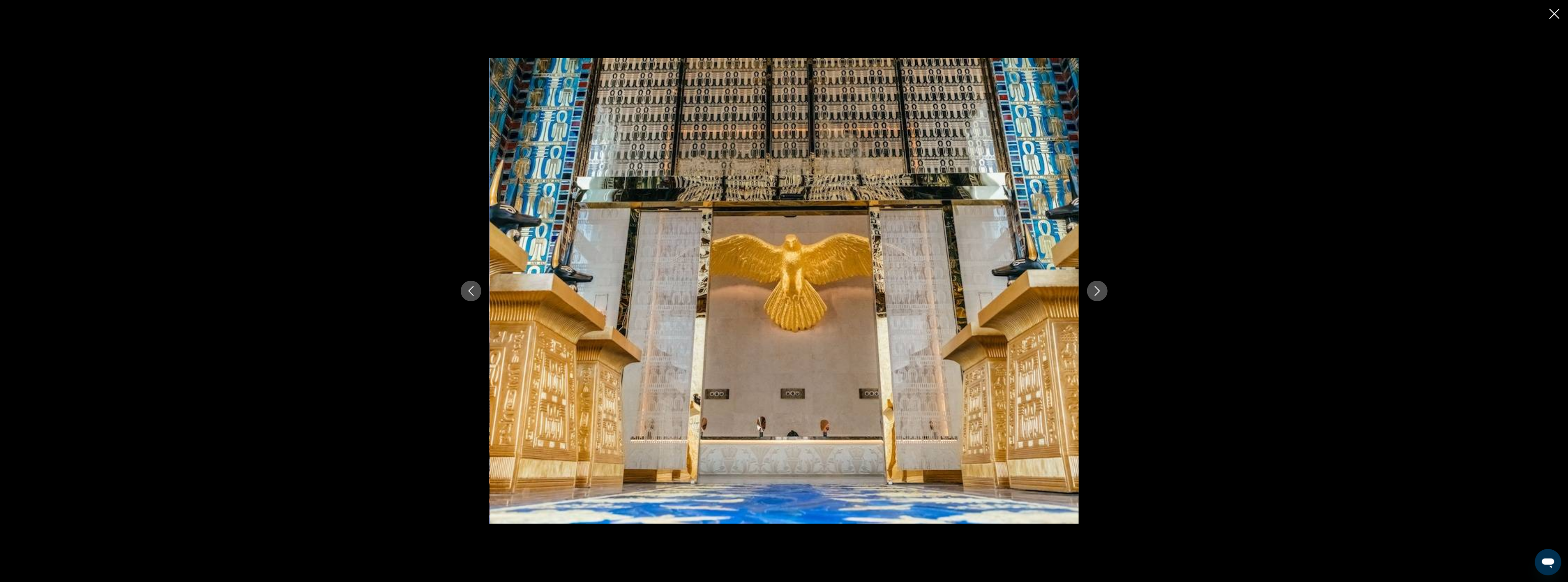
click at [1101, 295] on icon "Next image" at bounding box center [1097, 291] width 10 height 10
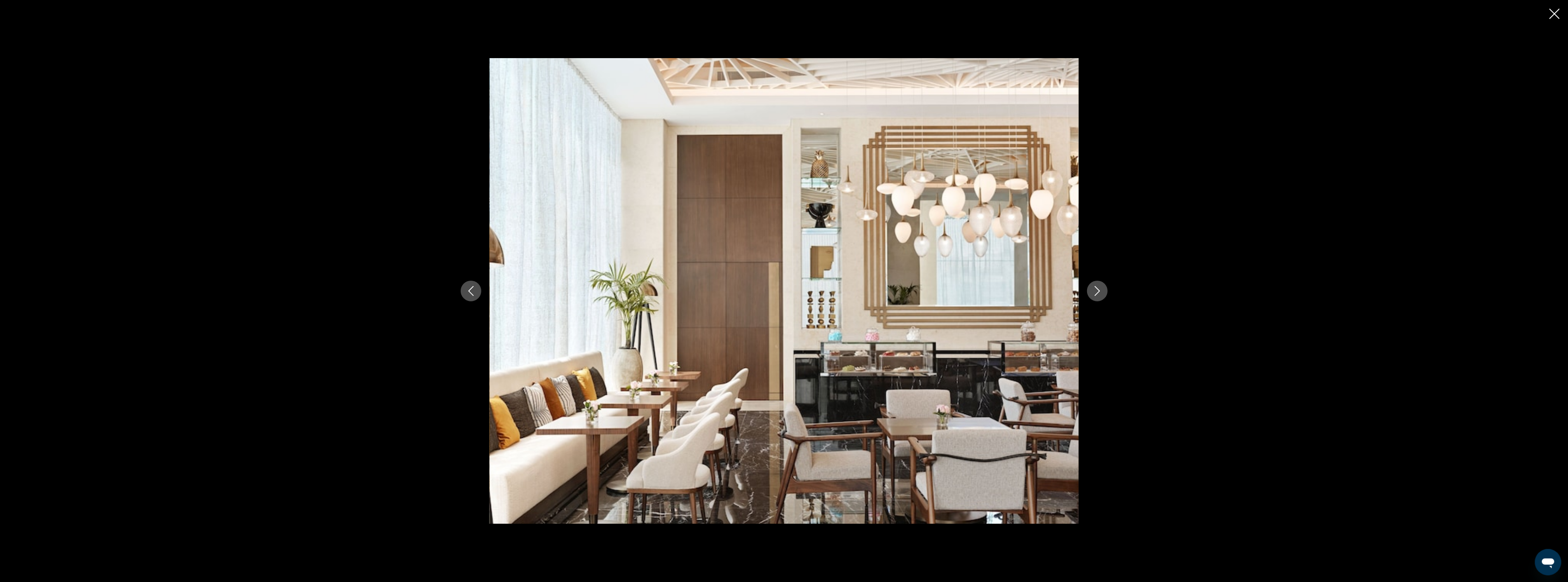
click at [1101, 295] on icon "Next image" at bounding box center [1097, 291] width 10 height 10
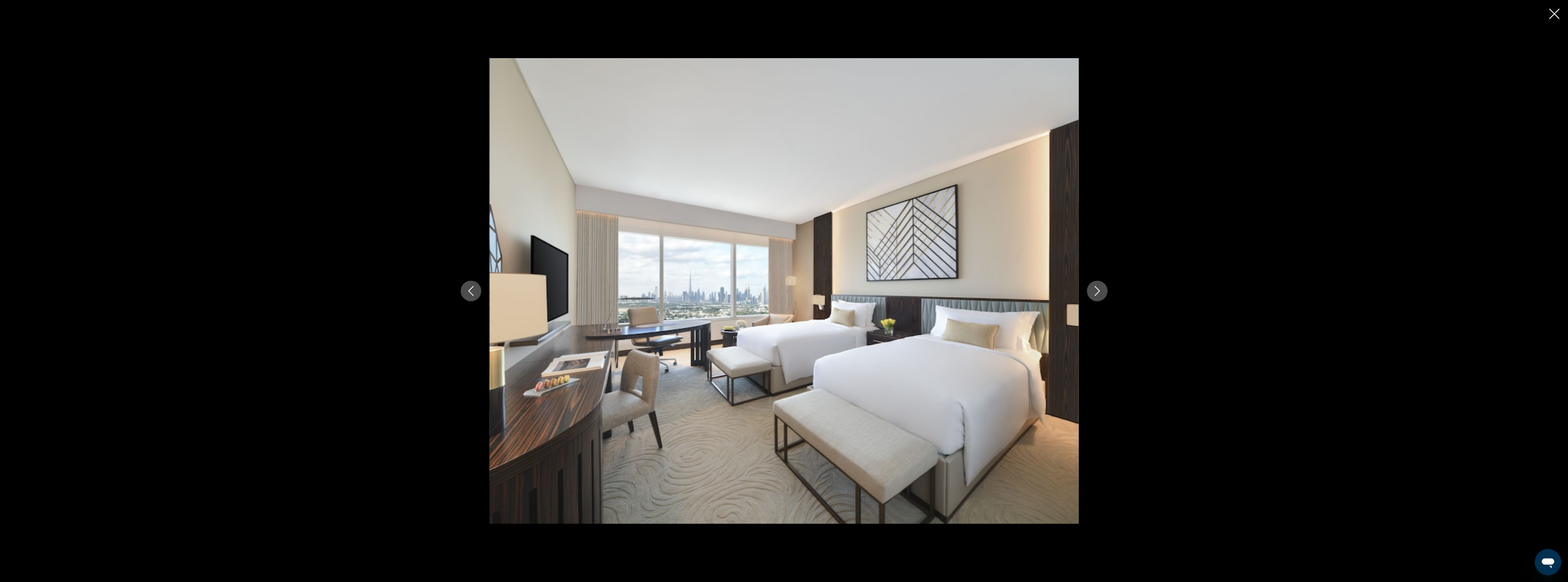
click at [1101, 295] on icon "Next image" at bounding box center [1097, 291] width 10 height 10
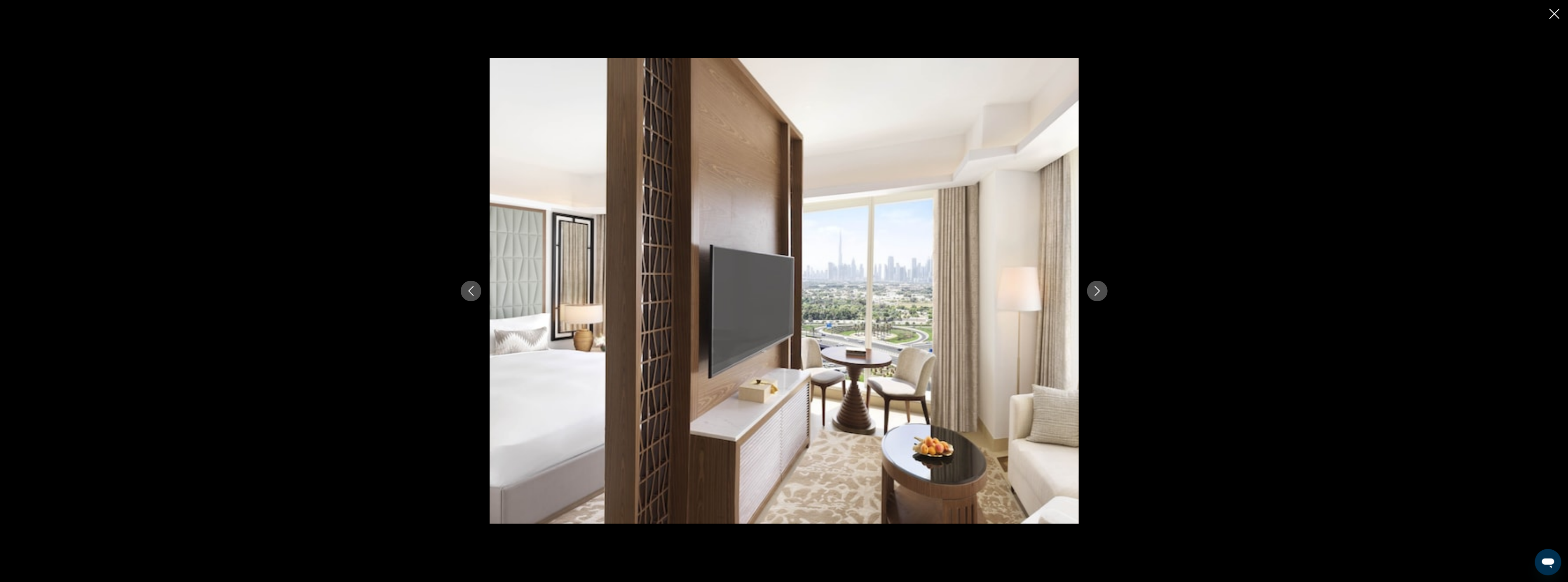
click at [1101, 295] on icon "Next image" at bounding box center [1097, 291] width 10 height 10
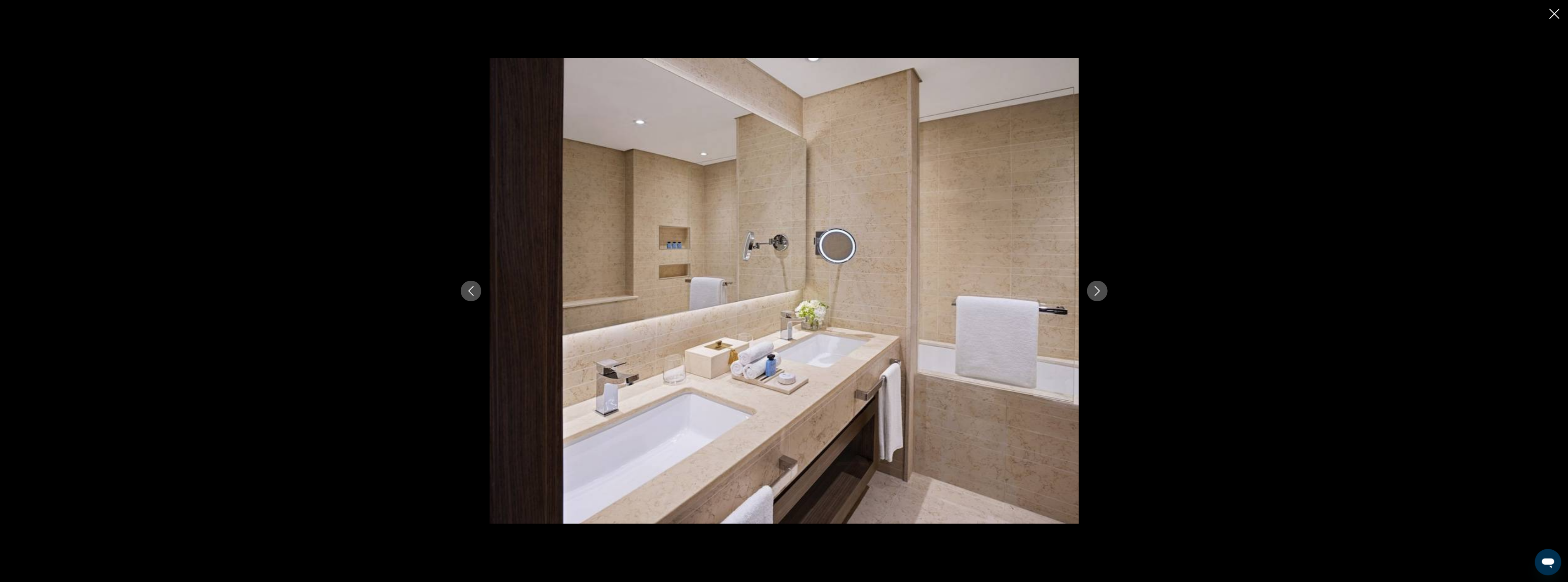
click at [1101, 295] on icon "Next image" at bounding box center [1097, 291] width 10 height 10
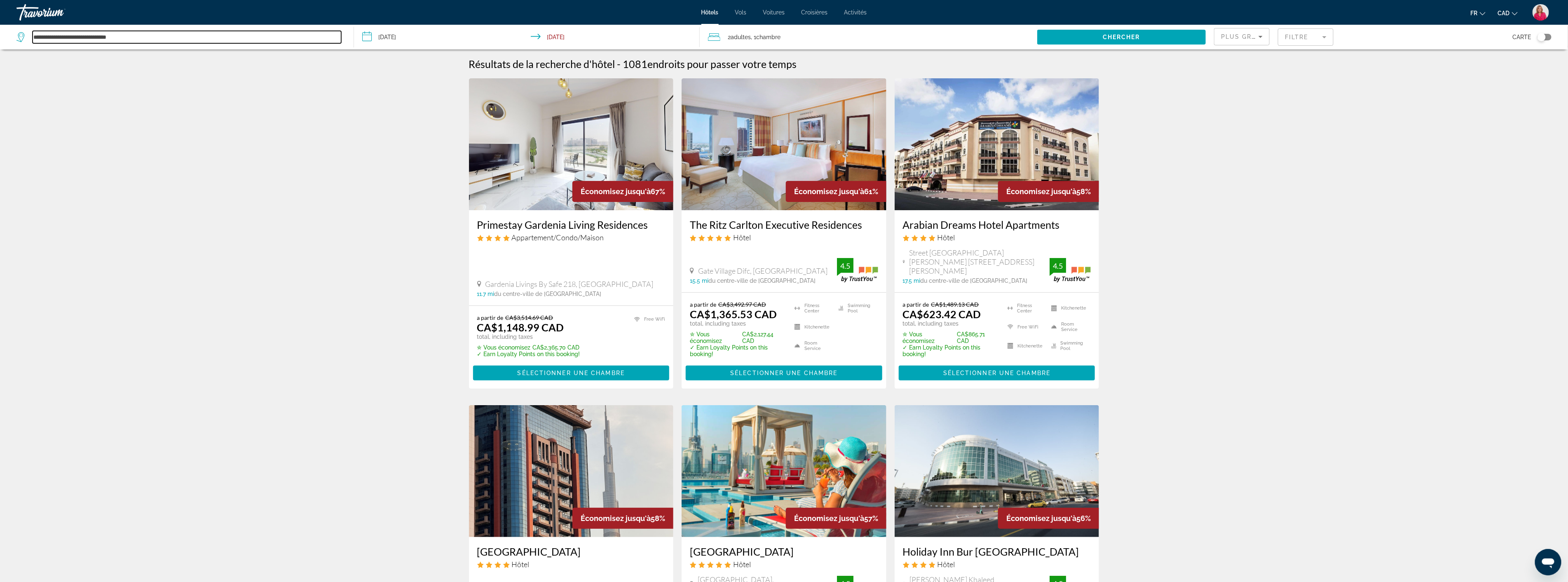
click at [143, 39] on input "**********" at bounding box center [186, 37] width 309 height 12
type input "*"
click at [53, 36] on input "Search widget" at bounding box center [186, 37] width 309 height 12
paste input "**********"
click at [166, 33] on input "**********" at bounding box center [186, 37] width 309 height 12
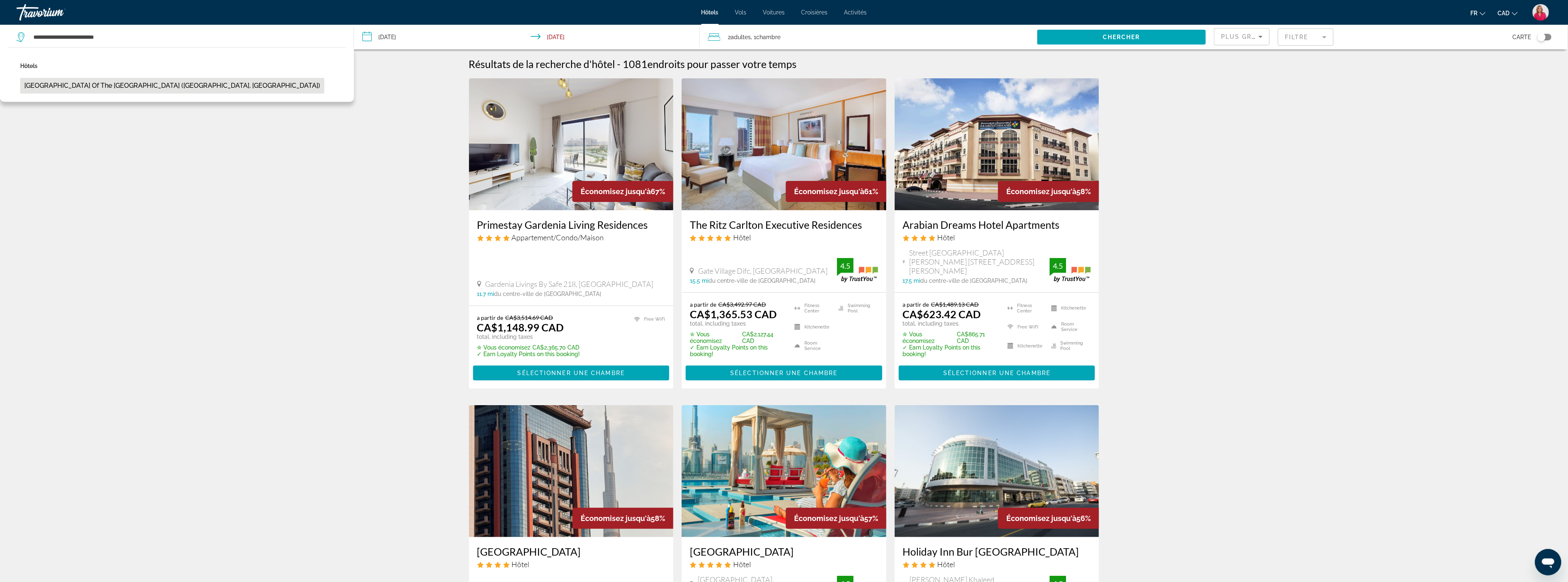
click at [164, 84] on button "[GEOGRAPHIC_DATA] of the [GEOGRAPHIC_DATA] ([GEOGRAPHIC_DATA], [GEOGRAPHIC_DATA…" at bounding box center [172, 86] width 304 height 16
type input "**********"
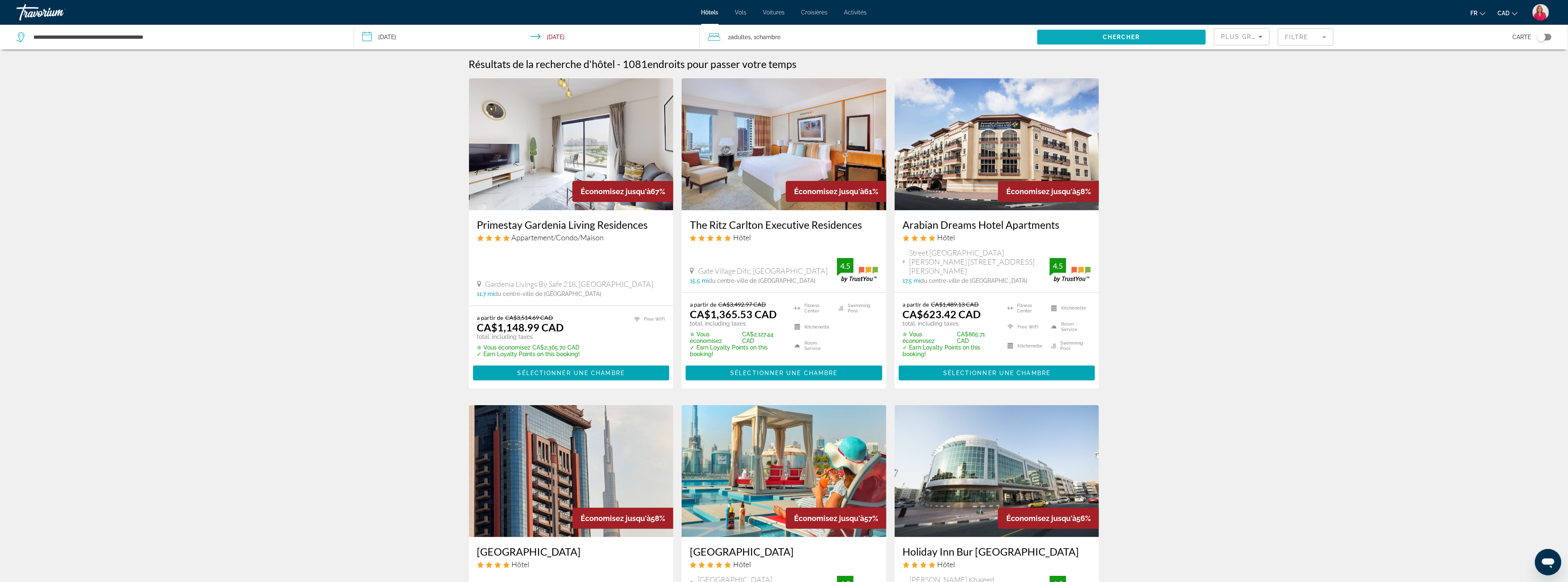
click at [1114, 35] on span "Chercher" at bounding box center [1121, 37] width 37 height 7
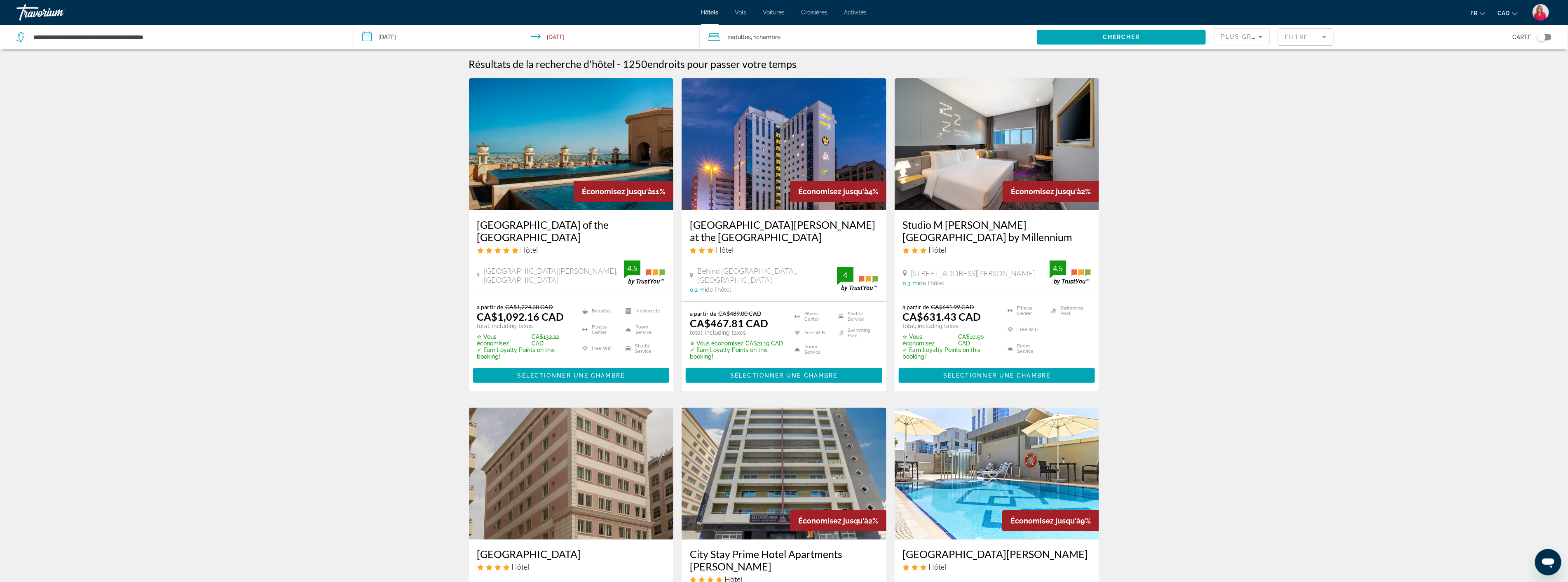
click at [543, 159] on img "Main content" at bounding box center [571, 144] width 205 height 132
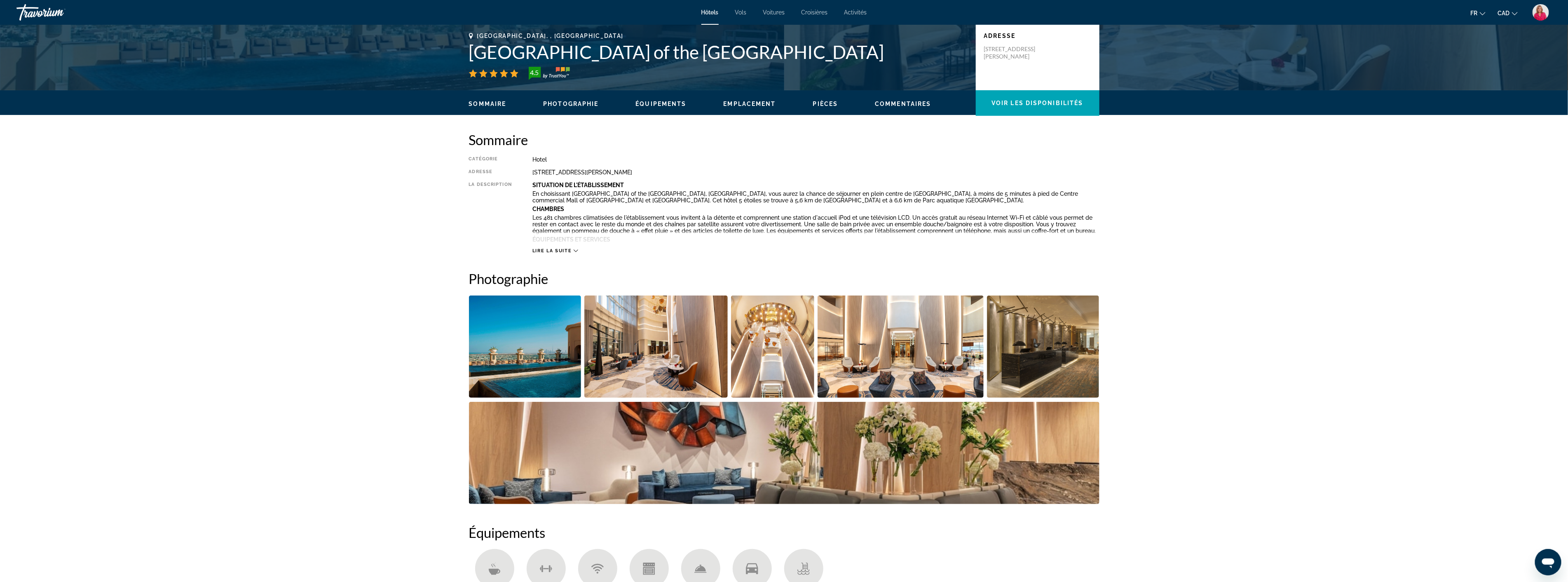
scroll to position [274, 0]
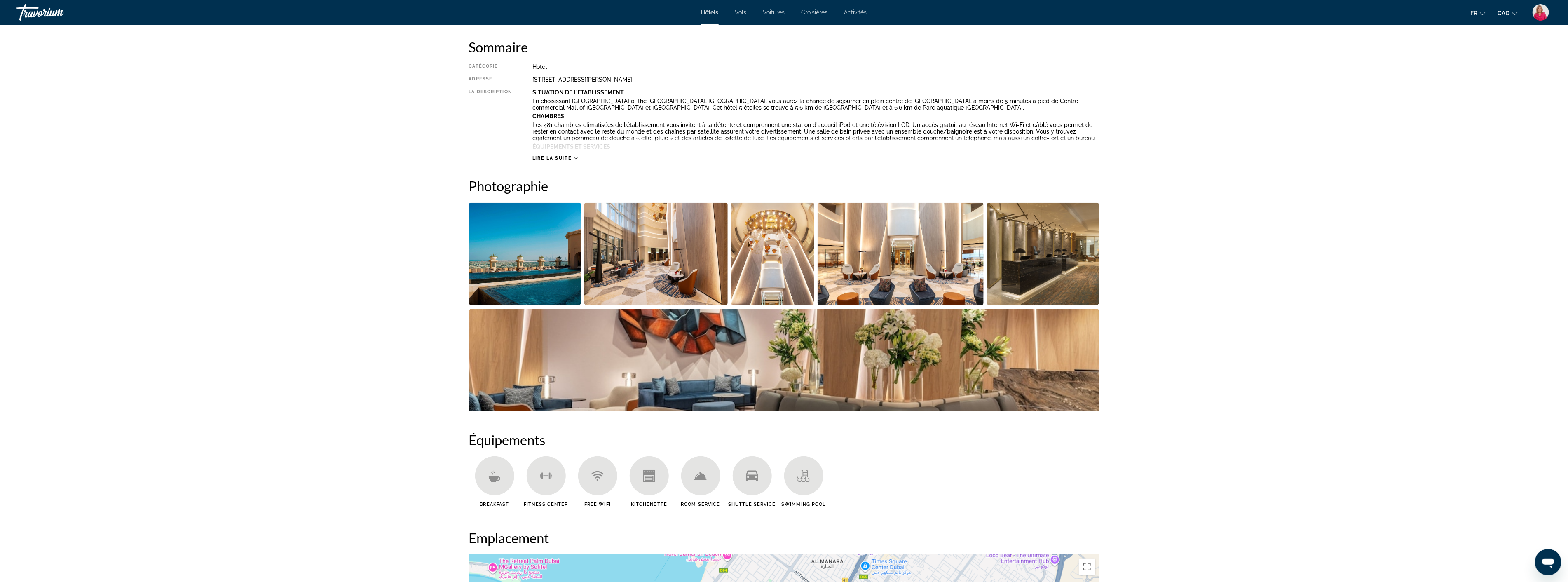
click at [647, 275] on img "Open full-screen image slider" at bounding box center [656, 254] width 144 height 102
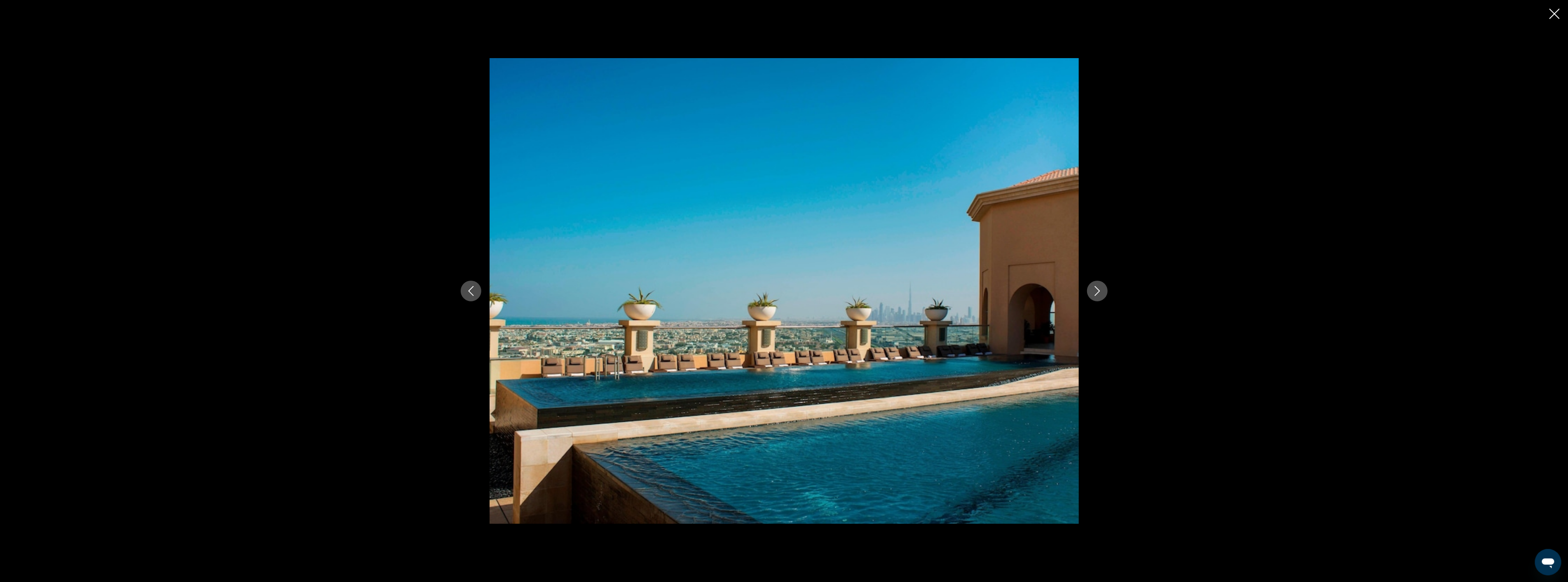
click at [1093, 287] on icon "Next image" at bounding box center [1097, 291] width 10 height 10
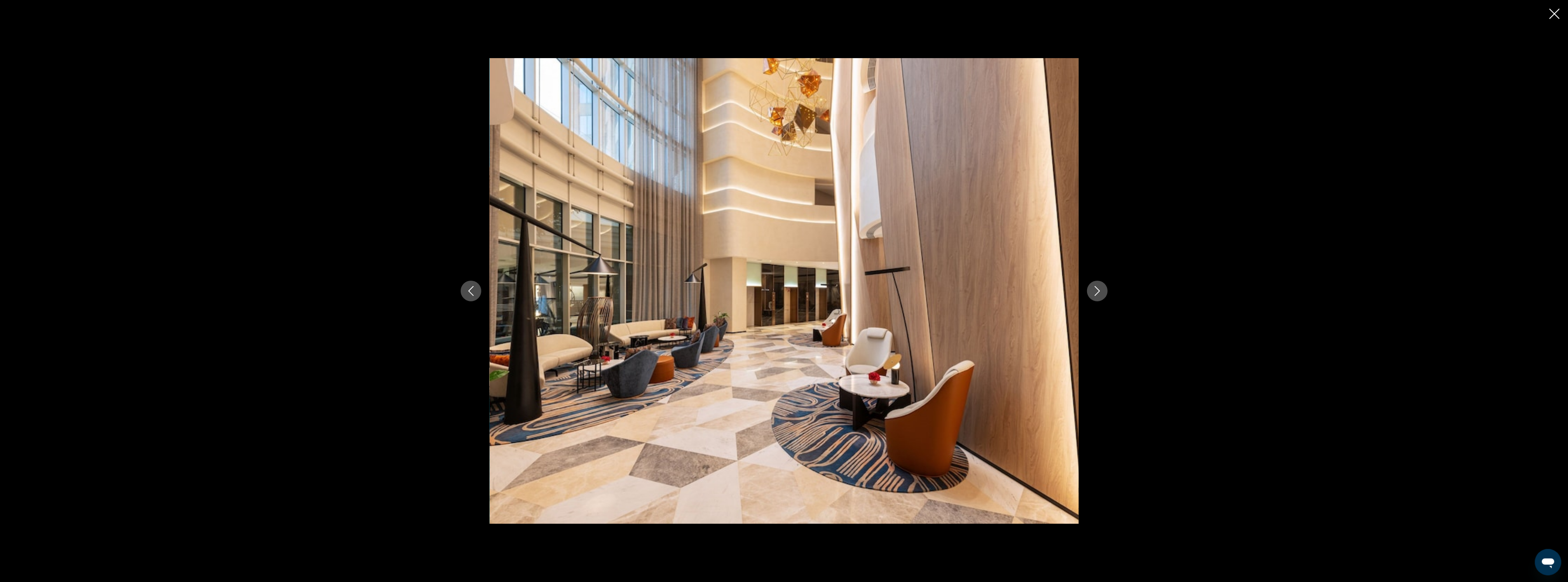
click at [1093, 287] on icon "Next image" at bounding box center [1097, 291] width 10 height 10
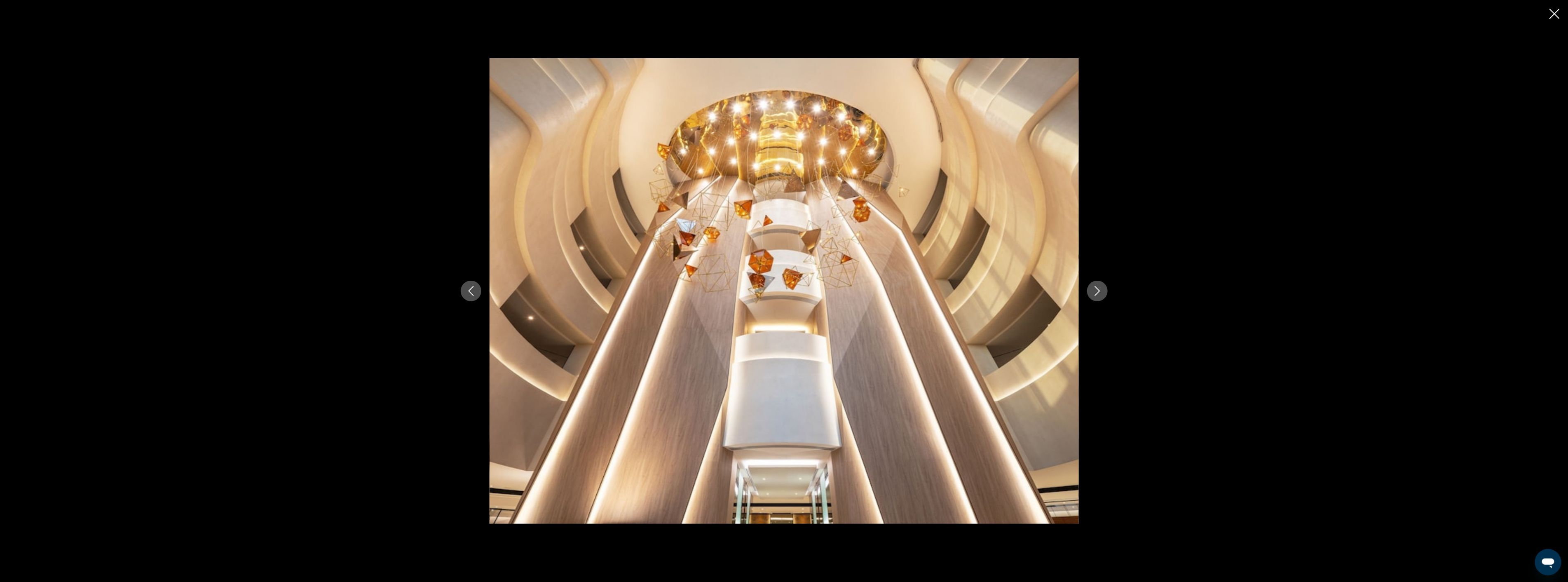
click at [1093, 287] on icon "Next image" at bounding box center [1097, 291] width 10 height 10
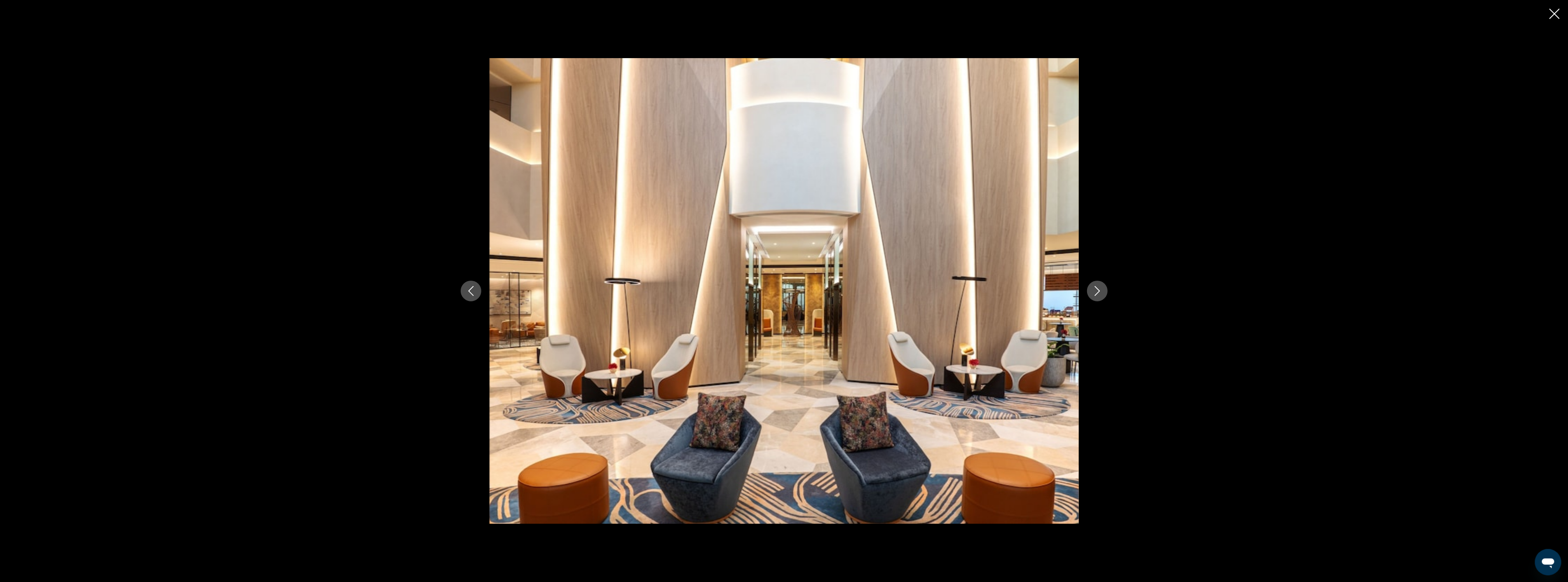
click at [1093, 287] on icon "Next image" at bounding box center [1097, 291] width 10 height 10
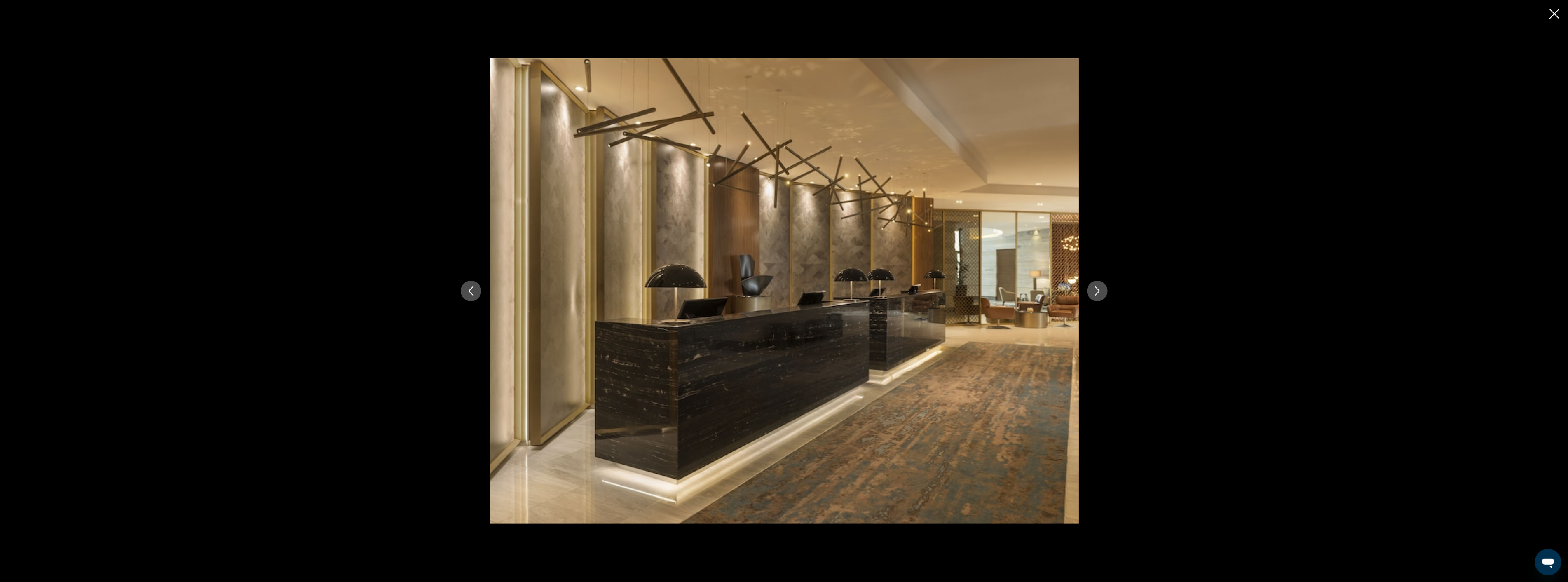
click at [1093, 287] on icon "Next image" at bounding box center [1097, 291] width 10 height 10
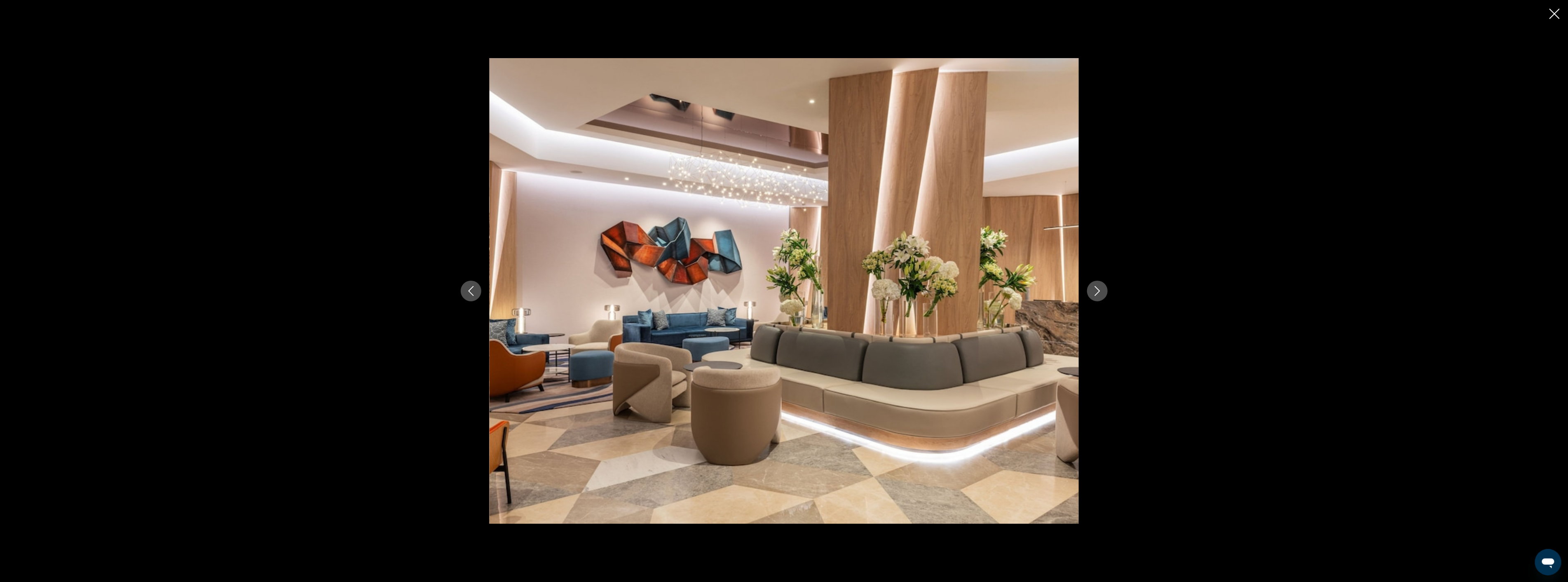
click at [1093, 287] on icon "Next image" at bounding box center [1097, 291] width 10 height 10
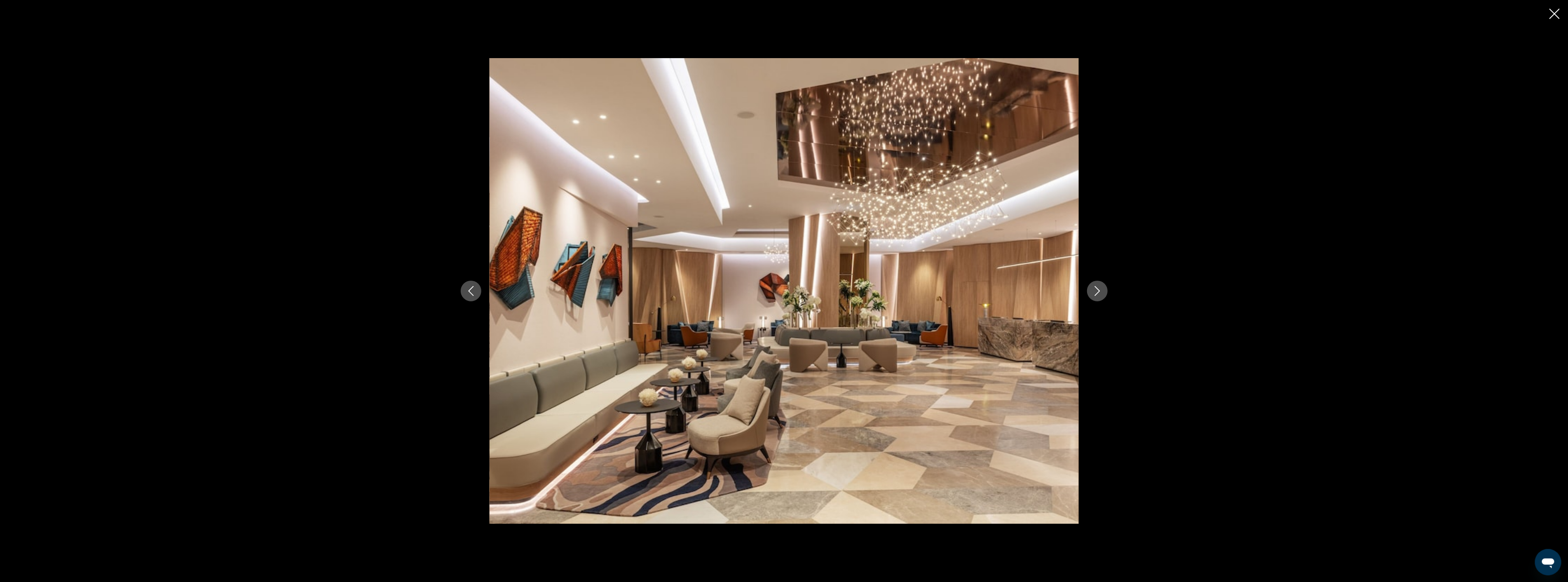
click at [1093, 287] on icon "Next image" at bounding box center [1097, 291] width 10 height 10
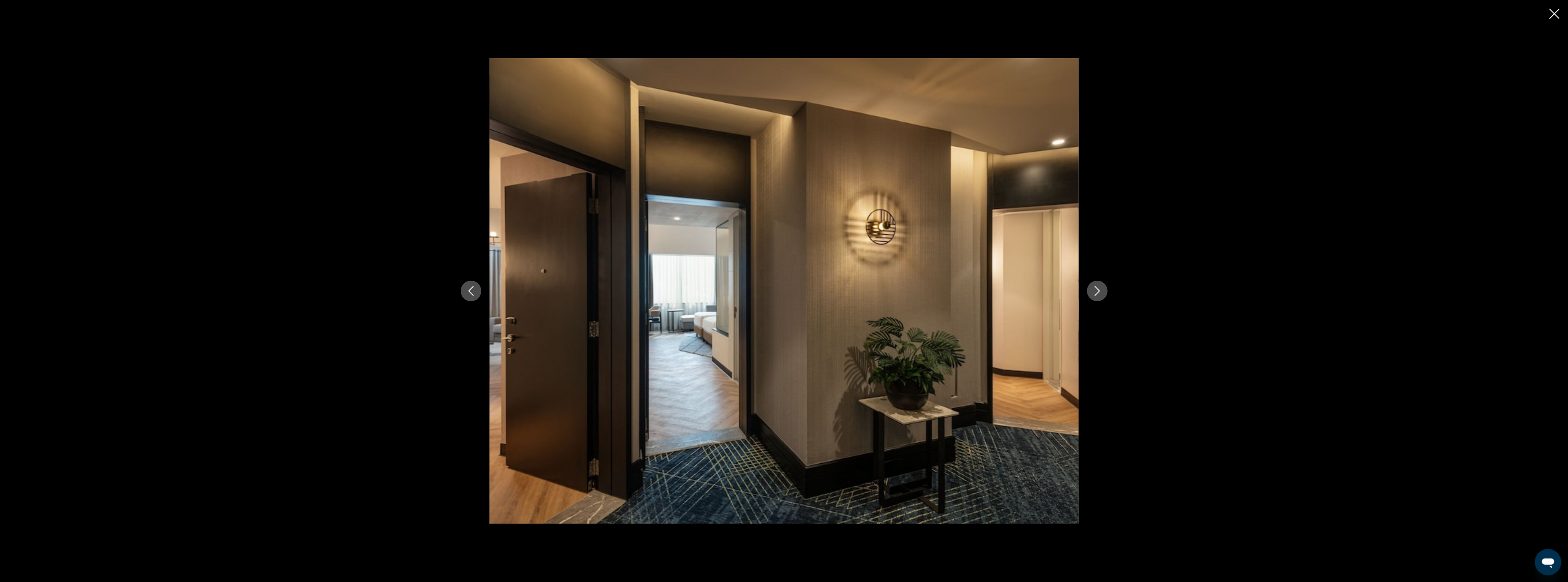
click at [1093, 287] on icon "Next image" at bounding box center [1097, 291] width 10 height 10
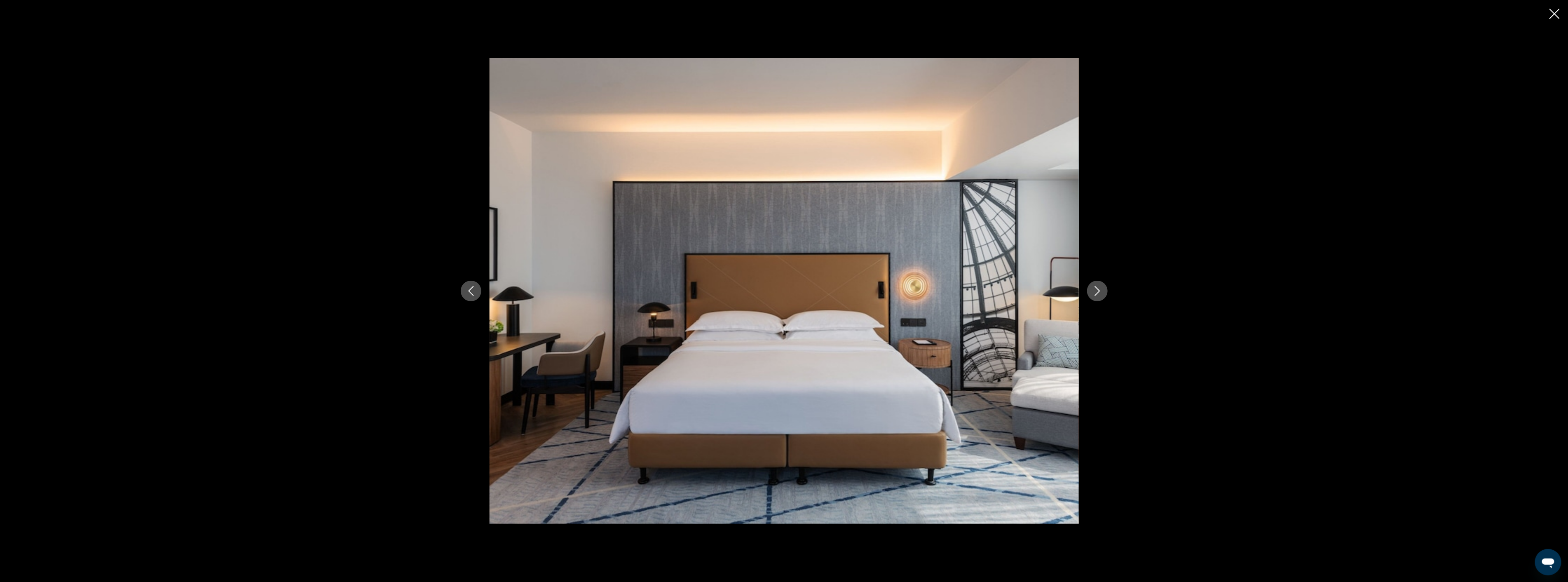
click at [1093, 287] on icon "Next image" at bounding box center [1097, 291] width 10 height 10
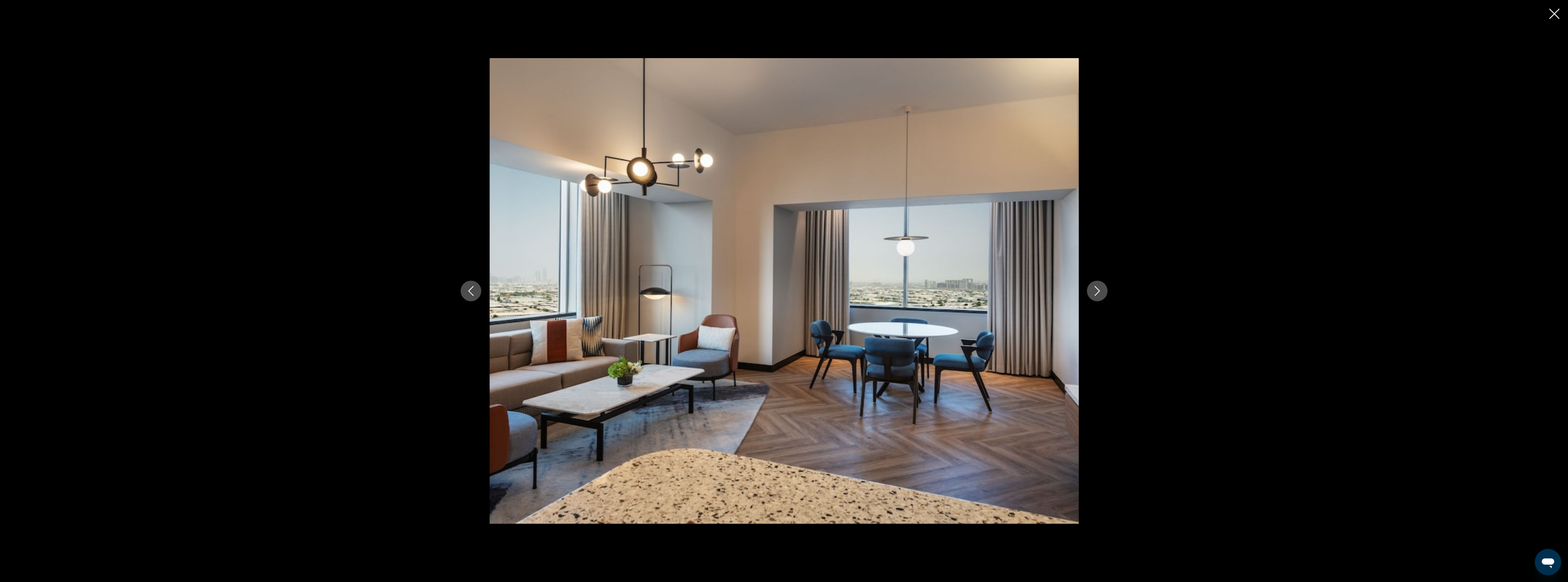
click at [1093, 287] on icon "Next image" at bounding box center [1097, 291] width 10 height 10
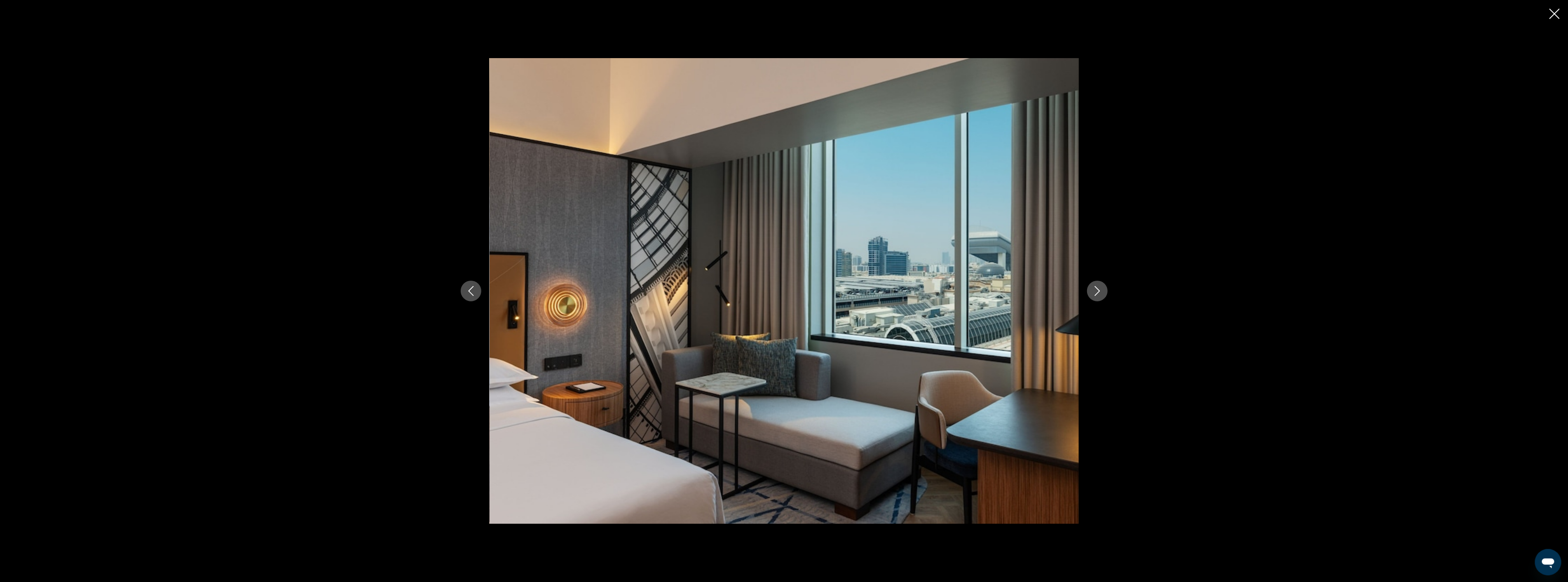
click at [1093, 287] on icon "Next image" at bounding box center [1097, 291] width 10 height 10
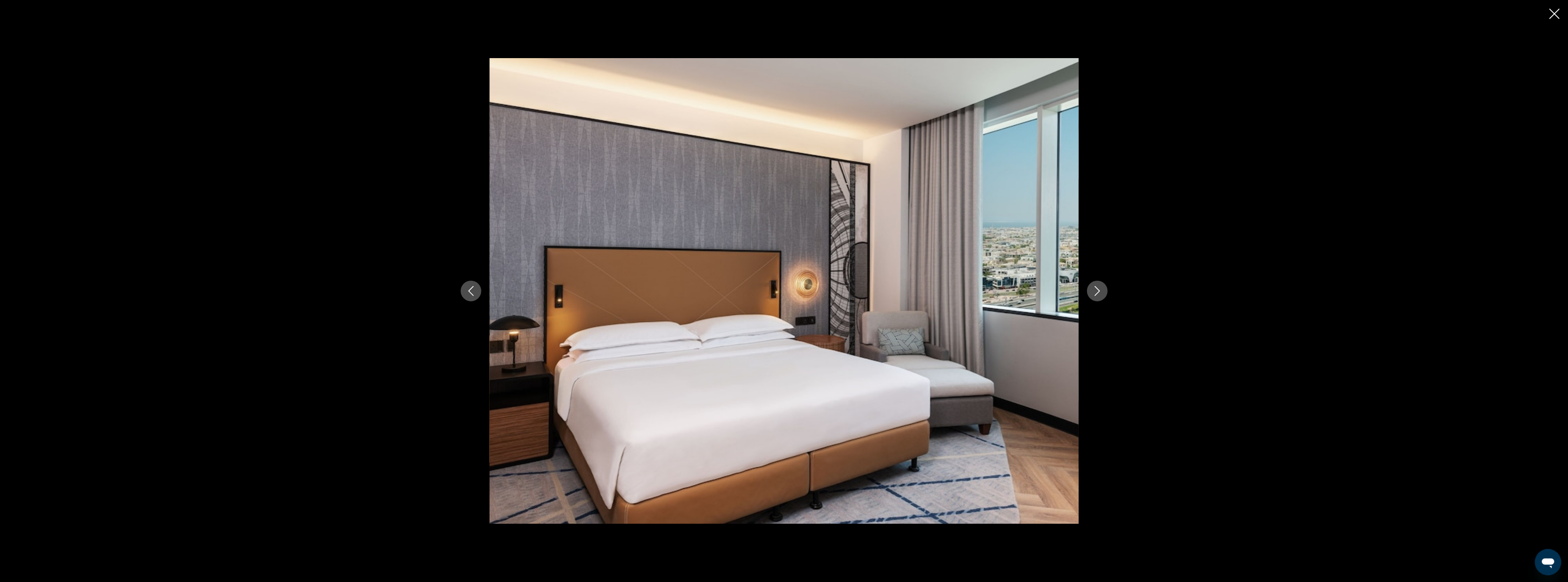
click at [1093, 287] on icon "Next image" at bounding box center [1097, 291] width 10 height 10
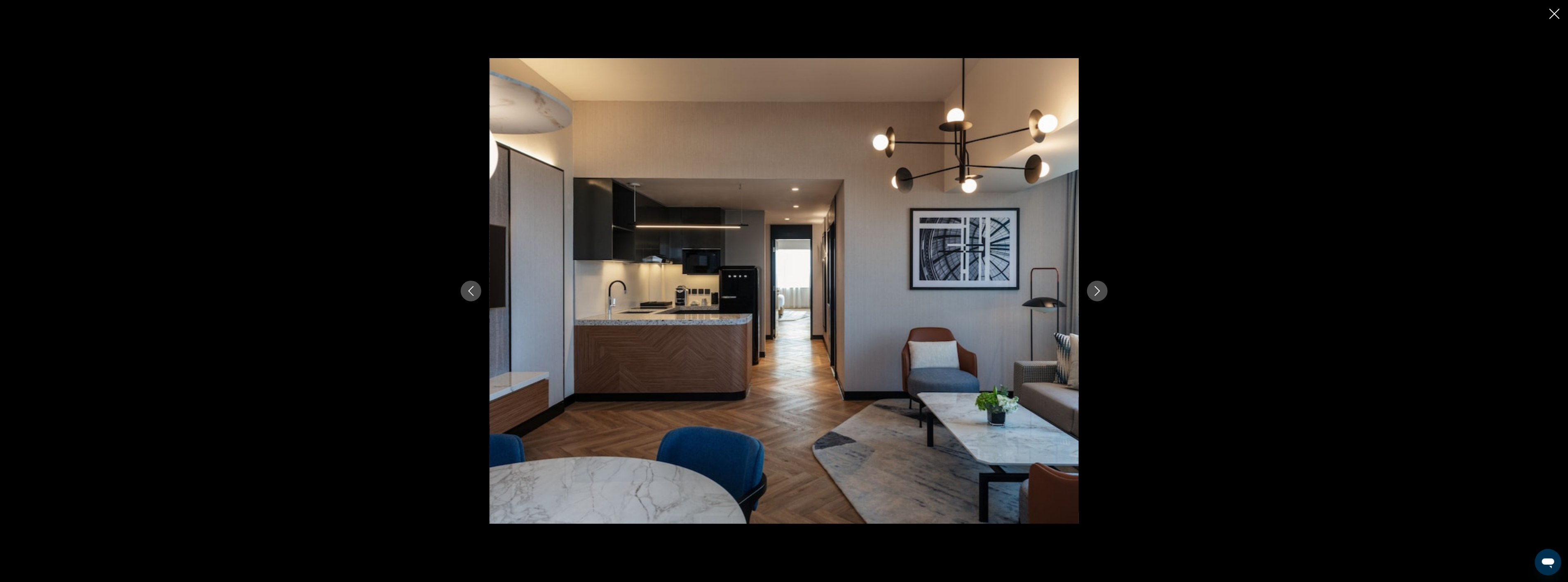
click at [1093, 287] on icon "Next image" at bounding box center [1097, 291] width 10 height 10
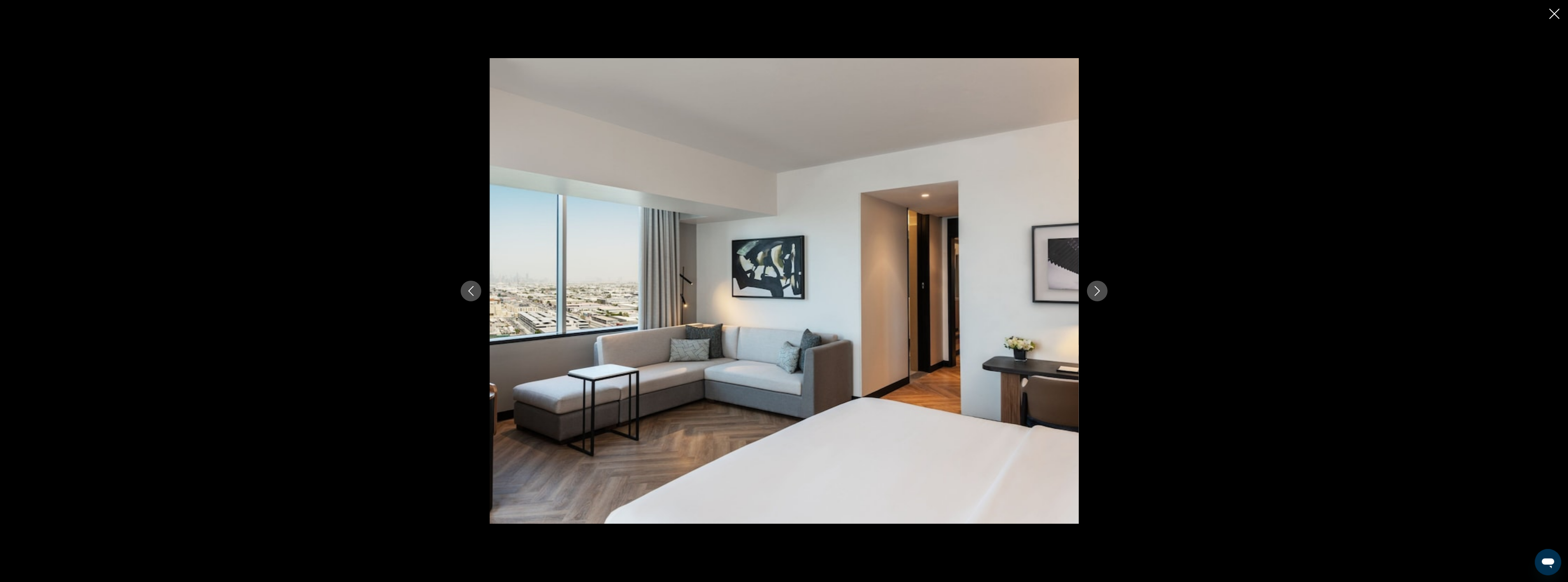
click at [1093, 287] on icon "Next image" at bounding box center [1097, 291] width 10 height 10
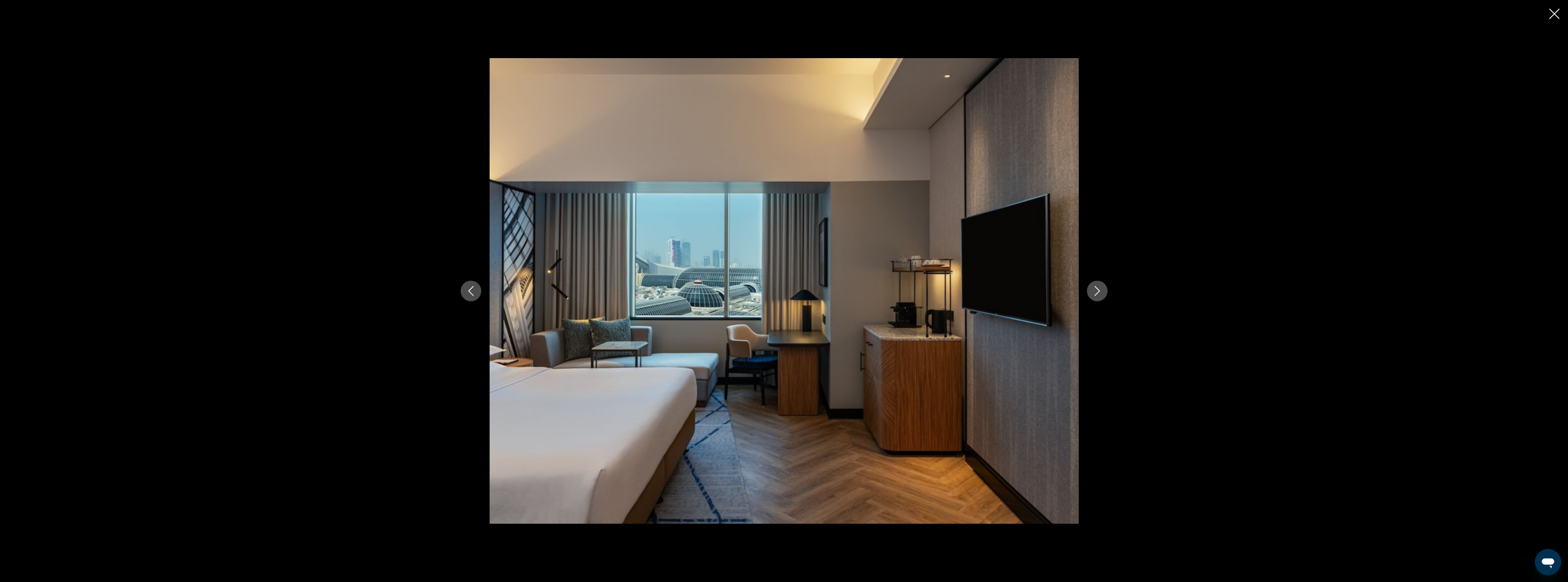
click at [1093, 287] on icon "Next image" at bounding box center [1097, 291] width 10 height 10
